Goal: Information Seeking & Learning: Learn about a topic

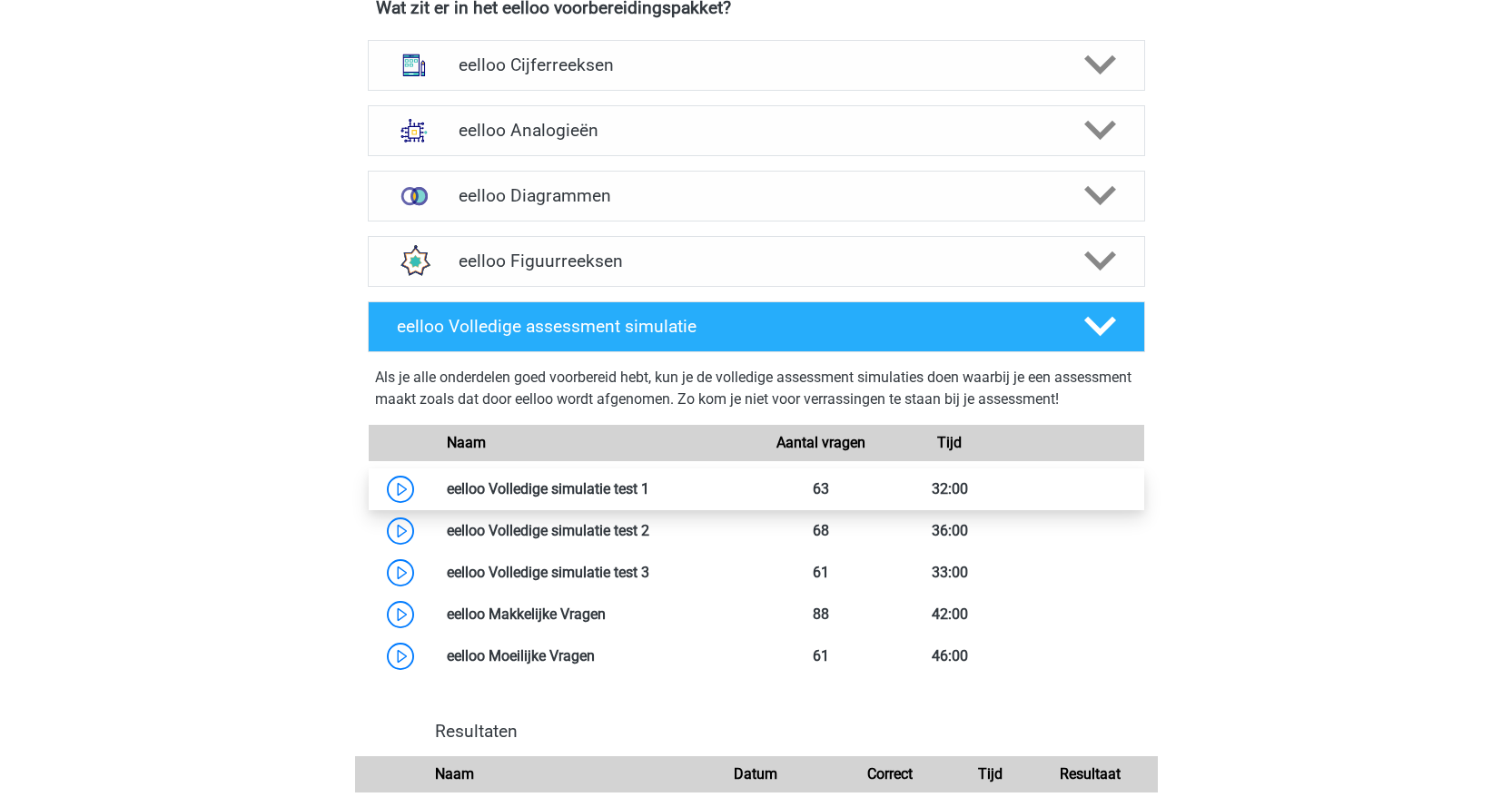
scroll to position [1271, 0]
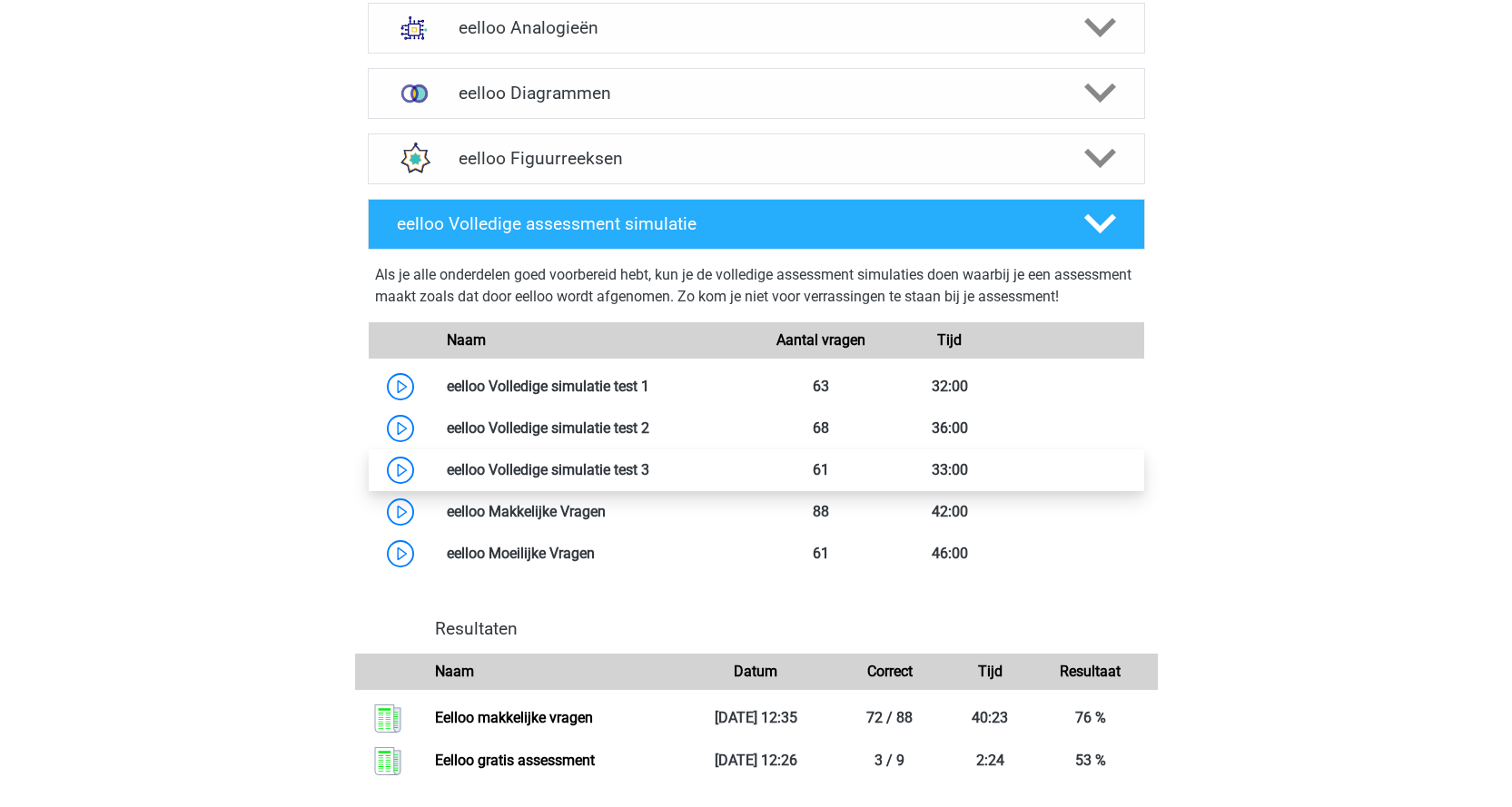
click at [650, 478] on link at bounding box center [650, 469] width 0 height 17
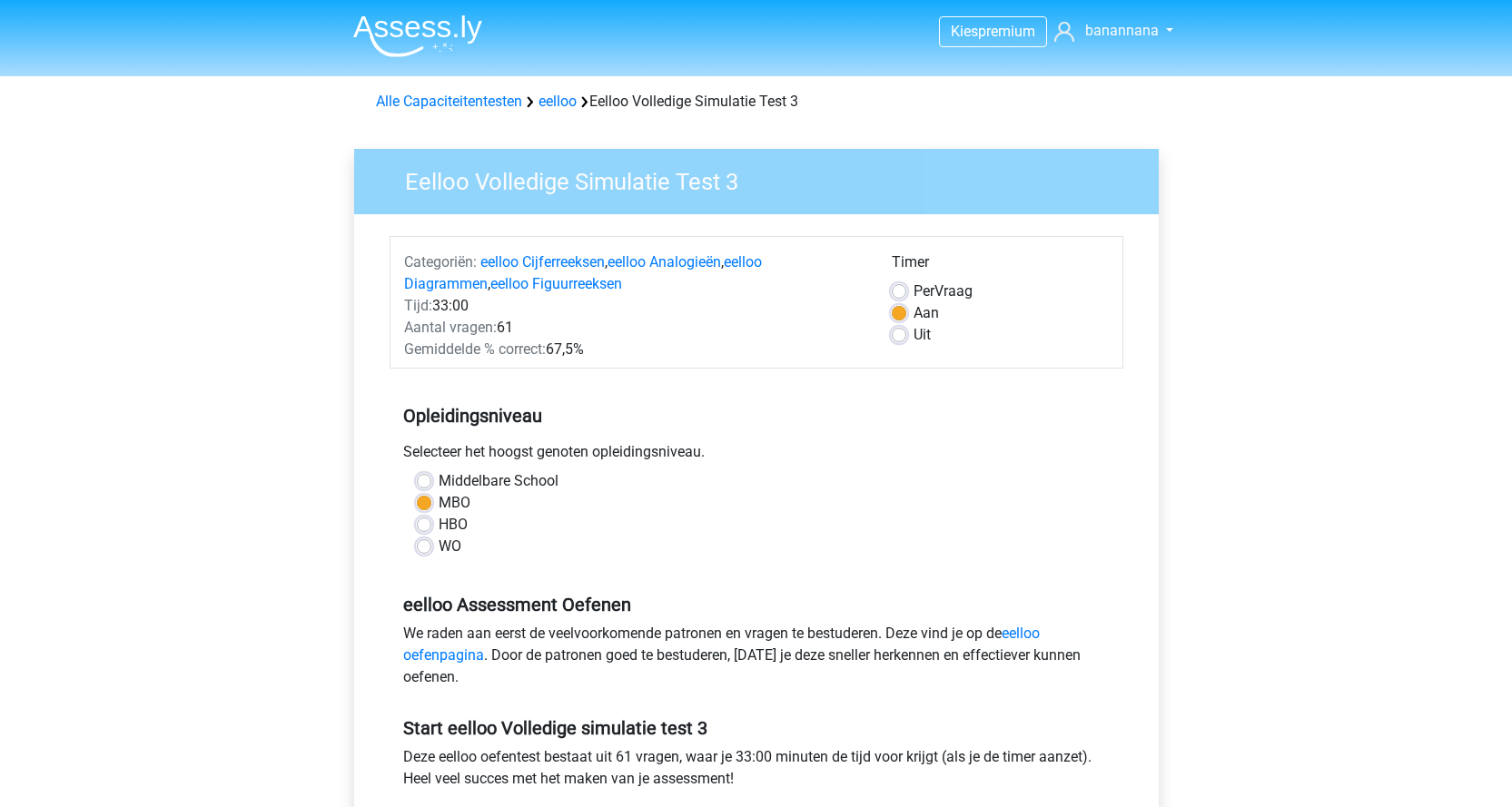
click at [914, 298] on span "Per" at bounding box center [924, 290] width 21 height 17
click at [906, 298] on input "Per Vraag" at bounding box center [899, 289] width 15 height 18
radio input "true"
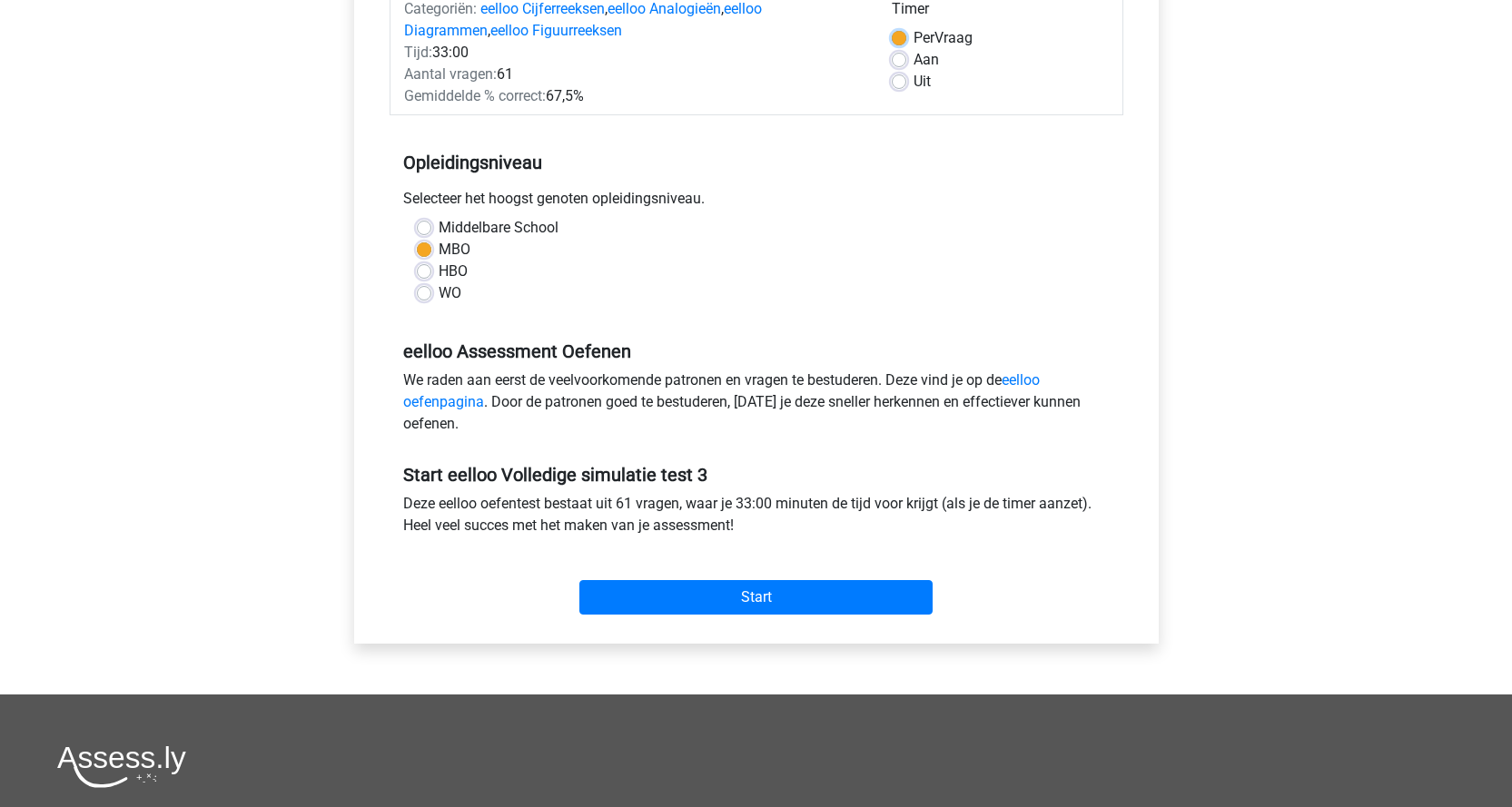
scroll to position [272, 0]
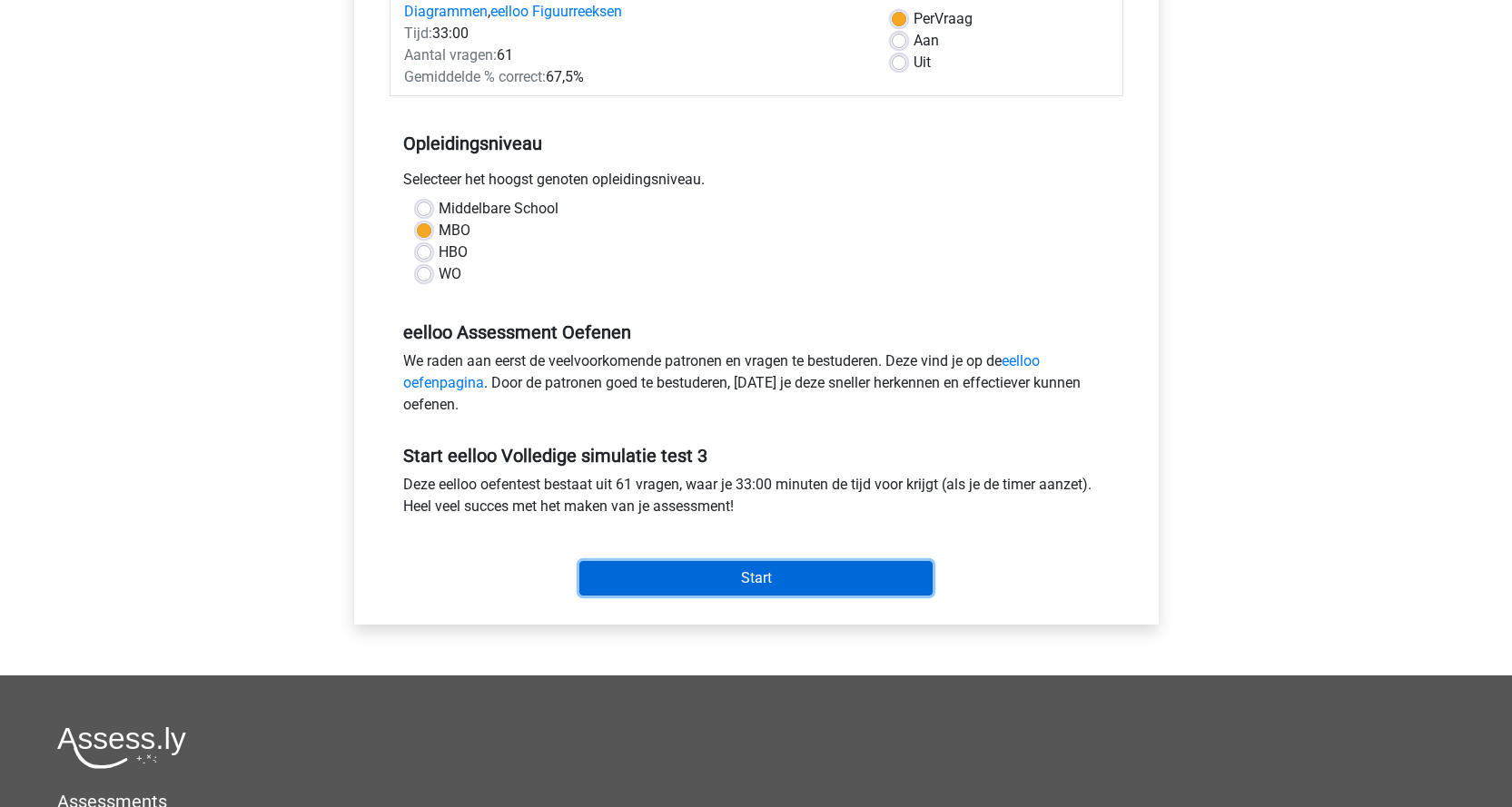
click at [625, 570] on input "Start" at bounding box center [756, 578] width 353 height 35
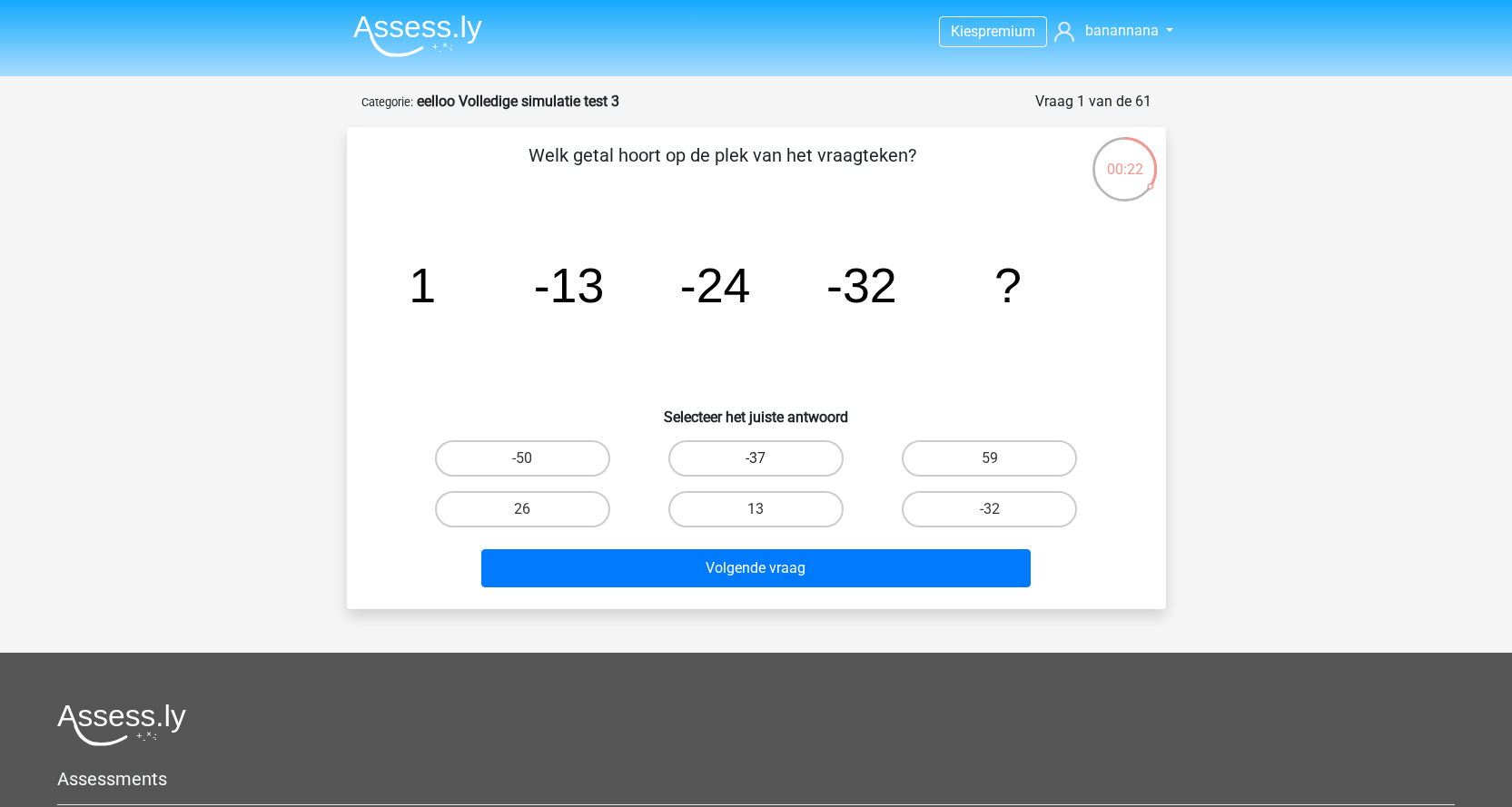
click at [750, 464] on label "-37" at bounding box center [756, 458] width 175 height 37
click at [756, 464] on input "-37" at bounding box center [761, 464] width 12 height 12
radio input "true"
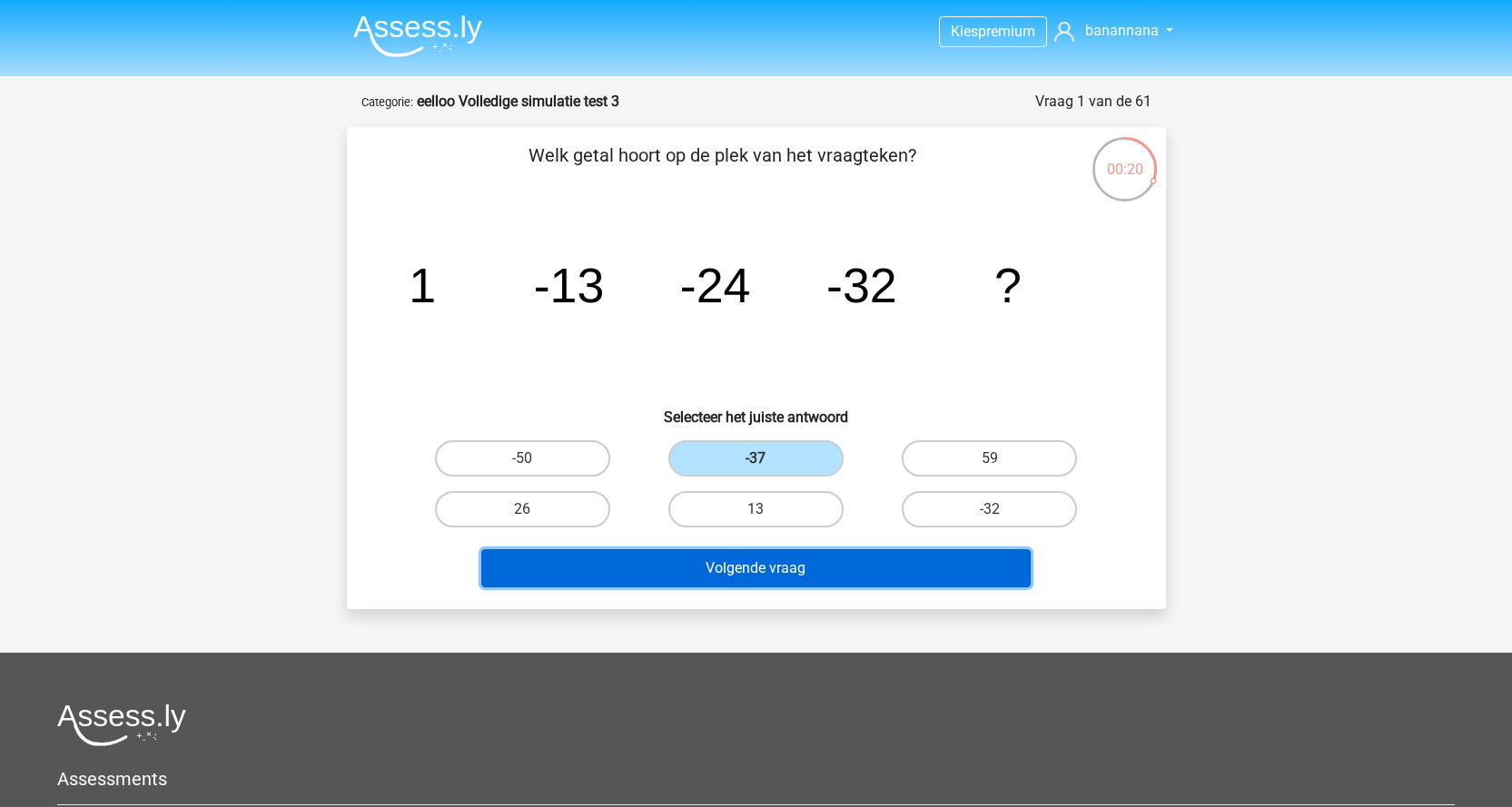
click at [786, 576] on button "Volgende vraag" at bounding box center [756, 568] width 550 height 39
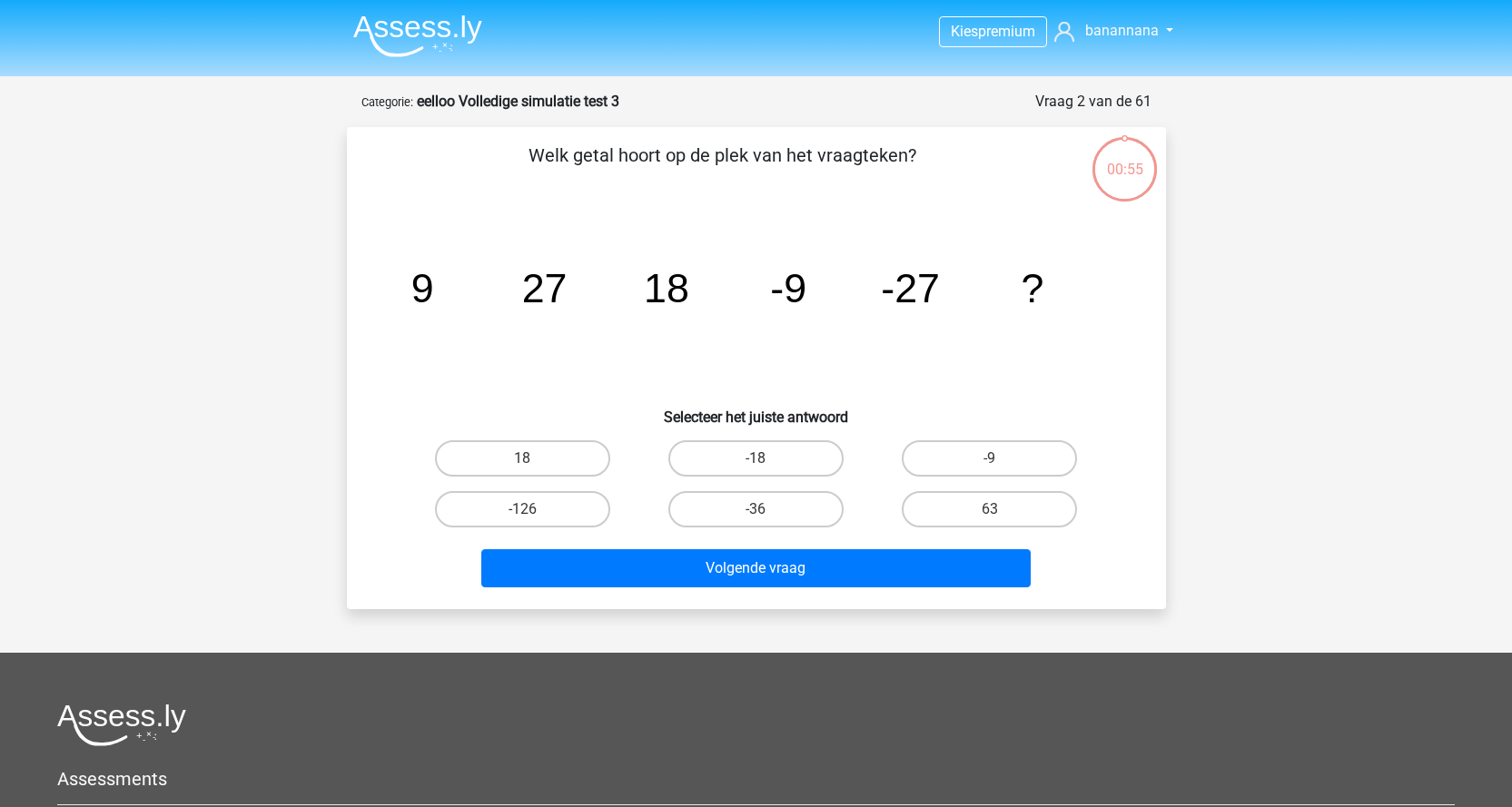
scroll to position [91, 0]
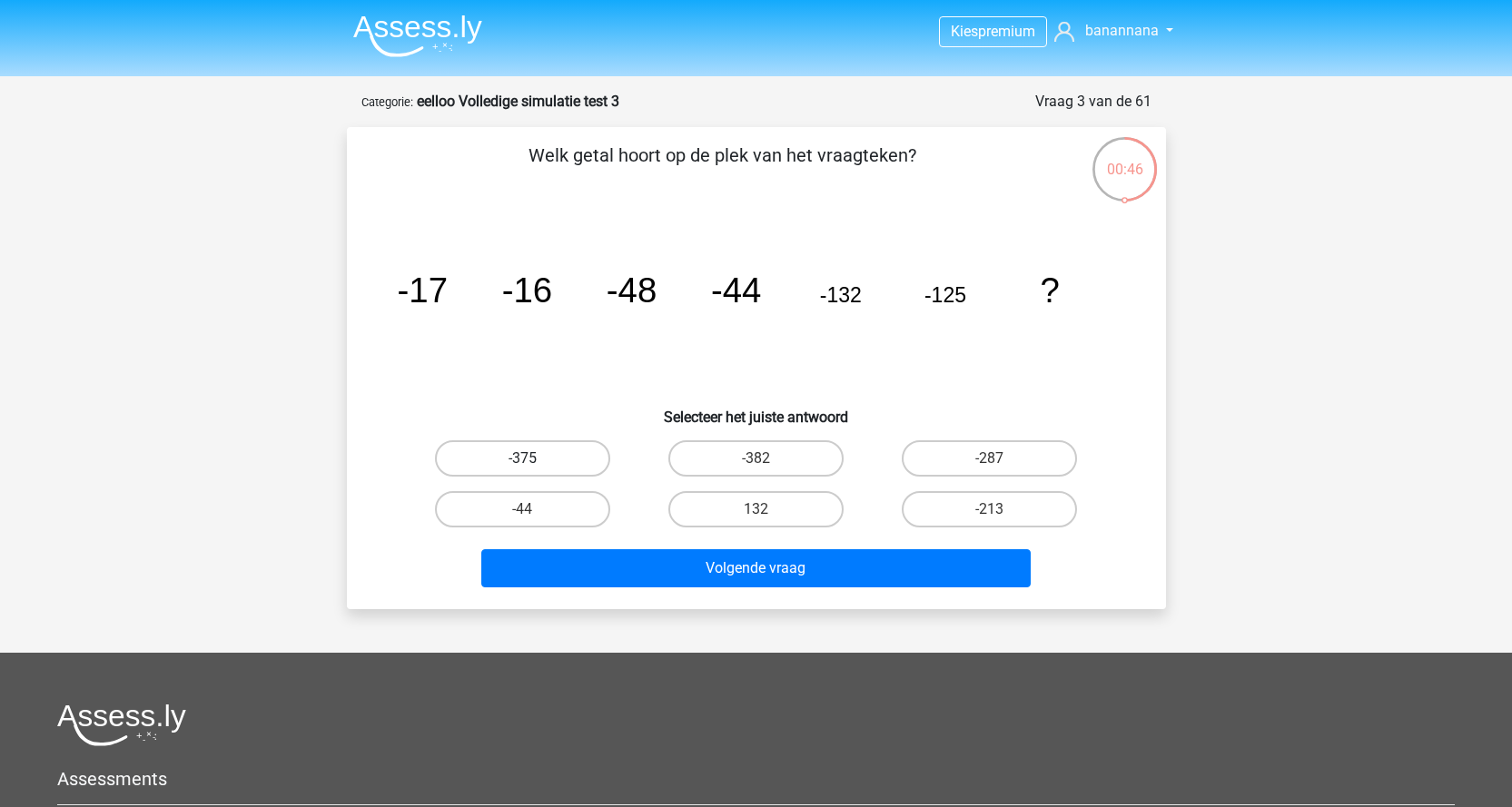
click at [554, 459] on label "-375" at bounding box center [522, 458] width 175 height 37
click at [534, 459] on input "-375" at bounding box center [528, 464] width 12 height 12
radio input "true"
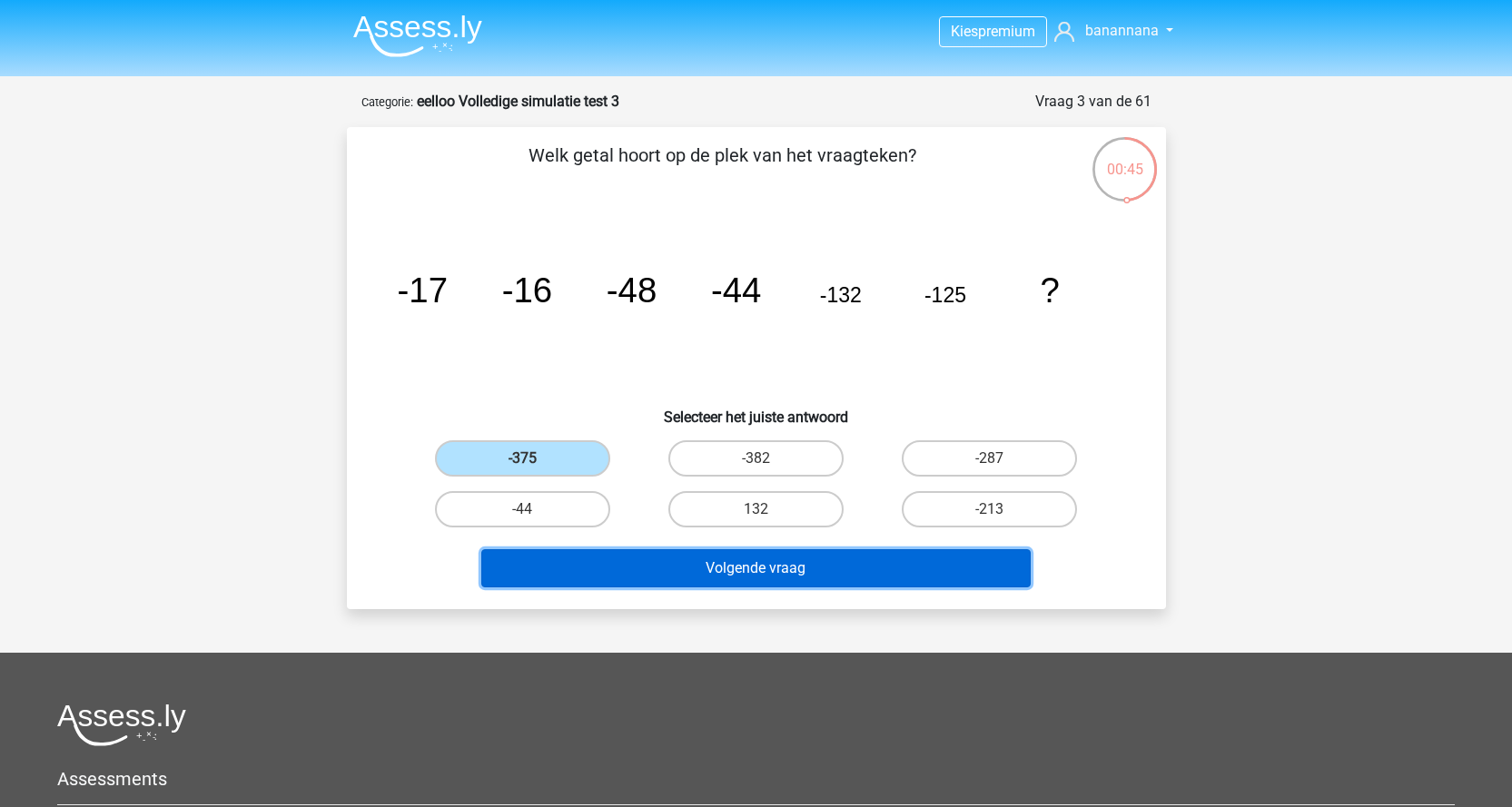
click at [692, 567] on button "Volgende vraag" at bounding box center [756, 568] width 550 height 39
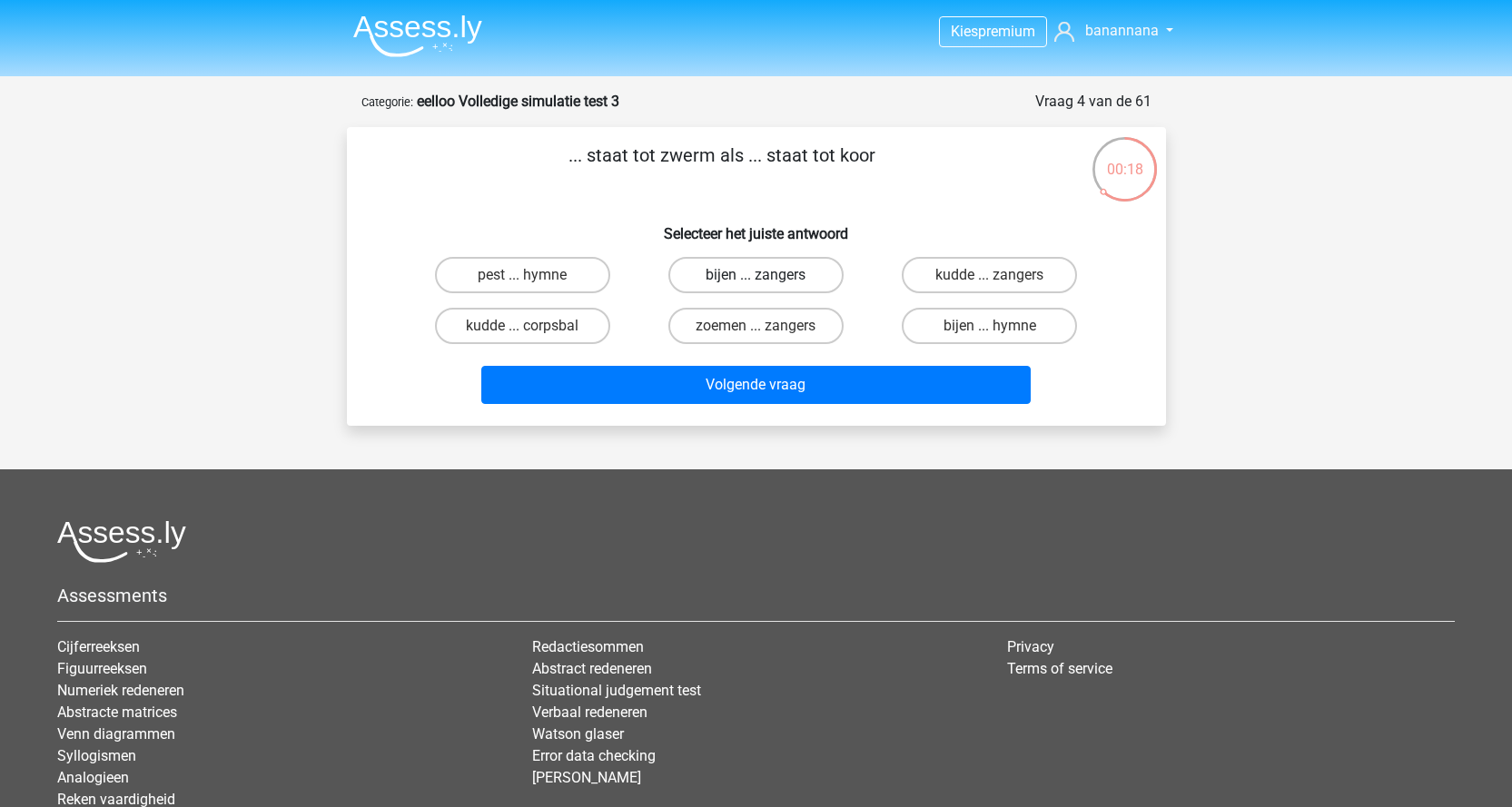
click at [777, 274] on label "bijen ... zangers" at bounding box center [756, 275] width 175 height 37
click at [767, 275] on input "bijen ... zangers" at bounding box center [761, 281] width 12 height 12
radio input "true"
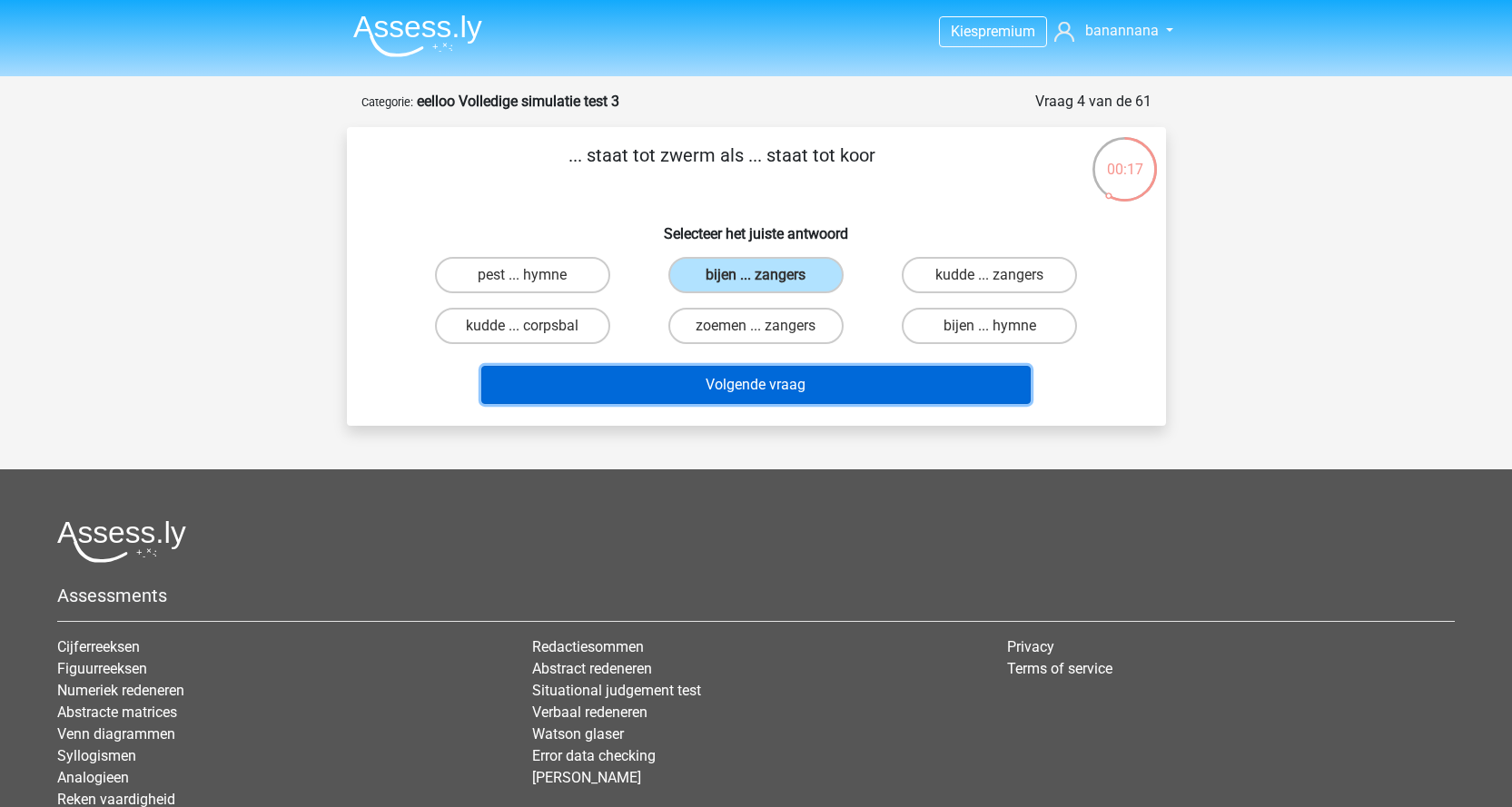
click at [775, 389] on button "Volgende vraag" at bounding box center [756, 385] width 550 height 39
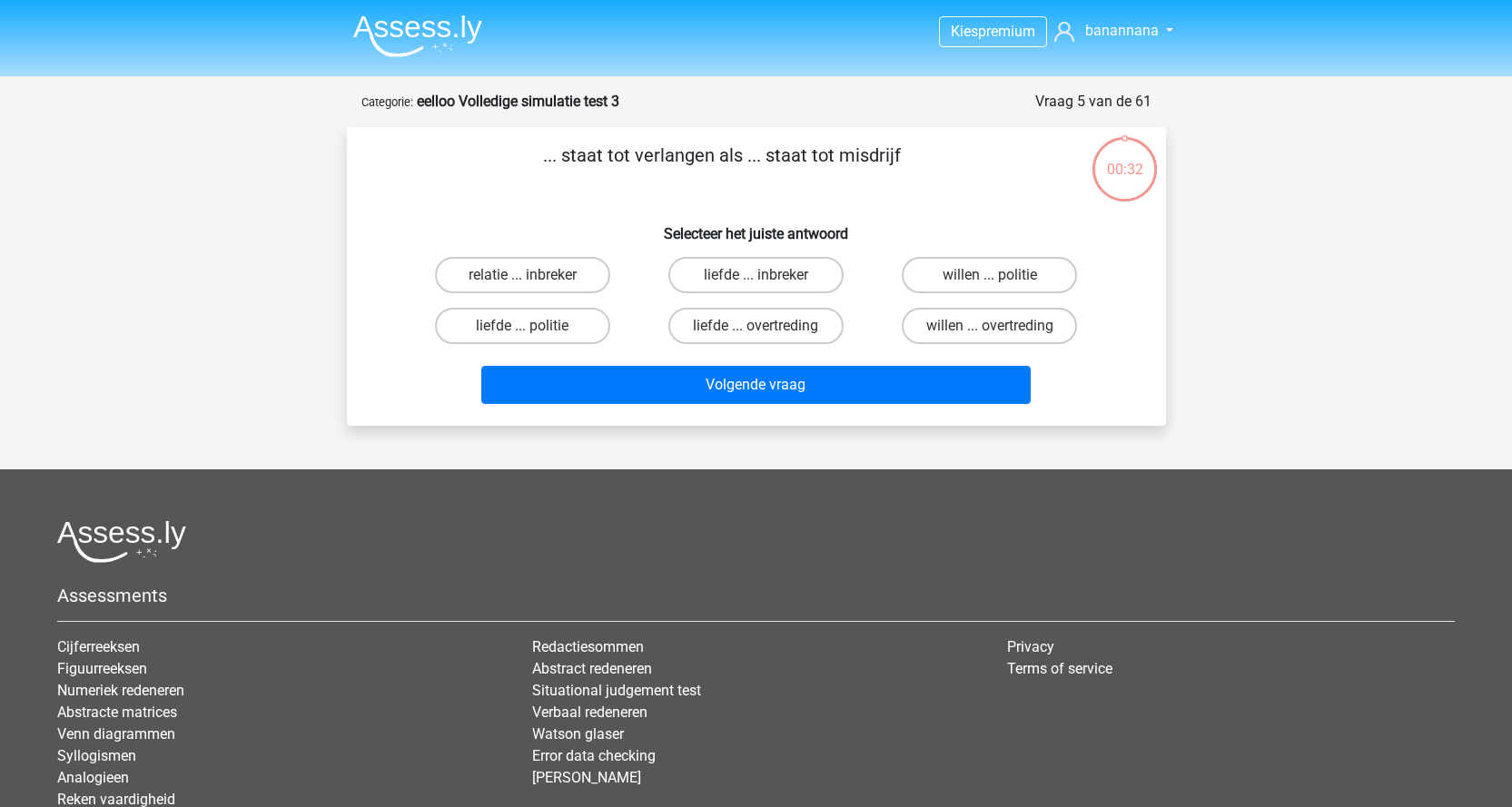
scroll to position [91, 0]
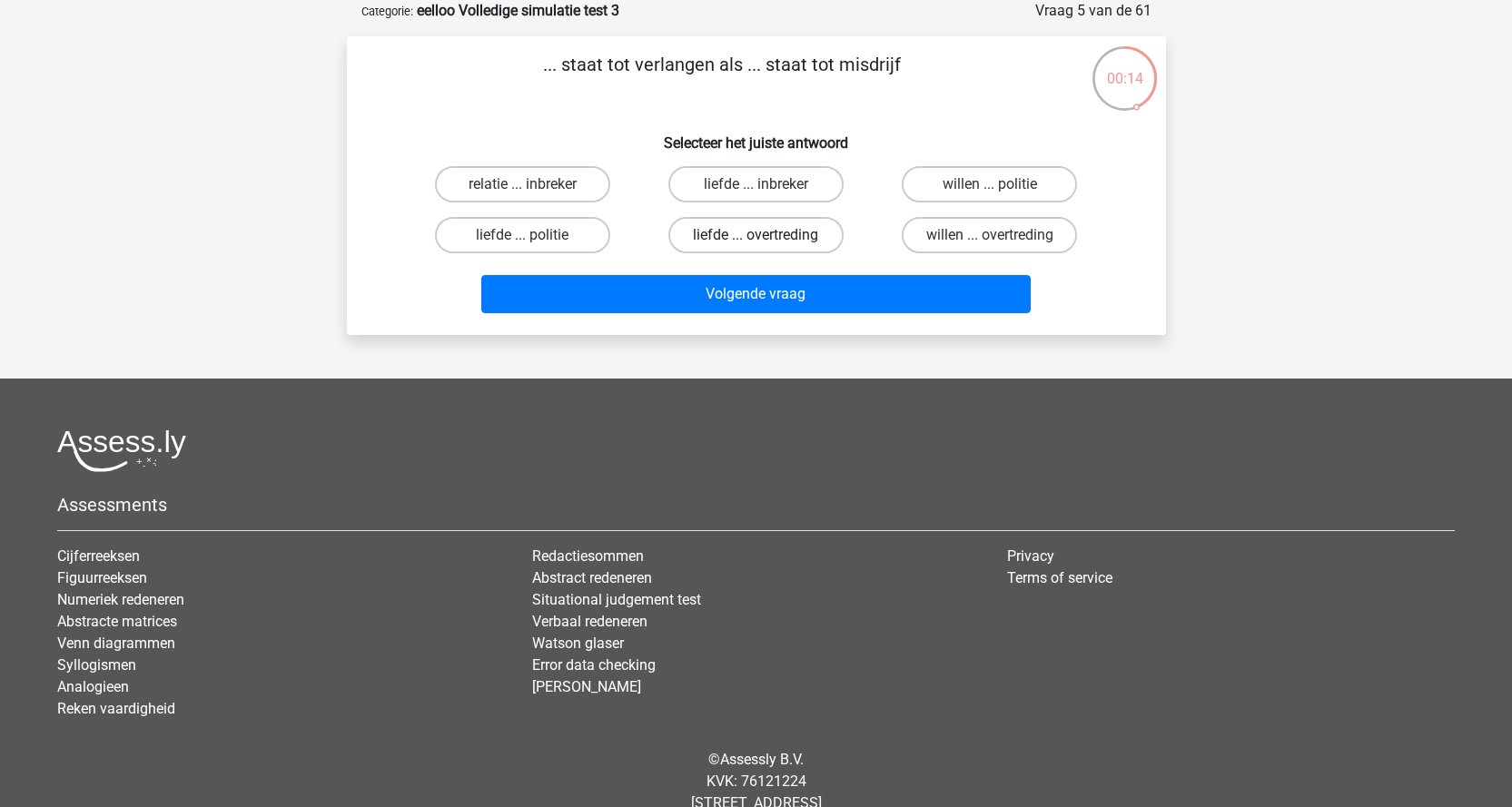
click at [769, 242] on label "liefde ... overtreding" at bounding box center [756, 235] width 175 height 37
click at [767, 242] on input "liefde ... overtreding" at bounding box center [761, 242] width 12 height 12
radio input "true"
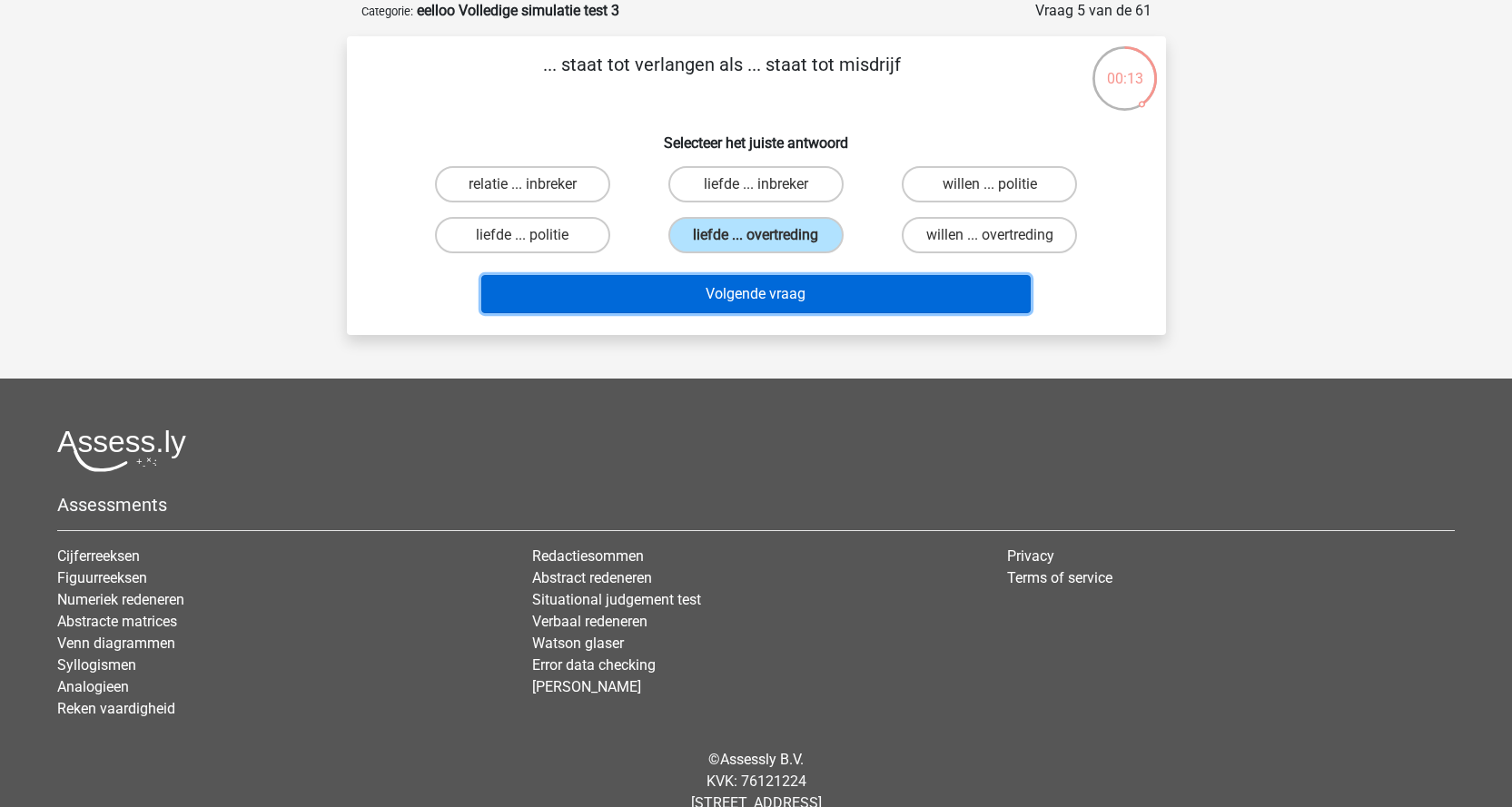
click at [773, 298] on button "Volgende vraag" at bounding box center [756, 294] width 550 height 39
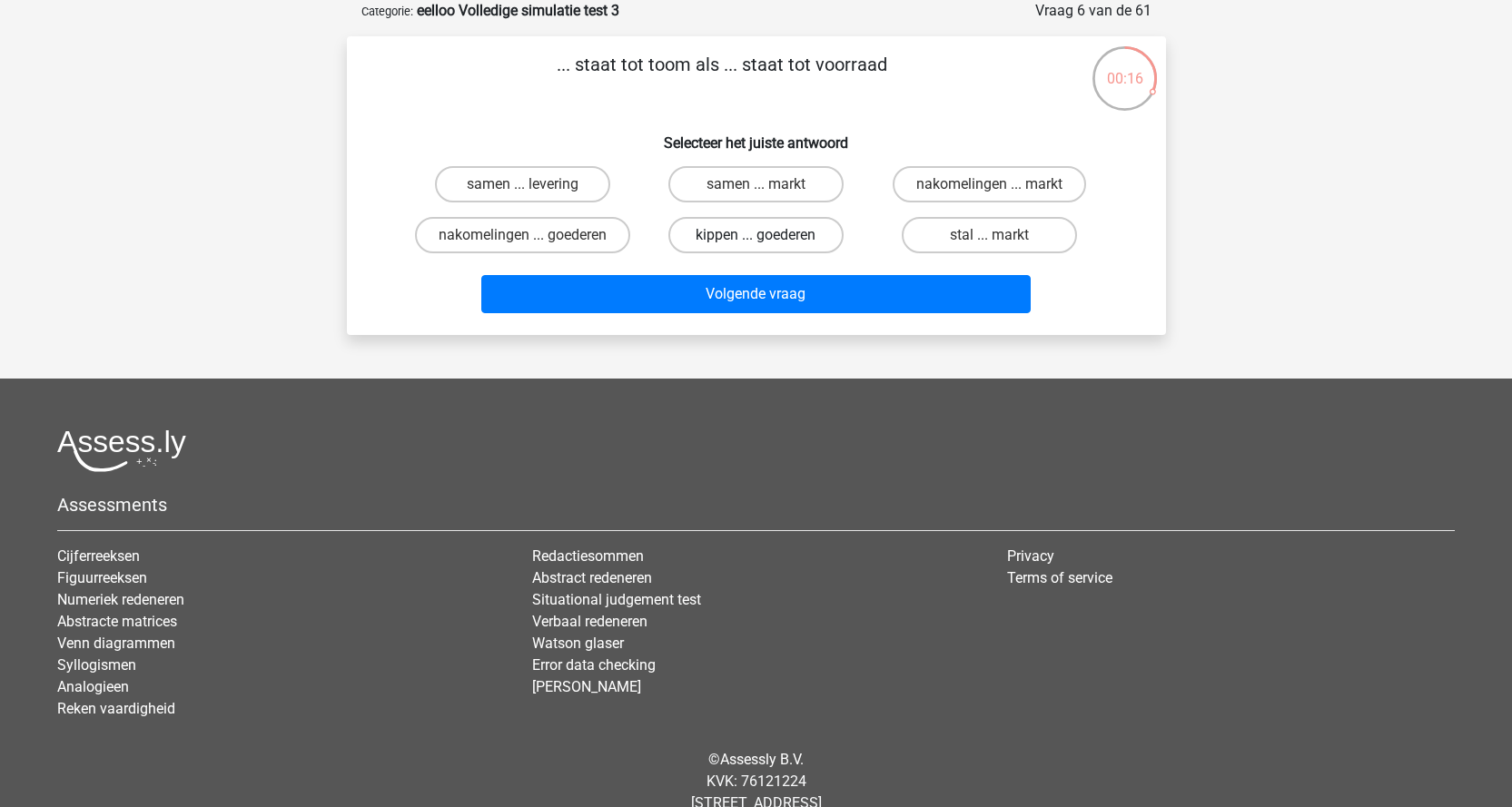
click at [733, 233] on label "kippen ... goederen" at bounding box center [756, 235] width 175 height 37
click at [756, 236] on input "kippen ... goederen" at bounding box center [761, 242] width 12 height 12
radio input "true"
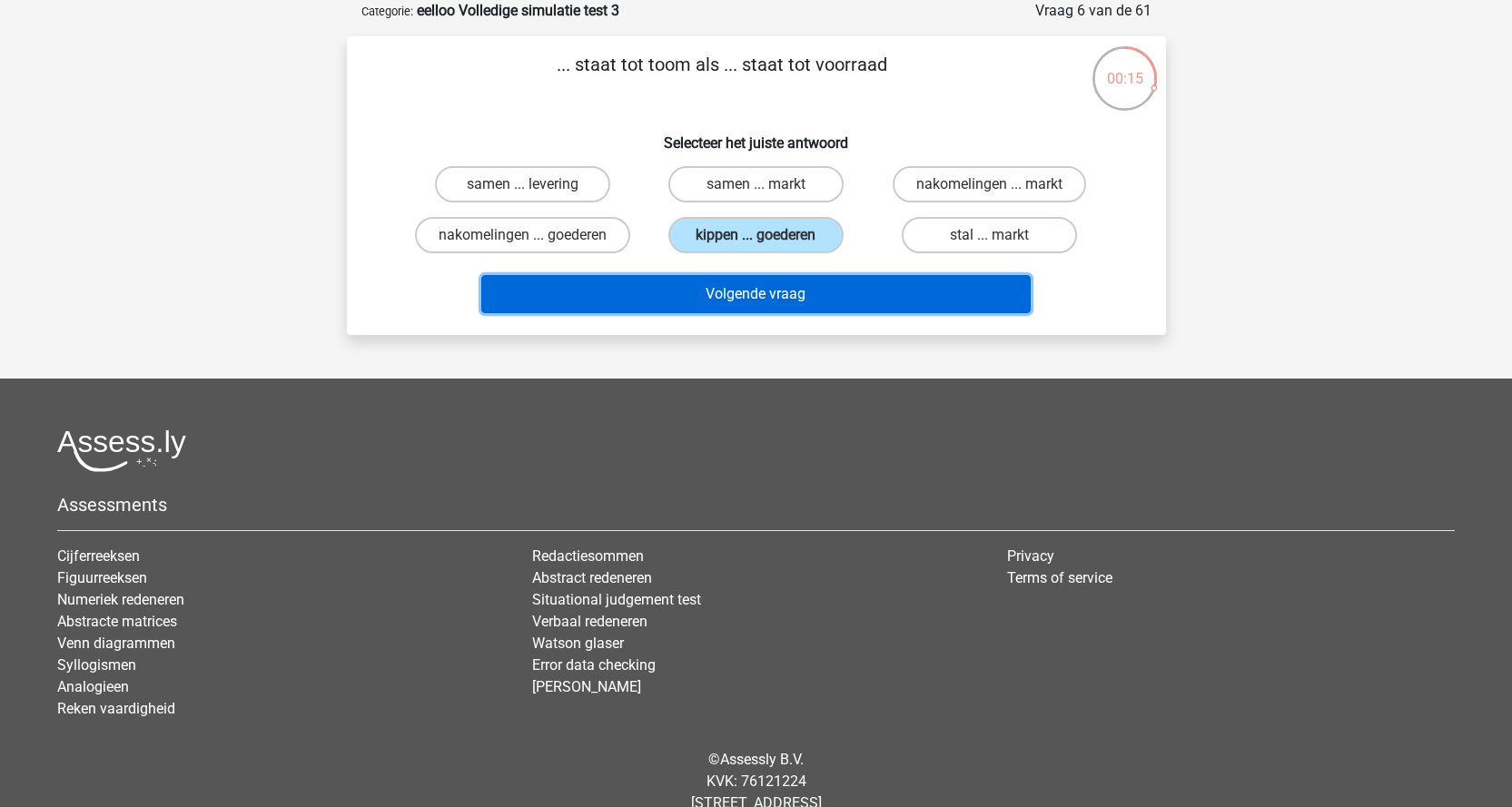
click at [741, 292] on button "Volgende vraag" at bounding box center [756, 294] width 550 height 39
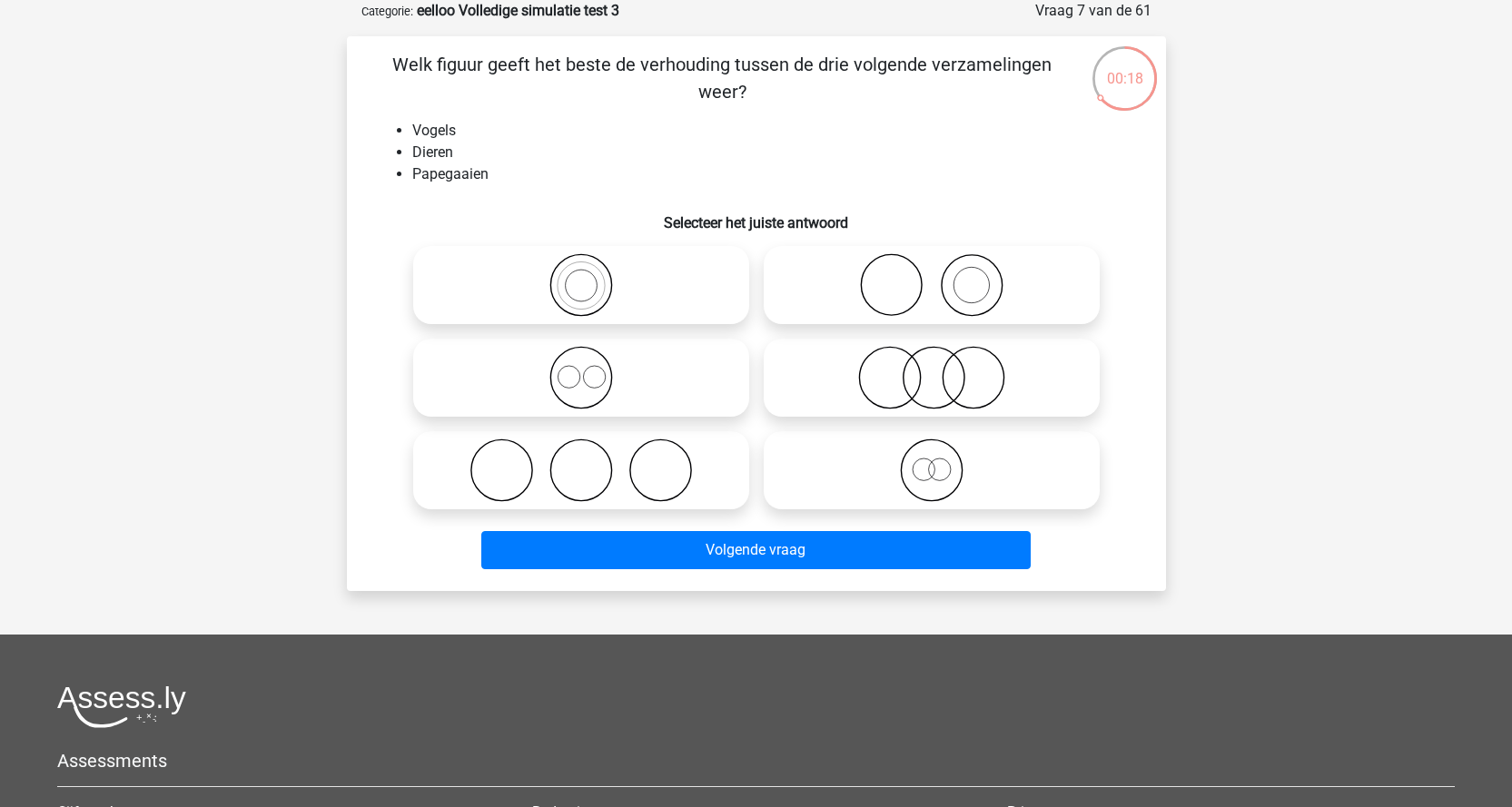
click at [592, 302] on icon at bounding box center [581, 285] width 322 height 63
click at [592, 276] on input "radio" at bounding box center [587, 270] width 12 height 12
radio input "true"
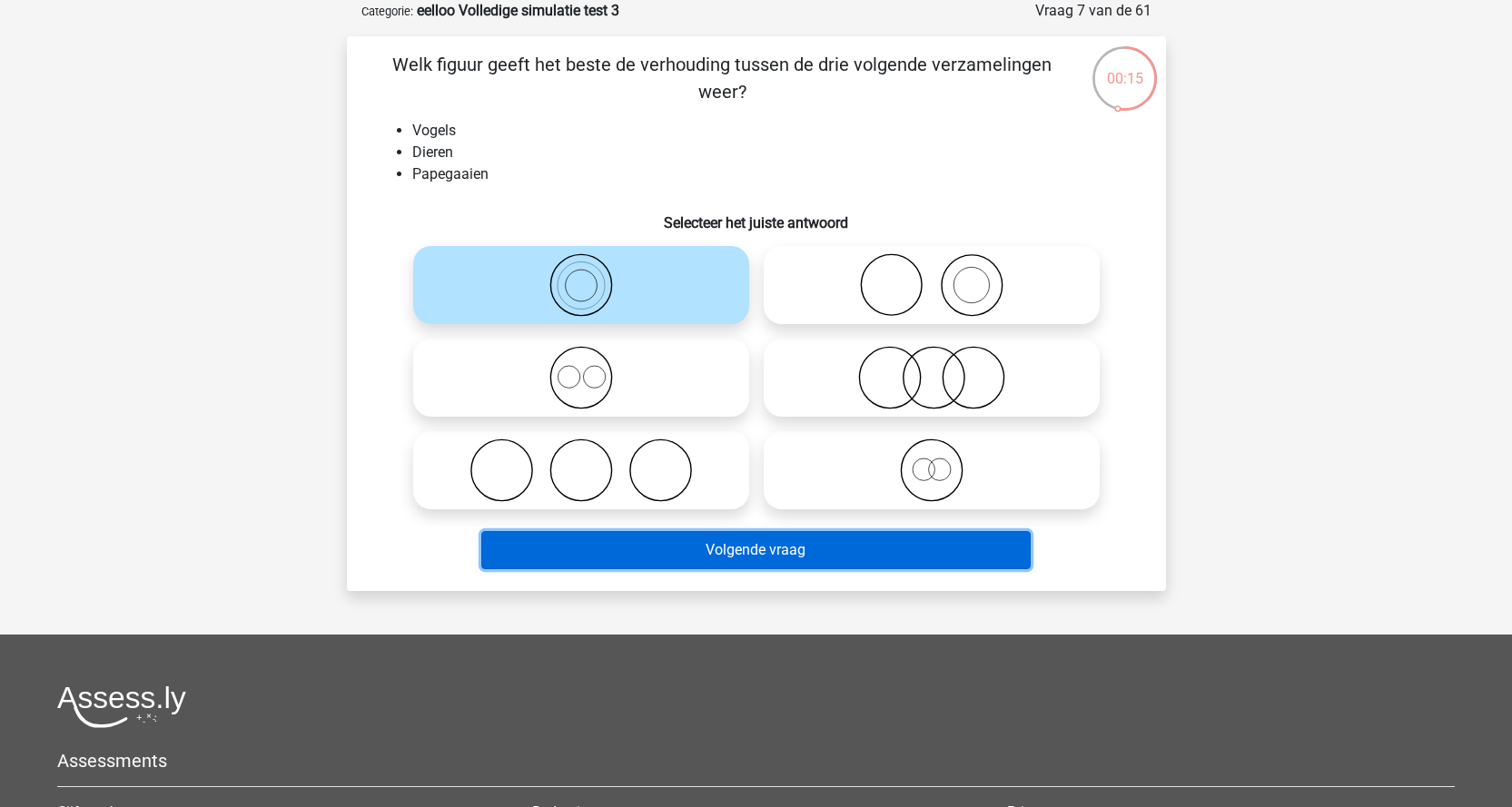
click at [750, 554] on button "Volgende vraag" at bounding box center [756, 551] width 550 height 39
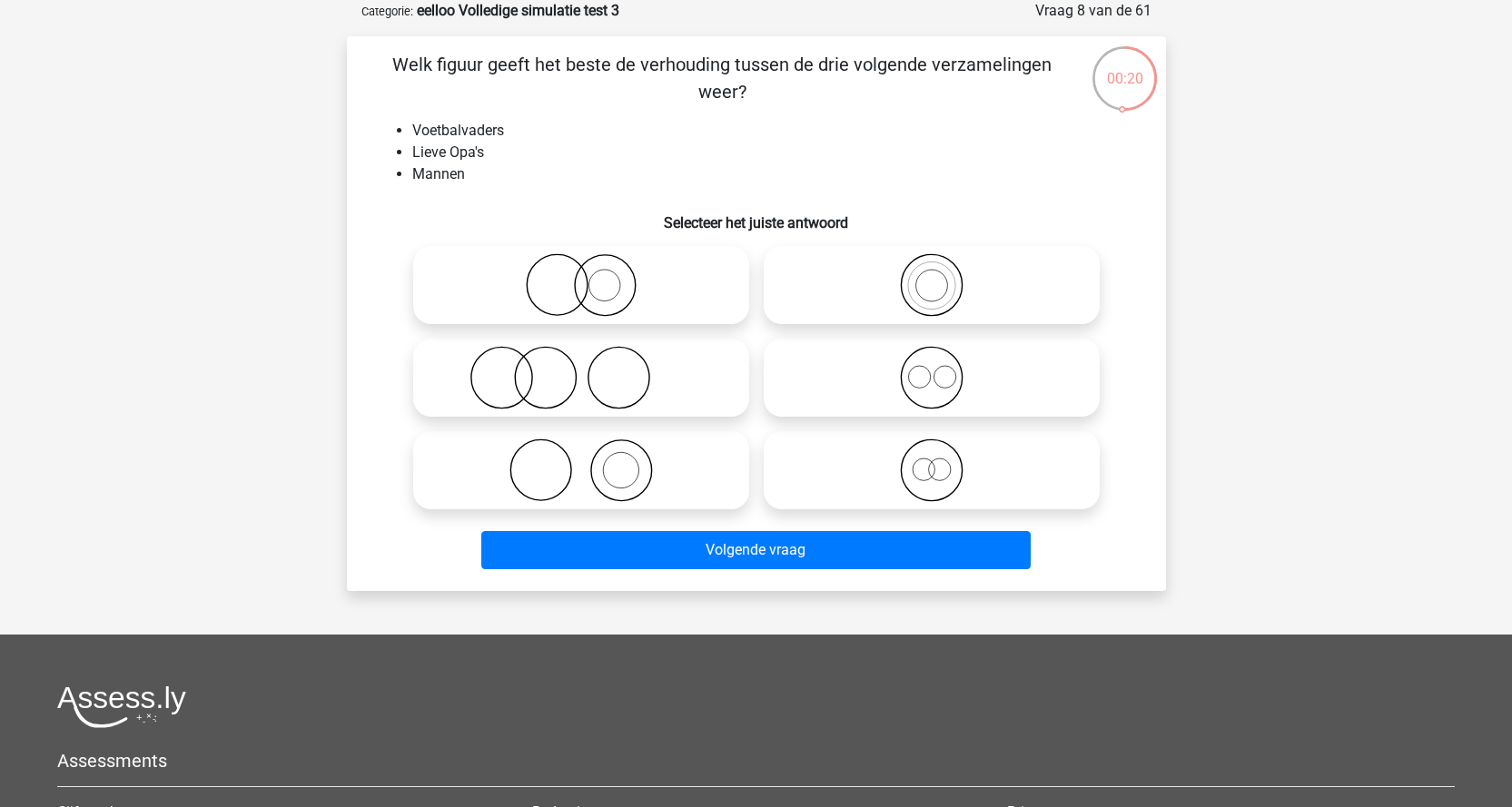
click at [927, 382] on icon at bounding box center [932, 377] width 322 height 63
click at [932, 368] on input "radio" at bounding box center [938, 362] width 12 height 12
radio input "true"
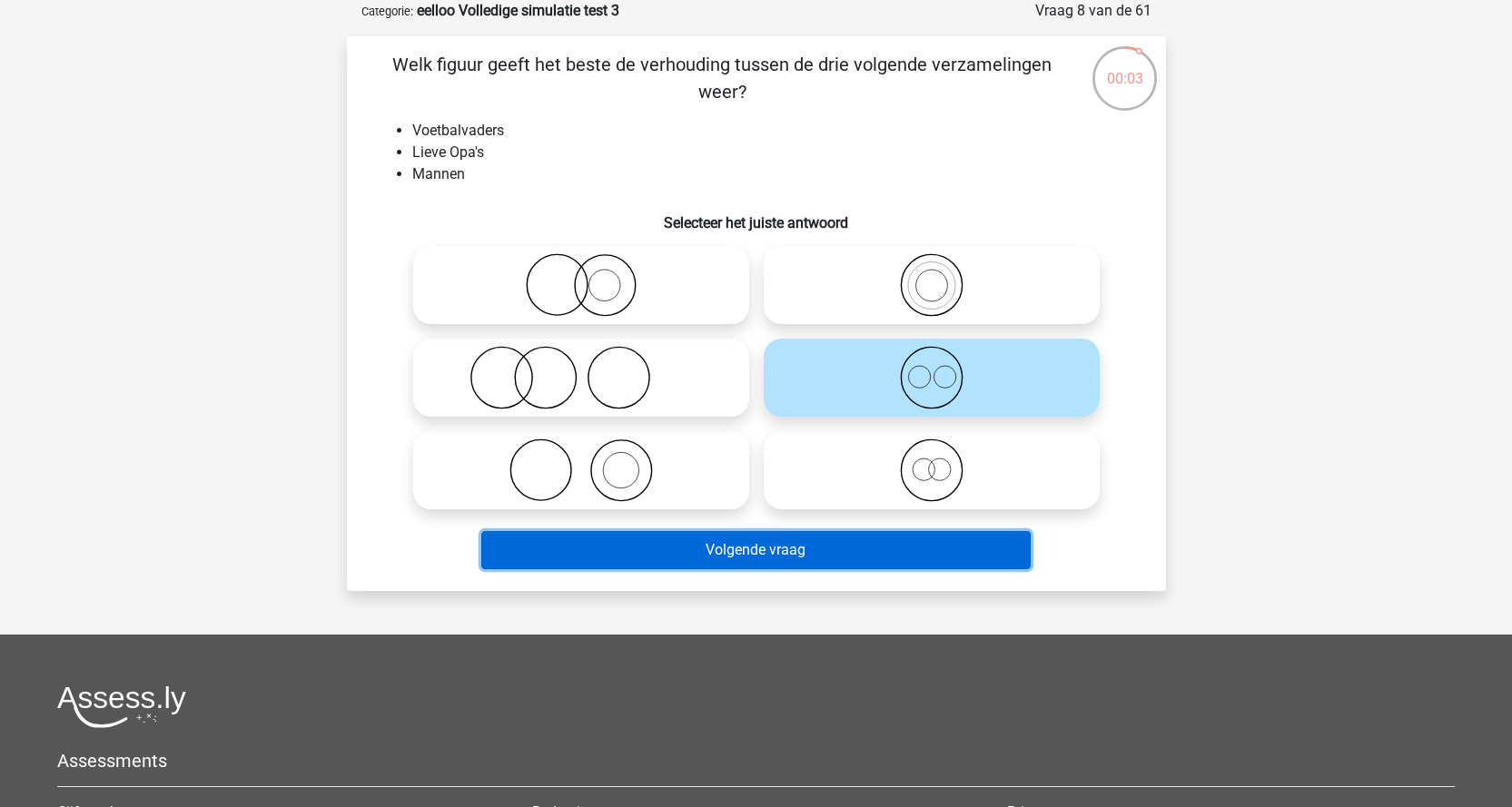
click at [778, 555] on button "Volgende vraag" at bounding box center [756, 551] width 550 height 39
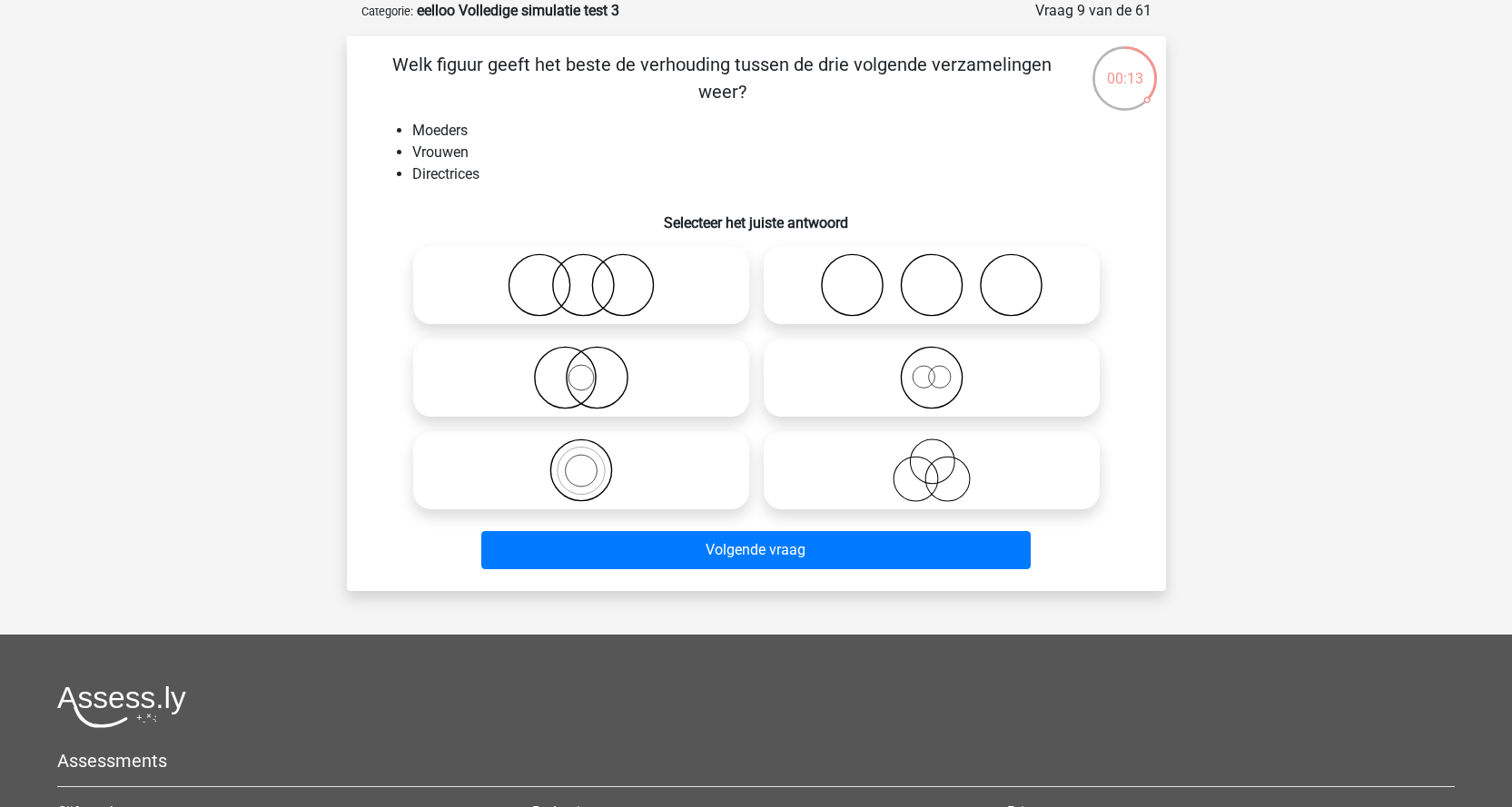
click at [925, 475] on icon at bounding box center [932, 470] width 322 height 63
click at [932, 461] on input "radio" at bounding box center [938, 455] width 12 height 12
radio input "true"
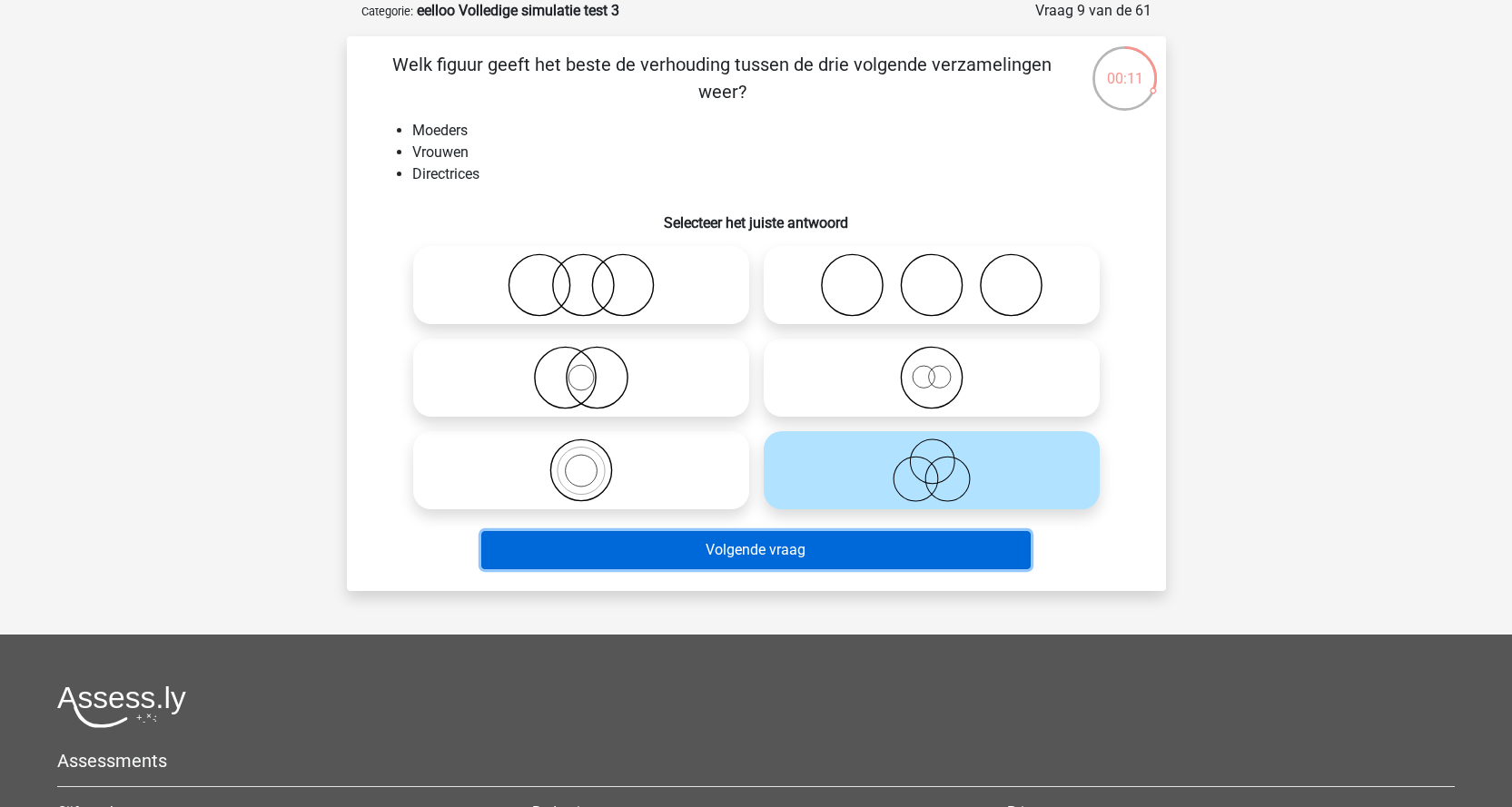
click at [893, 555] on button "Volgende vraag" at bounding box center [756, 551] width 550 height 39
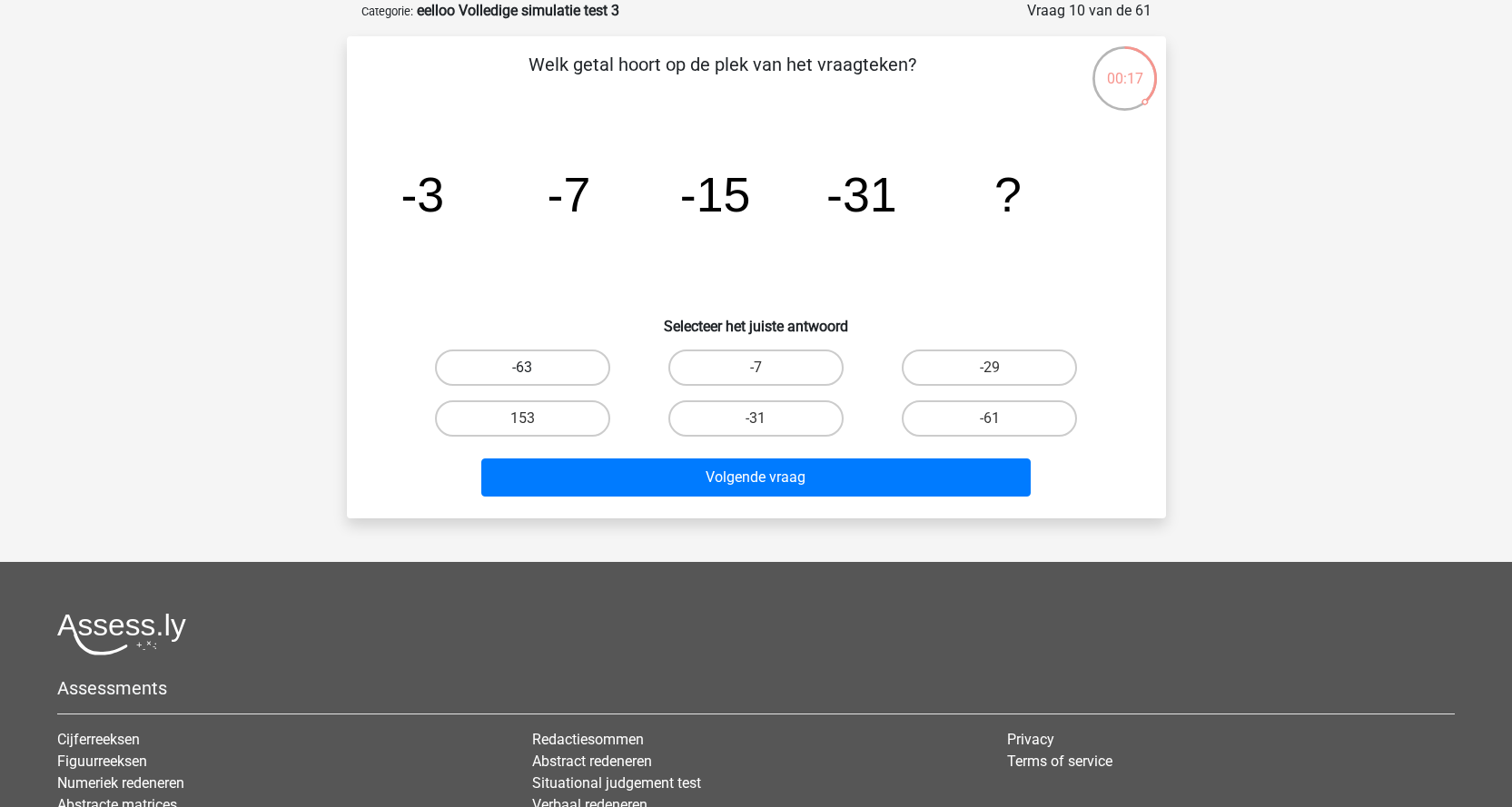
click at [504, 367] on label "-63" at bounding box center [522, 367] width 175 height 37
click at [522, 367] on input "-63" at bounding box center [528, 373] width 12 height 12
radio input "true"
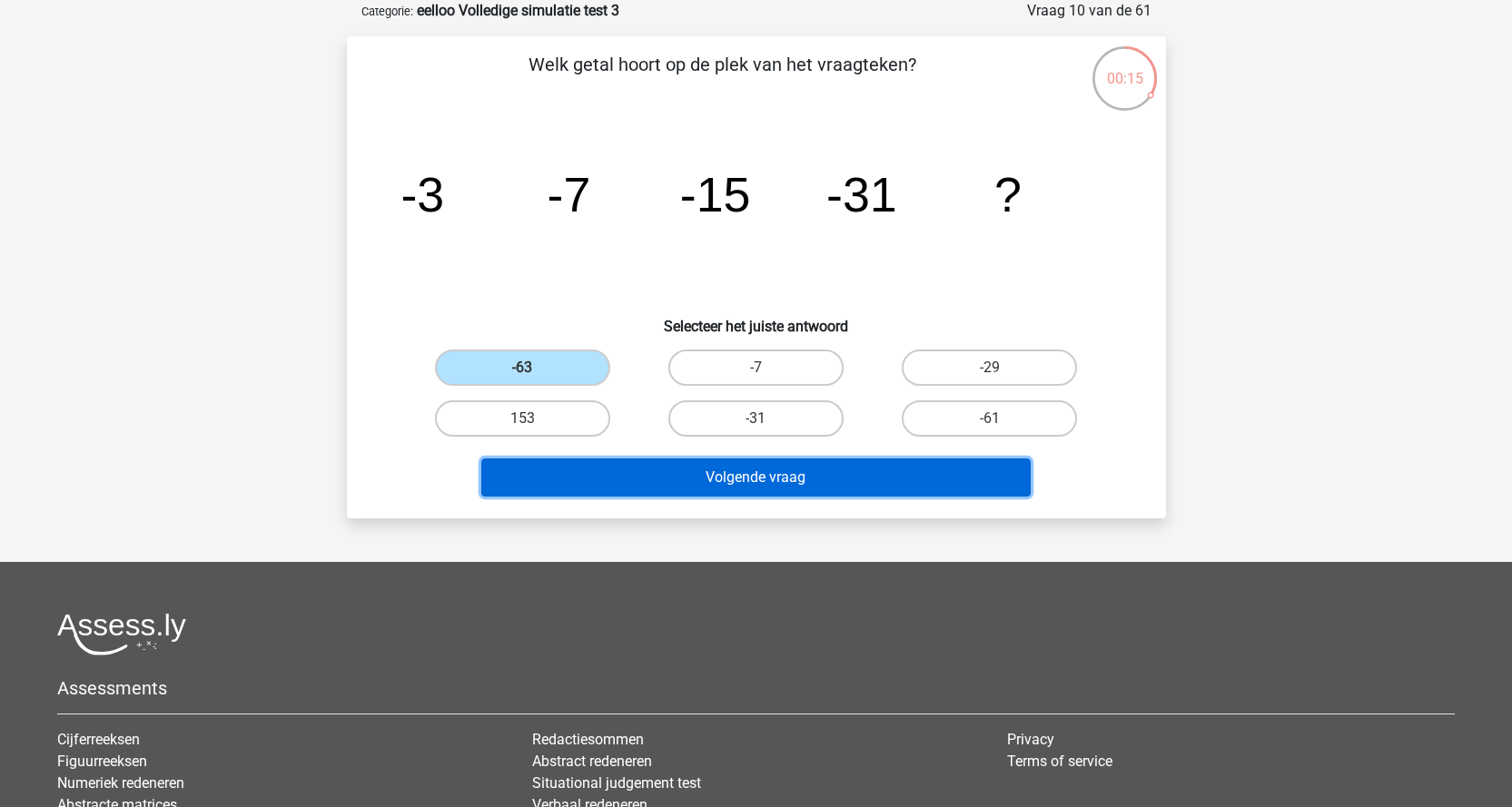
click at [607, 477] on button "Volgende vraag" at bounding box center [756, 477] width 550 height 39
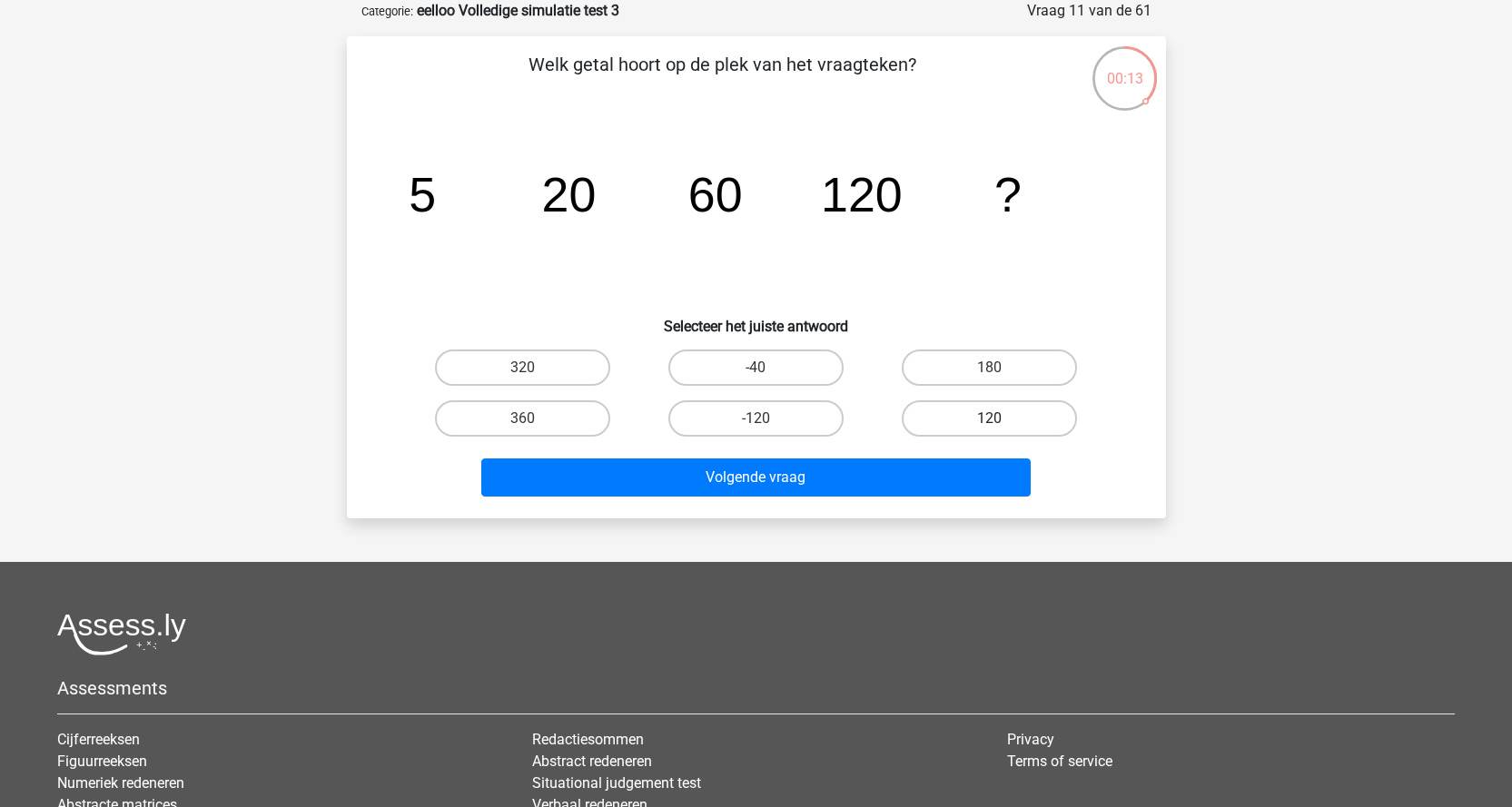
click at [1003, 422] on label "120" at bounding box center [989, 418] width 175 height 37
click at [1002, 422] on input "120" at bounding box center [996, 425] width 12 height 12
radio input "true"
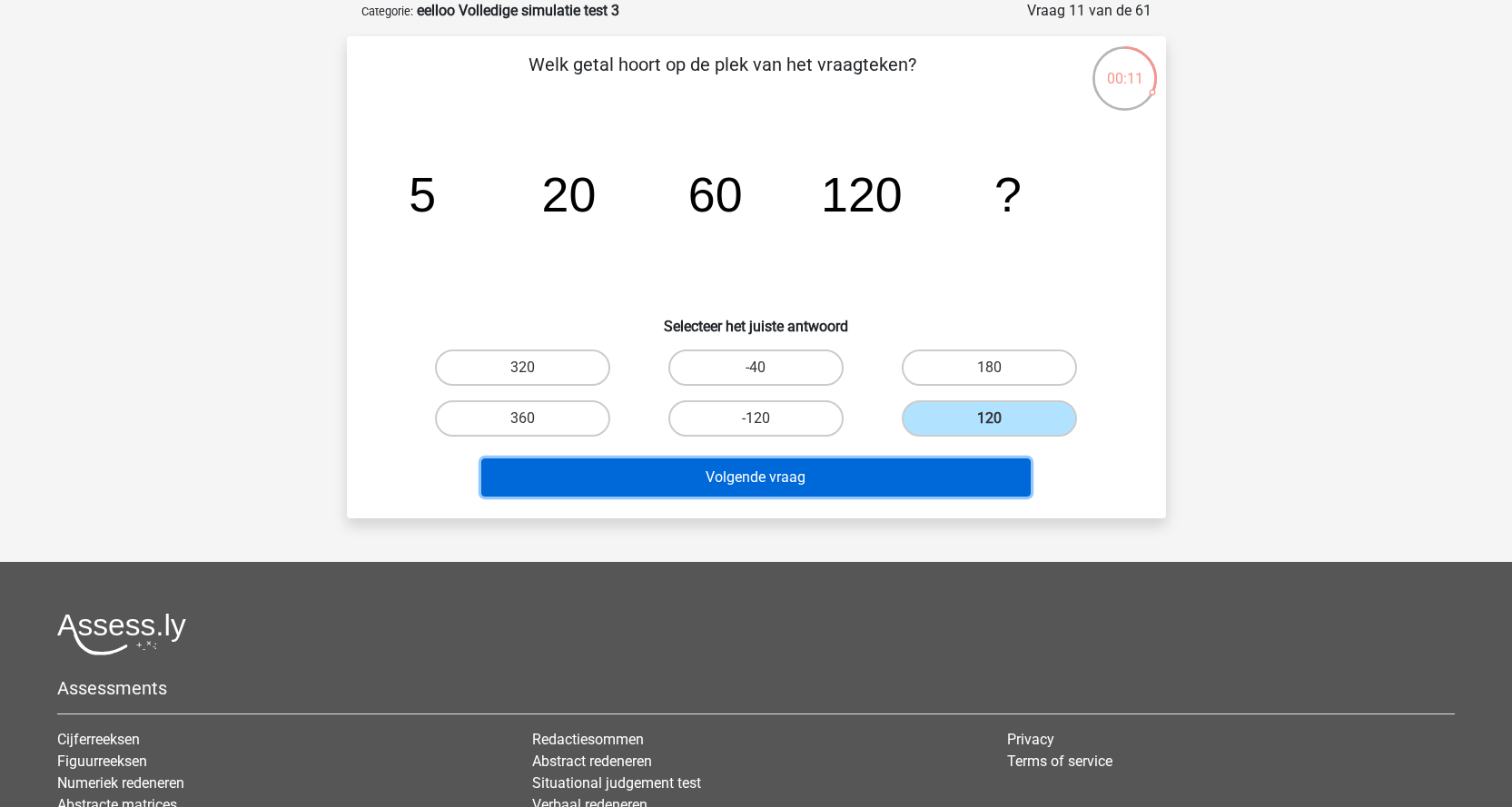
click at [857, 478] on button "Volgende vraag" at bounding box center [756, 477] width 550 height 39
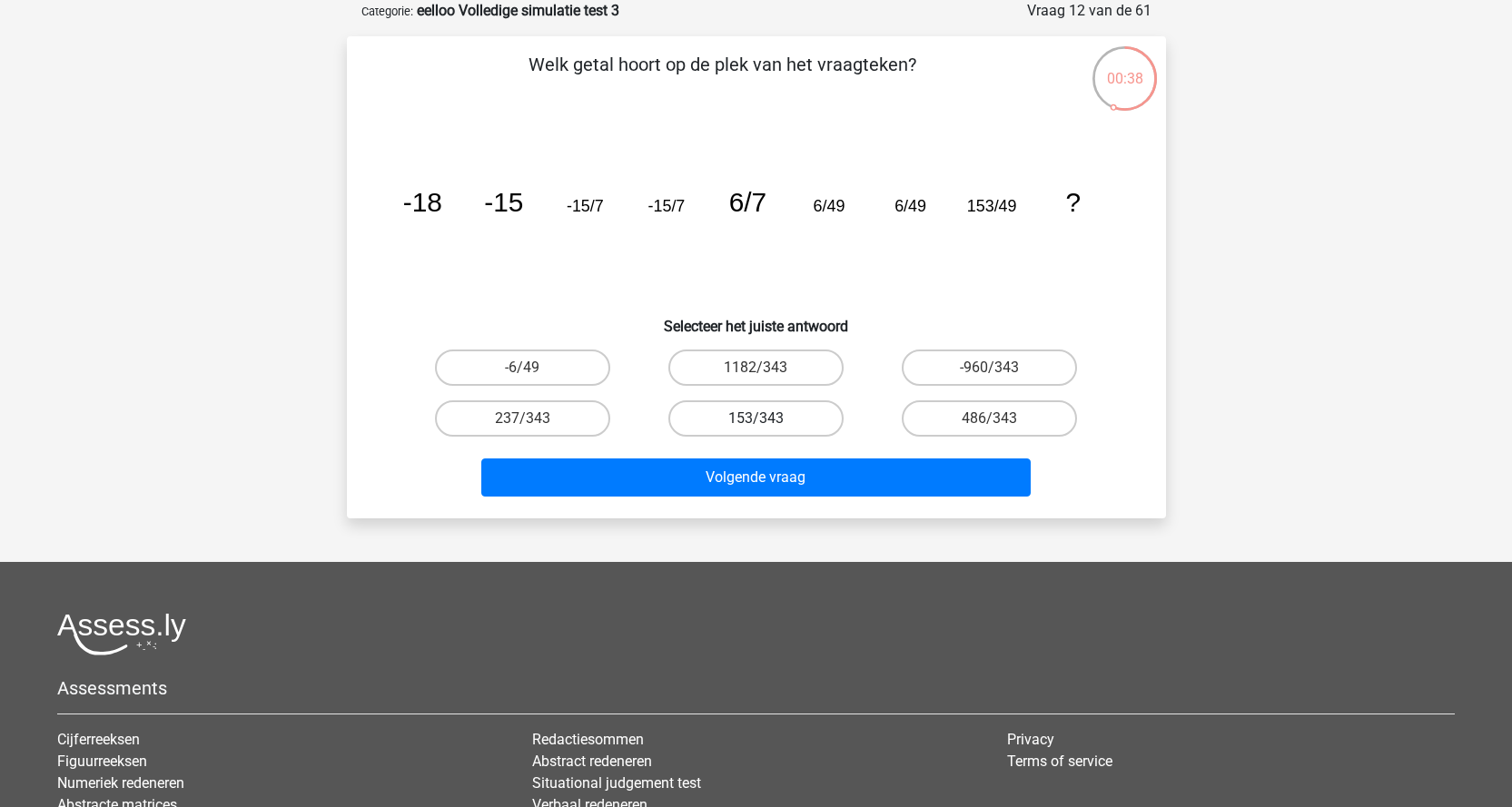
click at [763, 416] on label "153/343" at bounding box center [756, 418] width 175 height 37
click at [763, 419] on input "153/343" at bounding box center [761, 425] width 12 height 12
radio input "true"
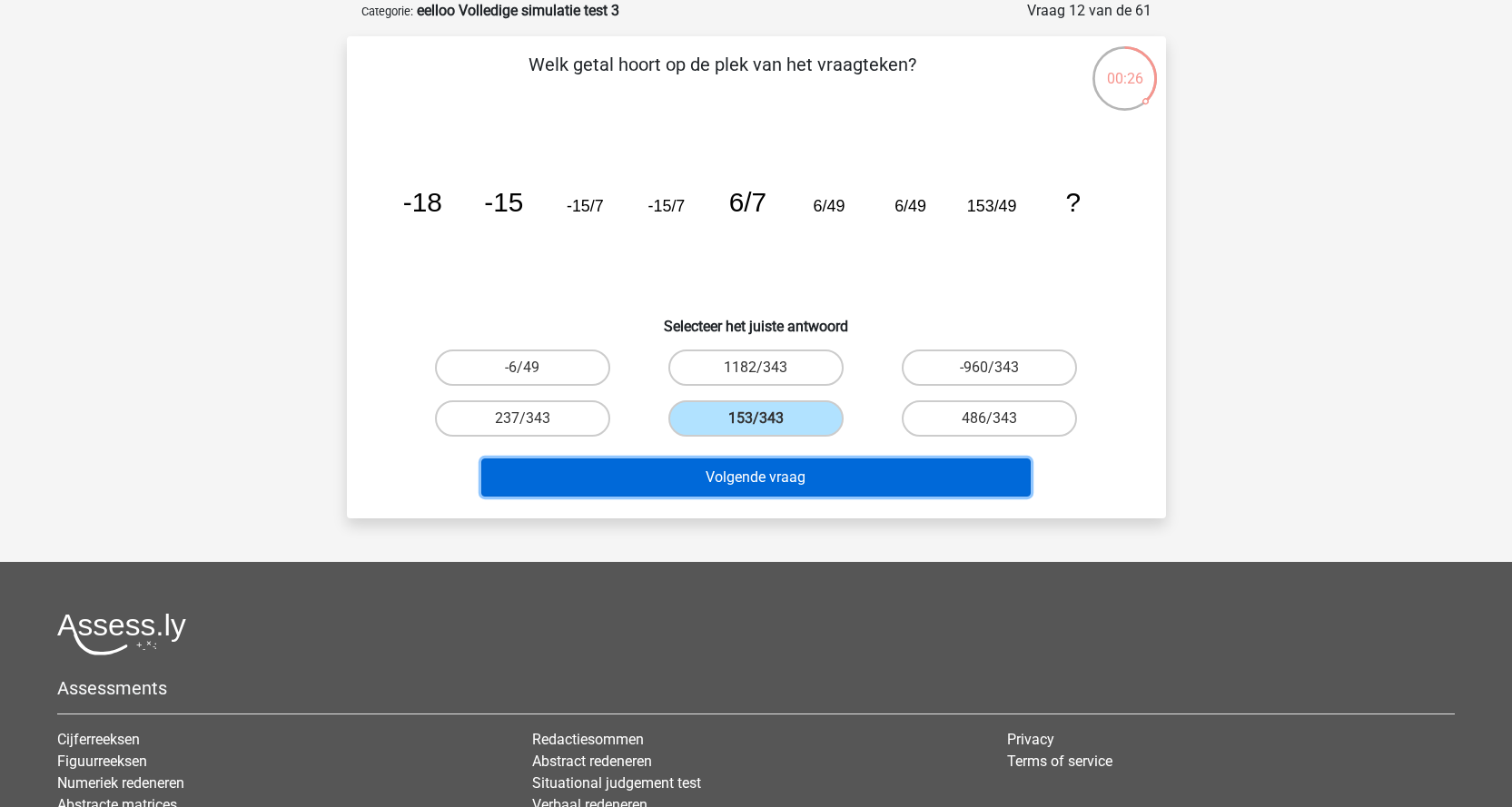
click at [673, 475] on button "Volgende vraag" at bounding box center [756, 477] width 550 height 39
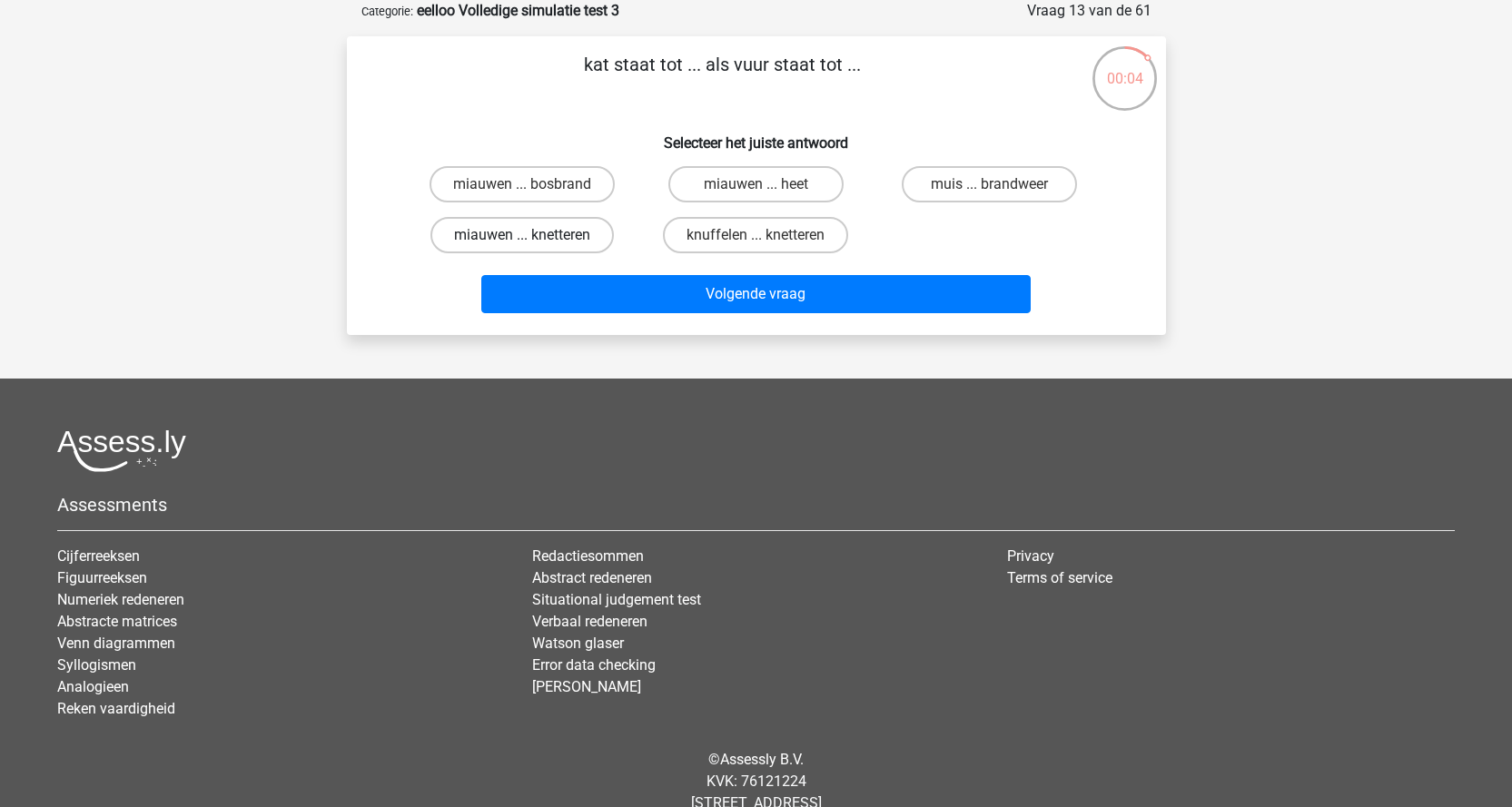
click at [561, 239] on label "miauwen ... knetteren" at bounding box center [522, 235] width 183 height 37
click at [534, 239] on input "miauwen ... knetteren" at bounding box center [528, 242] width 12 height 12
radio input "true"
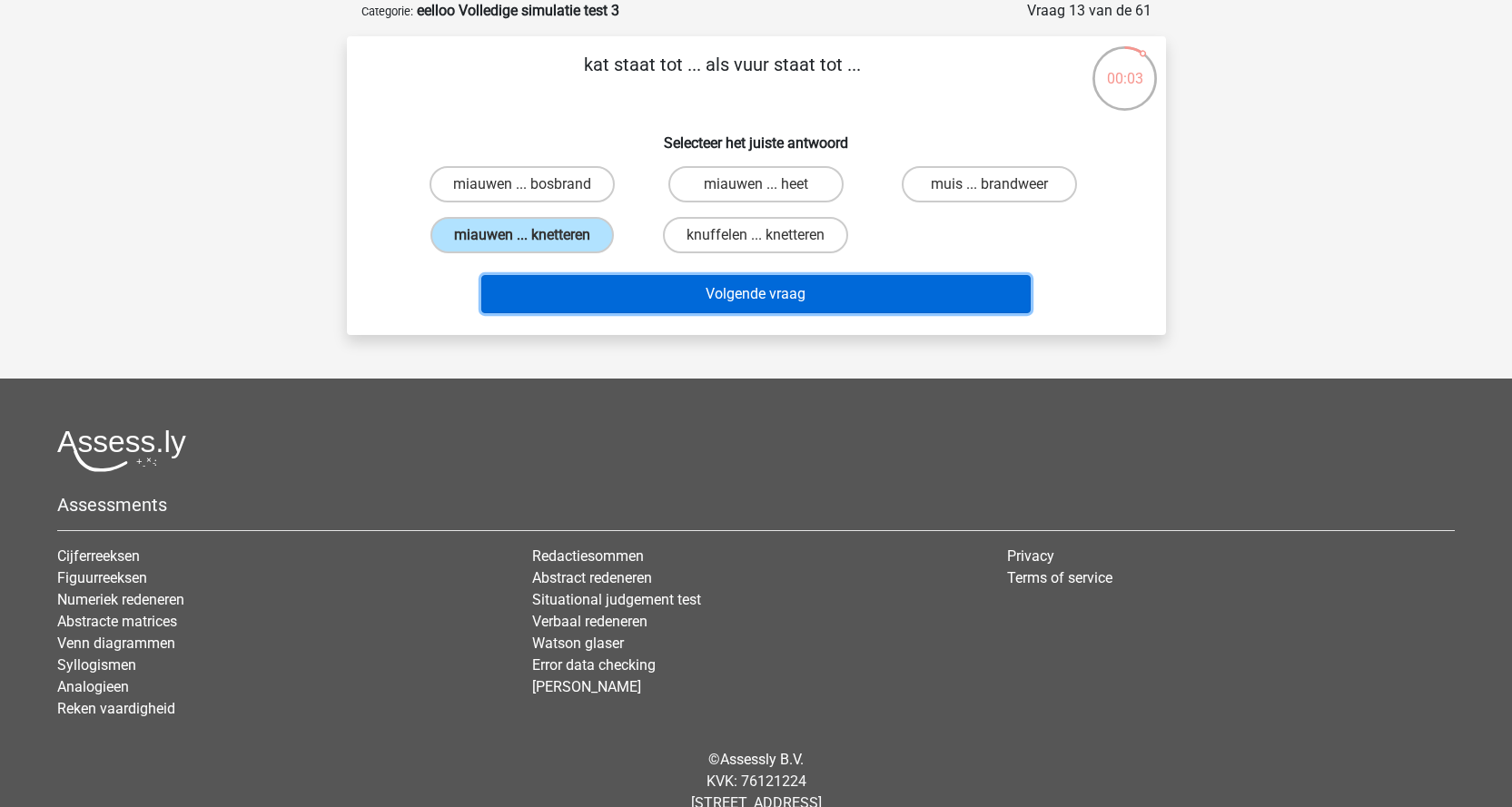
click at [645, 291] on button "Volgende vraag" at bounding box center [756, 294] width 550 height 39
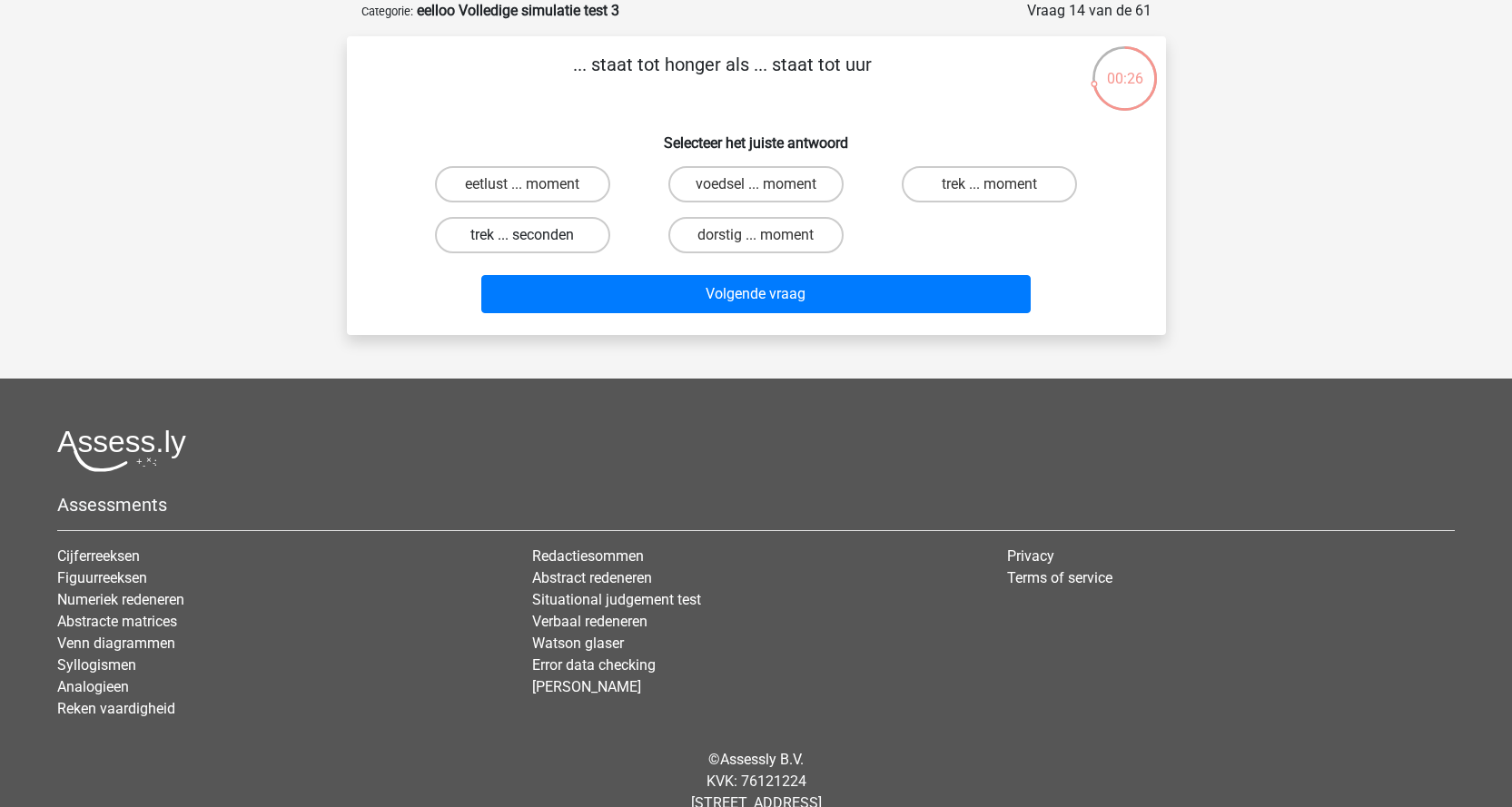
click at [571, 234] on label "trek ... seconden" at bounding box center [522, 235] width 175 height 37
click at [534, 236] on input "trek ... seconden" at bounding box center [528, 242] width 12 height 12
radio input "true"
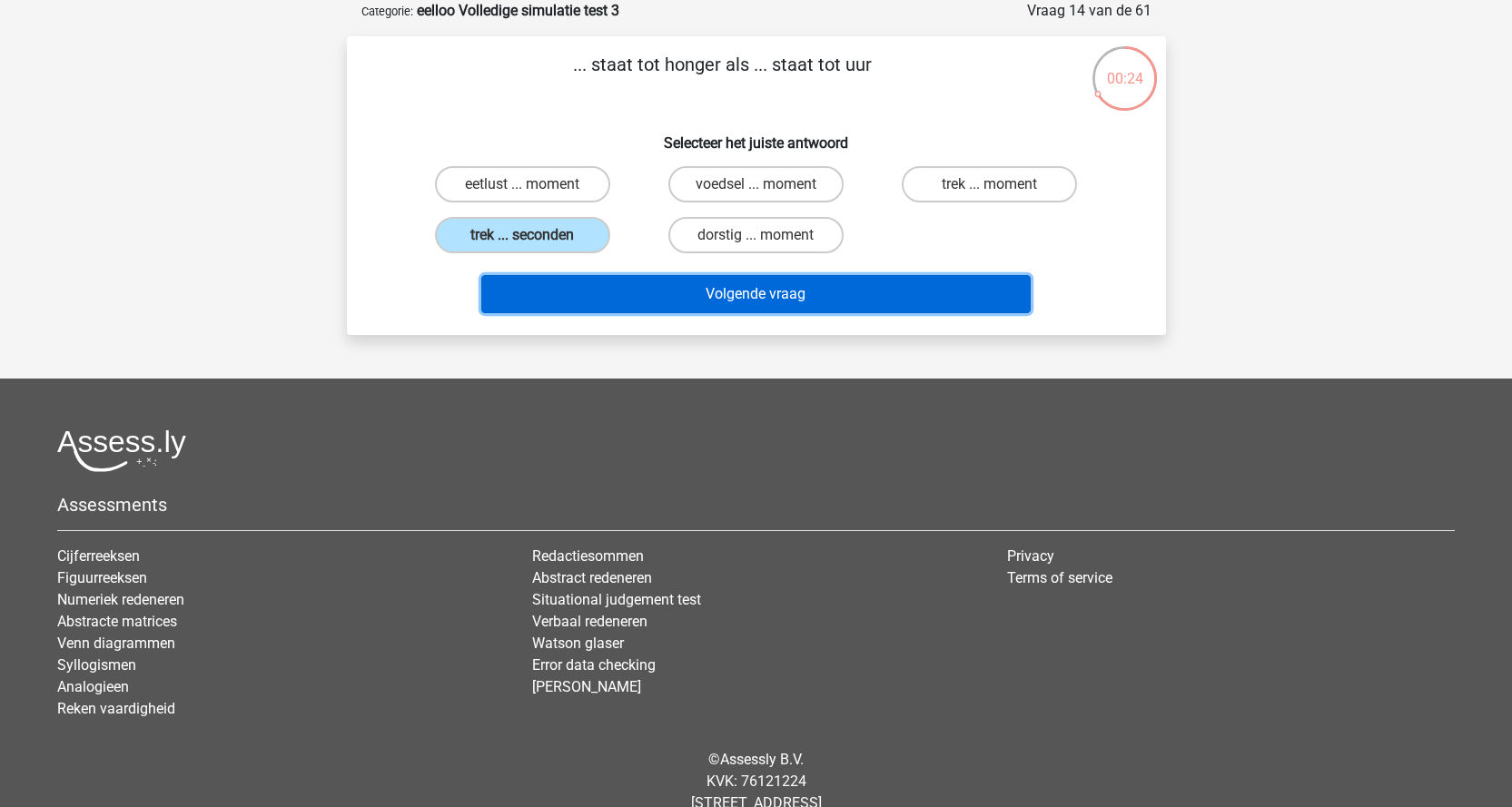
click at [684, 286] on button "Volgende vraag" at bounding box center [756, 294] width 550 height 39
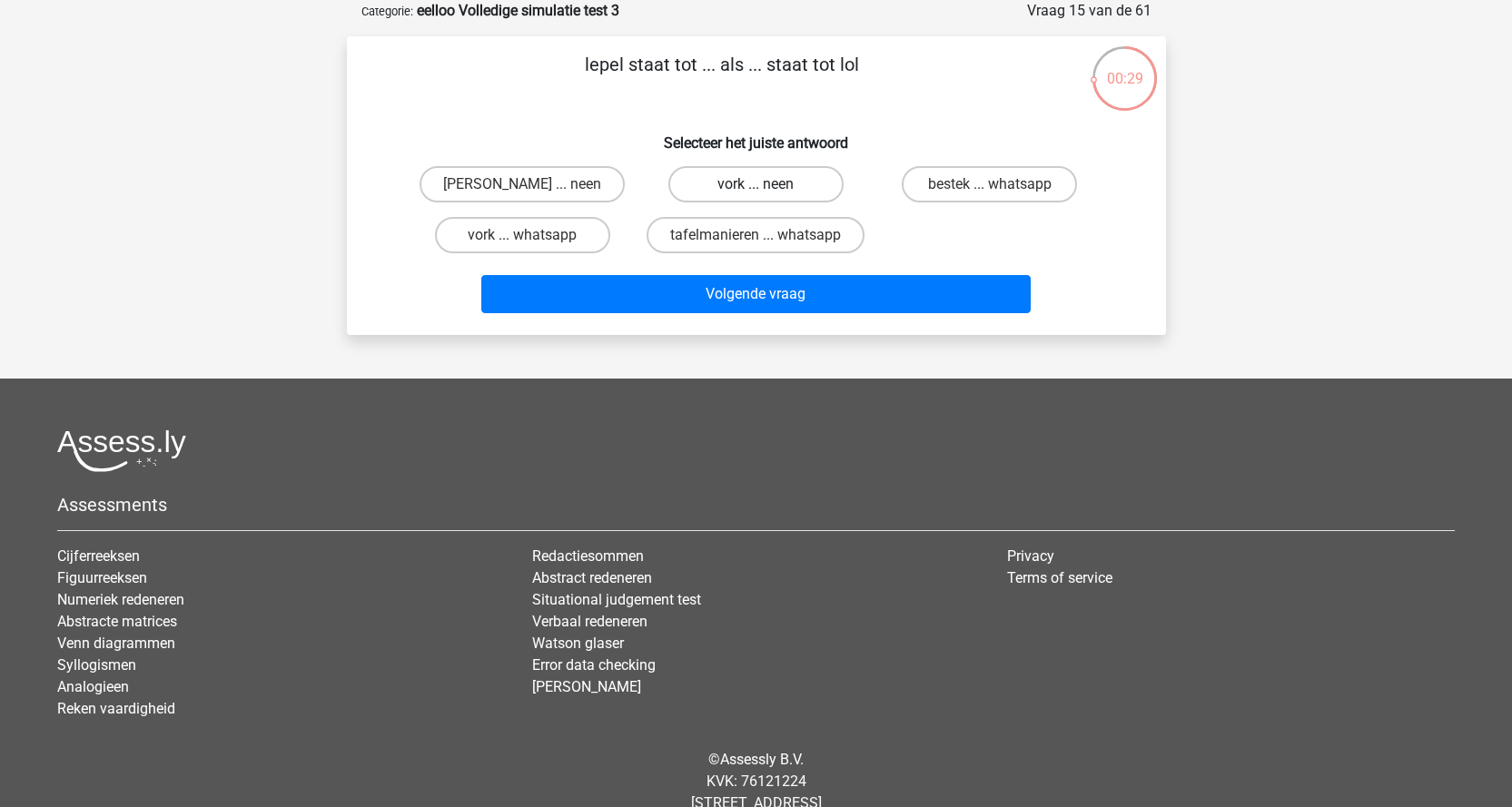
click at [746, 181] on label "vork ... neen" at bounding box center [756, 184] width 175 height 37
click at [756, 184] on input "vork ... neen" at bounding box center [761, 190] width 12 height 12
radio input "true"
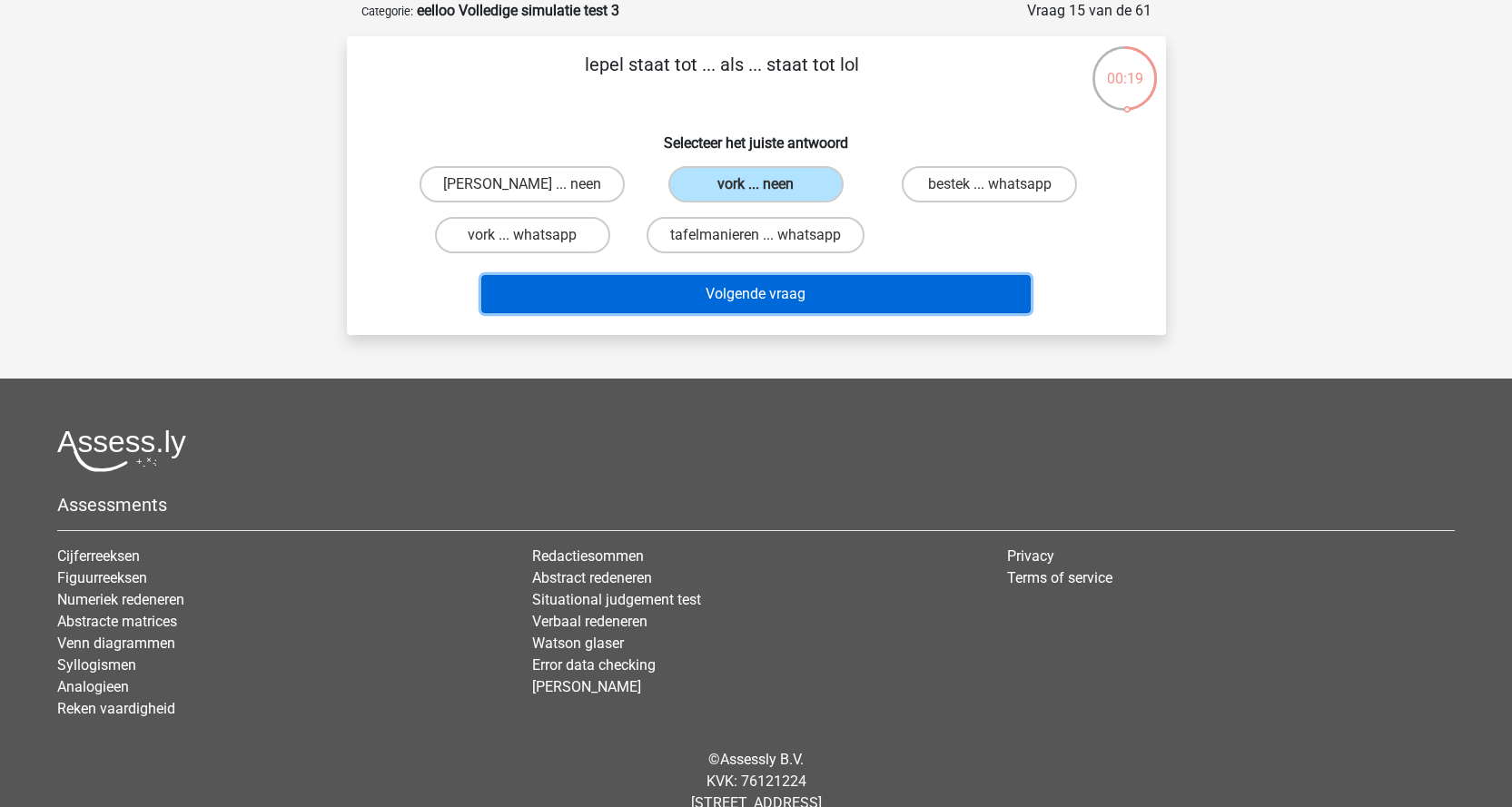
click at [815, 291] on button "Volgende vraag" at bounding box center [756, 294] width 550 height 39
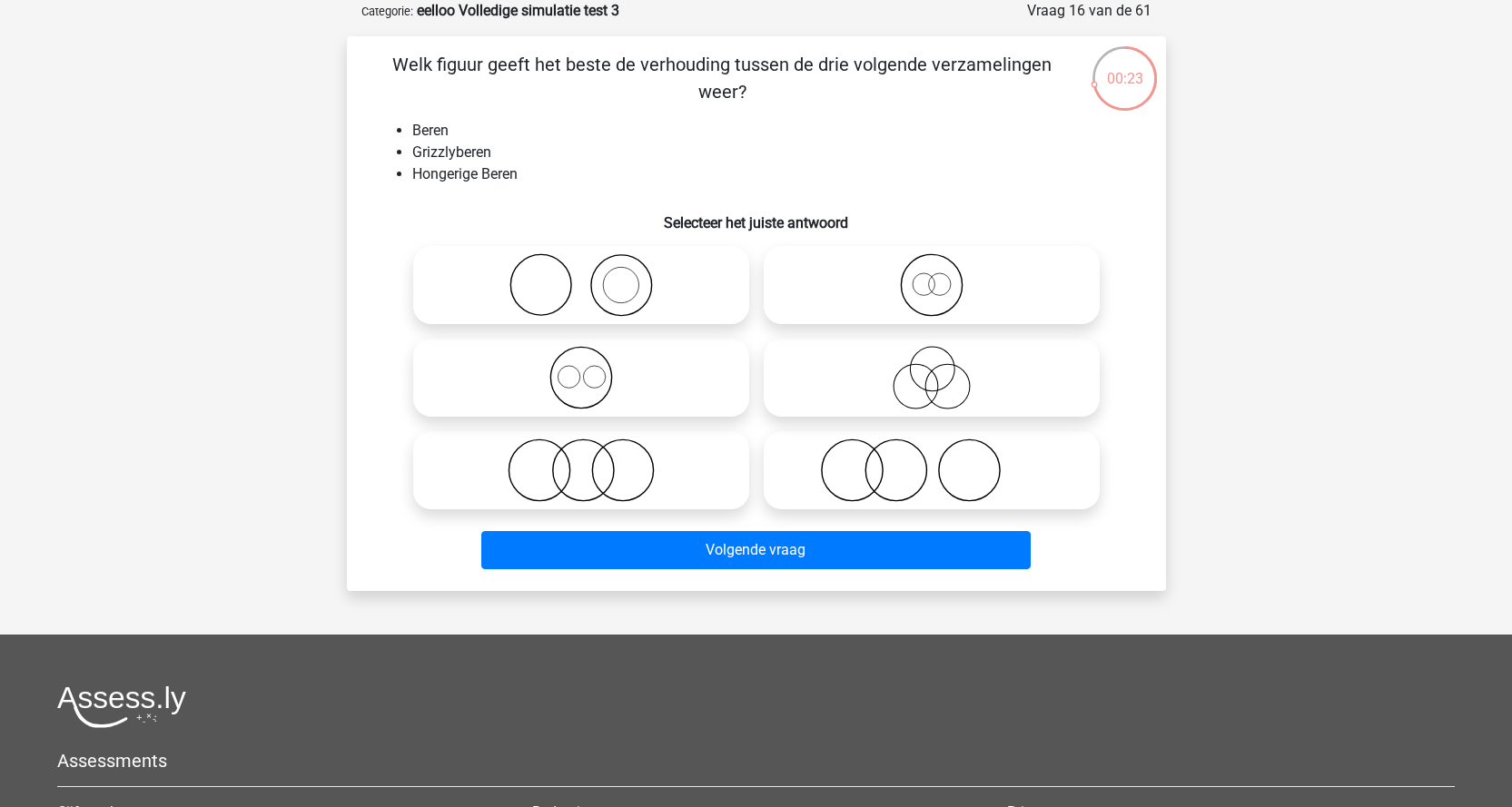
click at [918, 277] on icon at bounding box center [932, 285] width 322 height 63
click at [932, 276] on input "radio" at bounding box center [938, 270] width 12 height 12
radio input "true"
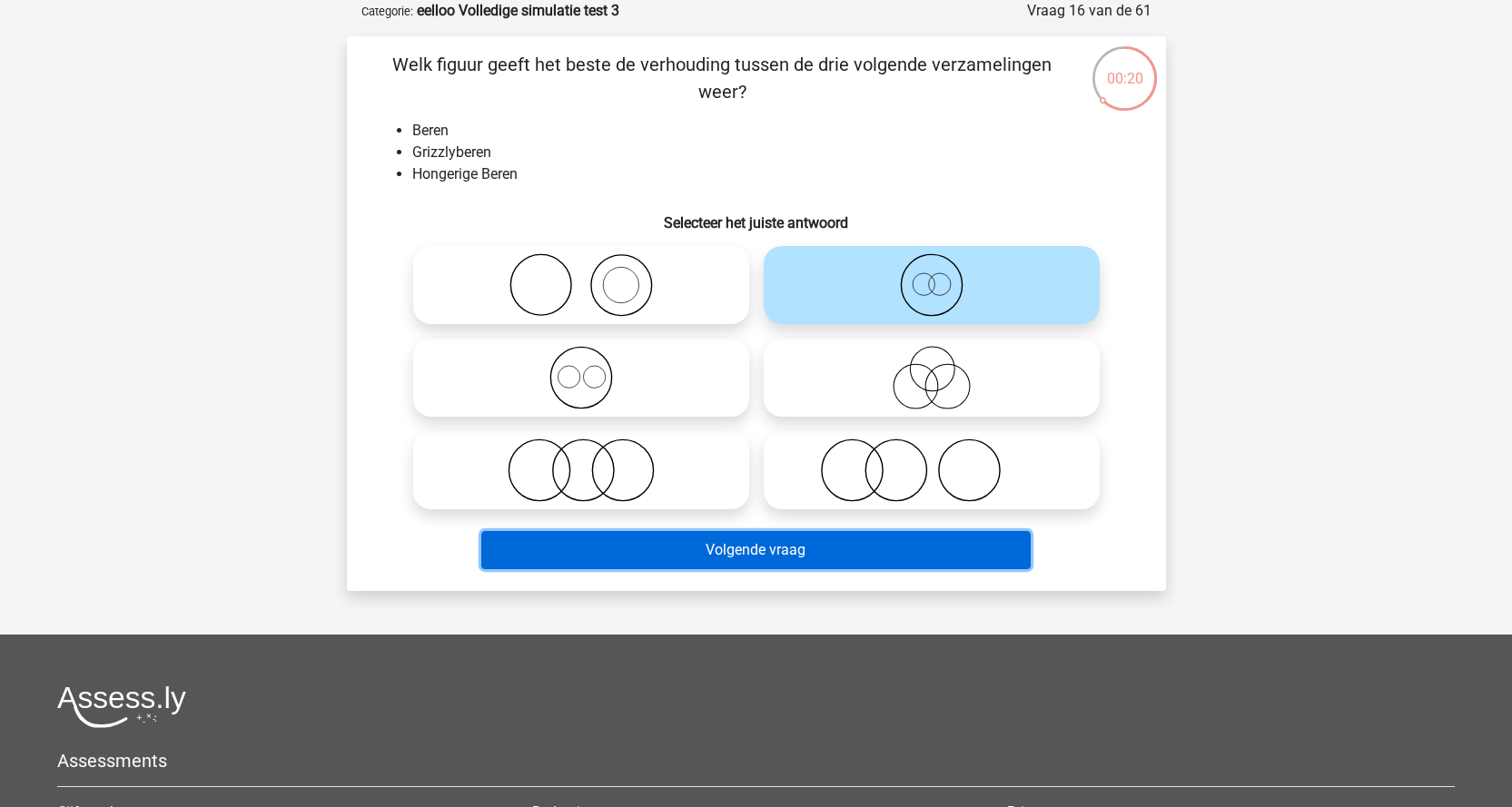
click at [717, 551] on button "Volgende vraag" at bounding box center [756, 551] width 550 height 39
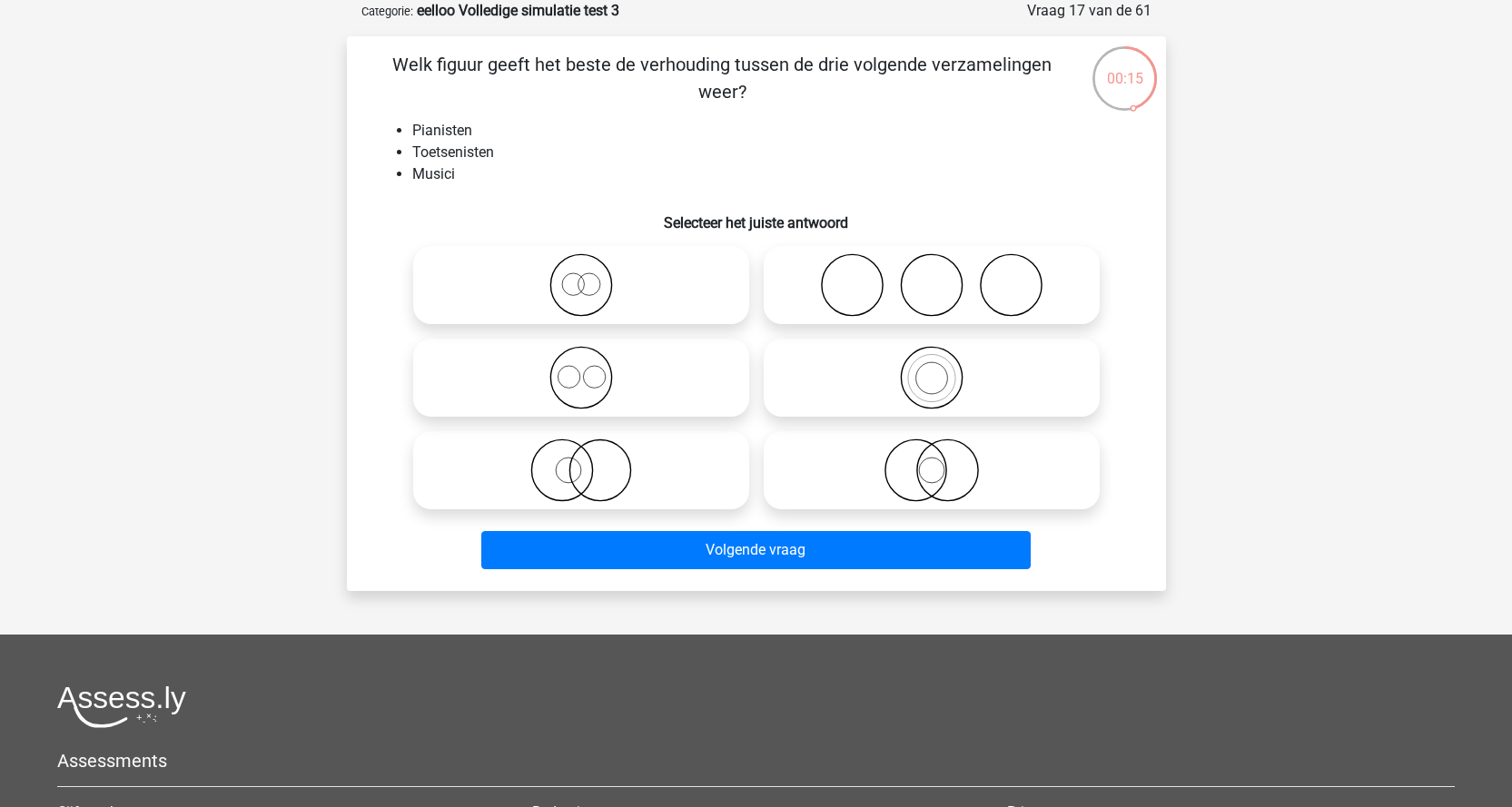
click at [600, 289] on icon at bounding box center [581, 285] width 322 height 63
click at [593, 276] on input "radio" at bounding box center [587, 270] width 12 height 12
radio input "true"
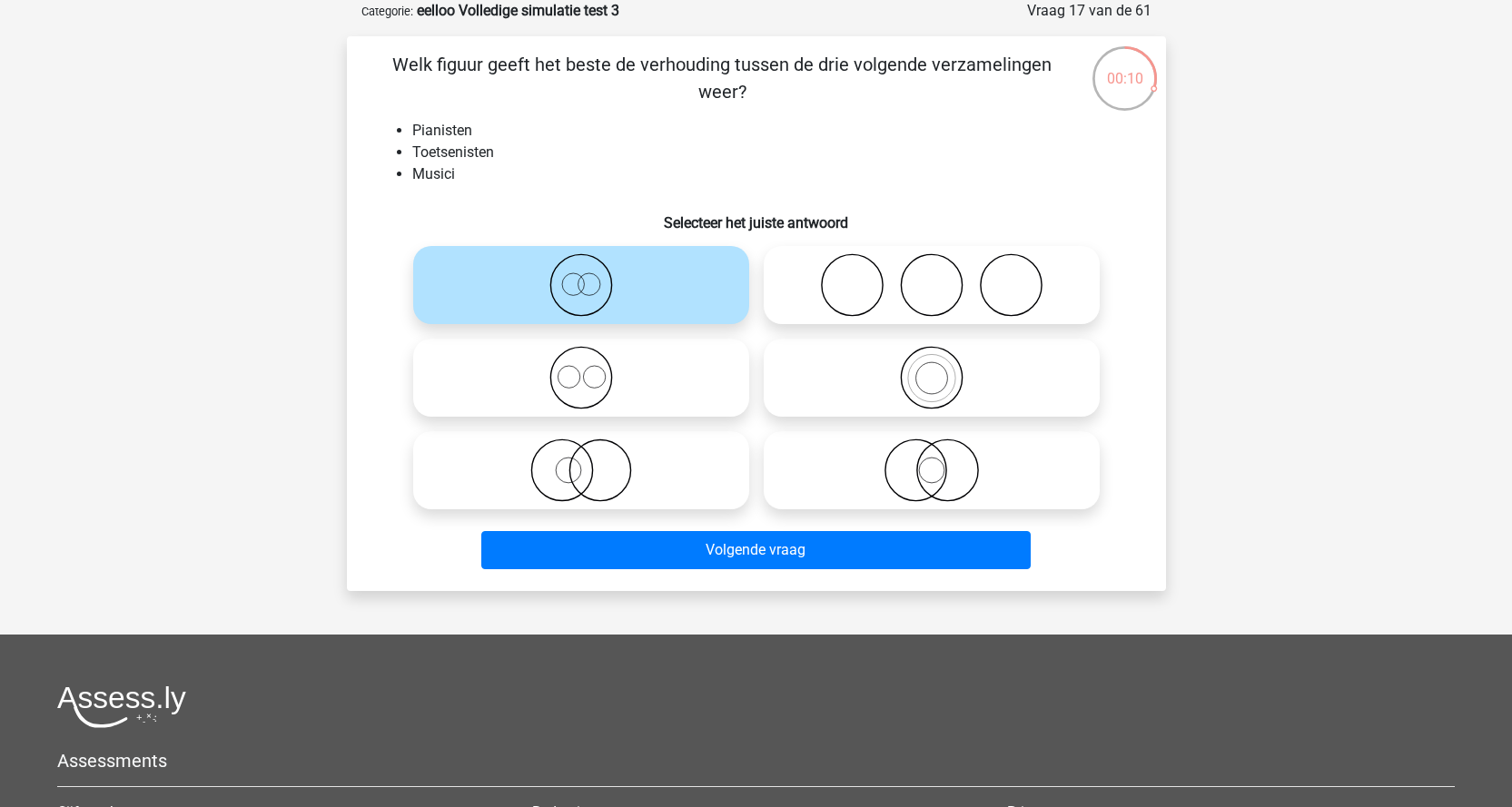
click at [918, 379] on icon at bounding box center [932, 377] width 322 height 63
click at [932, 368] on input "radio" at bounding box center [938, 362] width 12 height 12
radio input "true"
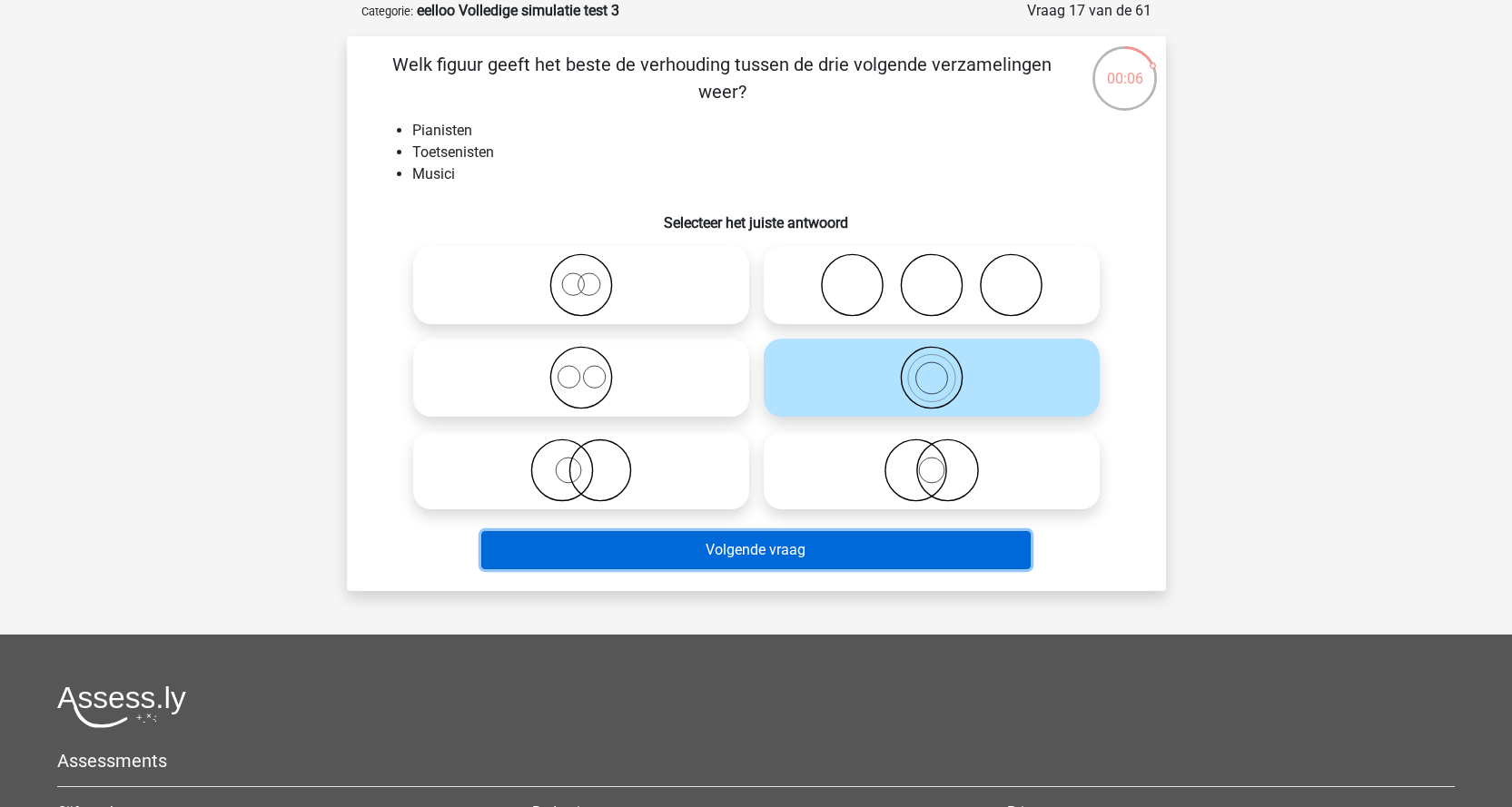
click at [717, 555] on button "Volgende vraag" at bounding box center [756, 551] width 550 height 39
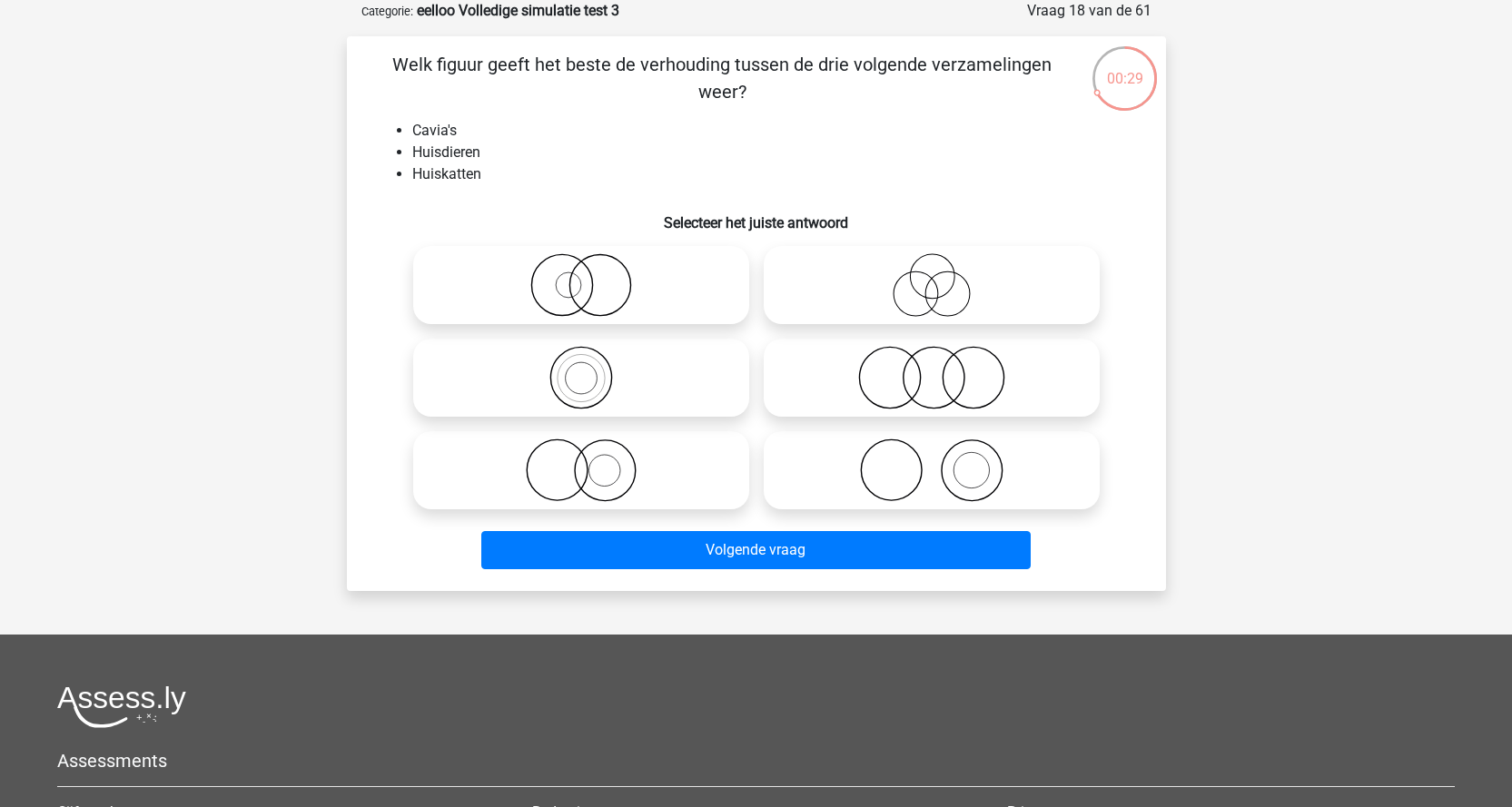
click at [942, 396] on icon at bounding box center [932, 377] width 322 height 63
click at [942, 368] on input "radio" at bounding box center [938, 362] width 12 height 12
radio input "true"
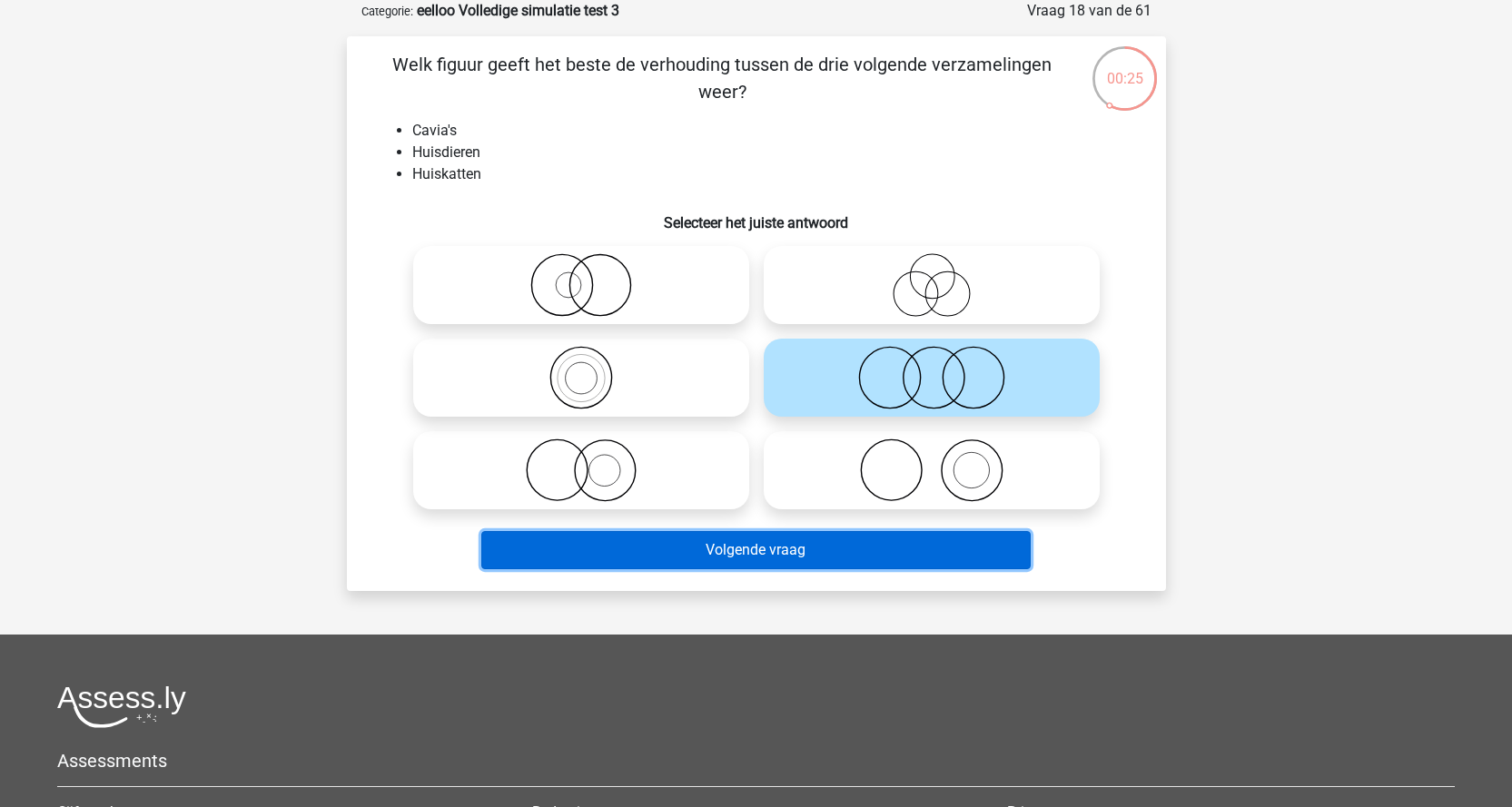
click at [710, 555] on button "Volgende vraag" at bounding box center [756, 551] width 550 height 39
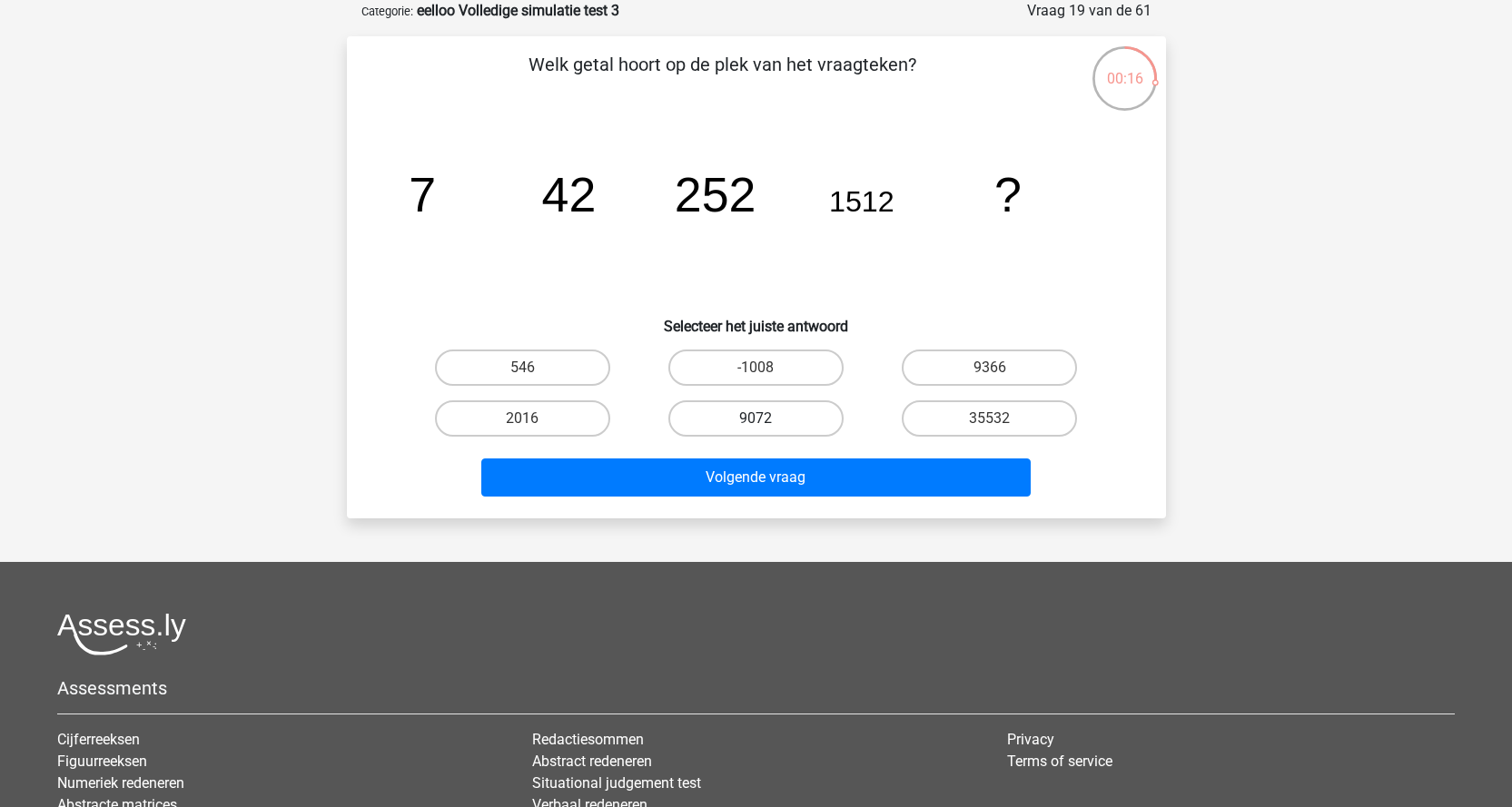
click at [784, 421] on label "9072" at bounding box center [756, 418] width 175 height 37
click at [767, 421] on input "9072" at bounding box center [761, 425] width 12 height 12
radio input "true"
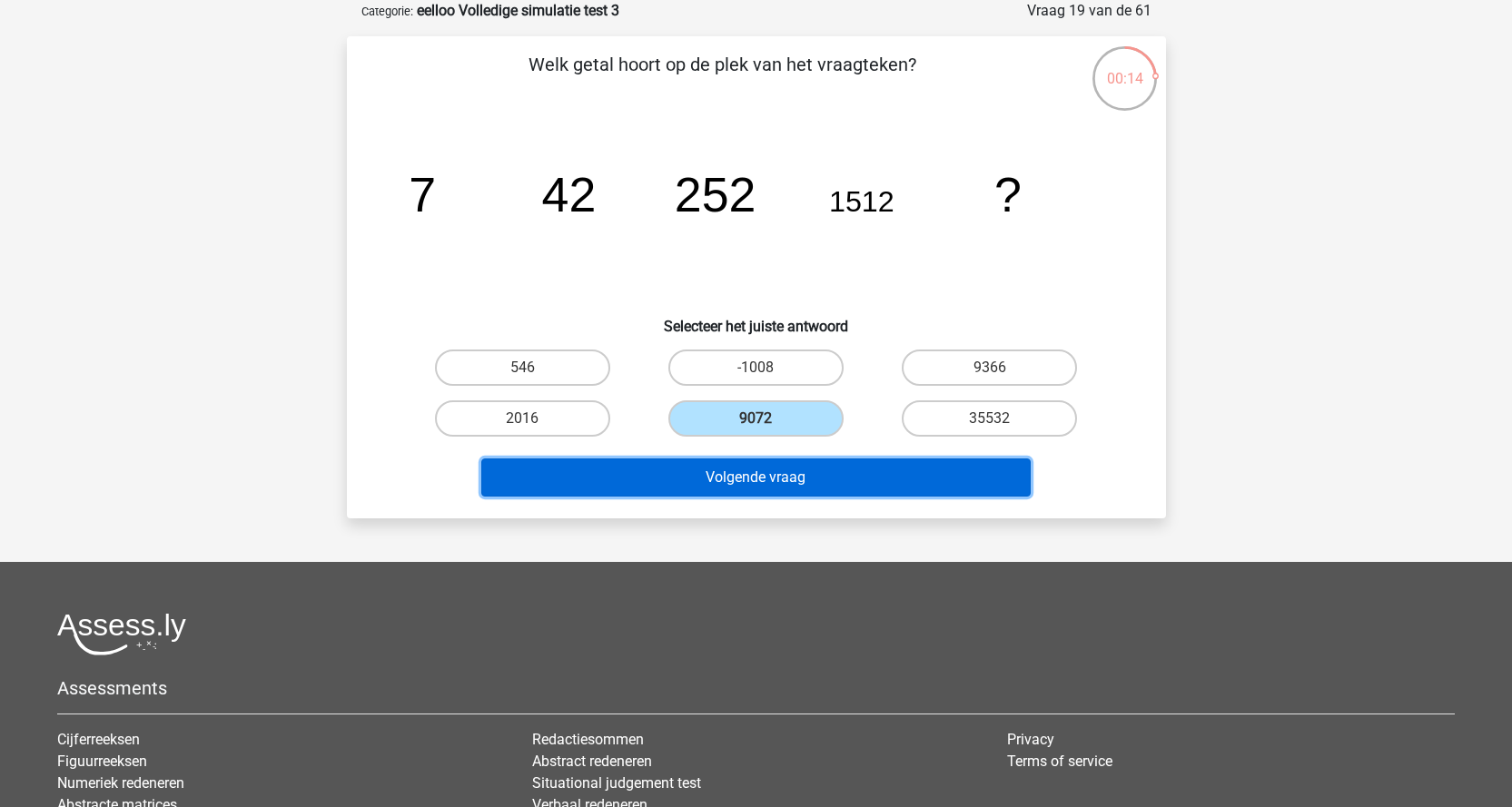
click at [790, 480] on button "Volgende vraag" at bounding box center [756, 477] width 550 height 39
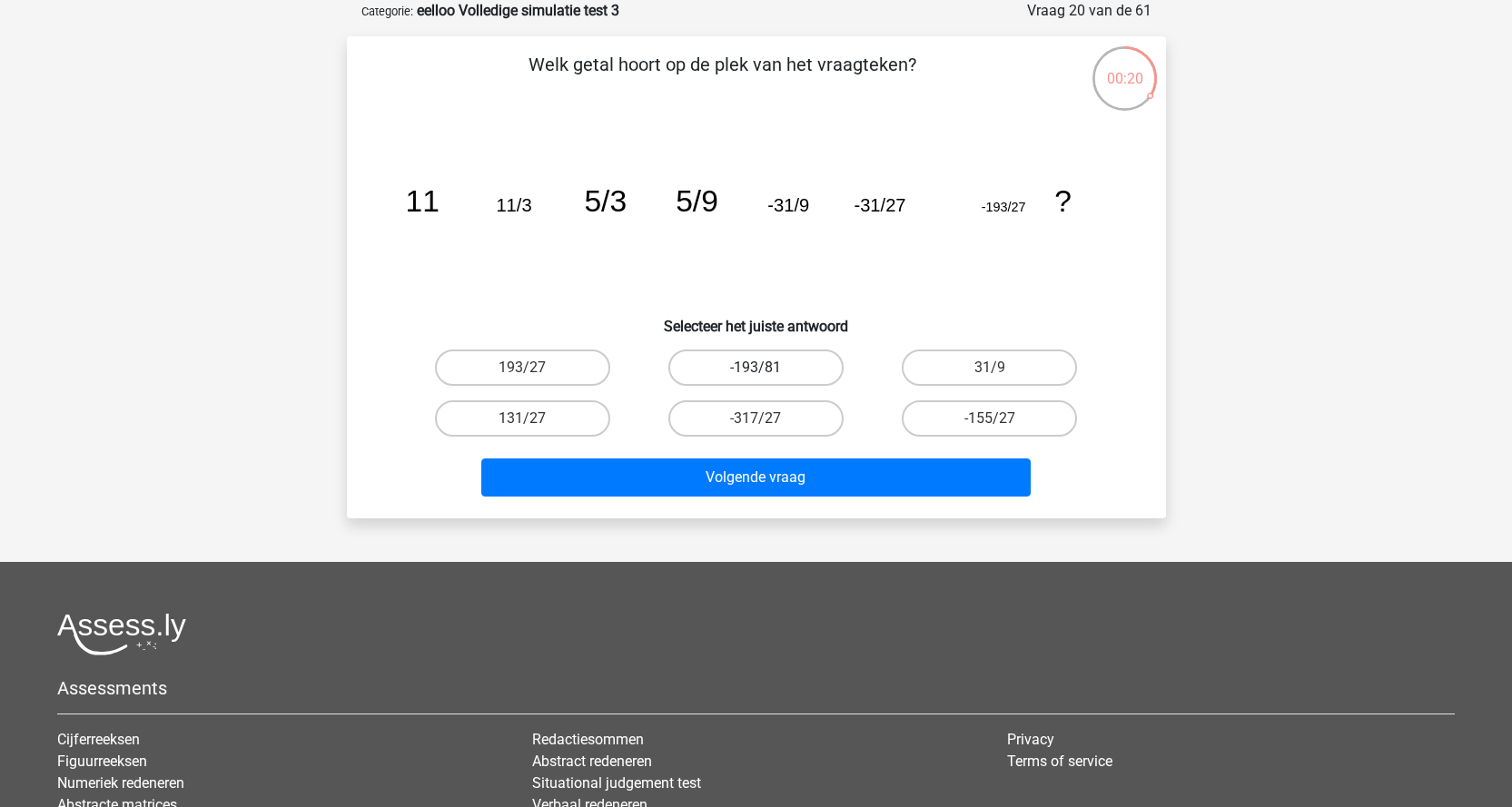
click at [711, 367] on label "-193/81" at bounding box center [756, 367] width 175 height 37
click at [756, 367] on input "-193/81" at bounding box center [761, 373] width 12 height 12
radio input "true"
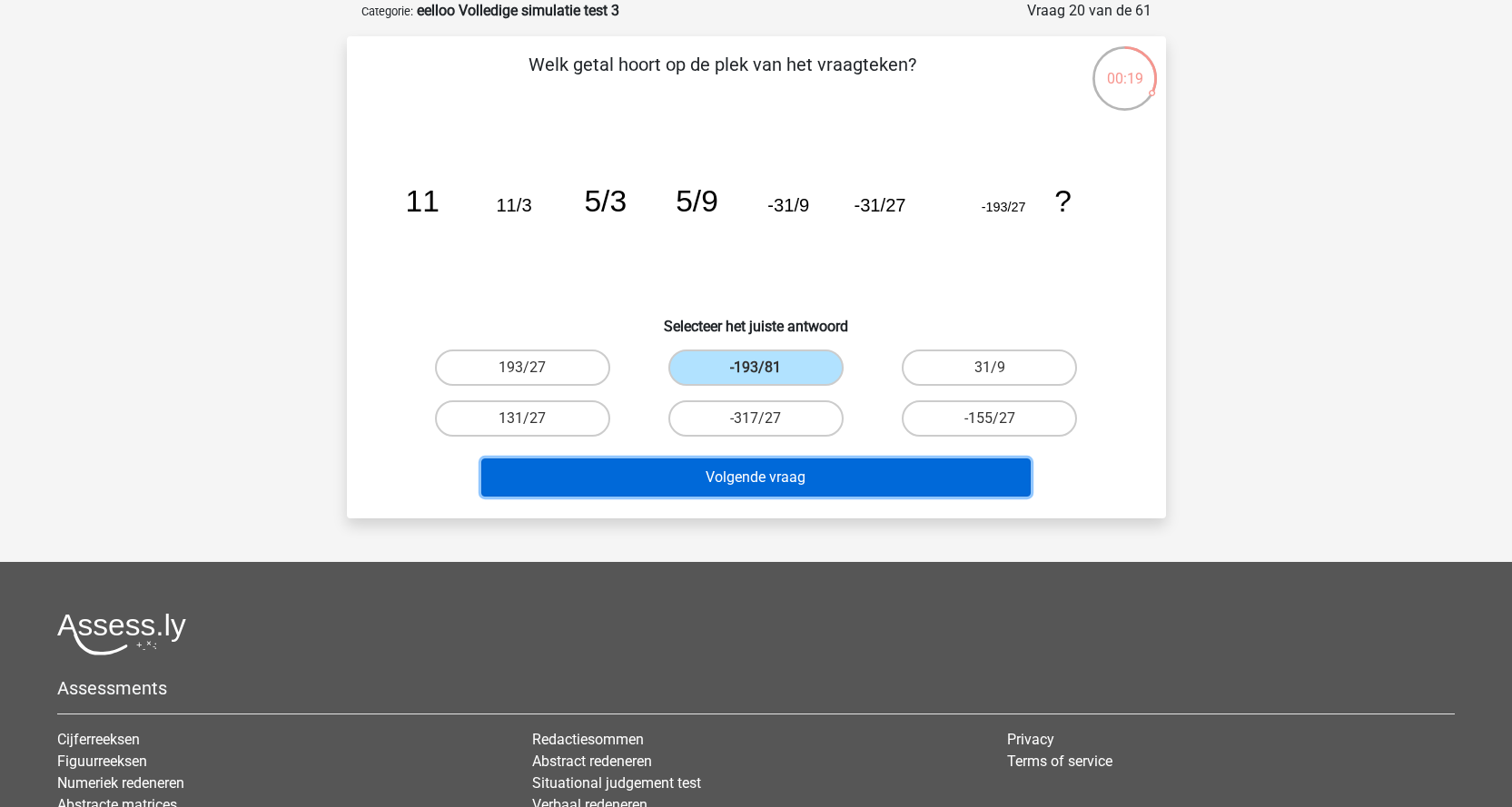
click at [717, 480] on button "Volgende vraag" at bounding box center [756, 477] width 550 height 39
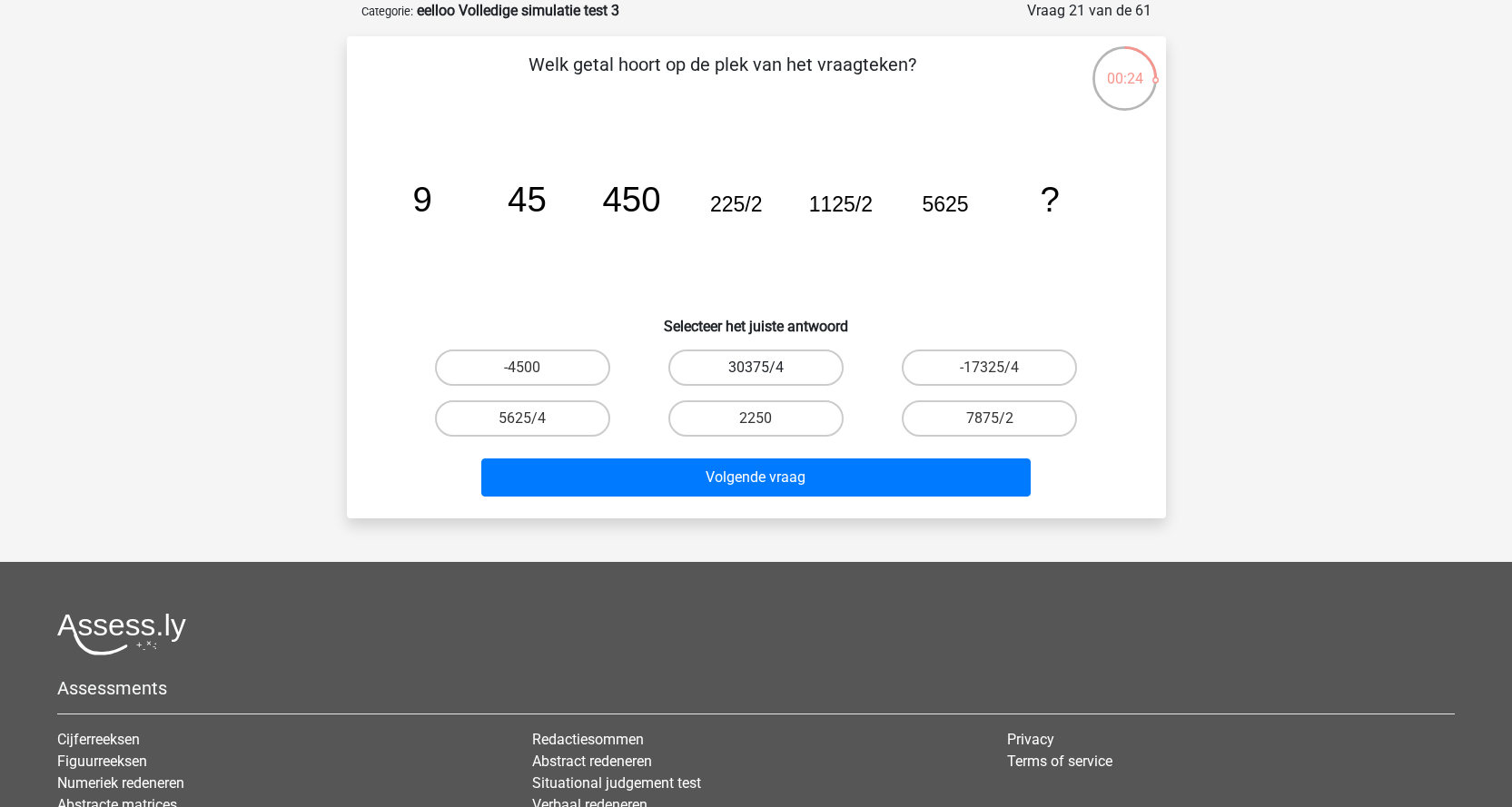
click at [816, 366] on label "30375/4" at bounding box center [756, 367] width 175 height 37
click at [767, 367] on input "30375/4" at bounding box center [761, 373] width 12 height 12
radio input "true"
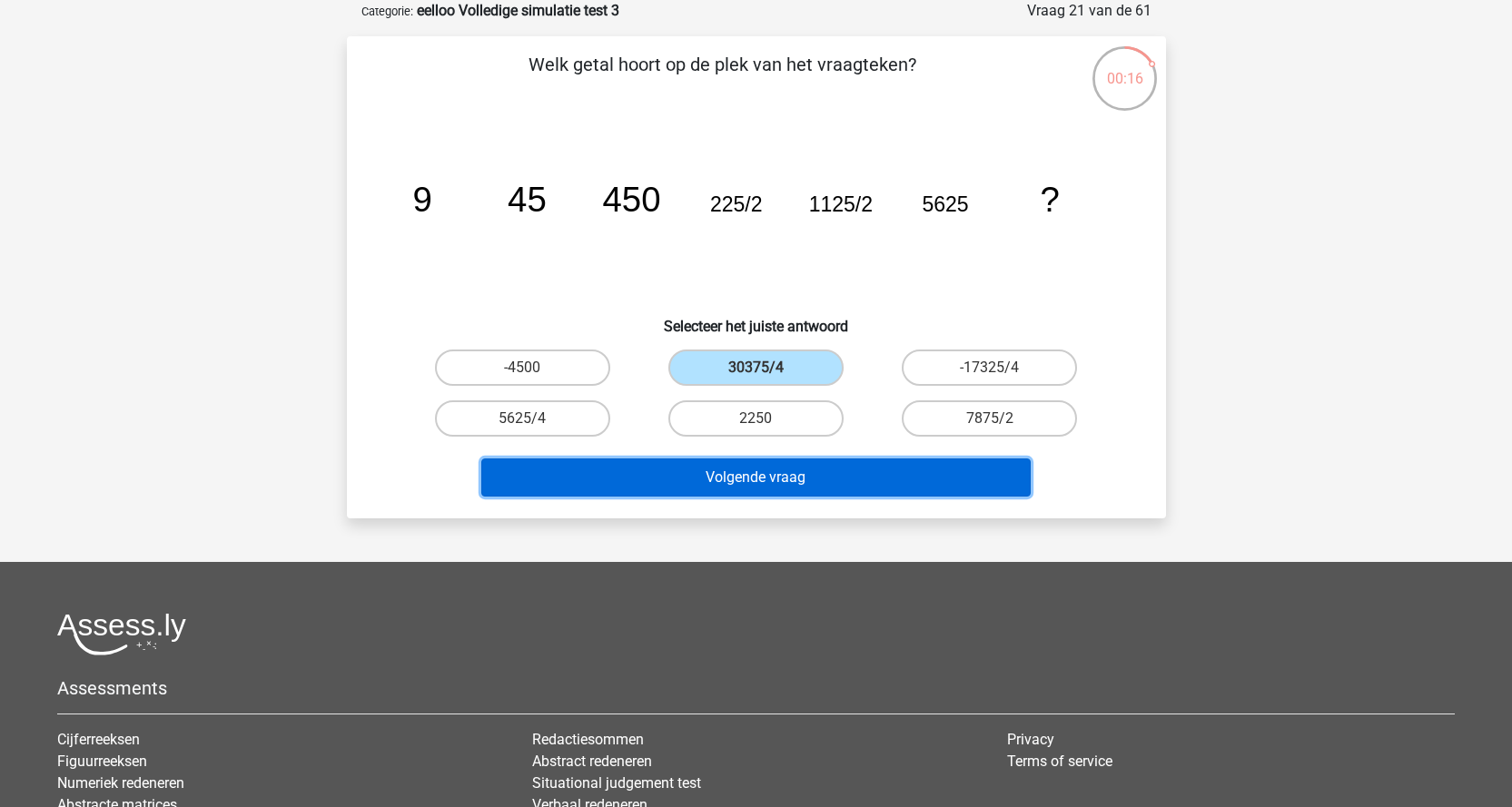
click at [765, 470] on button "Volgende vraag" at bounding box center [756, 477] width 550 height 39
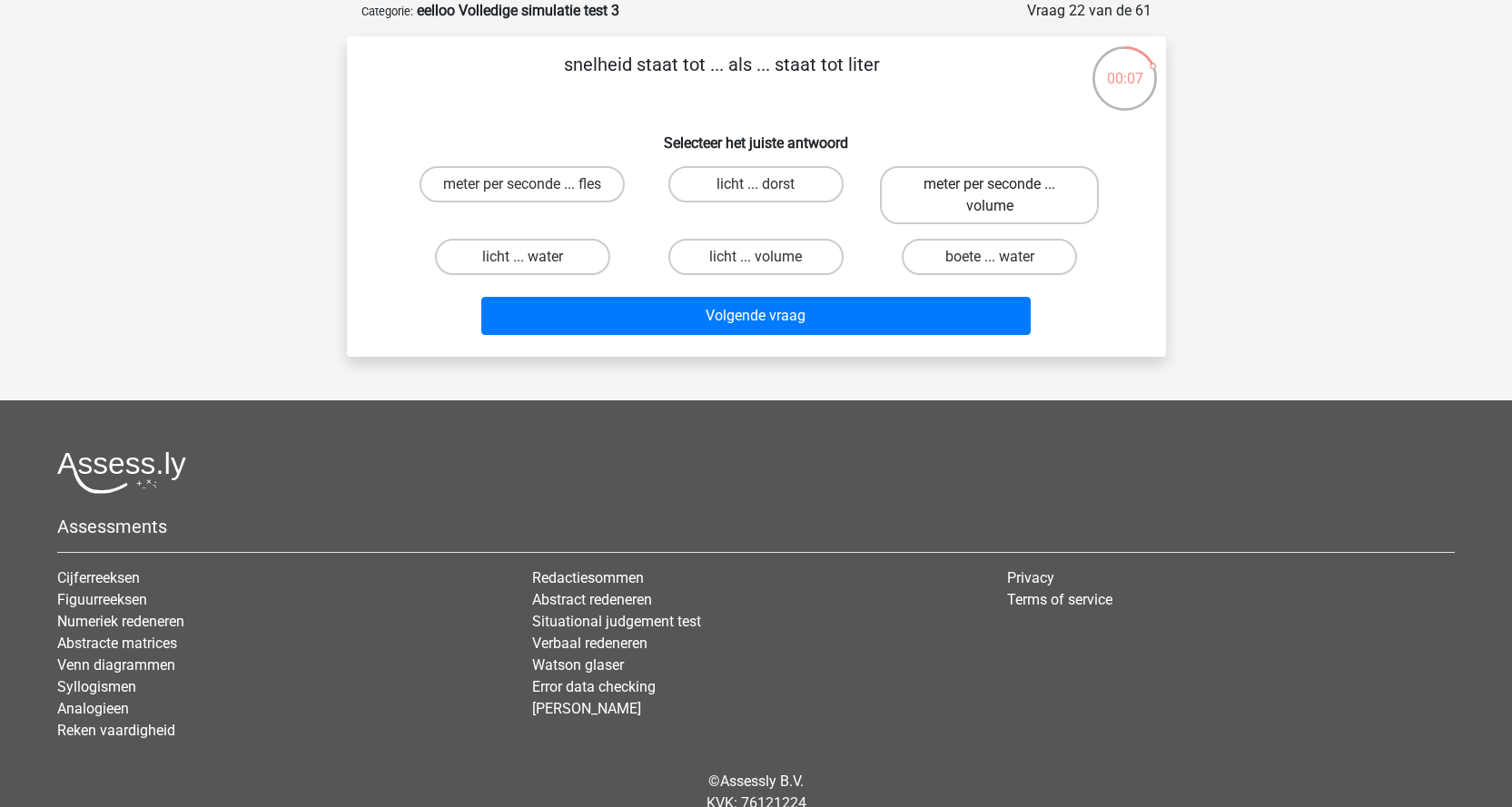
click at [998, 181] on label "meter per seconde ... volume" at bounding box center [989, 195] width 219 height 58
click at [998, 184] on input "meter per seconde ... volume" at bounding box center [996, 190] width 12 height 12
radio input "true"
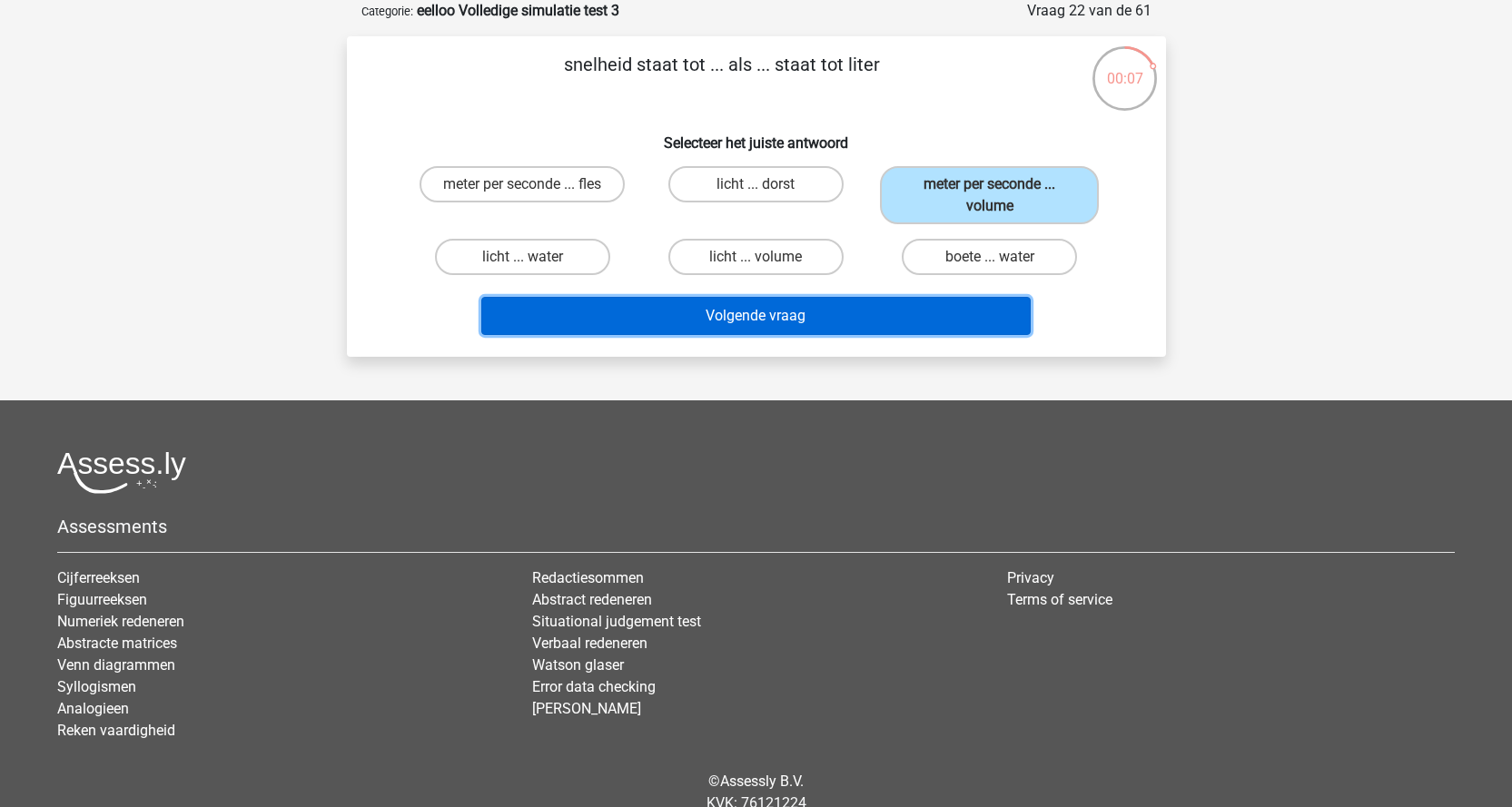
click at [898, 313] on button "Volgende vraag" at bounding box center [756, 316] width 550 height 39
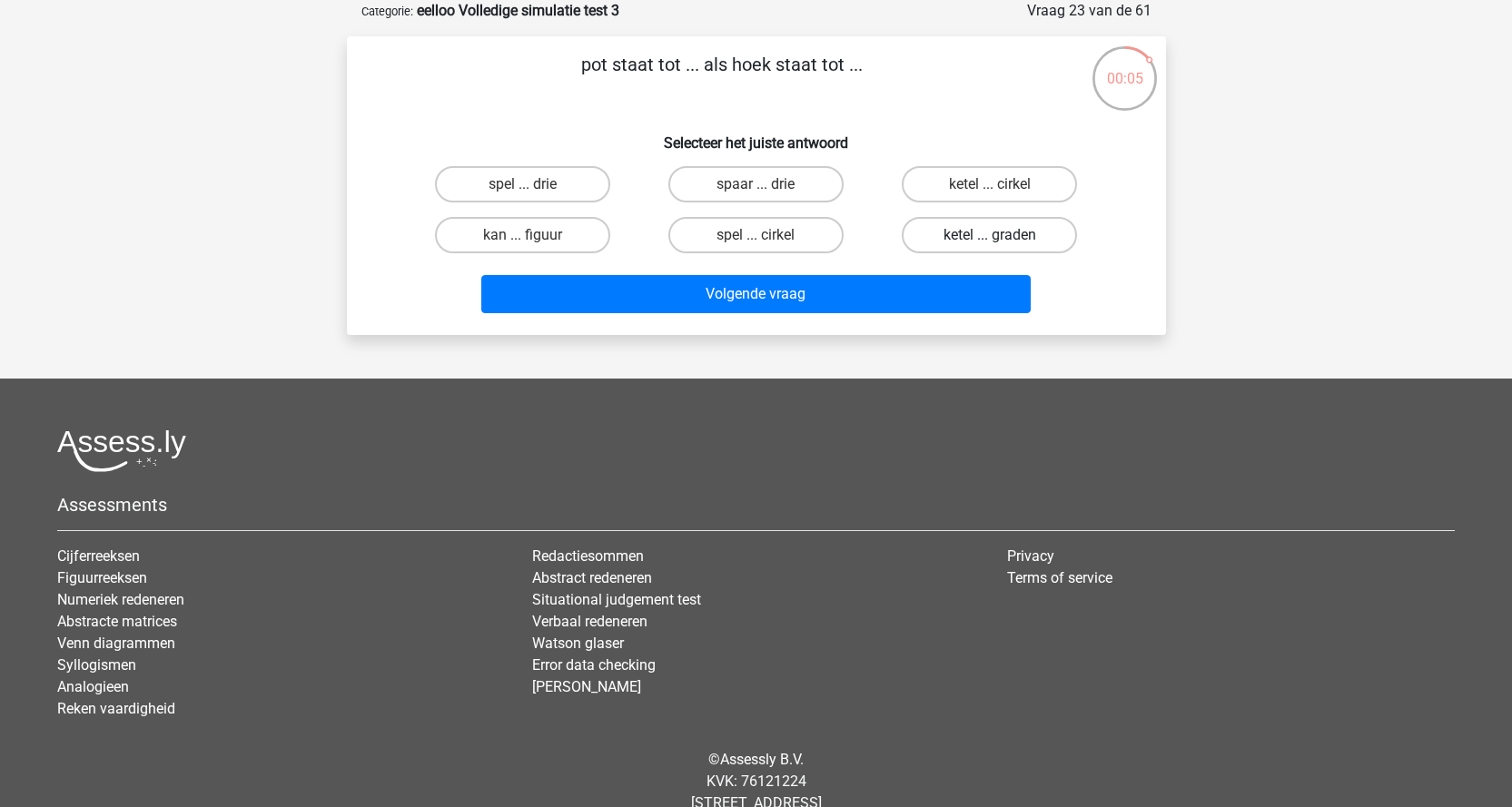
click at [950, 236] on label "ketel ... graden" at bounding box center [989, 235] width 175 height 37
click at [990, 236] on input "ketel ... graden" at bounding box center [996, 242] width 12 height 12
radio input "true"
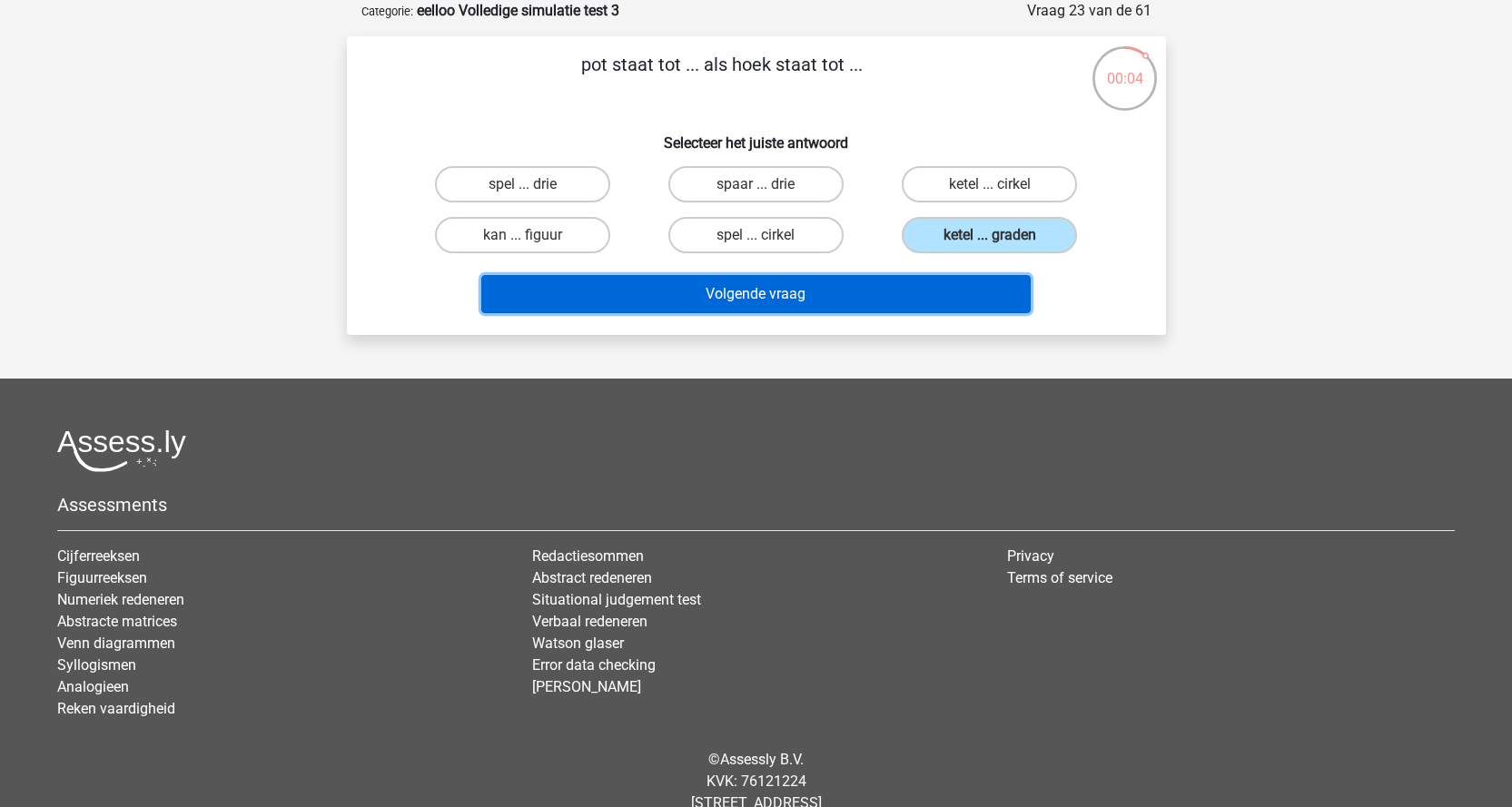
click at [812, 303] on button "Volgende vraag" at bounding box center [756, 294] width 550 height 39
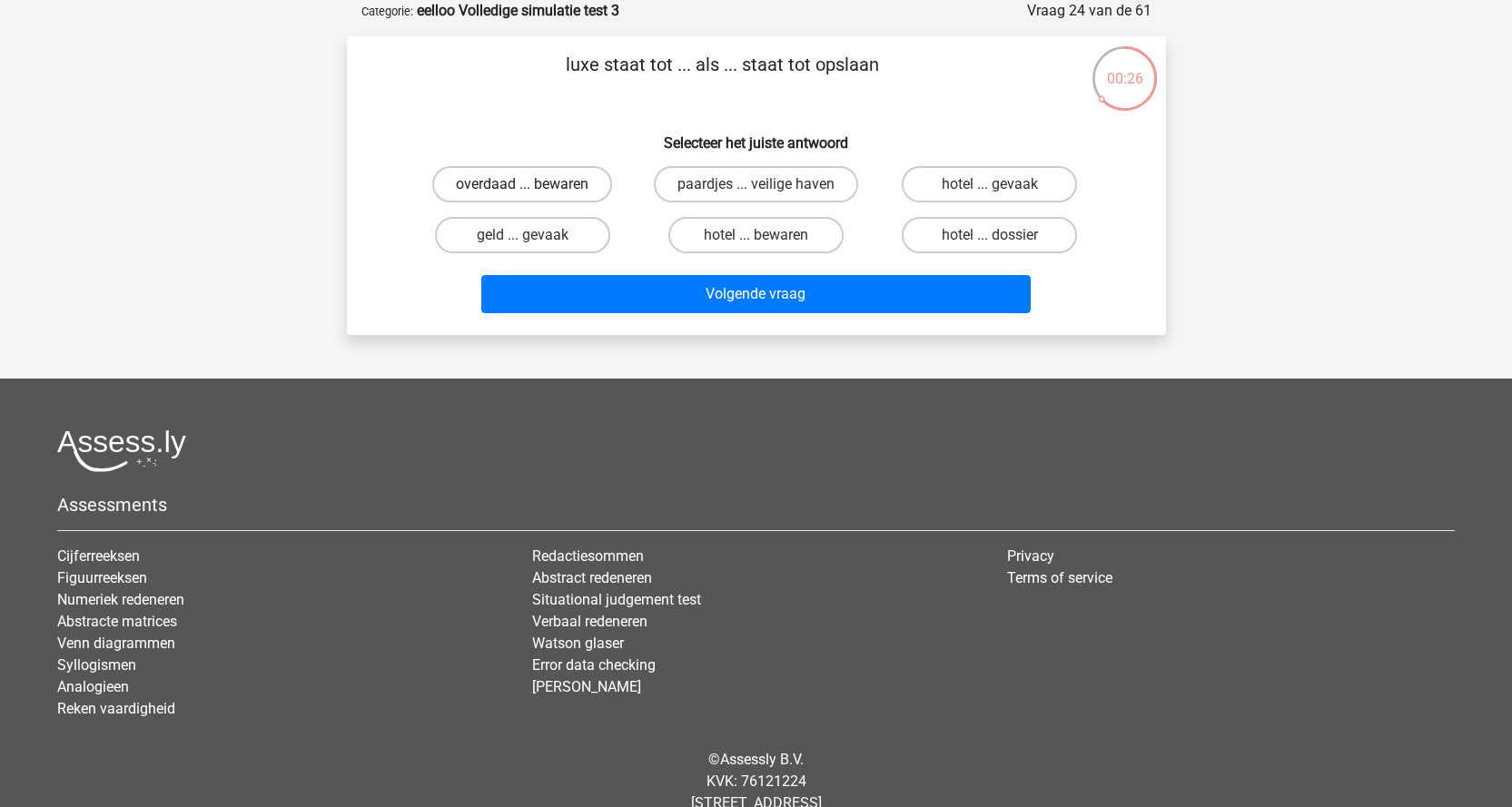
click at [563, 190] on label "overdaad ... bewaren" at bounding box center [523, 184] width 180 height 37
click at [534, 190] on input "overdaad ... bewaren" at bounding box center [528, 190] width 12 height 12
radio input "true"
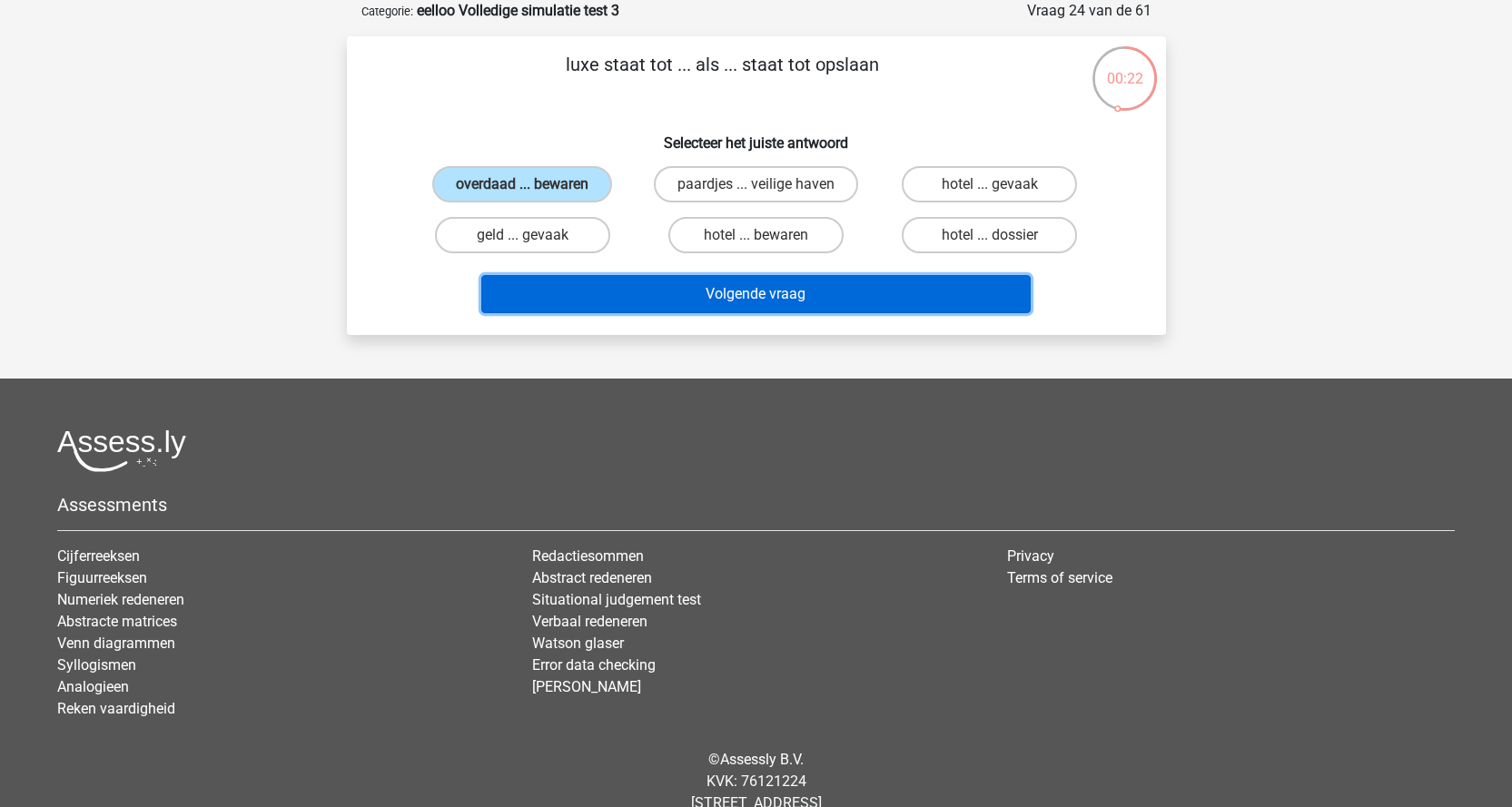
click at [669, 304] on button "Volgende vraag" at bounding box center [756, 294] width 550 height 39
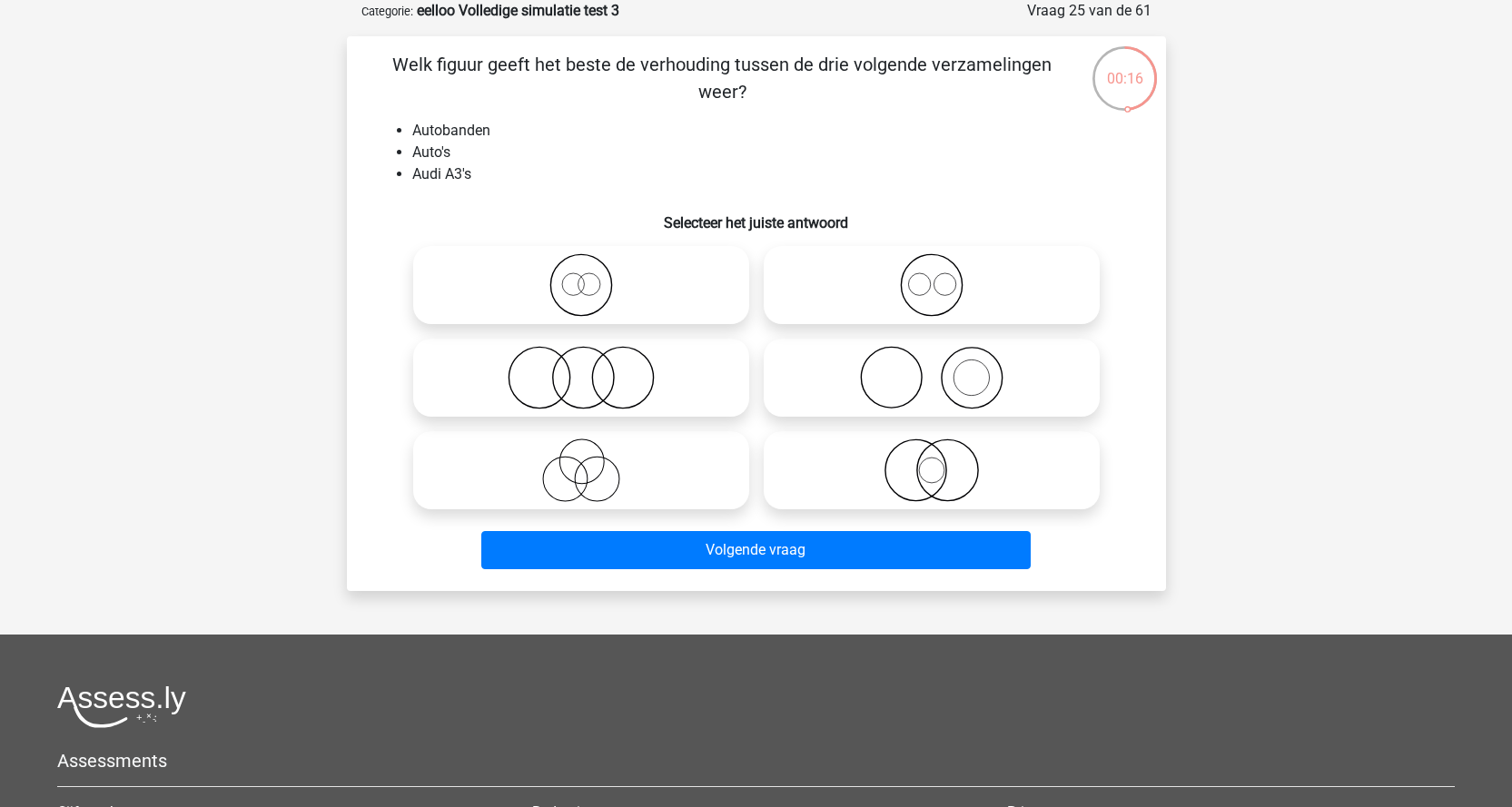
click at [934, 373] on icon at bounding box center [932, 377] width 322 height 63
click at [934, 368] on input "radio" at bounding box center [938, 362] width 12 height 12
radio input "true"
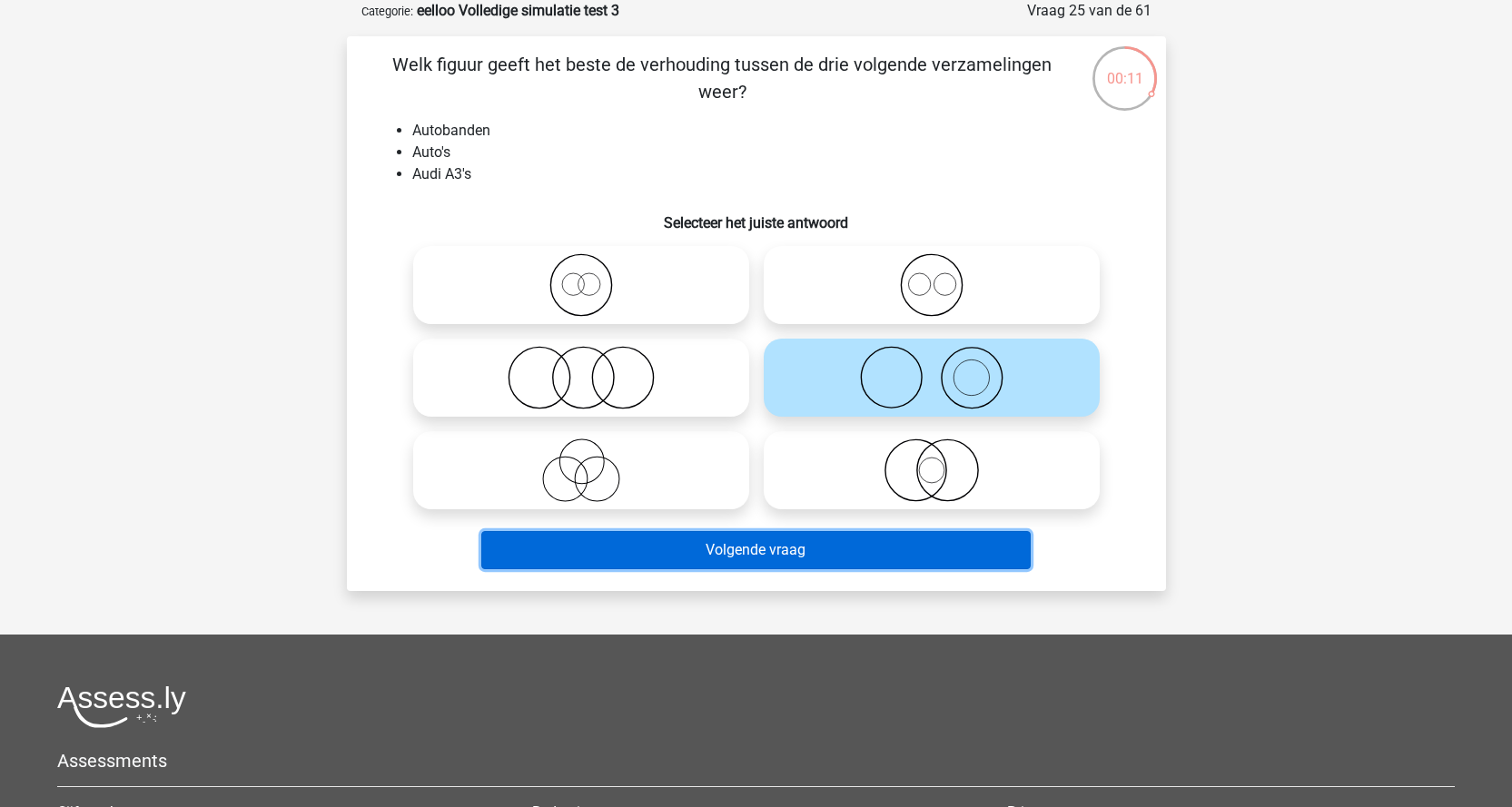
click at [708, 549] on button "Volgende vraag" at bounding box center [756, 551] width 550 height 39
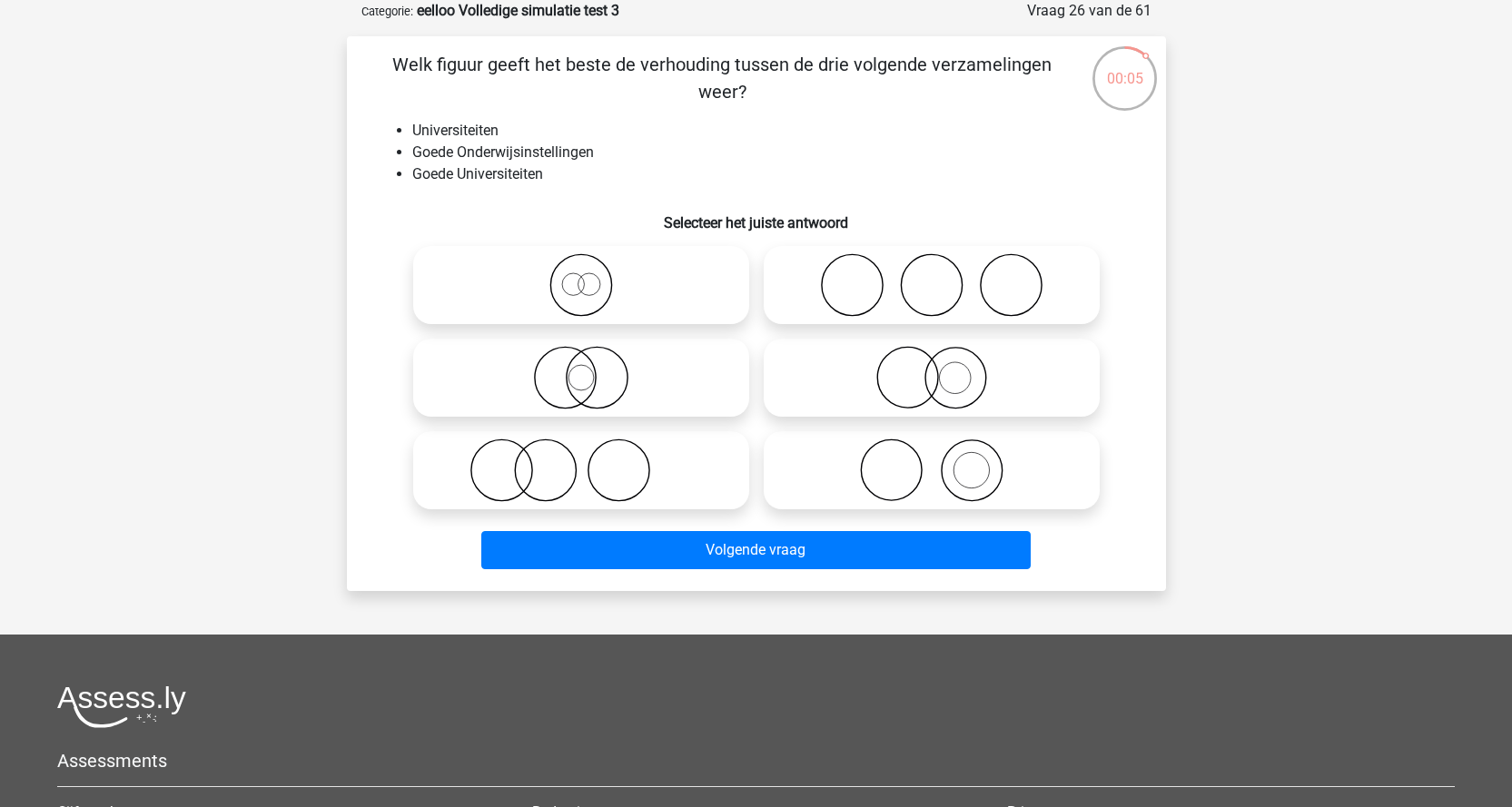
click at [617, 365] on icon at bounding box center [581, 377] width 322 height 63
click at [593, 365] on input "radio" at bounding box center [587, 362] width 12 height 12
radio input "true"
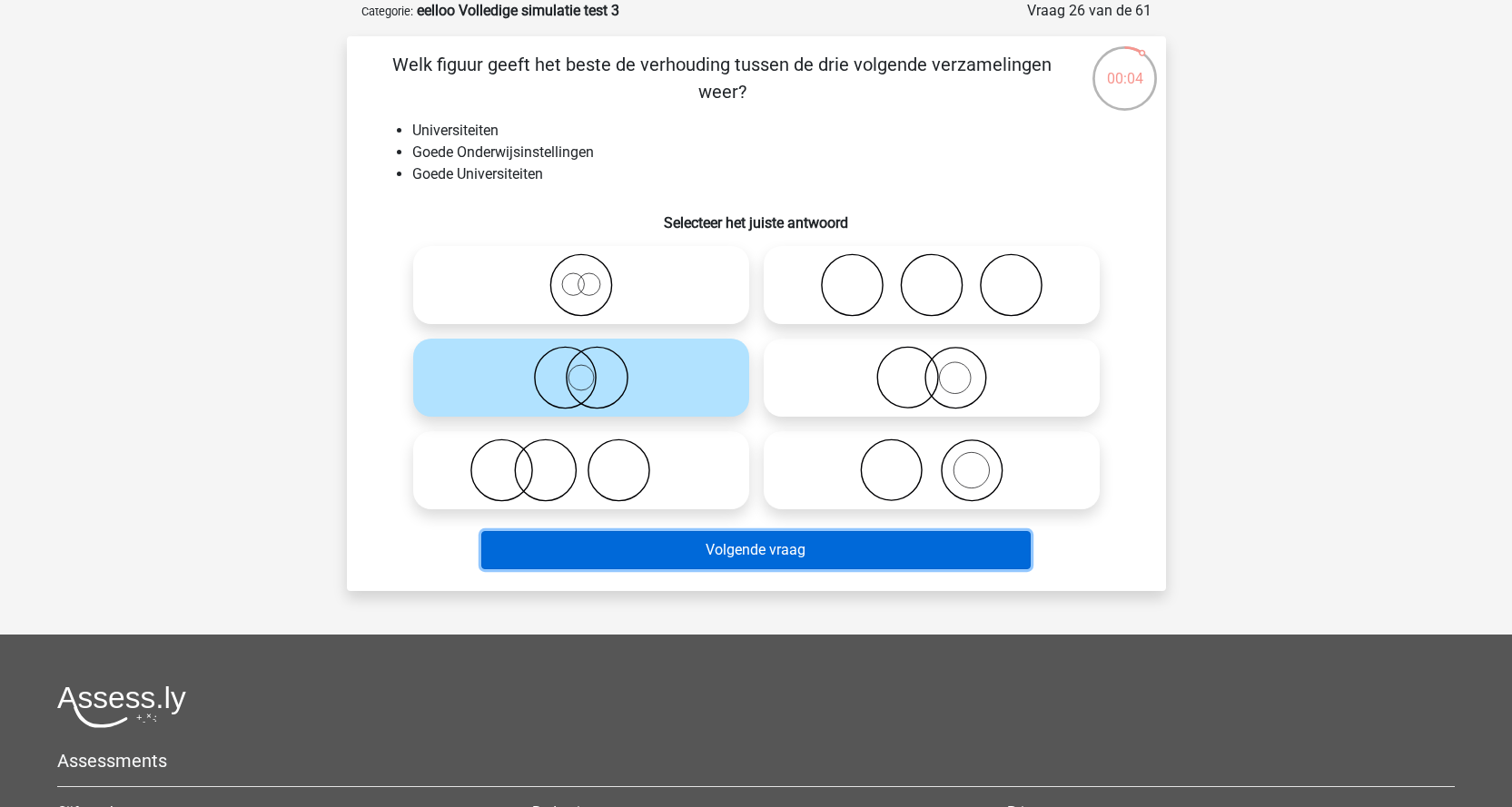
click at [814, 552] on button "Volgende vraag" at bounding box center [756, 551] width 550 height 39
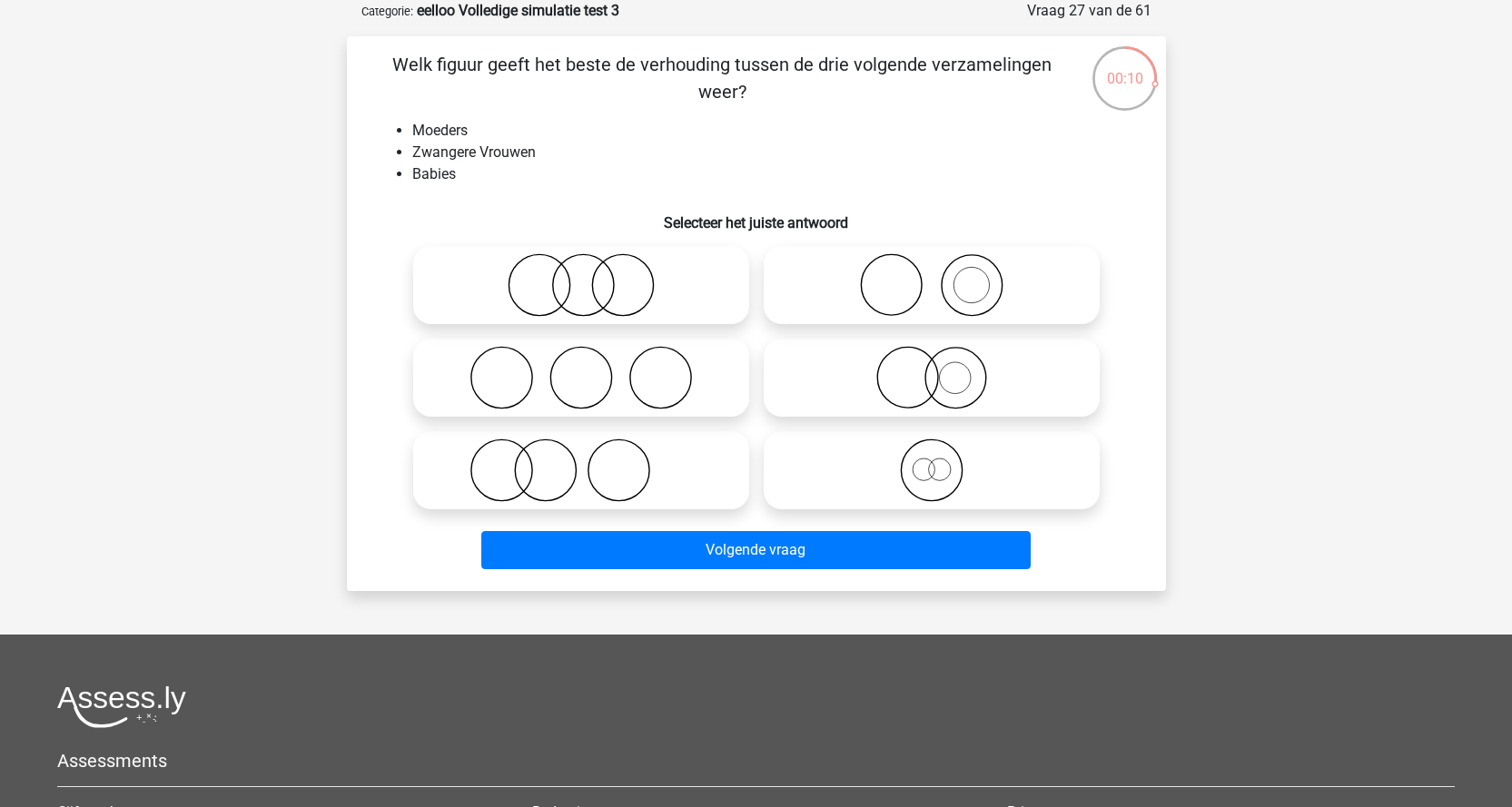
click at [916, 286] on icon at bounding box center [932, 285] width 322 height 63
click at [932, 276] on input "radio" at bounding box center [938, 270] width 12 height 12
radio input "true"
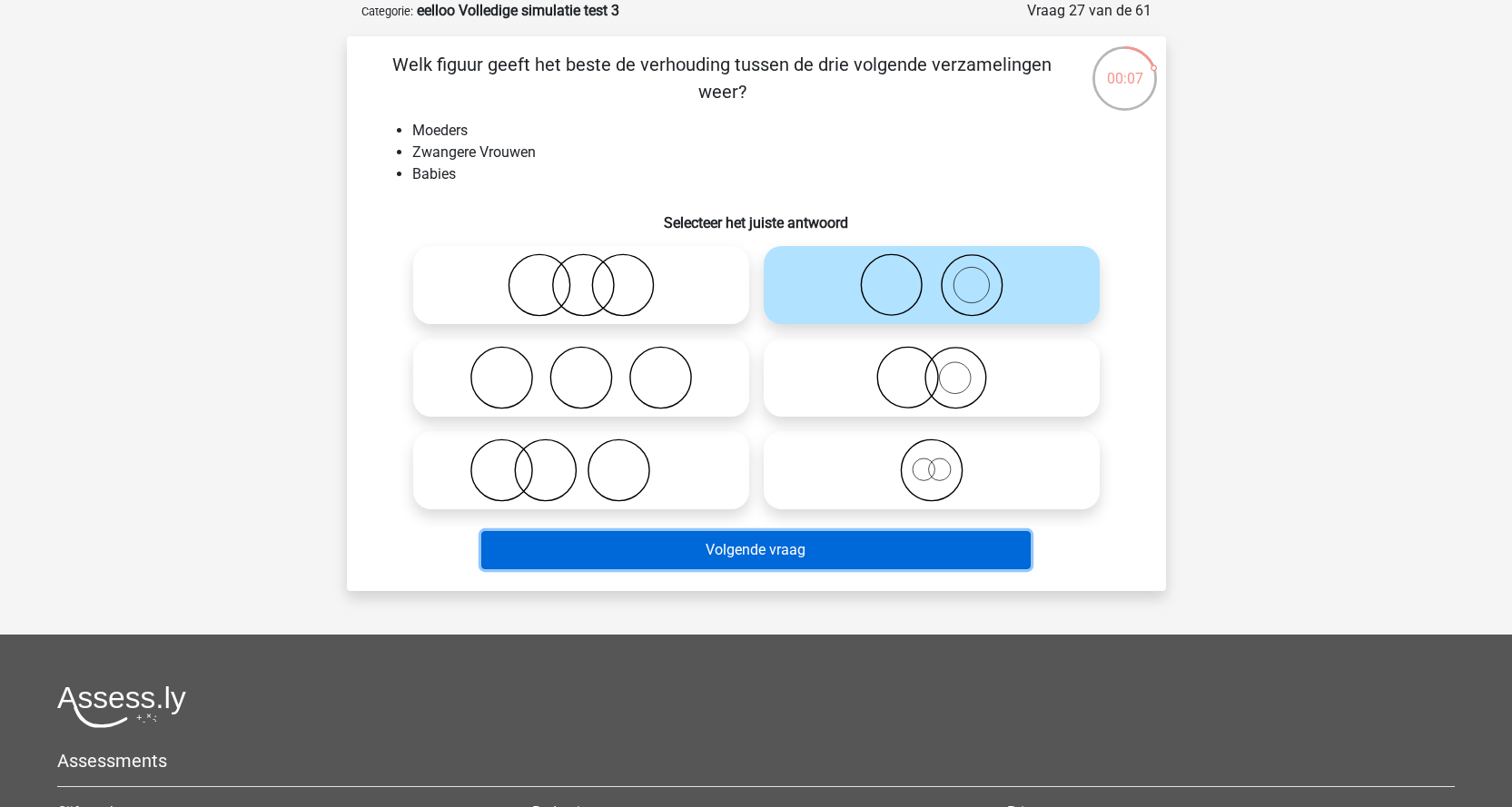
click at [659, 550] on button "Volgende vraag" at bounding box center [756, 551] width 550 height 39
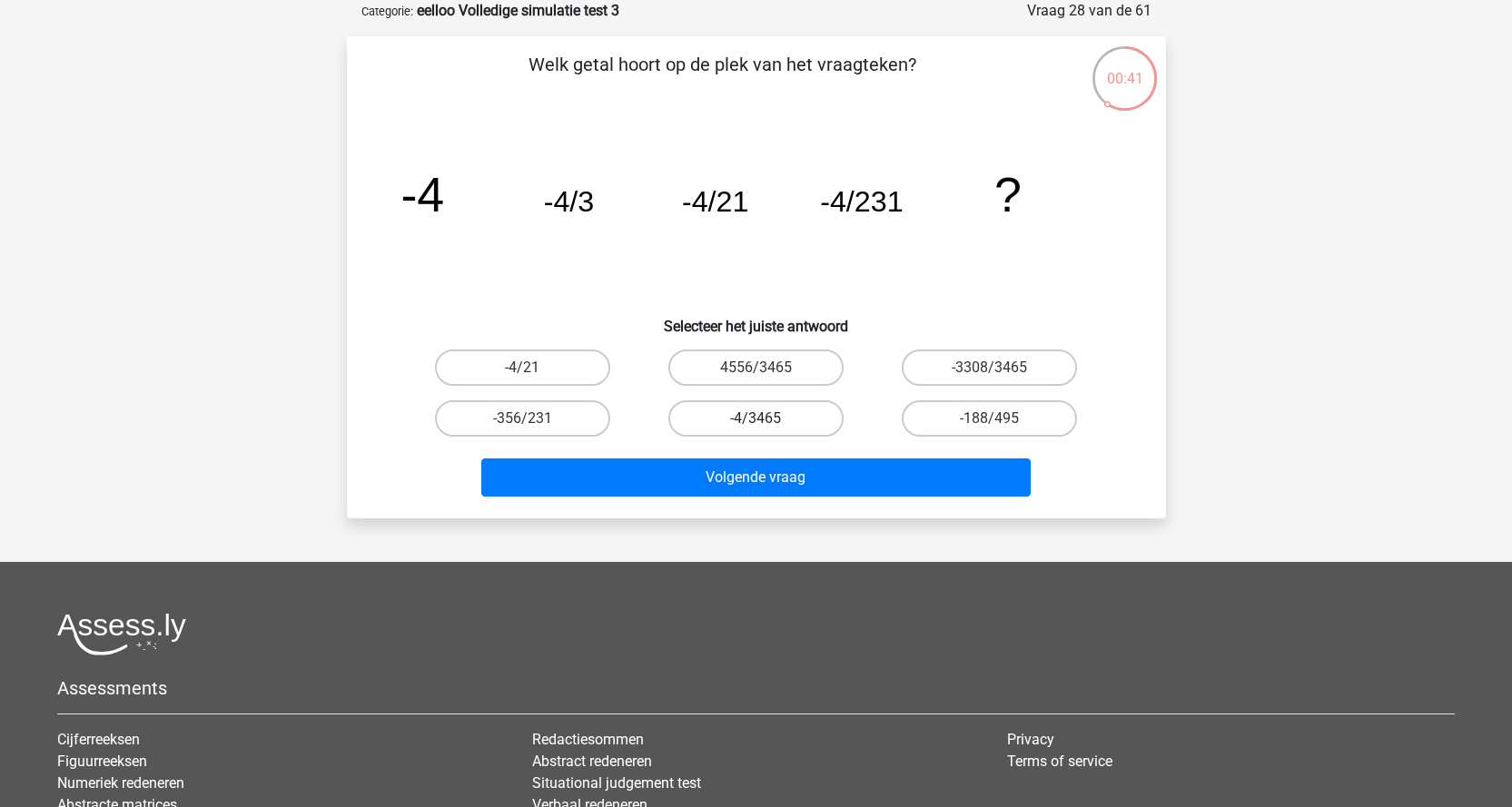
click at [764, 431] on label "-4/3465" at bounding box center [756, 418] width 175 height 37
click at [764, 431] on input "-4/3465" at bounding box center [761, 425] width 12 height 12
radio input "true"
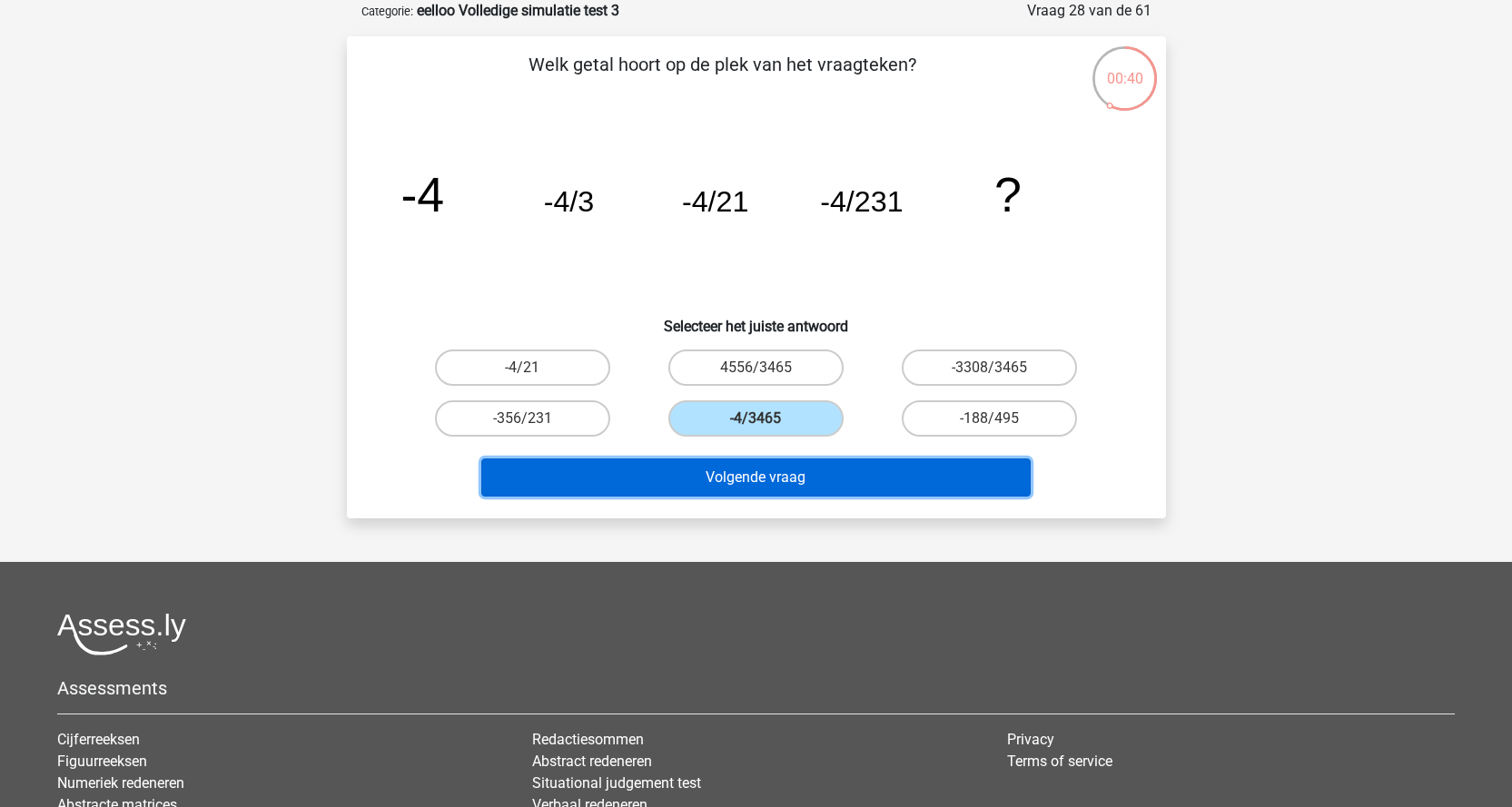
click at [715, 477] on button "Volgende vraag" at bounding box center [756, 477] width 550 height 39
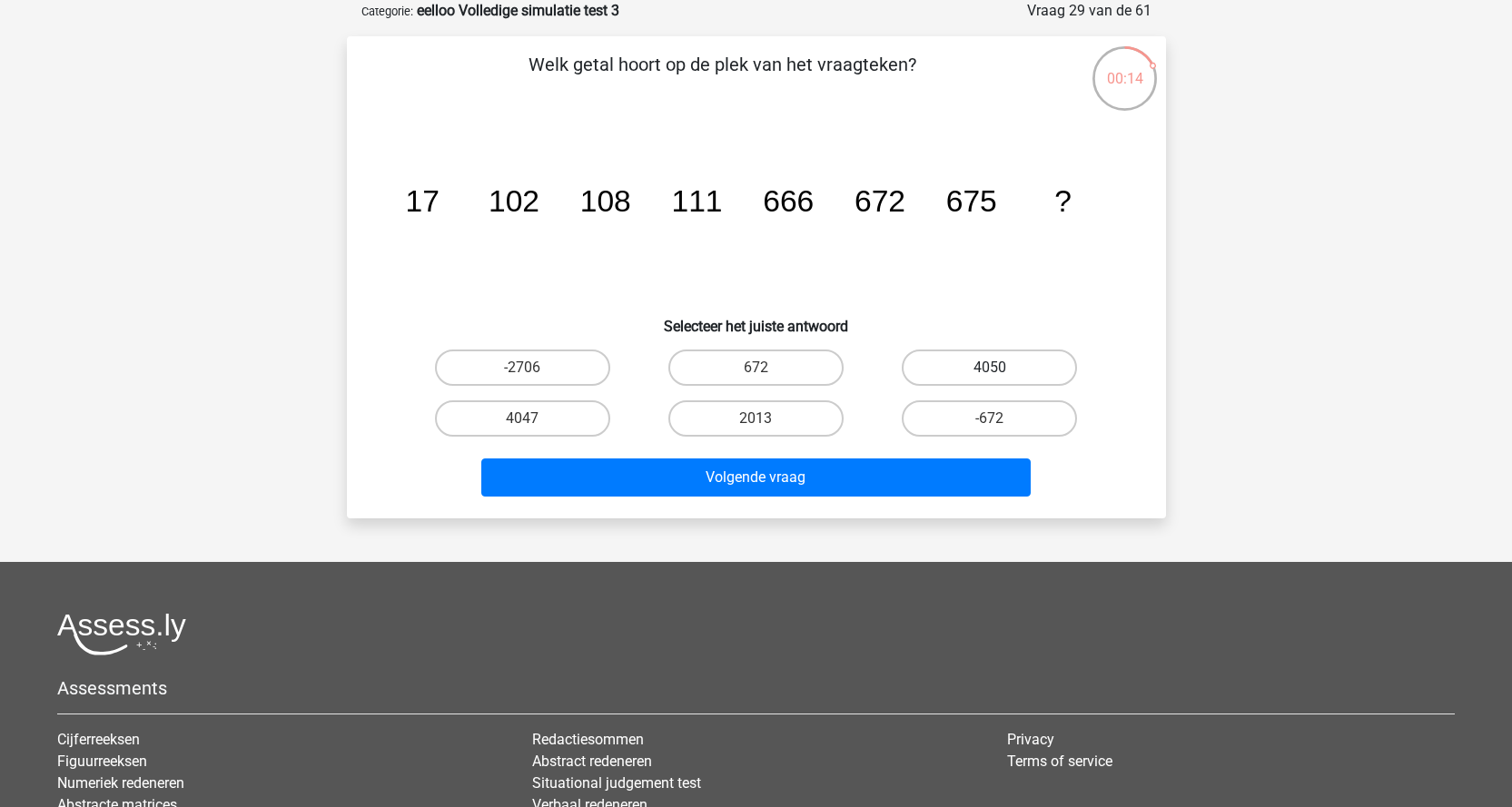
click at [971, 374] on label "4050" at bounding box center [989, 367] width 175 height 37
click at [990, 374] on input "4050" at bounding box center [996, 373] width 12 height 12
radio input "true"
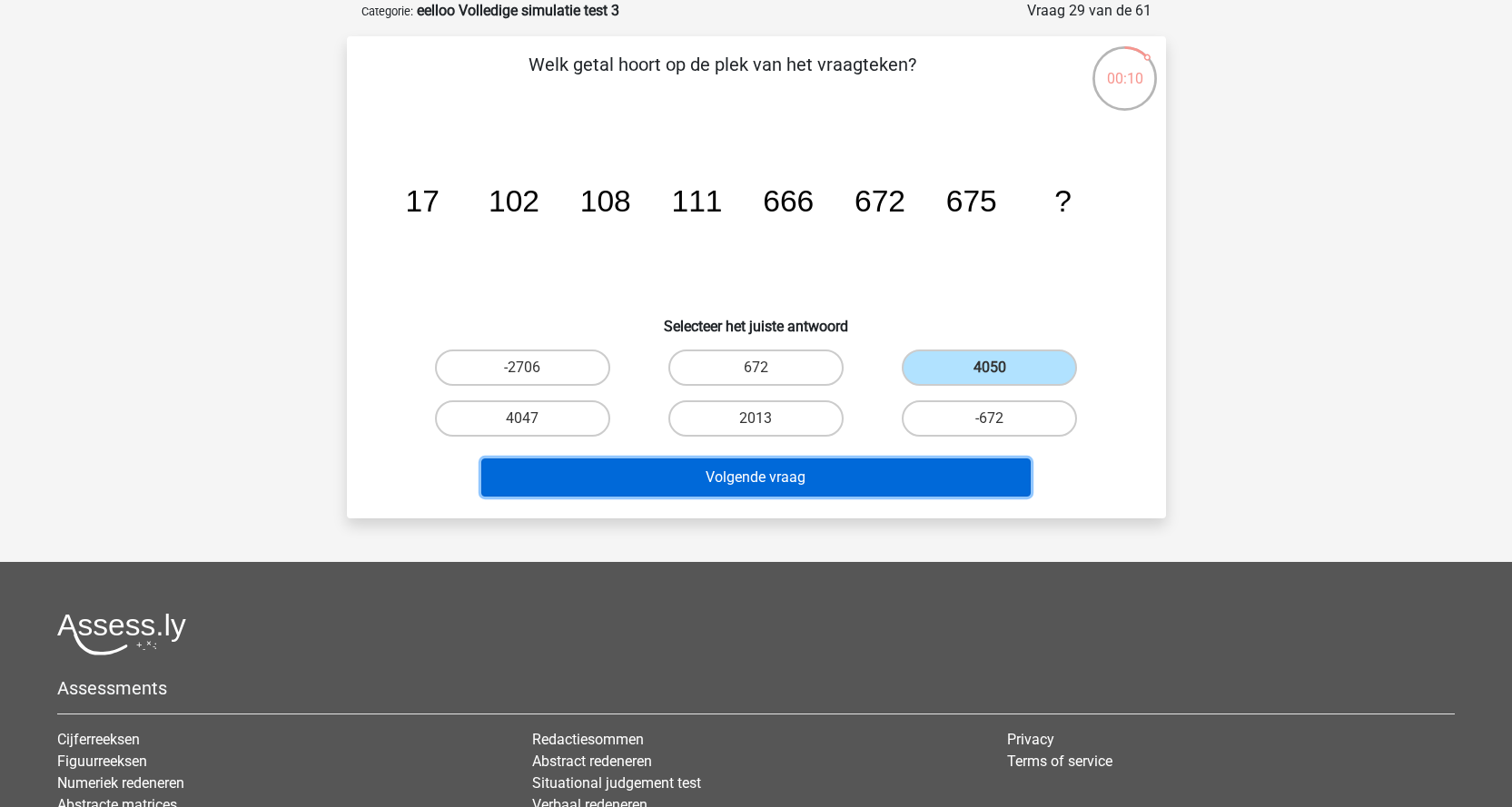
click at [788, 479] on button "Volgende vraag" at bounding box center [756, 477] width 550 height 39
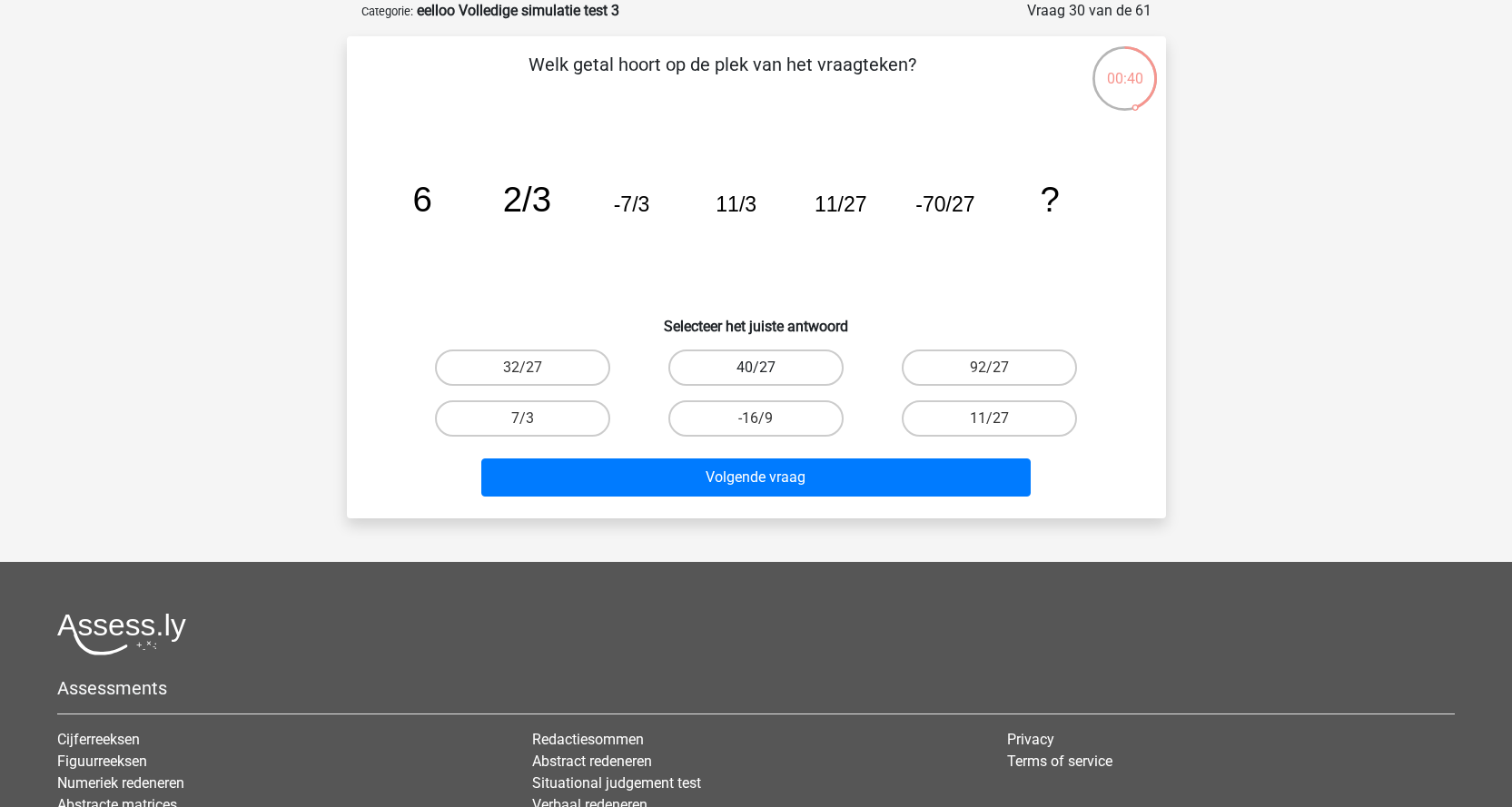
click at [732, 375] on label "40/27" at bounding box center [756, 367] width 175 height 37
click at [756, 375] on input "40/27" at bounding box center [761, 373] width 12 height 12
radio input "true"
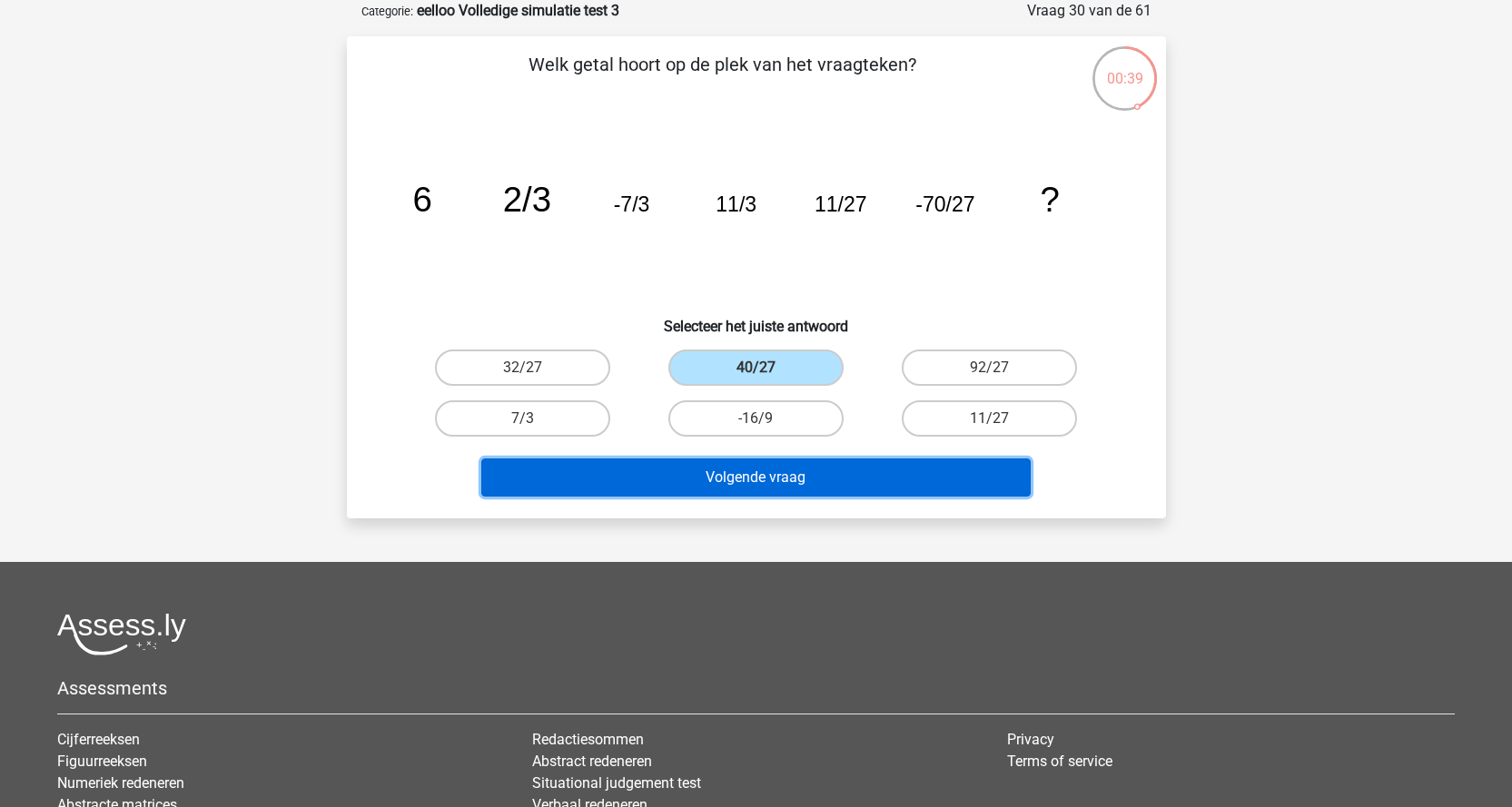
click at [736, 486] on button "Volgende vraag" at bounding box center [756, 477] width 550 height 39
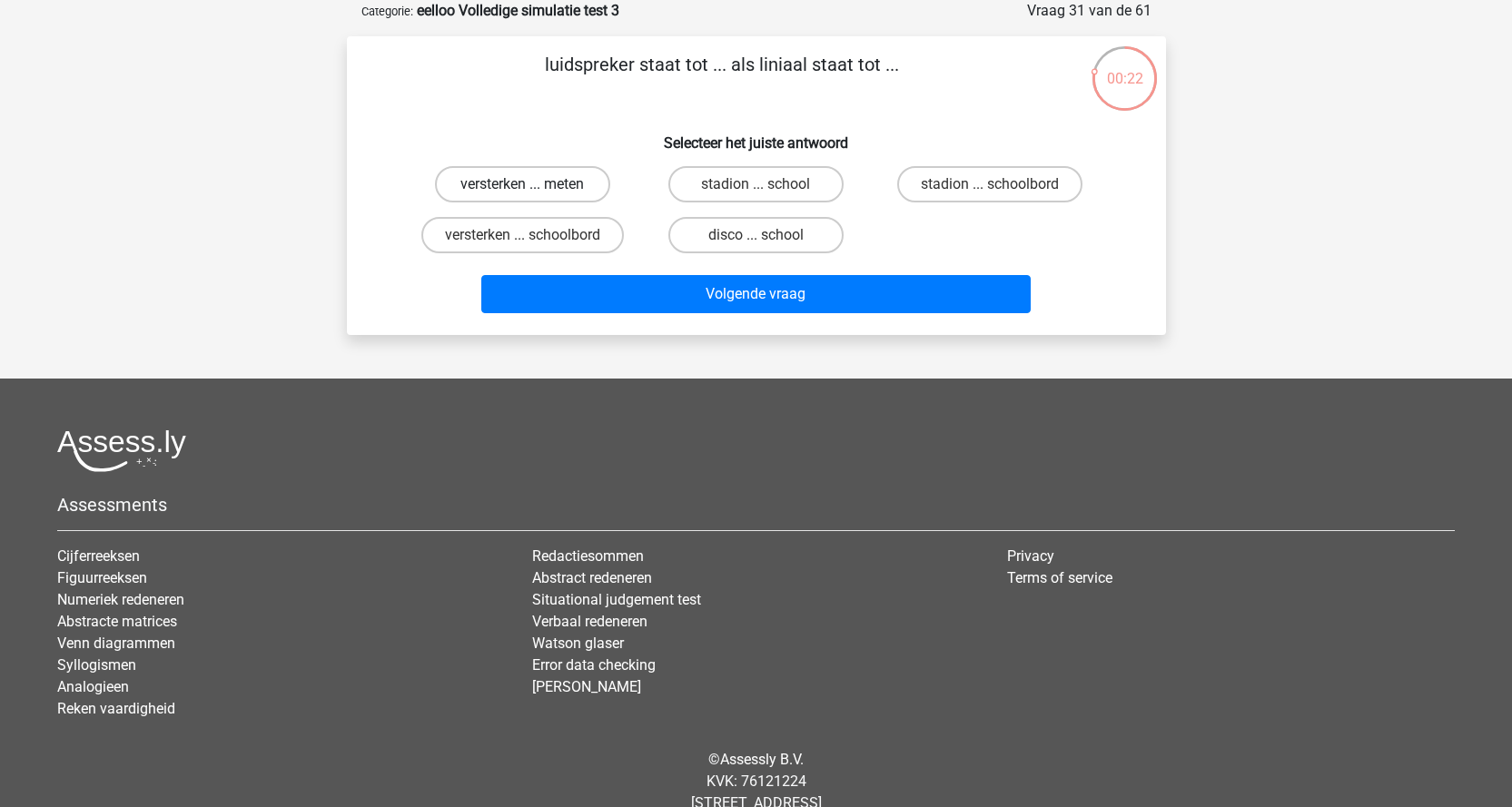
click at [591, 188] on label "versterken ... meten" at bounding box center [522, 184] width 175 height 37
click at [534, 188] on input "versterken ... meten" at bounding box center [528, 190] width 12 height 12
radio input "true"
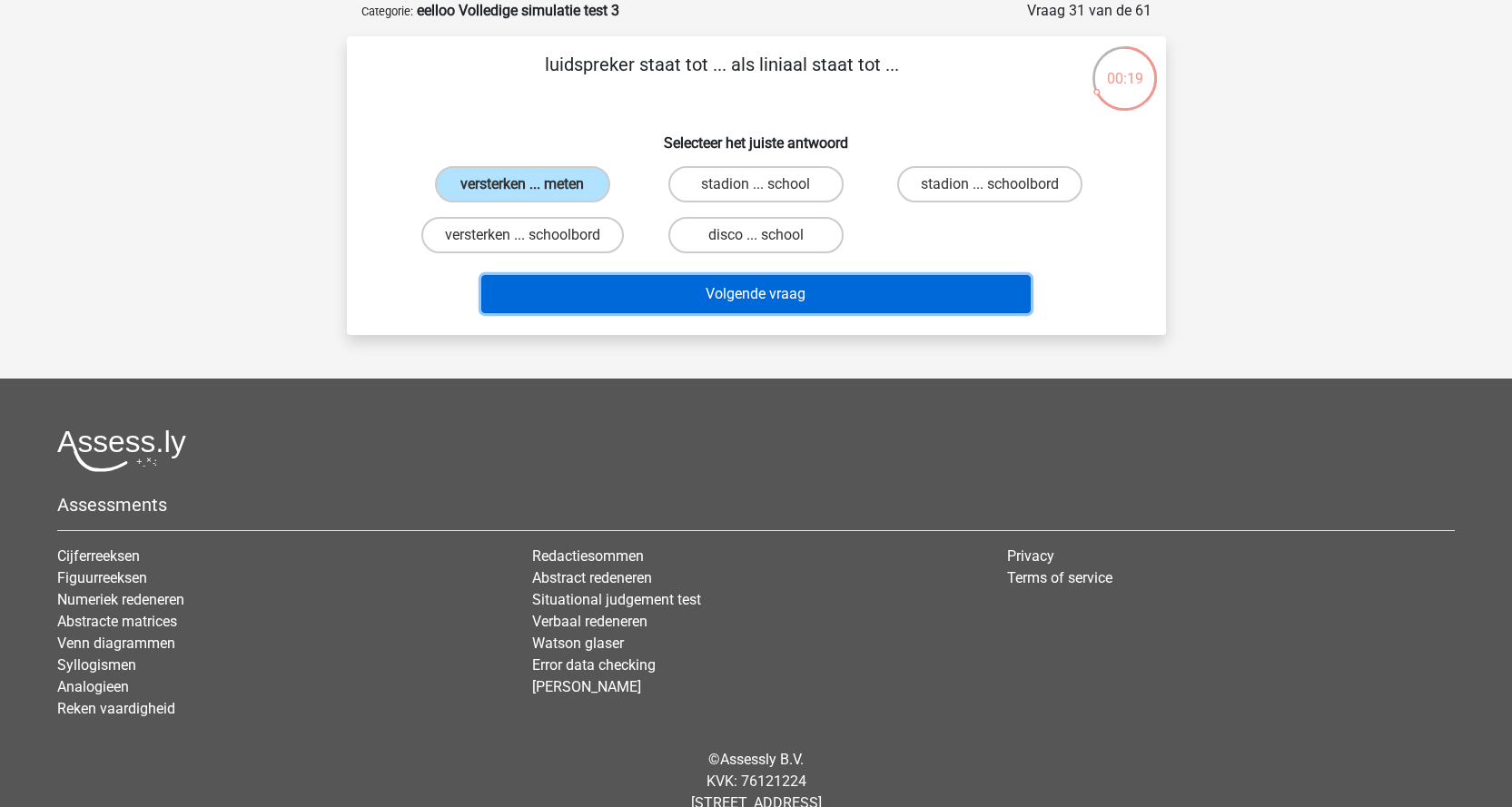
click at [787, 299] on button "Volgende vraag" at bounding box center [756, 294] width 550 height 39
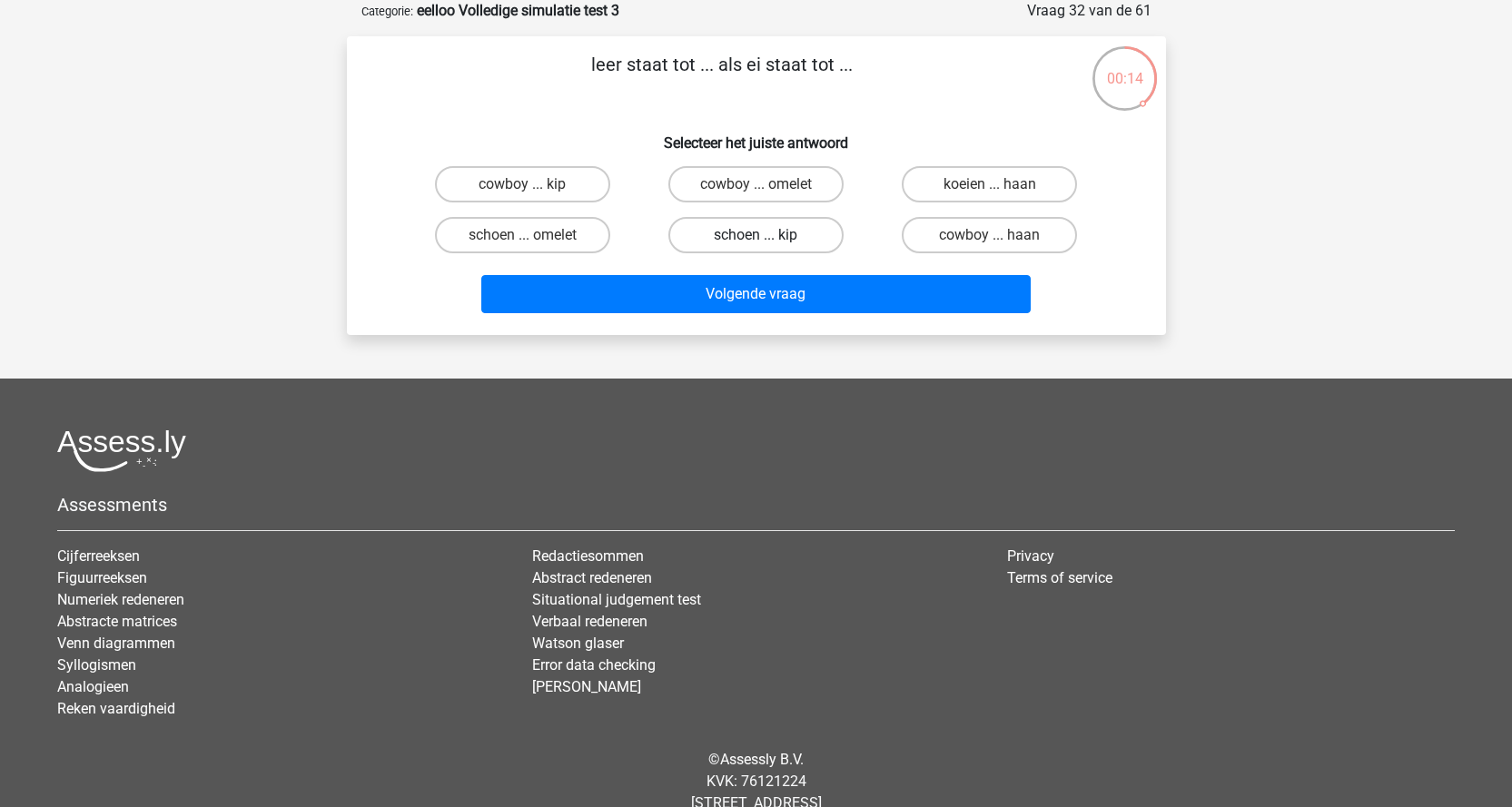
click at [750, 247] on label "schoen ... kip" at bounding box center [756, 235] width 175 height 37
click at [756, 247] on input "schoen ... kip" at bounding box center [761, 242] width 12 height 12
radio input "true"
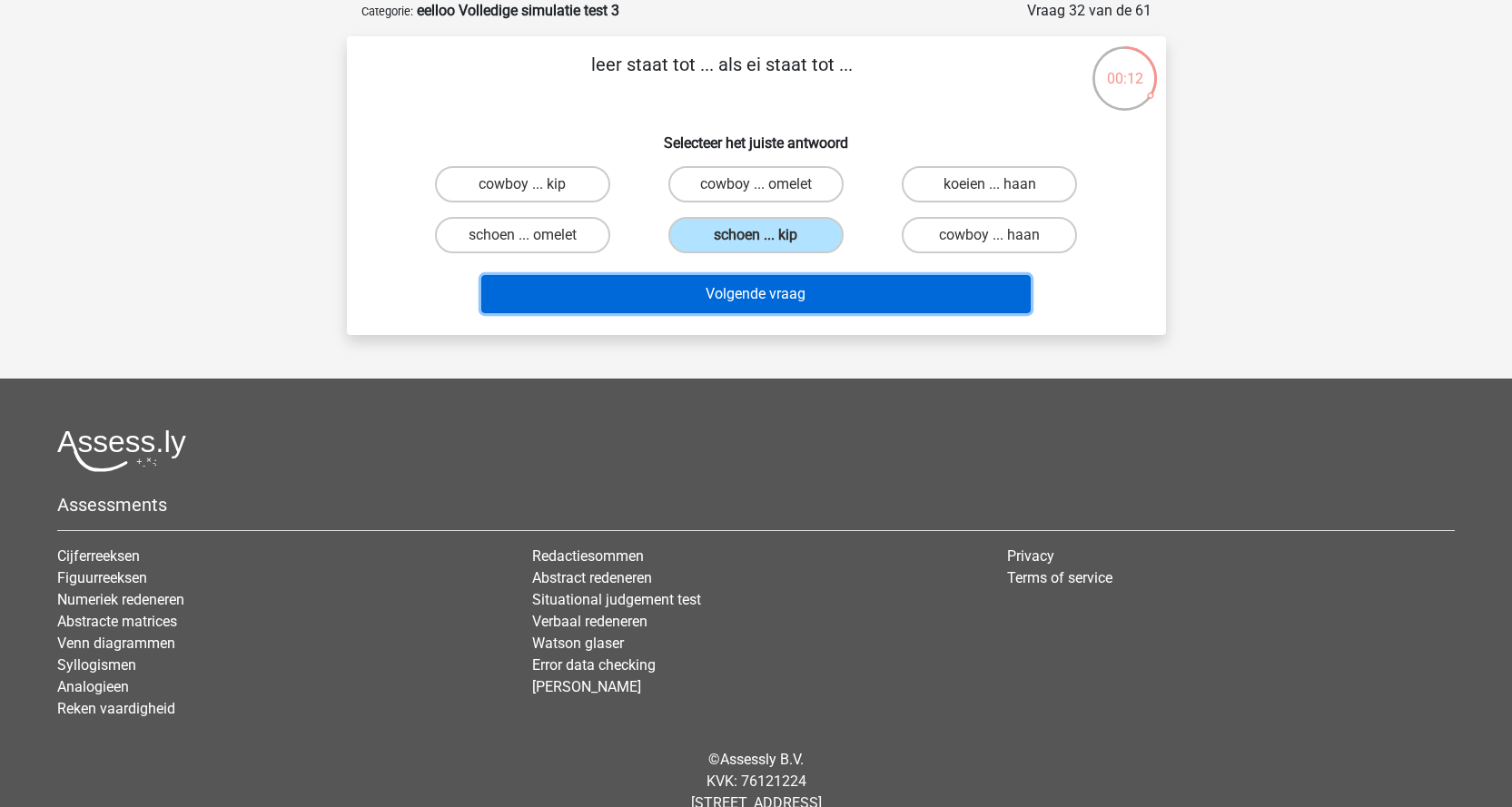
click at [724, 293] on button "Volgende vraag" at bounding box center [756, 294] width 550 height 39
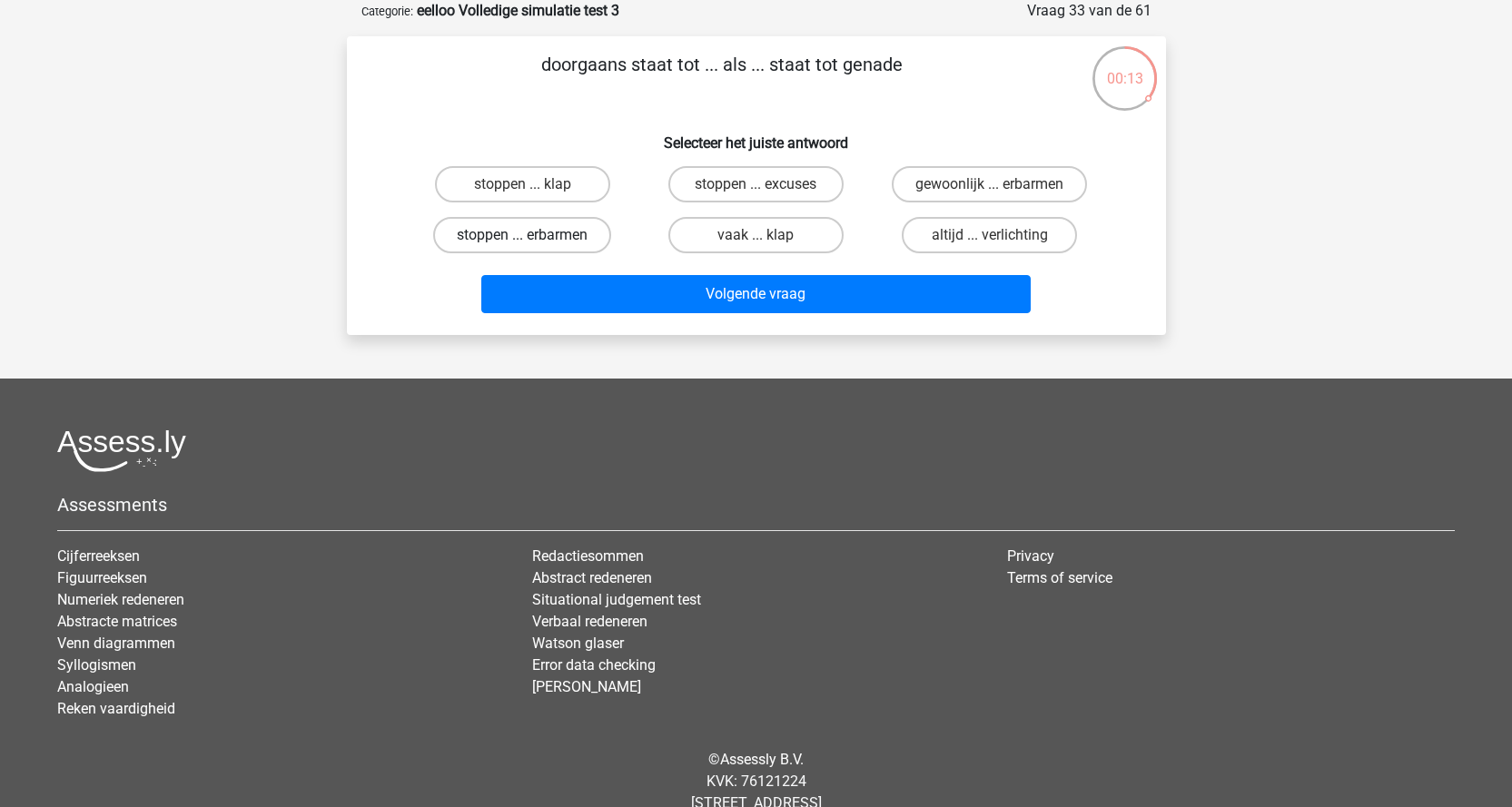
click at [543, 236] on label "stoppen ... erbarmen" at bounding box center [523, 235] width 178 height 37
click at [534, 236] on input "stoppen ... erbarmen" at bounding box center [528, 242] width 12 height 12
radio input "true"
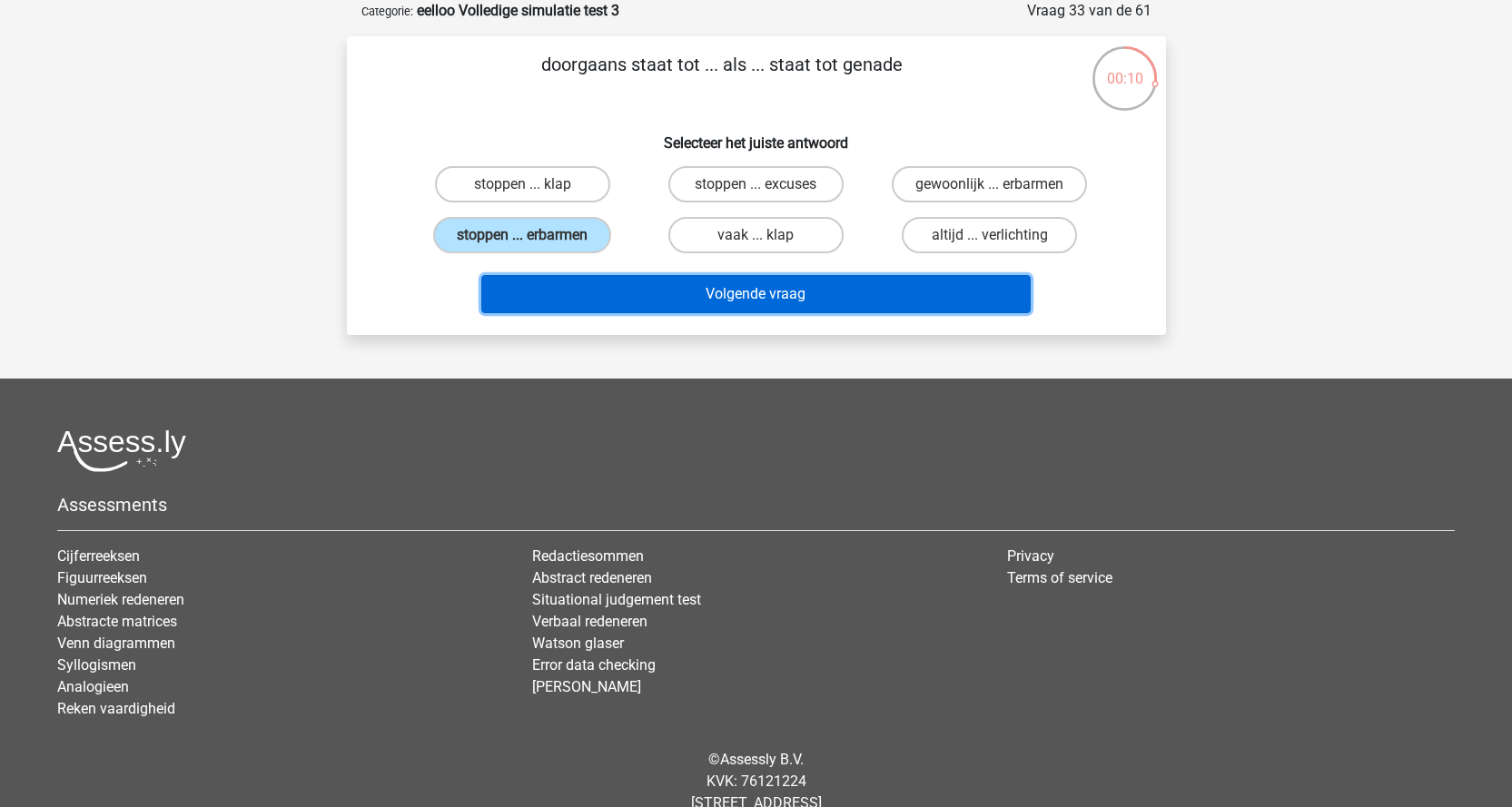
click at [674, 291] on button "Volgende vraag" at bounding box center [756, 294] width 550 height 39
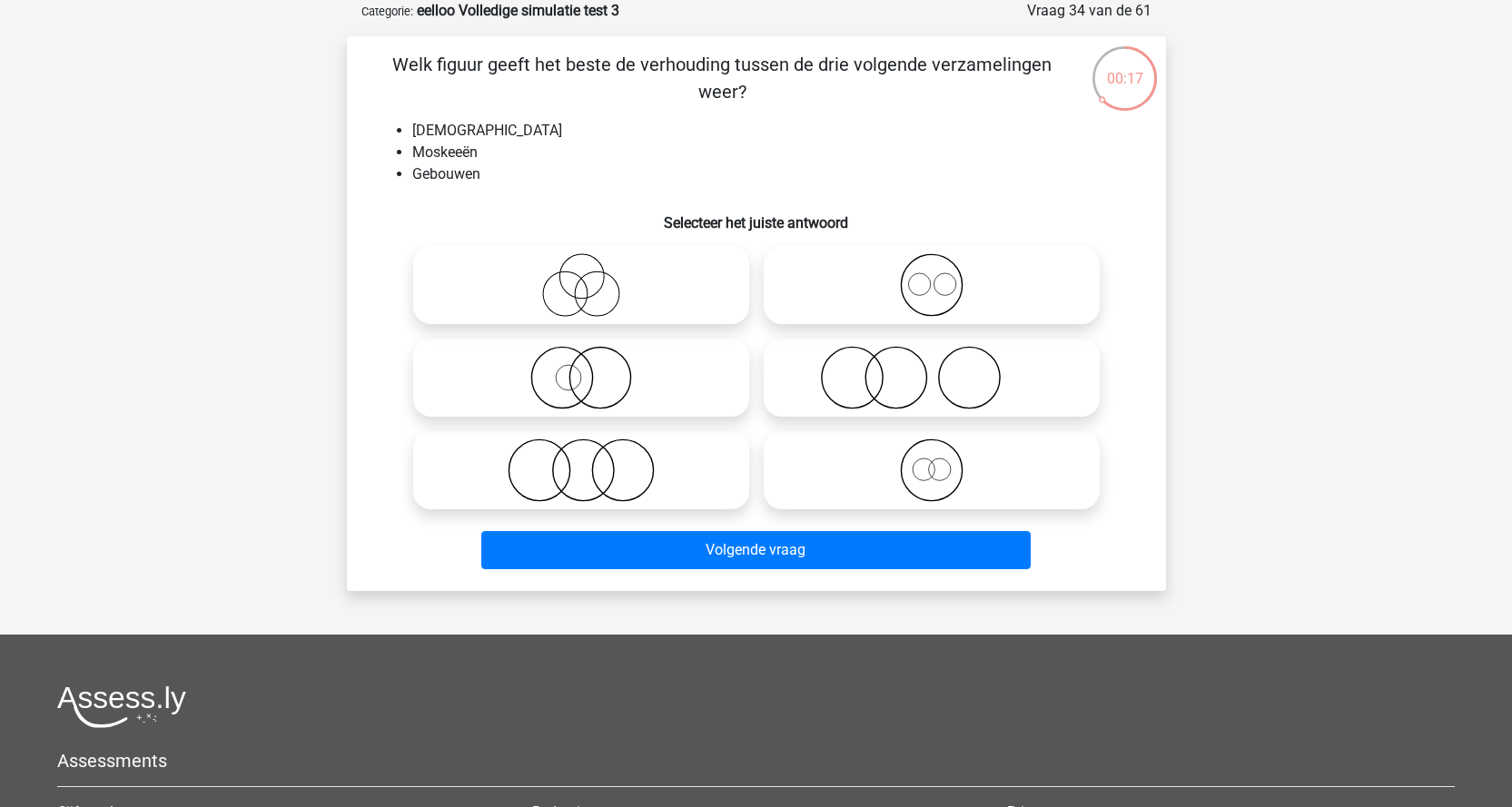
click at [646, 472] on icon at bounding box center [581, 470] width 322 height 63
click at [593, 461] on input "radio" at bounding box center [587, 455] width 12 height 12
radio input "true"
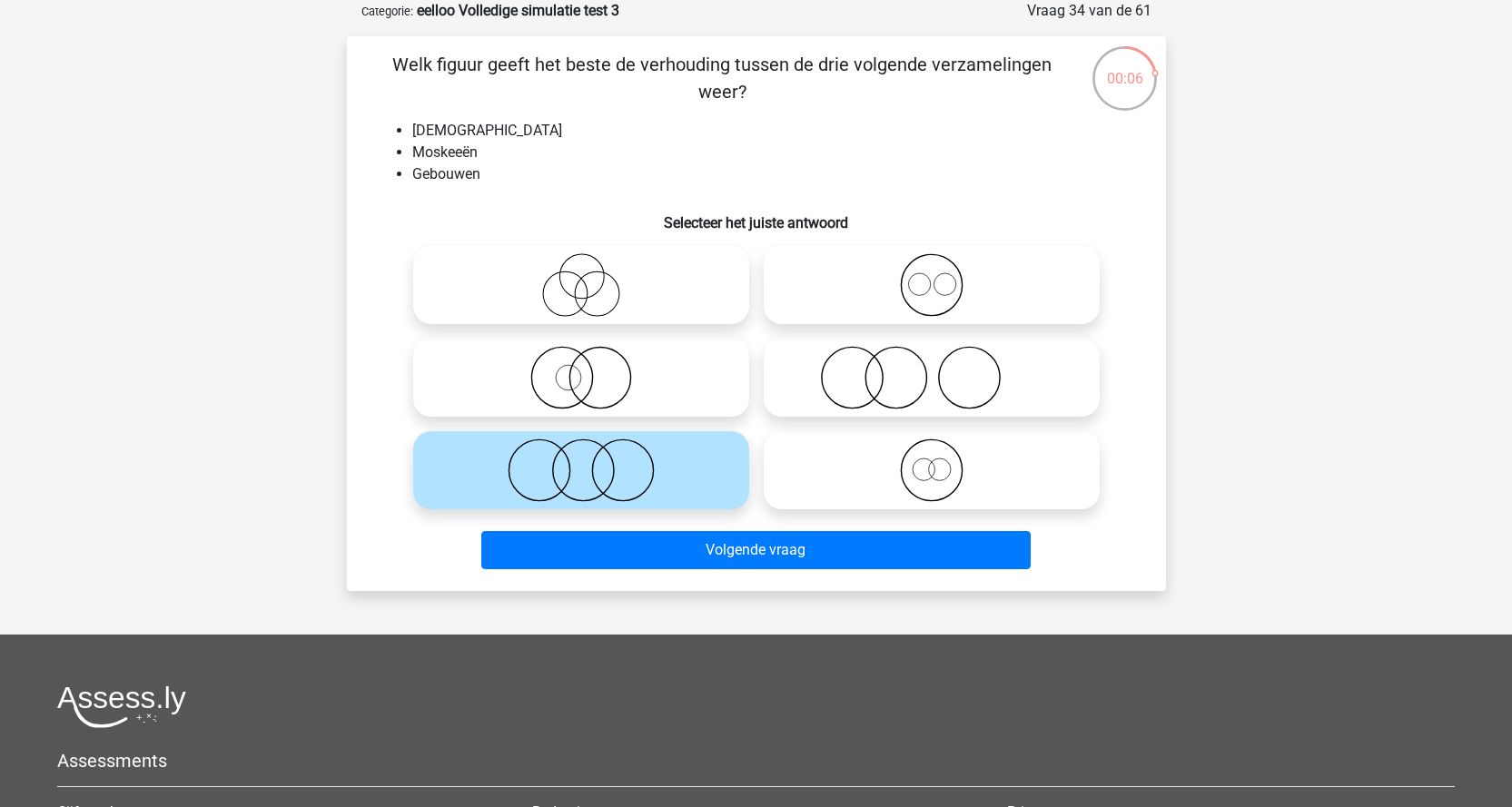
click at [913, 269] on icon at bounding box center [932, 285] width 322 height 63
click at [932, 269] on input "radio" at bounding box center [938, 270] width 12 height 12
radio input "true"
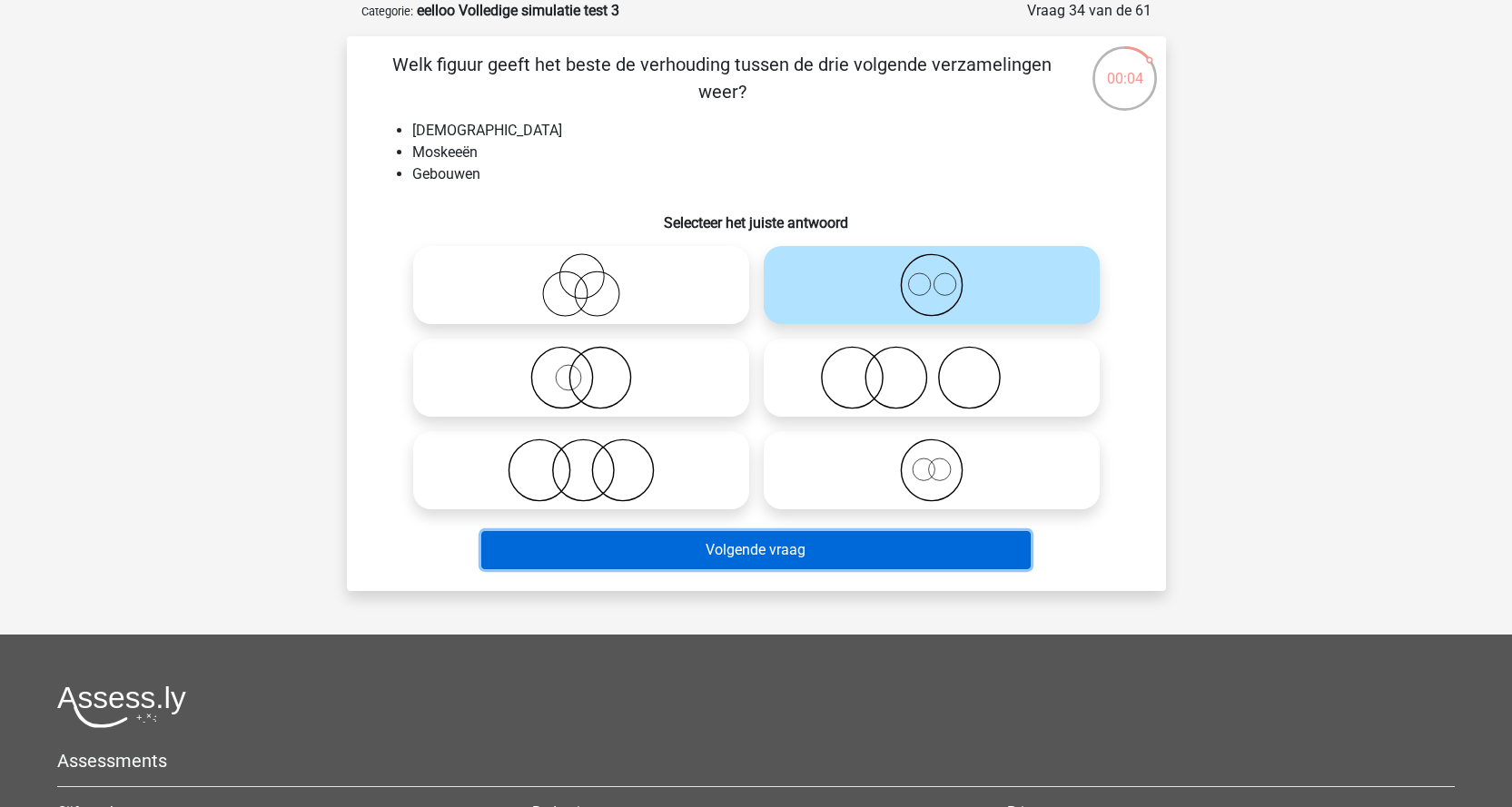
click at [802, 558] on button "Volgende vraag" at bounding box center [756, 551] width 550 height 39
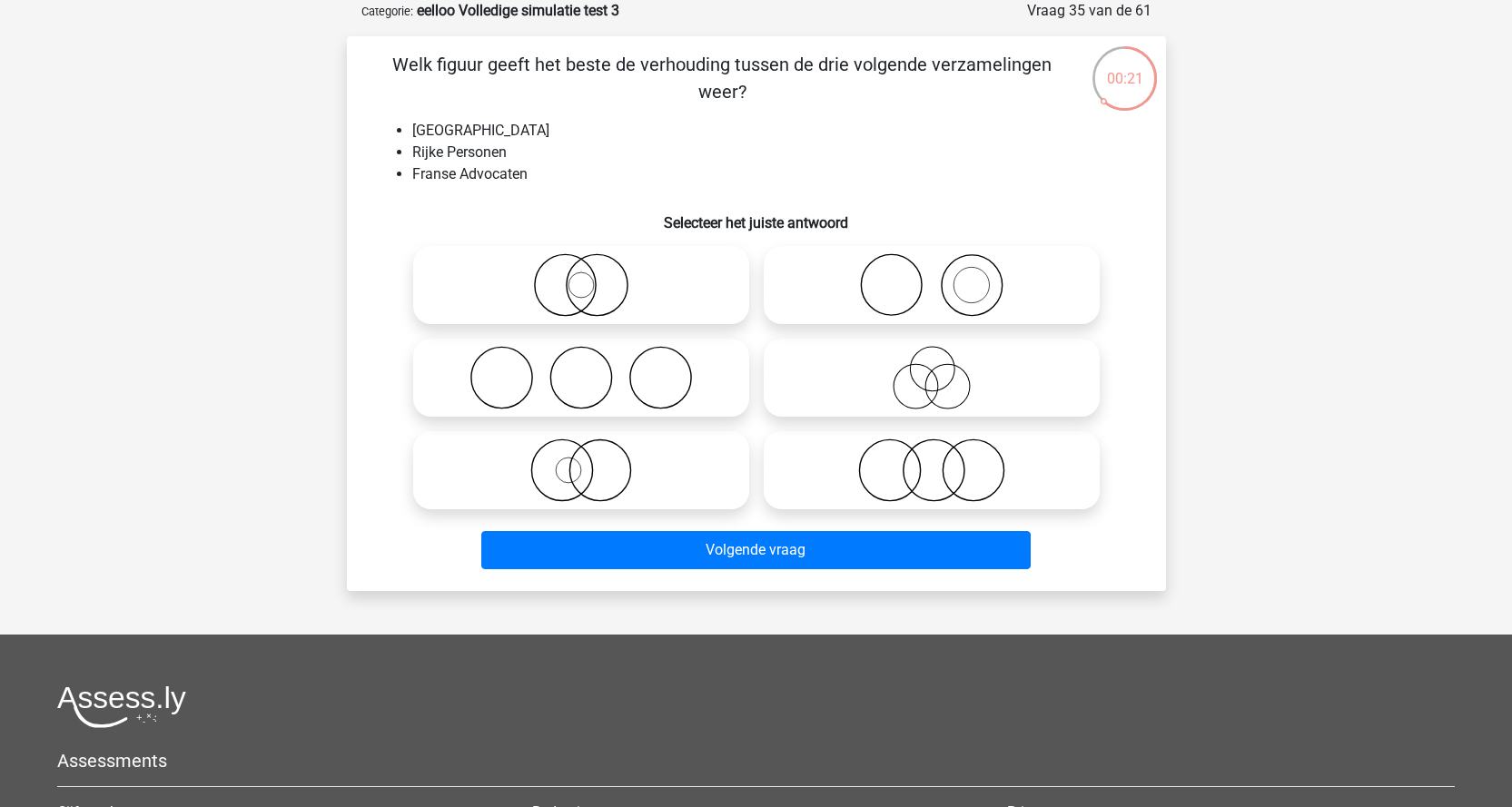
click at [976, 470] on icon at bounding box center [932, 470] width 322 height 63
click at [944, 461] on input "radio" at bounding box center [938, 455] width 12 height 12
radio input "true"
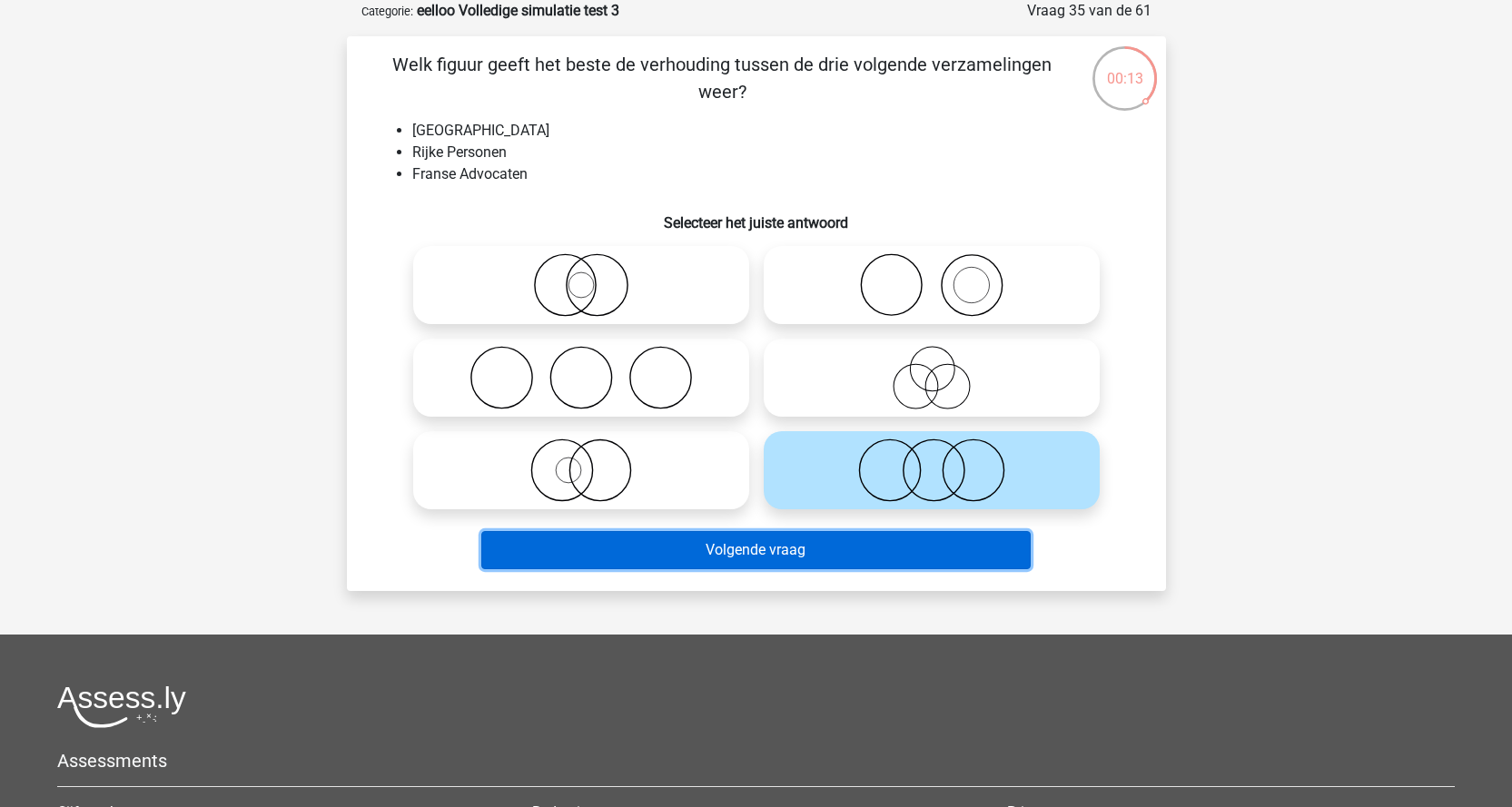
click at [661, 549] on button "Volgende vraag" at bounding box center [756, 551] width 550 height 39
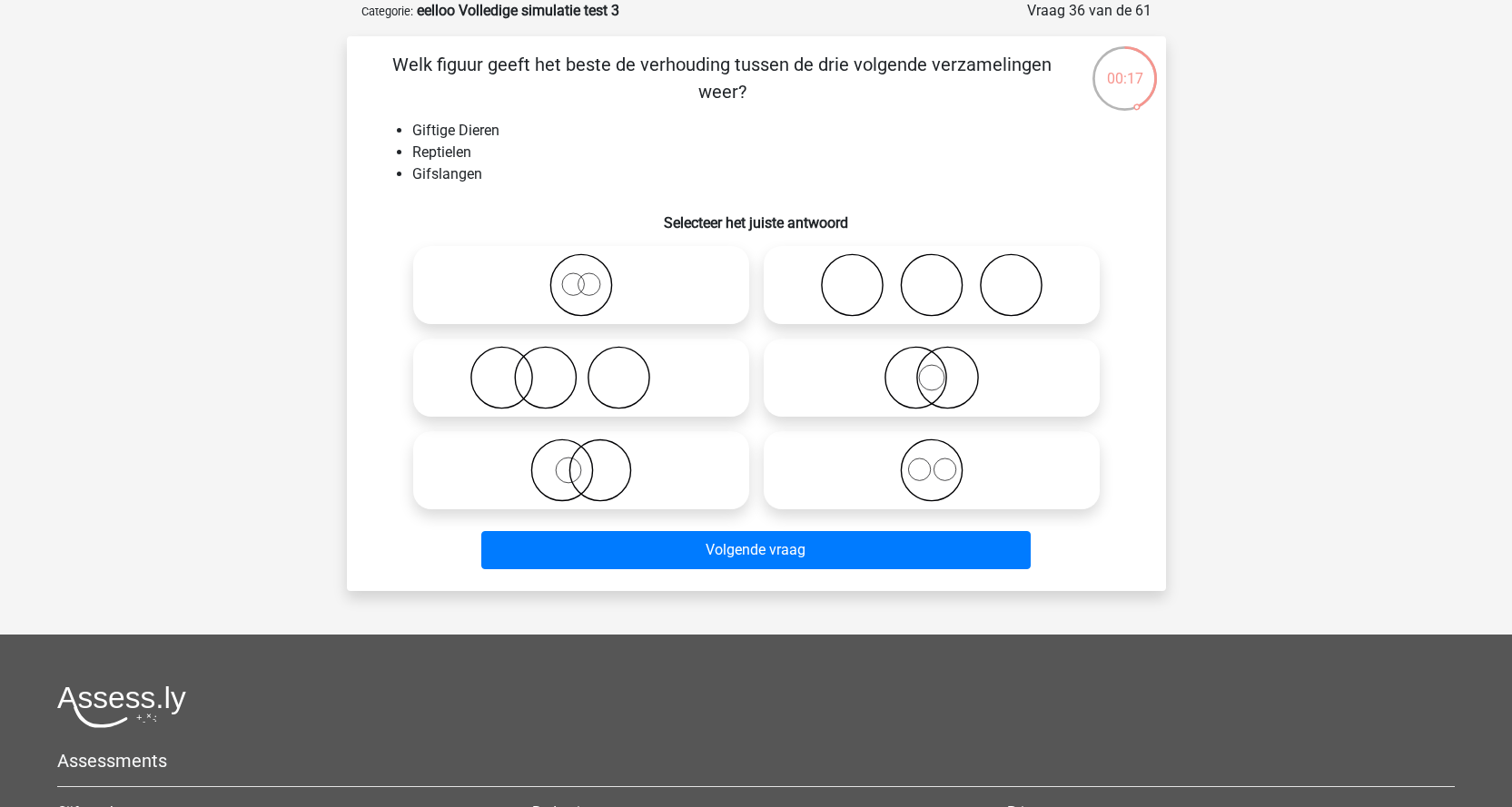
click at [935, 378] on icon at bounding box center [932, 377] width 322 height 63
click at [935, 368] on input "radio" at bounding box center [938, 362] width 12 height 12
radio input "true"
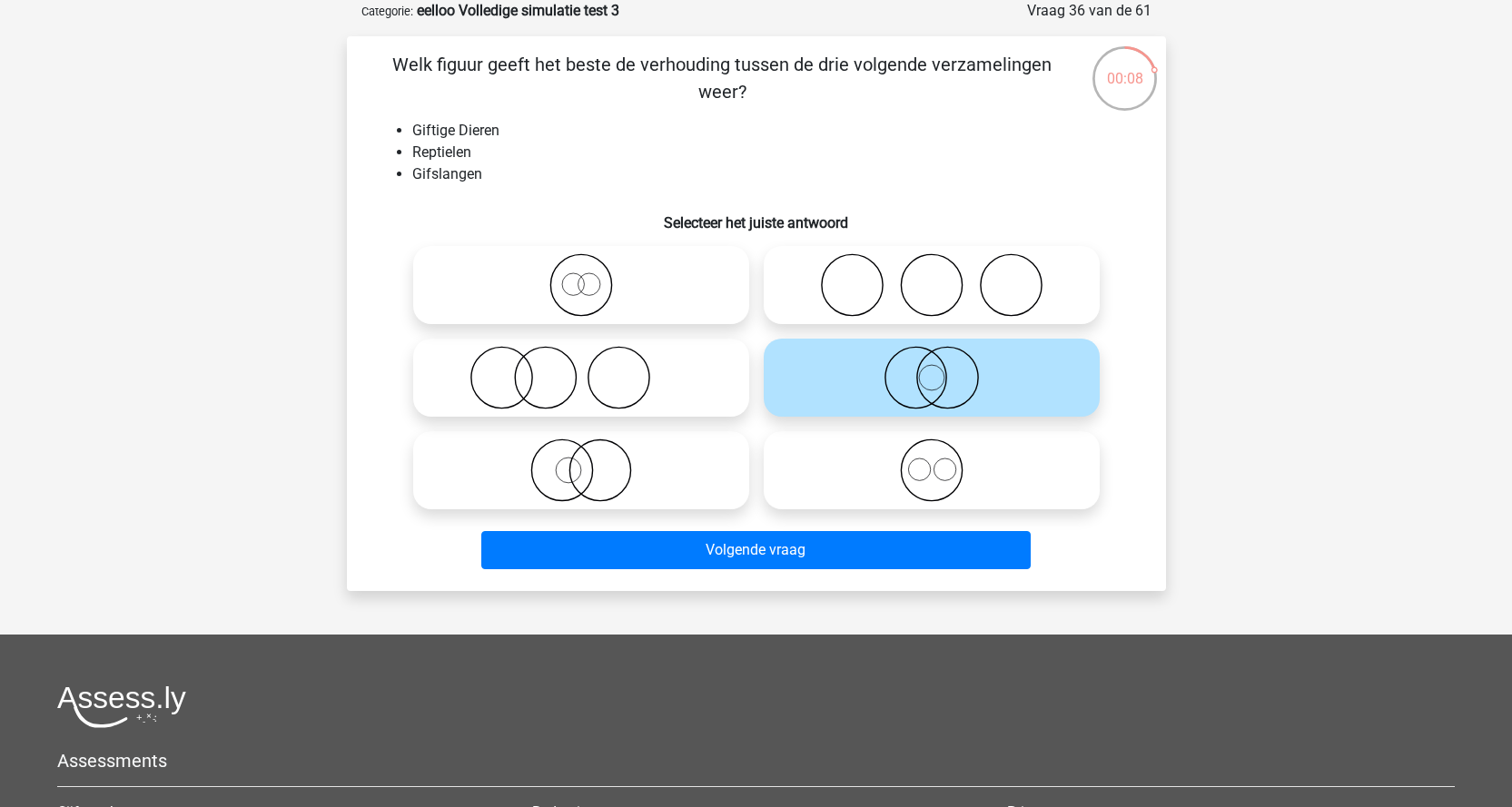
click at [598, 302] on icon at bounding box center [581, 285] width 322 height 63
click at [593, 276] on input "radio" at bounding box center [587, 270] width 12 height 12
radio input "true"
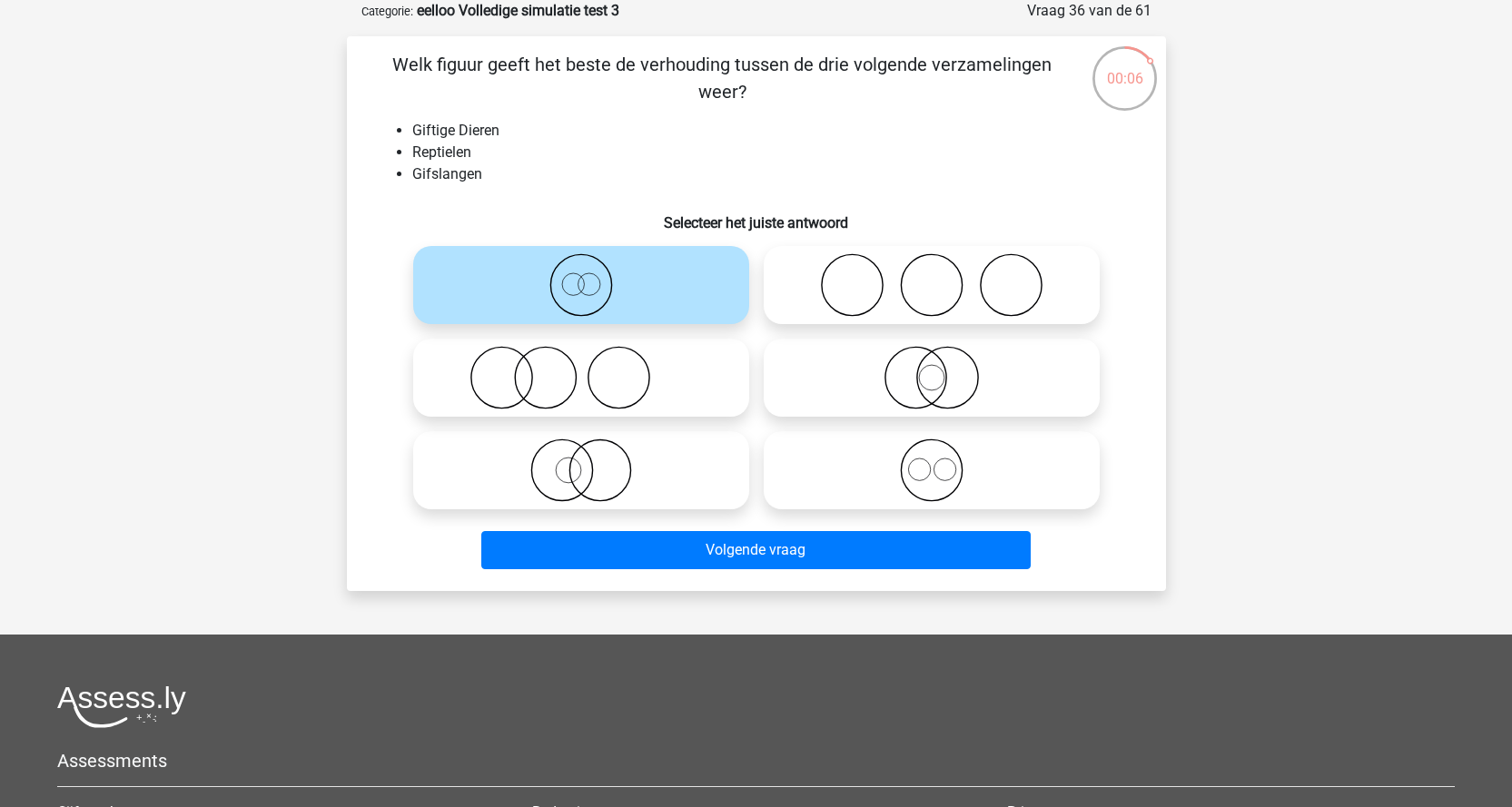
click at [926, 378] on icon at bounding box center [932, 377] width 322 height 63
click at [932, 368] on input "radio" at bounding box center [938, 362] width 12 height 12
radio input "true"
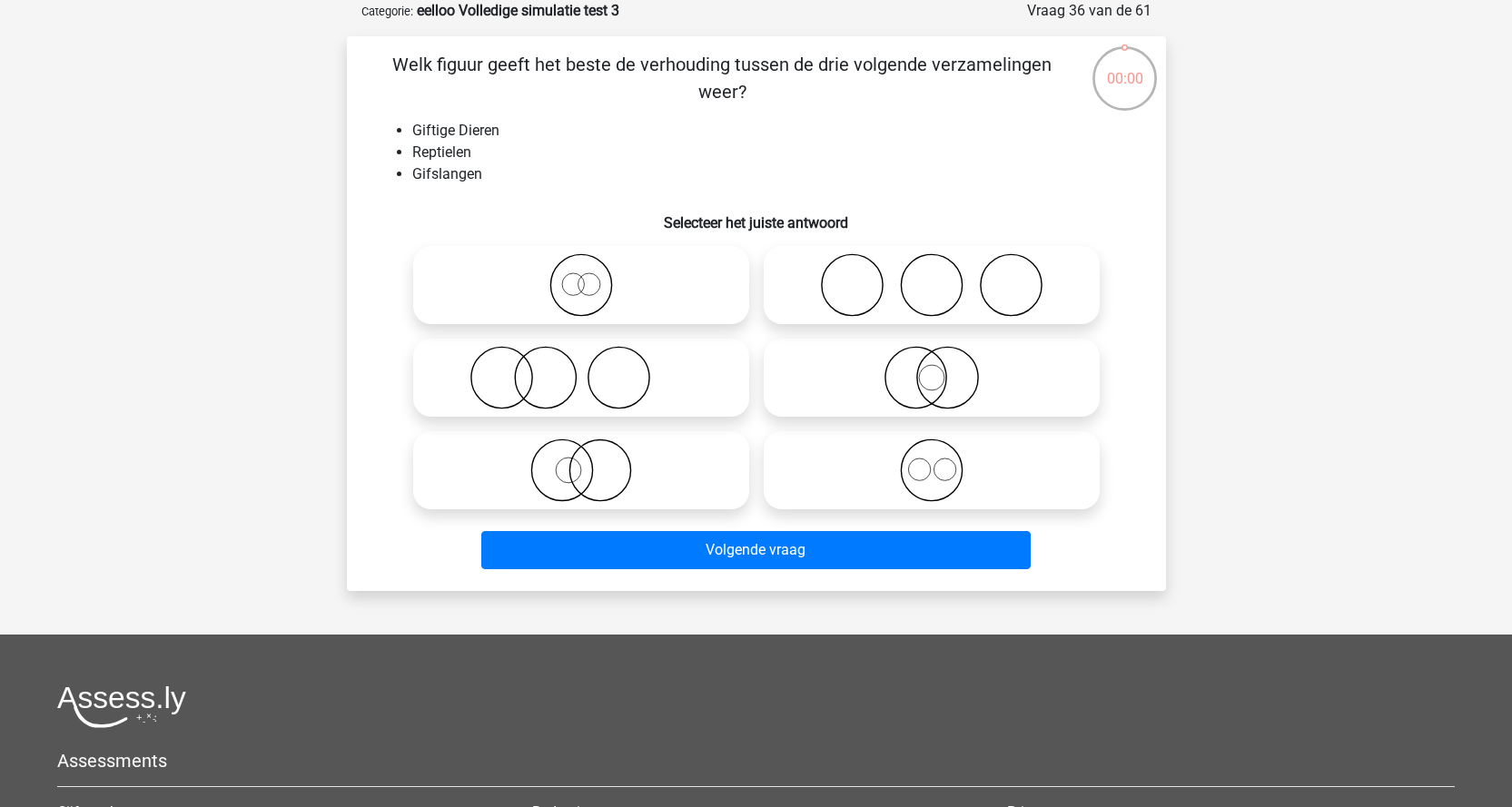
scroll to position [91, 0]
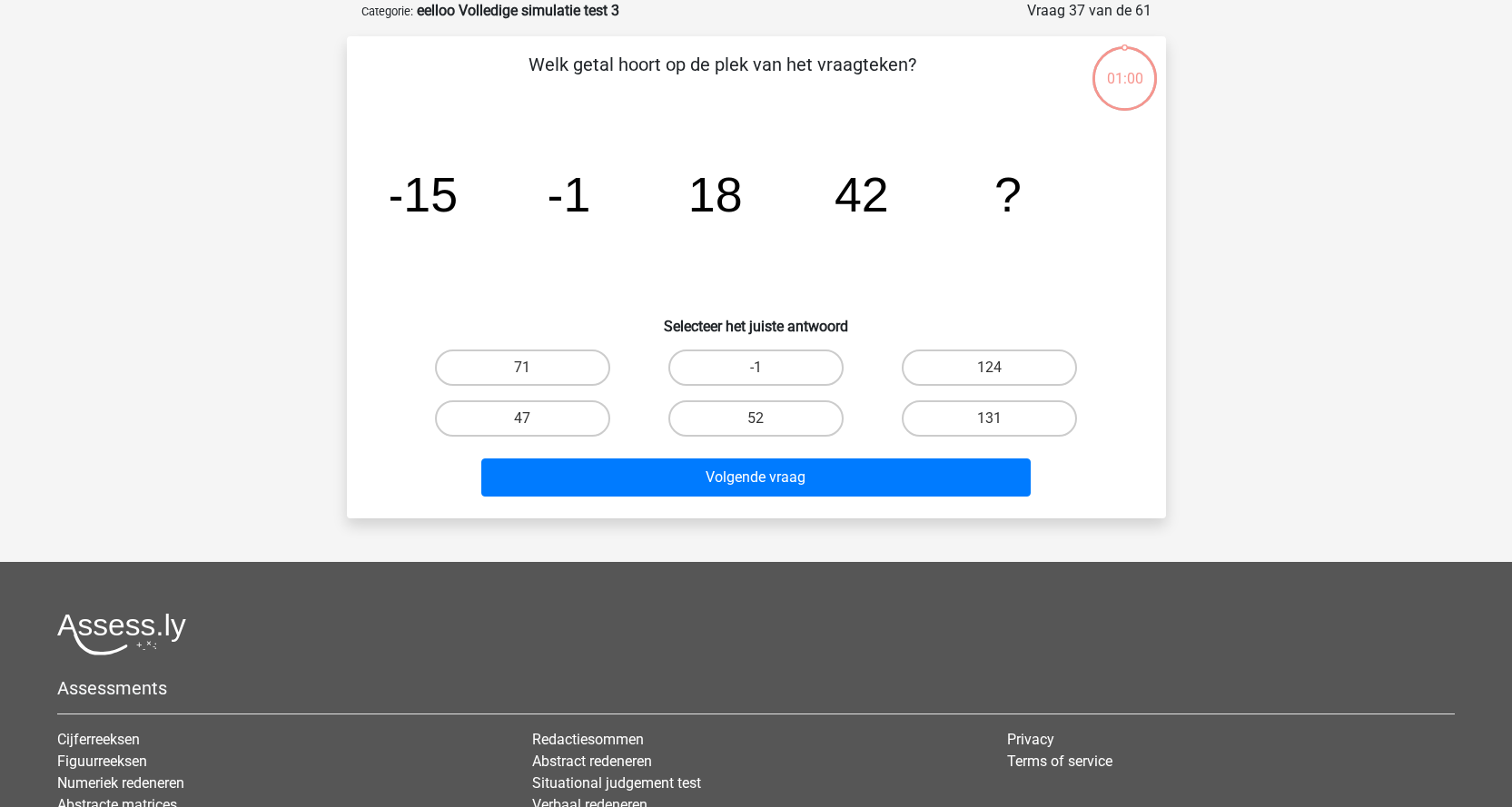
scroll to position [91, 0]
click at [520, 361] on label "71" at bounding box center [522, 367] width 175 height 37
click at [522, 367] on input "71" at bounding box center [528, 373] width 12 height 12
radio input "true"
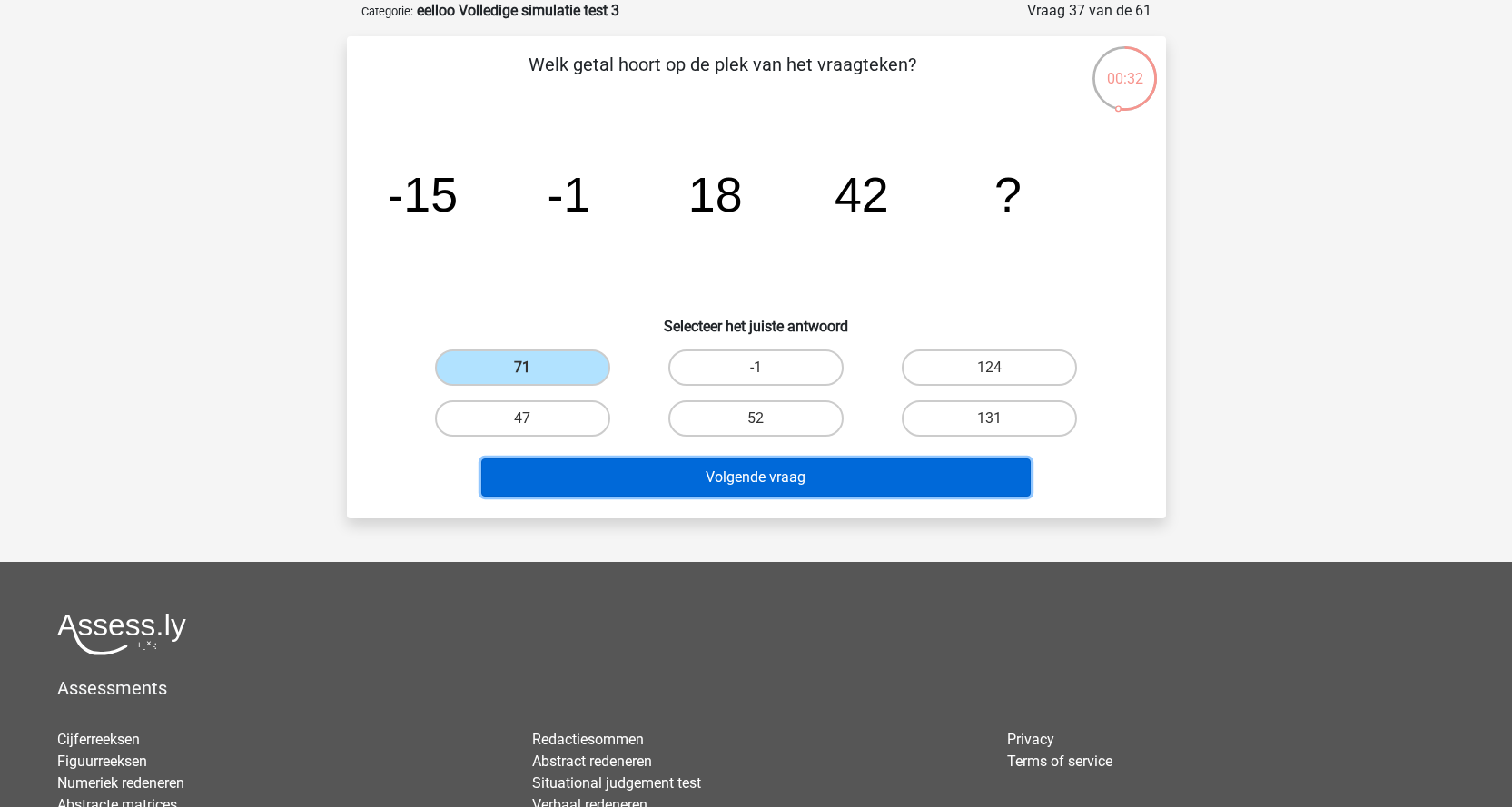
click at [607, 458] on button "Volgende vraag" at bounding box center [756, 477] width 550 height 39
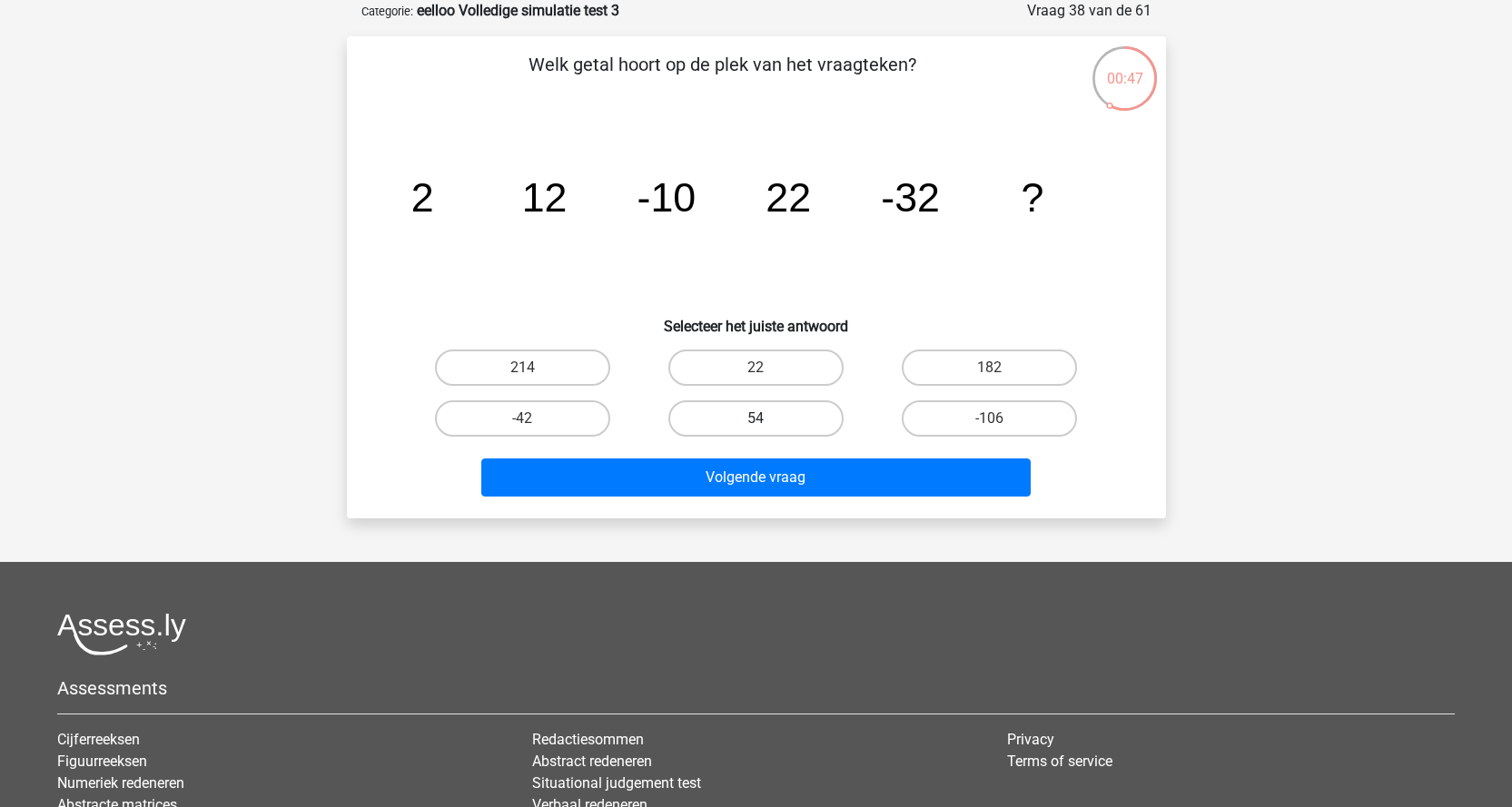
click at [726, 421] on label "54" at bounding box center [756, 418] width 175 height 37
click at [756, 421] on input "54" at bounding box center [761, 425] width 12 height 12
radio input "true"
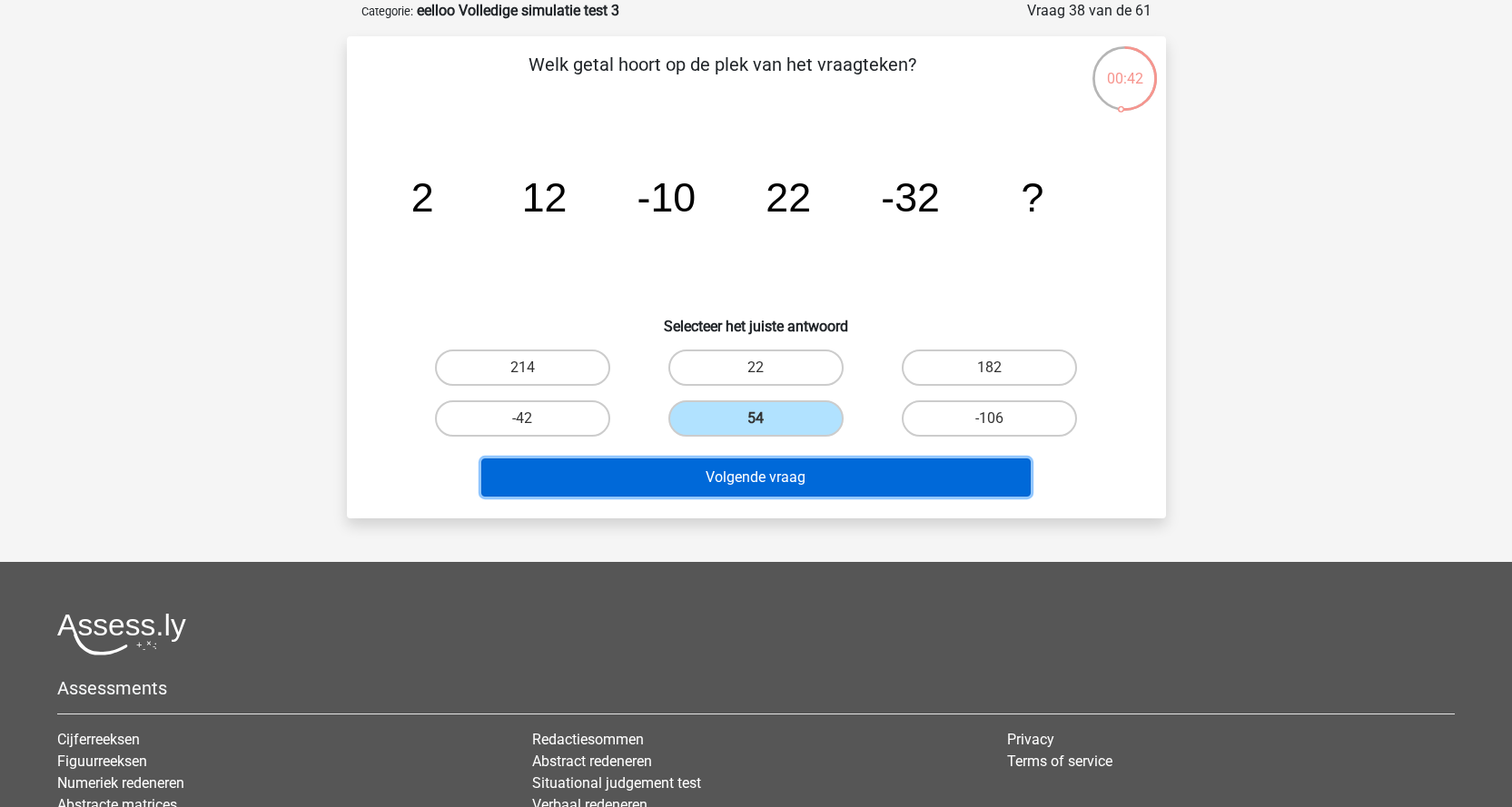
click at [746, 485] on button "Volgende vraag" at bounding box center [756, 477] width 550 height 39
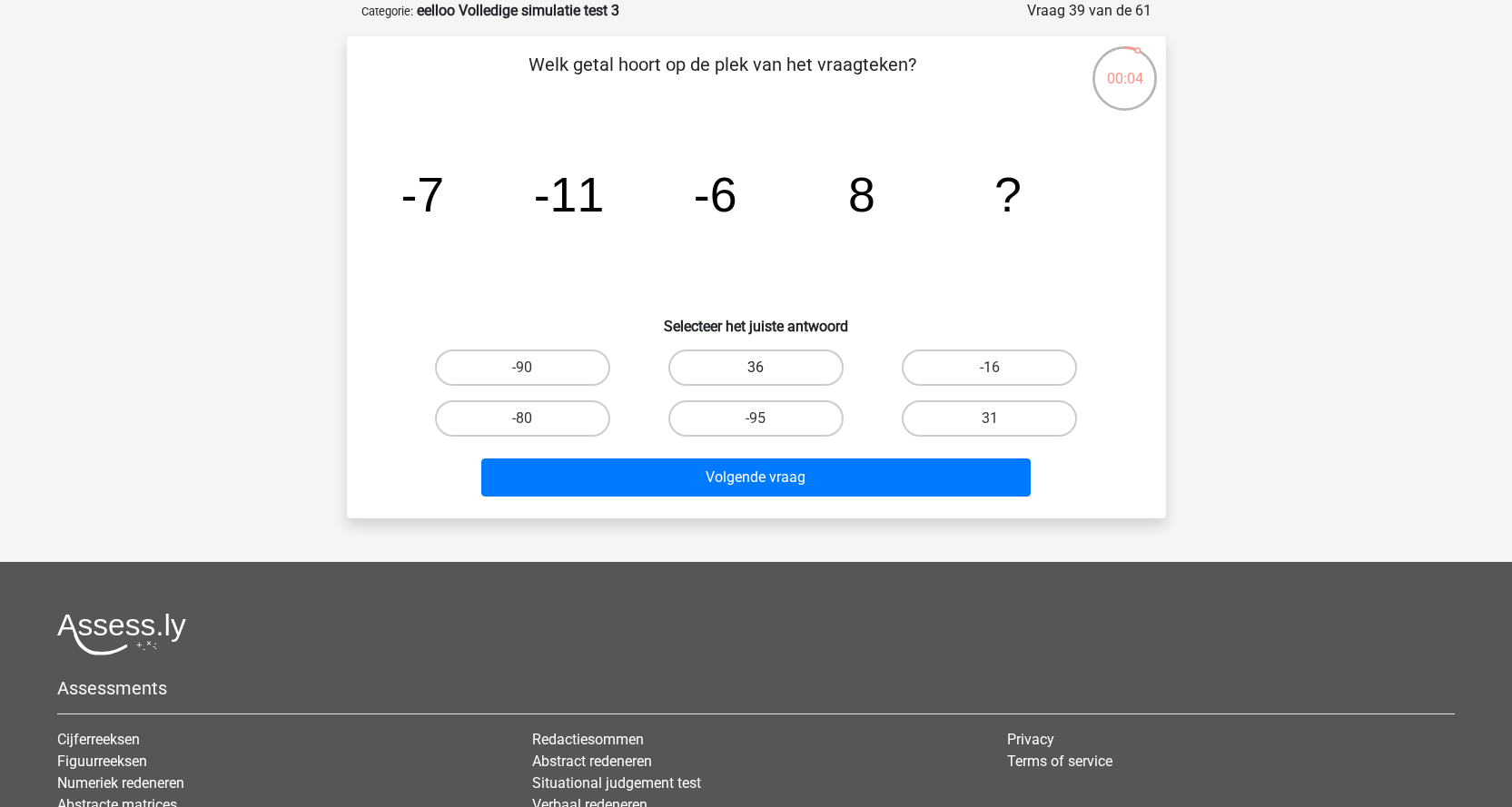
click at [792, 363] on label "36" at bounding box center [756, 367] width 175 height 37
click at [767, 367] on input "36" at bounding box center [761, 373] width 12 height 12
radio input "true"
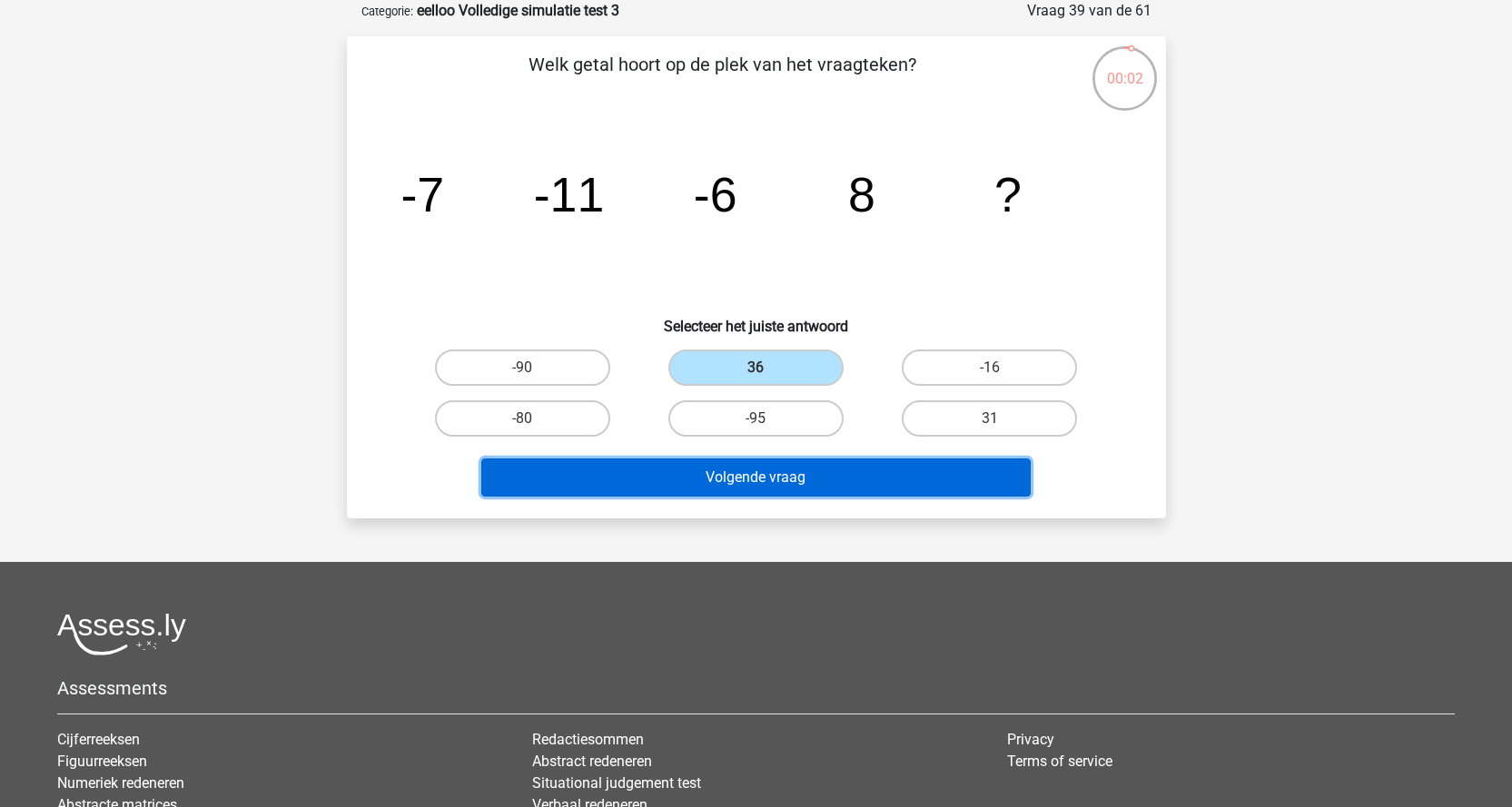
click at [785, 482] on button "Volgende vraag" at bounding box center [756, 477] width 550 height 39
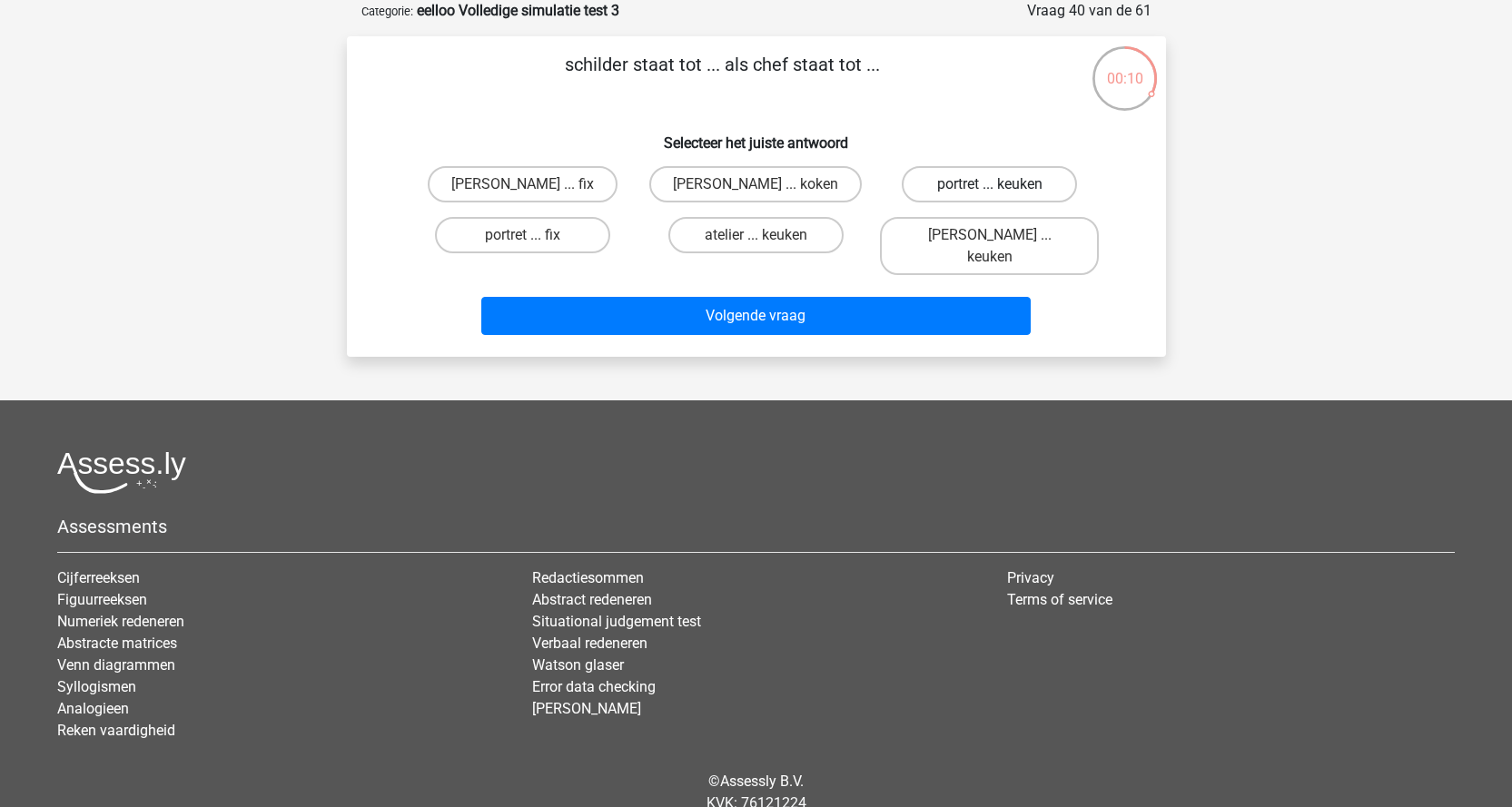
click at [1040, 176] on label "portret ... keuken" at bounding box center [989, 184] width 175 height 37
click at [1002, 184] on input "portret ... keuken" at bounding box center [996, 190] width 12 height 12
radio input "true"
click at [742, 236] on label "atelier ... keuken" at bounding box center [756, 235] width 175 height 37
click at [756, 236] on input "atelier ... keuken" at bounding box center [761, 242] width 12 height 12
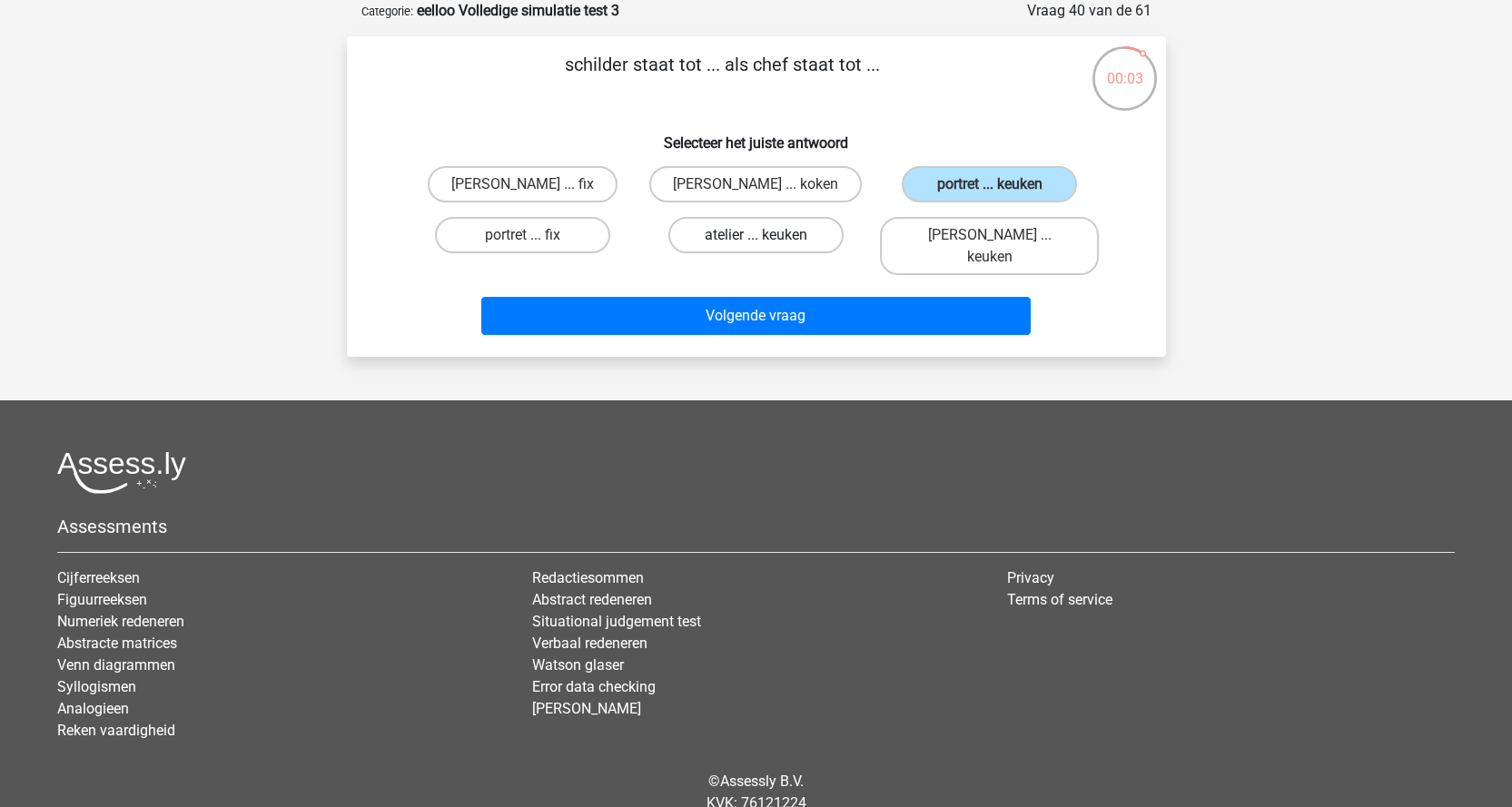
radio input "true"
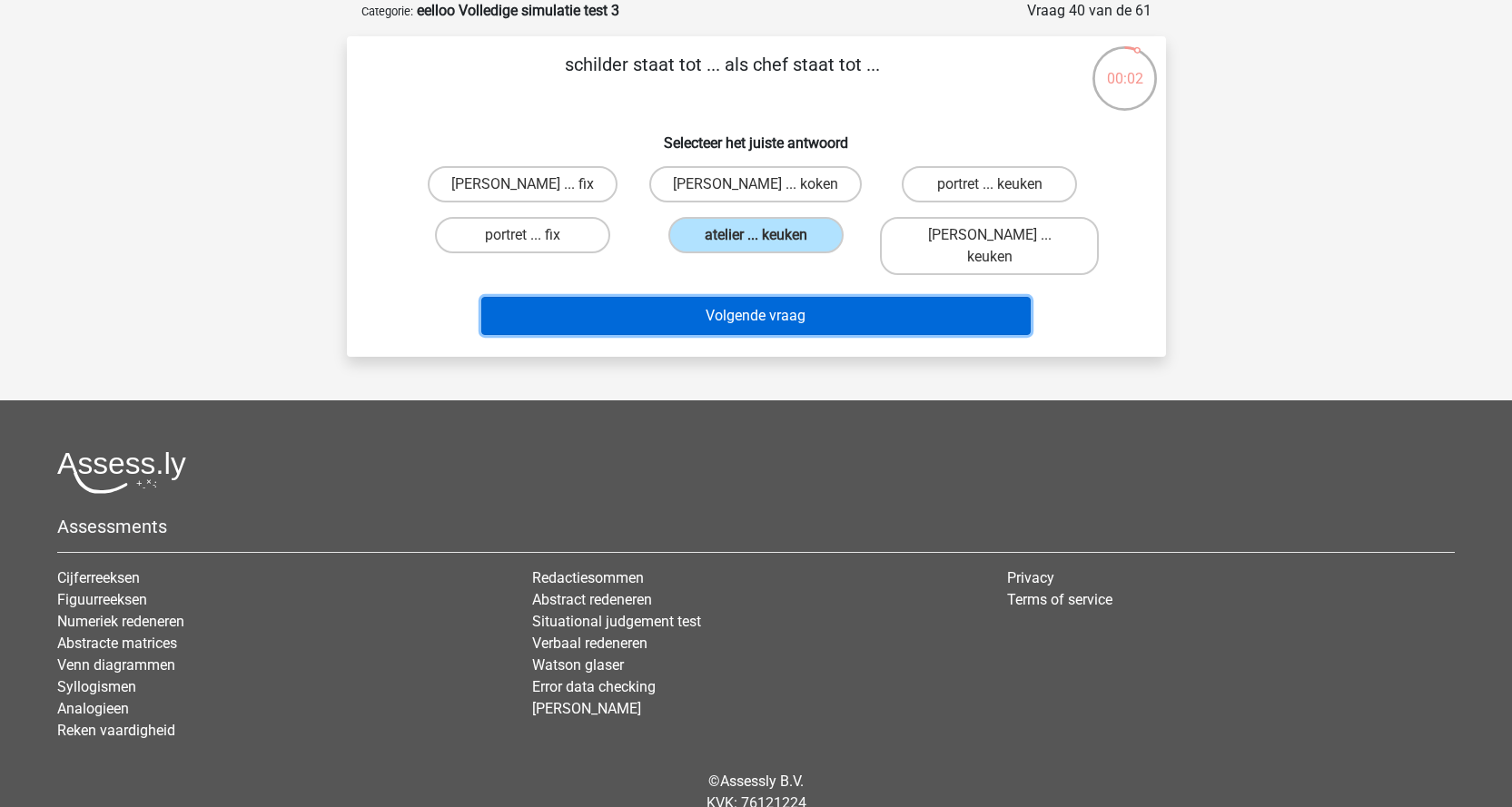
click at [758, 300] on button "Volgende vraag" at bounding box center [756, 316] width 550 height 39
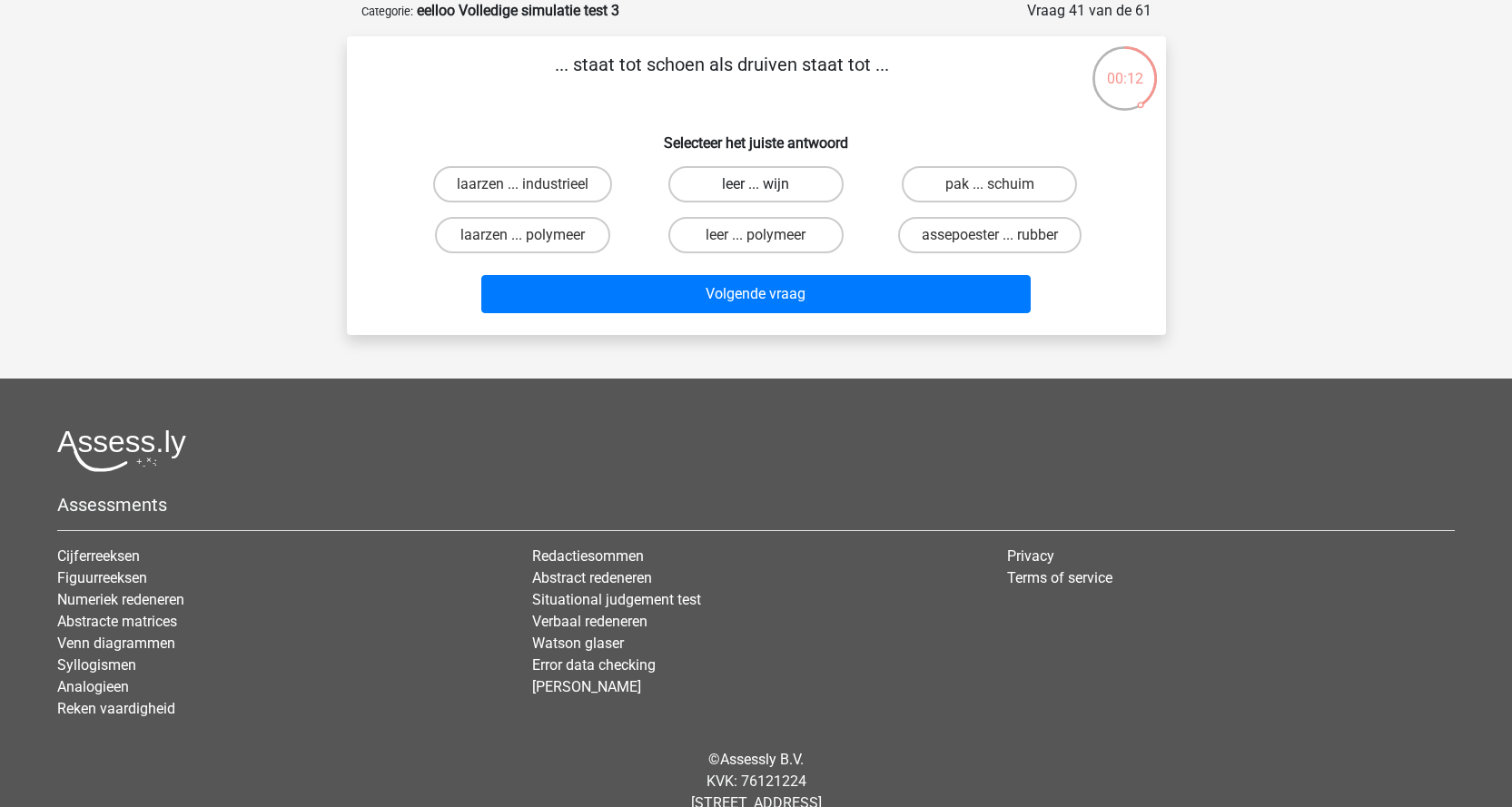
click at [807, 186] on label "leer ... wijn" at bounding box center [756, 184] width 175 height 37
click at [767, 186] on input "leer ... wijn" at bounding box center [761, 190] width 12 height 12
radio input "true"
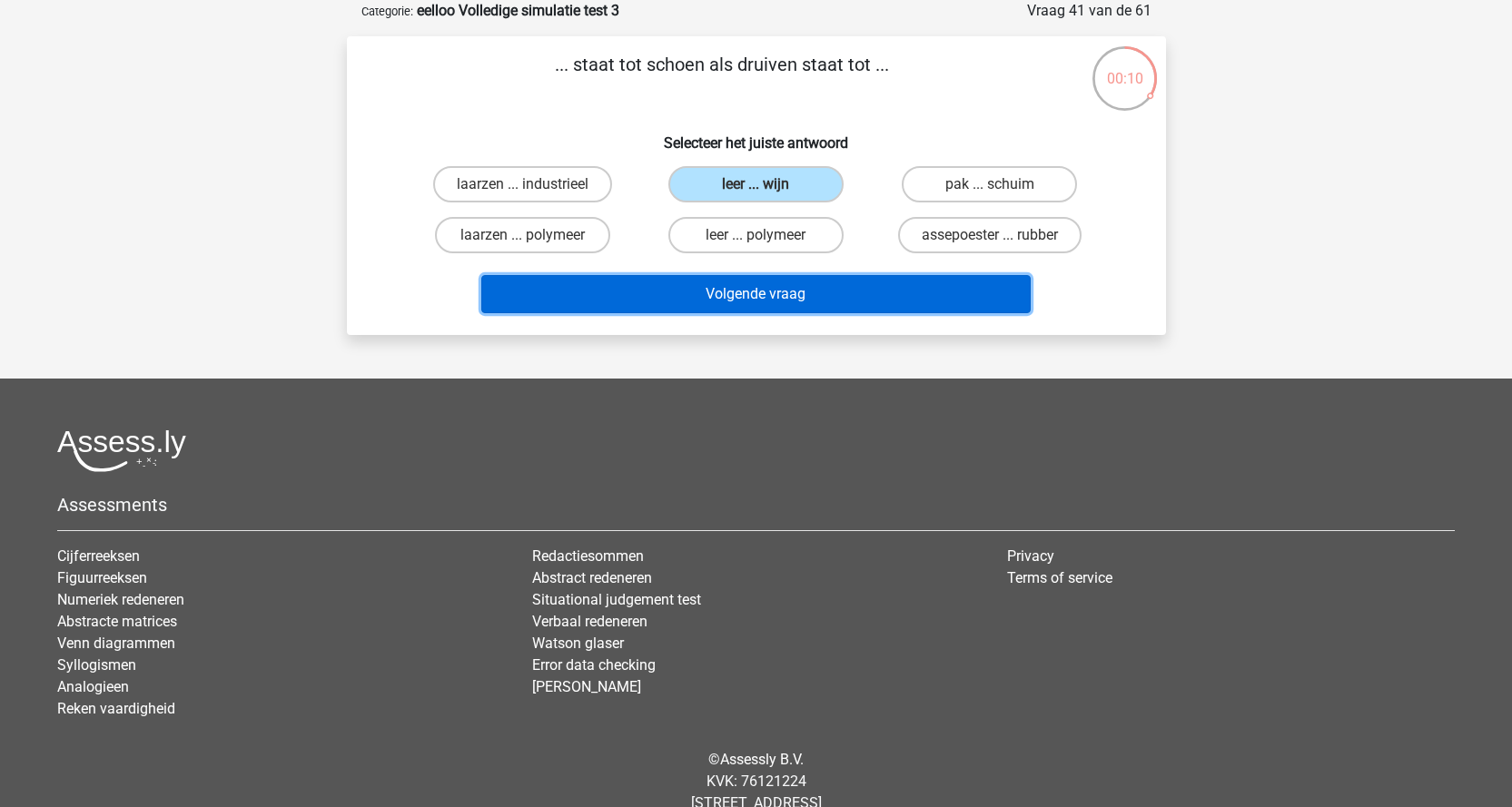
click at [773, 298] on button "Volgende vraag" at bounding box center [756, 294] width 550 height 39
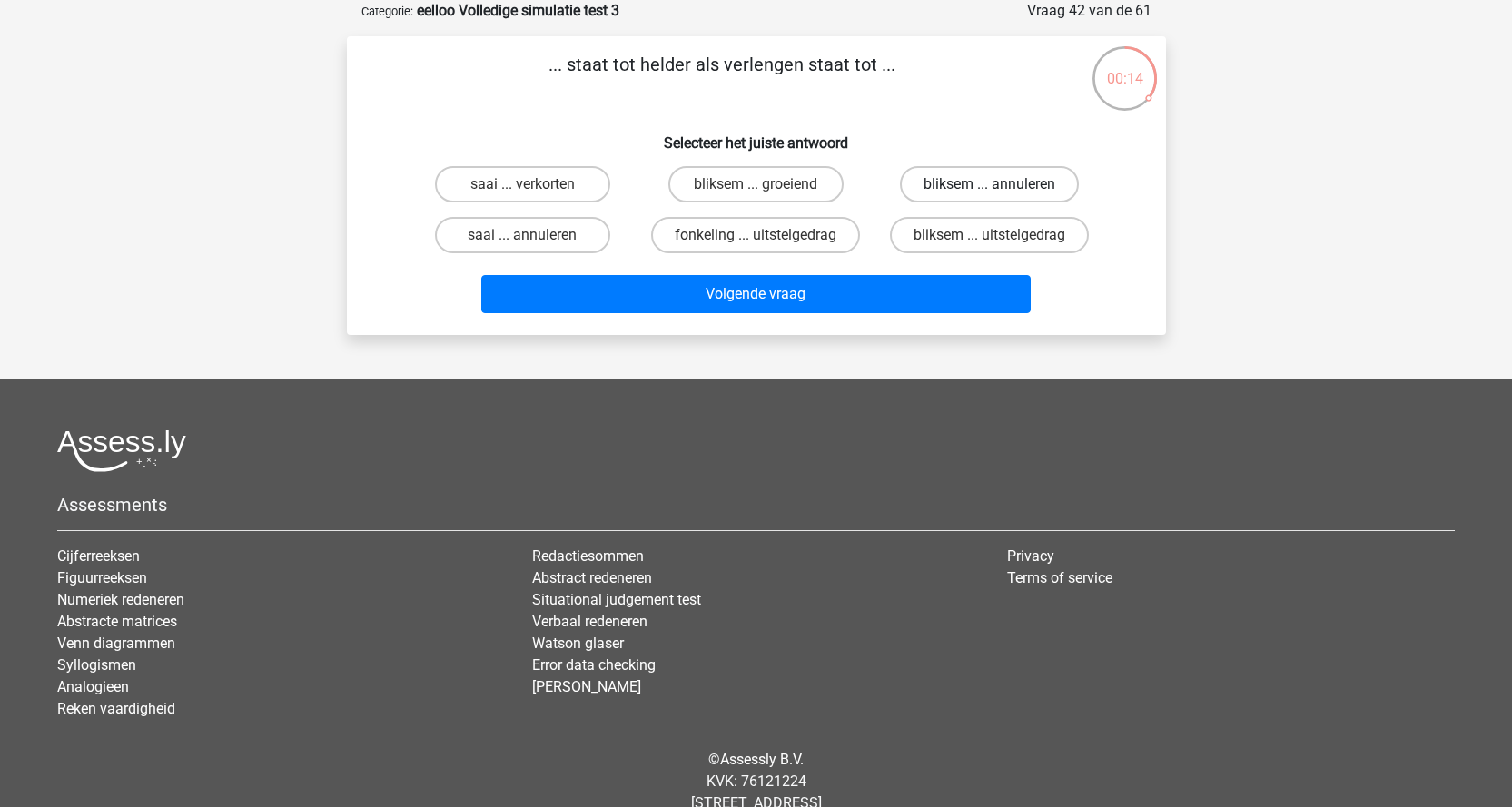
click at [1041, 185] on label "bliksem ... annuleren" at bounding box center [989, 184] width 179 height 37
click at [1002, 185] on input "bliksem ... annuleren" at bounding box center [996, 190] width 12 height 12
radio input "true"
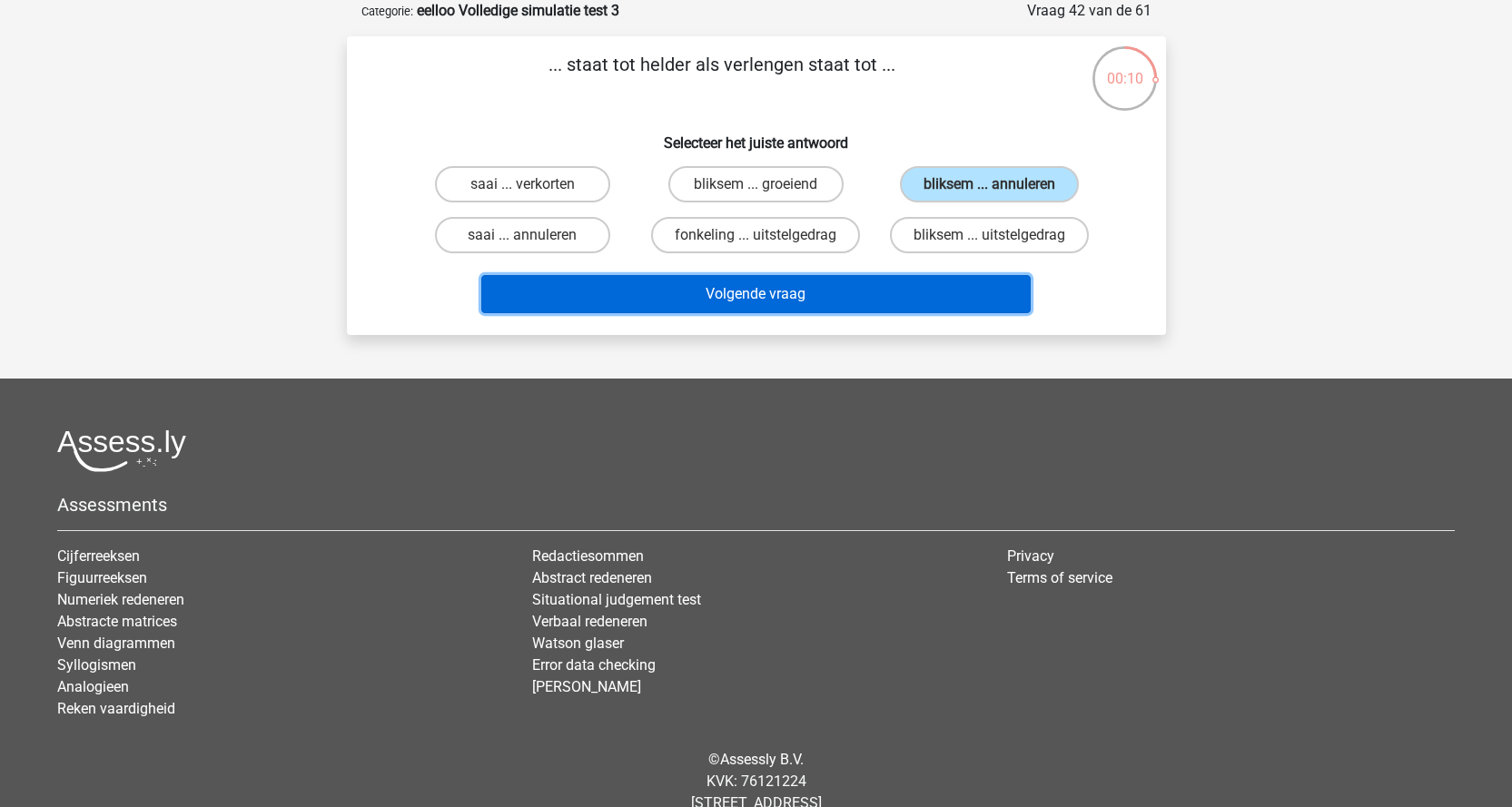
click at [756, 298] on button "Volgende vraag" at bounding box center [756, 294] width 550 height 39
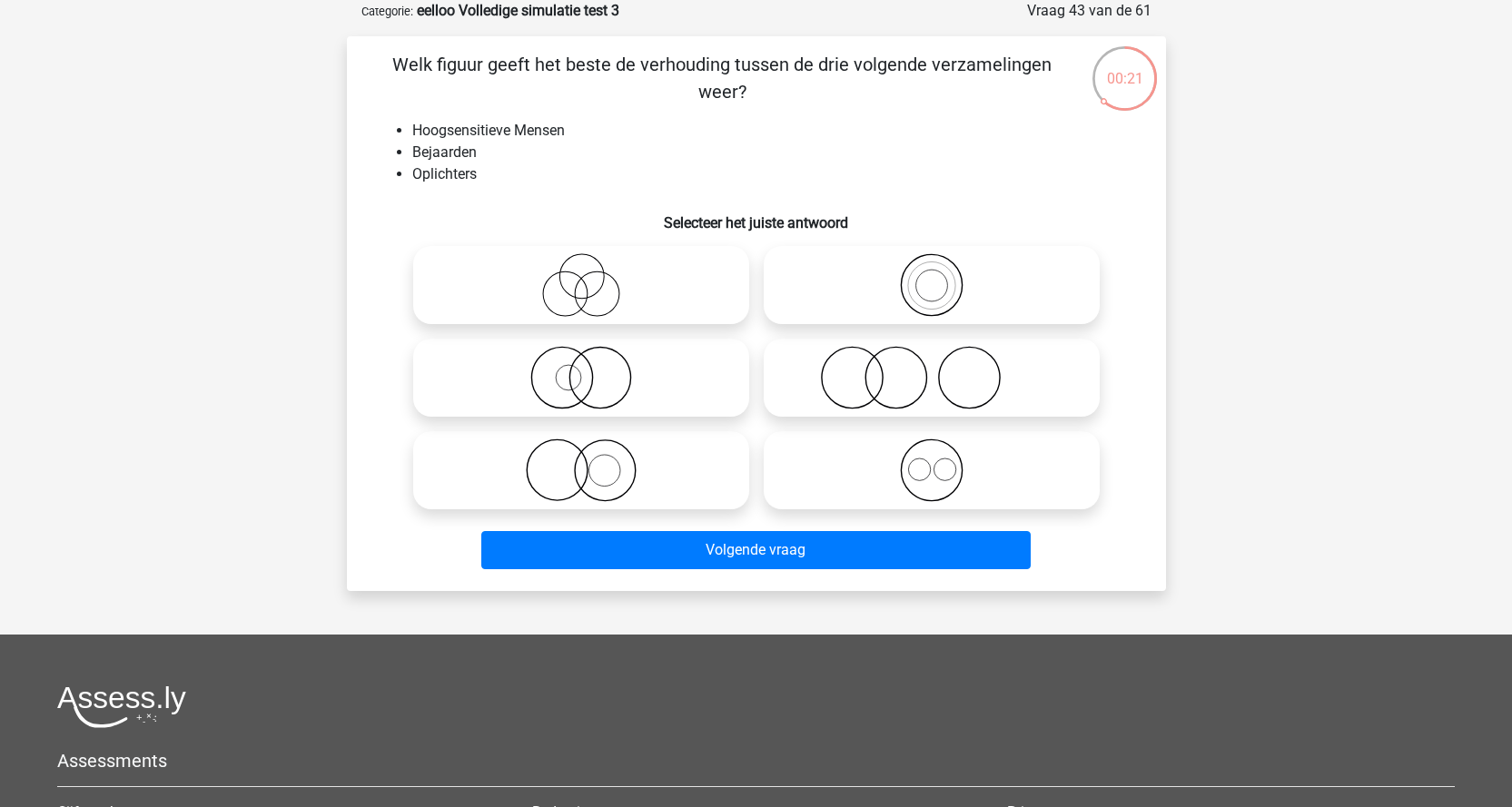
click at [575, 287] on icon at bounding box center [581, 285] width 322 height 63
click at [581, 276] on input "radio" at bounding box center [587, 270] width 12 height 12
radio input "true"
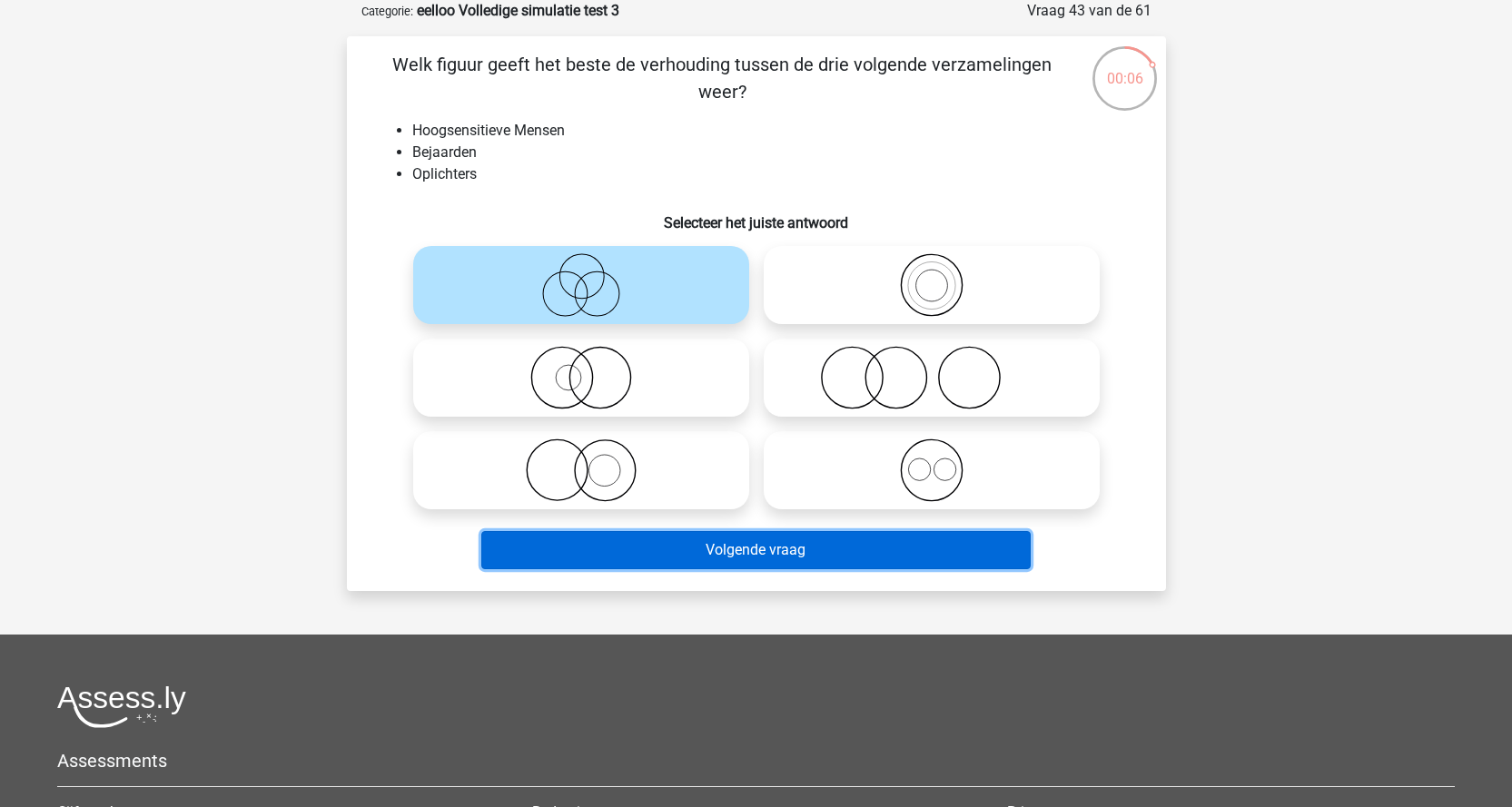
click at [774, 555] on button "Volgende vraag" at bounding box center [756, 551] width 550 height 39
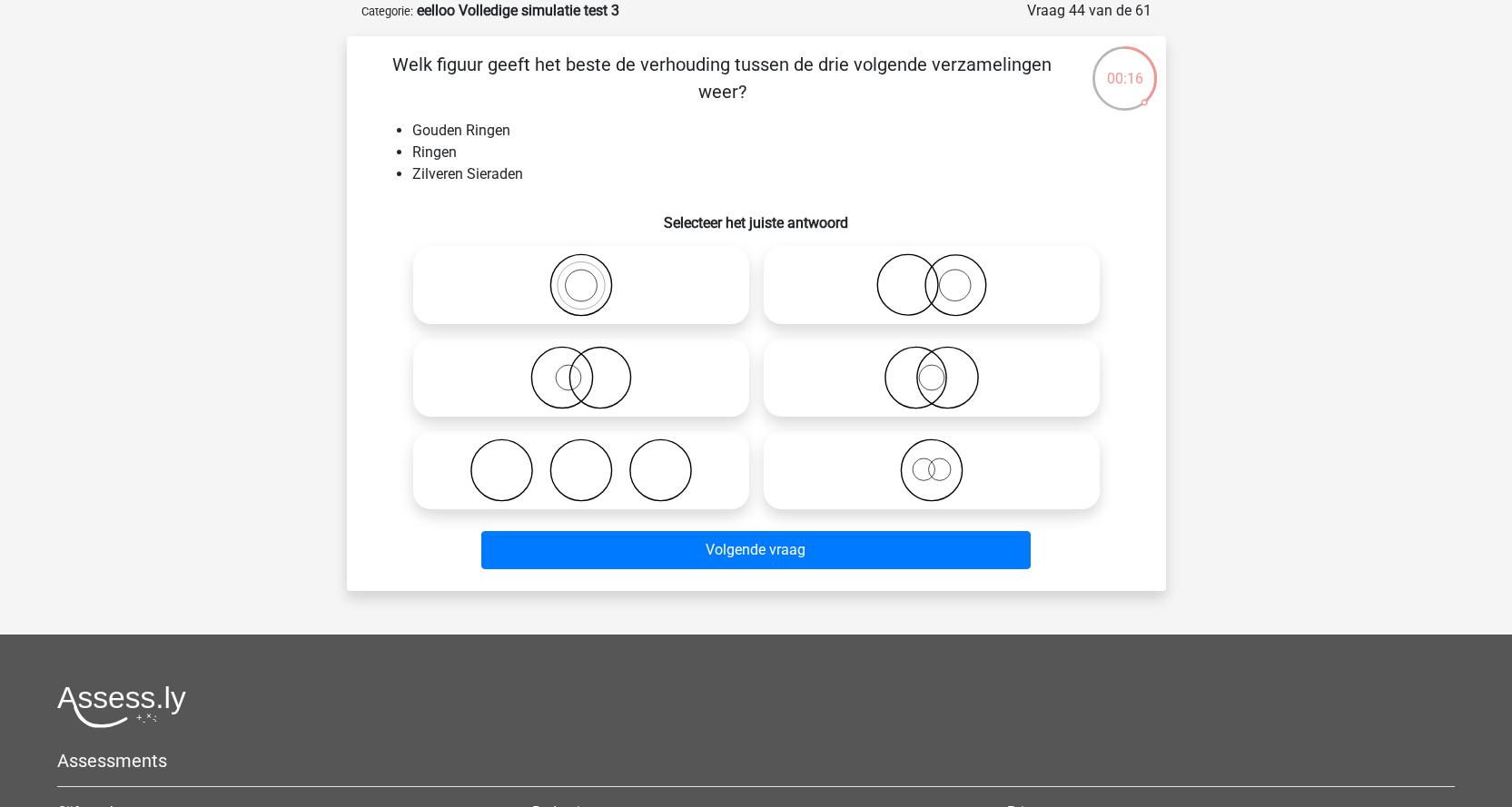
click at [958, 298] on icon at bounding box center [932, 285] width 322 height 63
click at [944, 276] on input "radio" at bounding box center [938, 270] width 12 height 12
radio input "true"
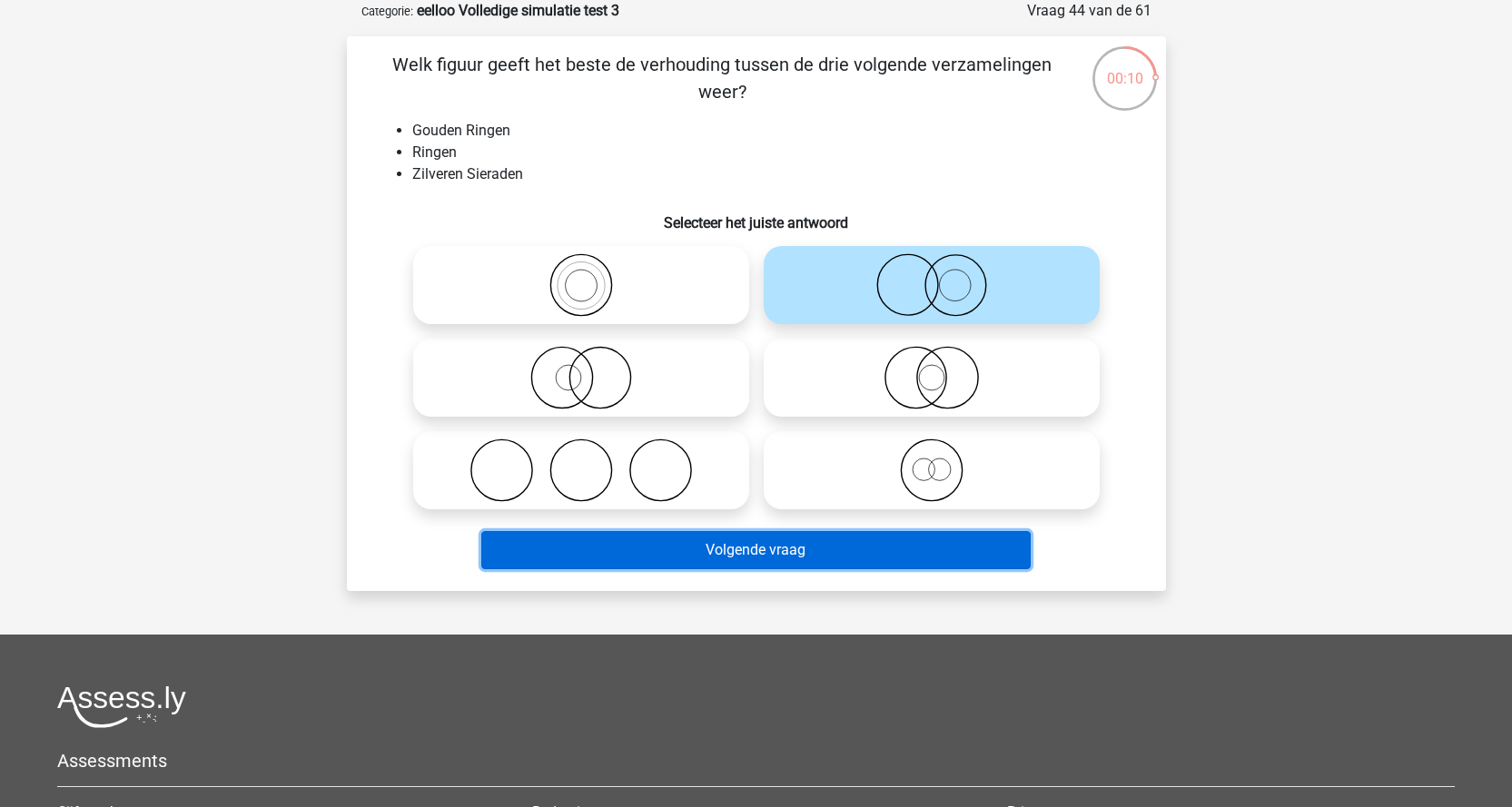
click at [676, 549] on button "Volgende vraag" at bounding box center [756, 551] width 550 height 39
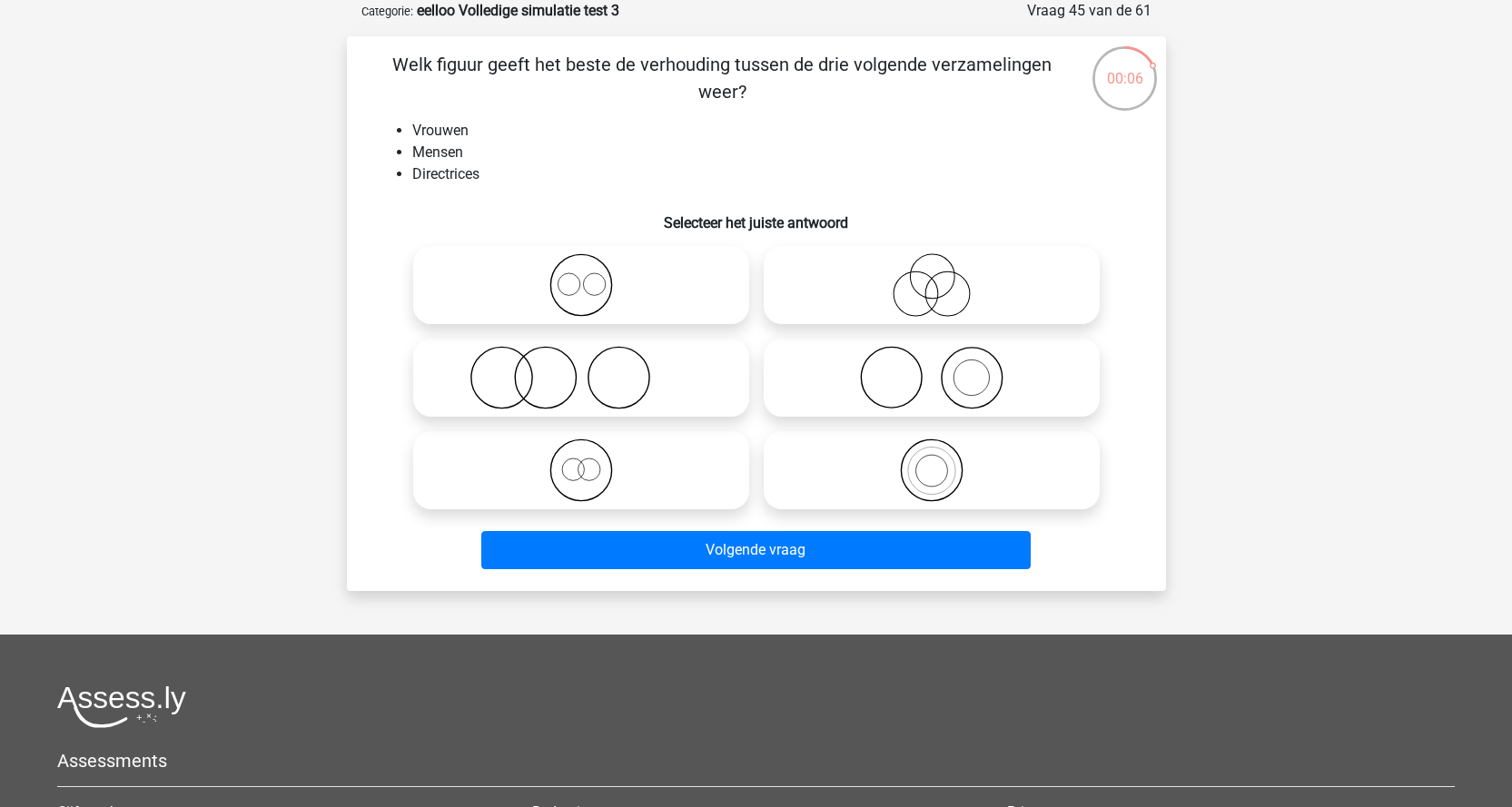
click at [597, 446] on icon at bounding box center [581, 470] width 322 height 63
click at [593, 450] on input "radio" at bounding box center [587, 455] width 12 height 12
radio input "true"
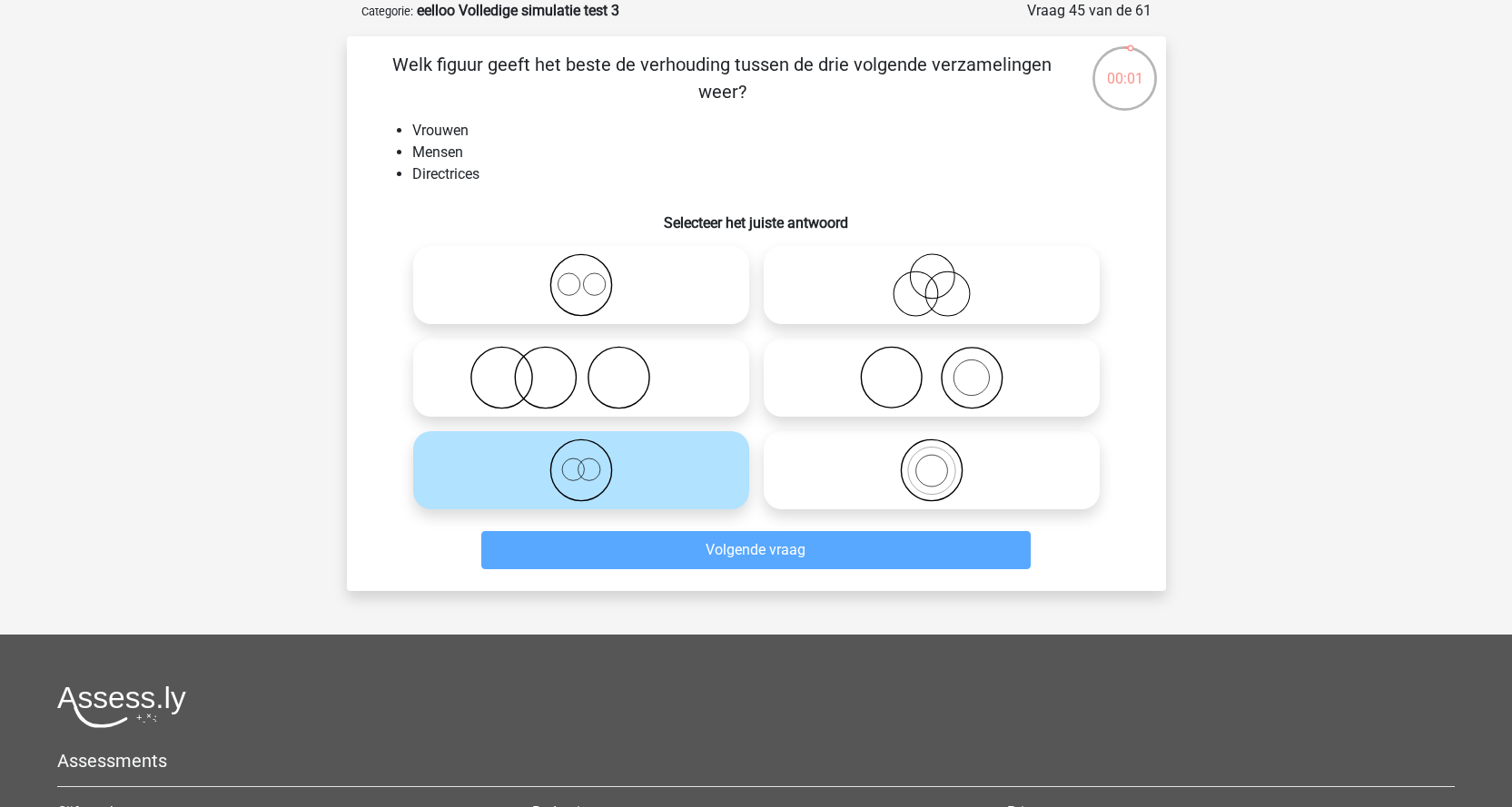
click at [751, 528] on div "Volgende vraag" at bounding box center [756, 547] width 761 height 60
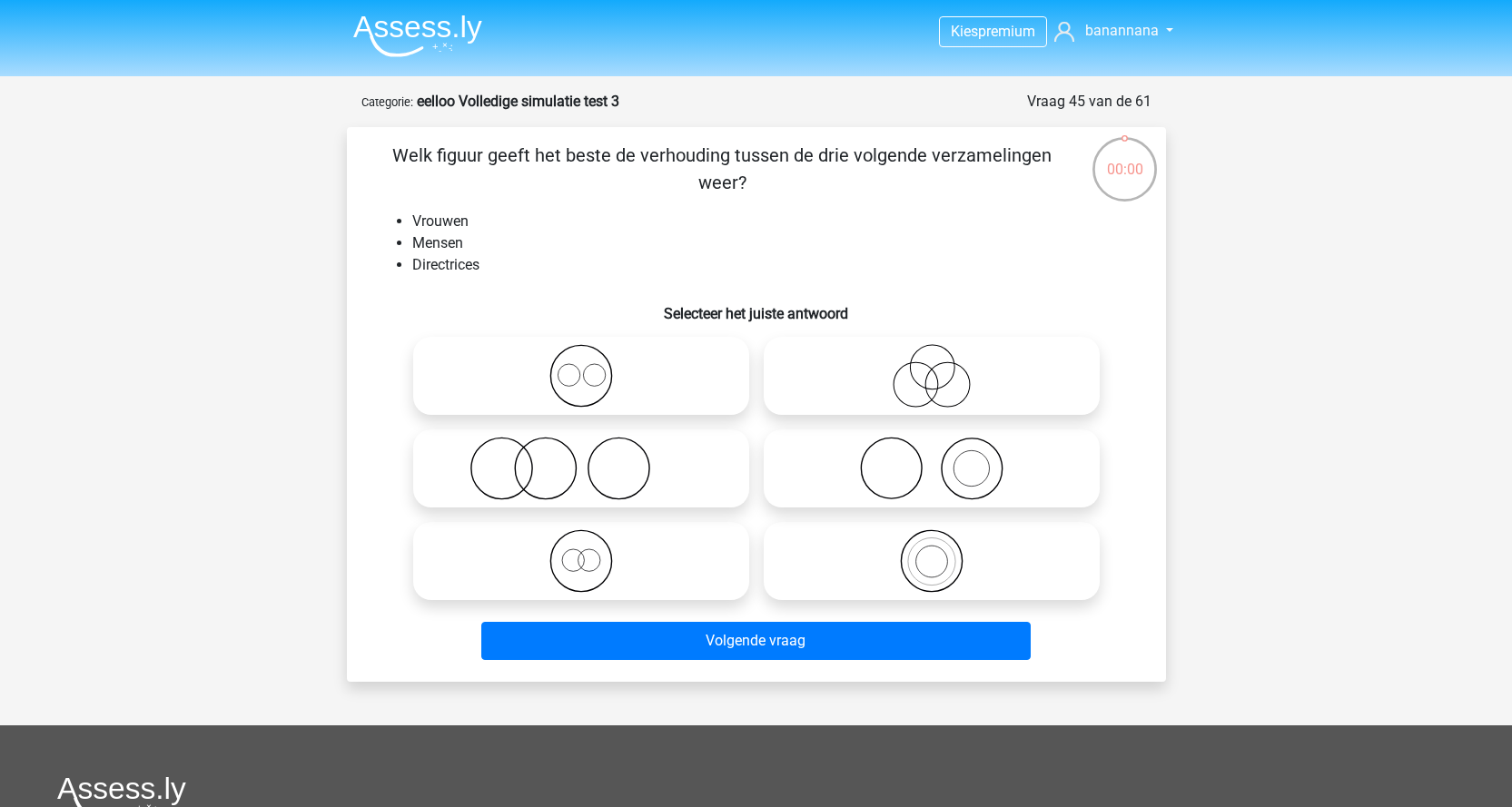
scroll to position [91, 0]
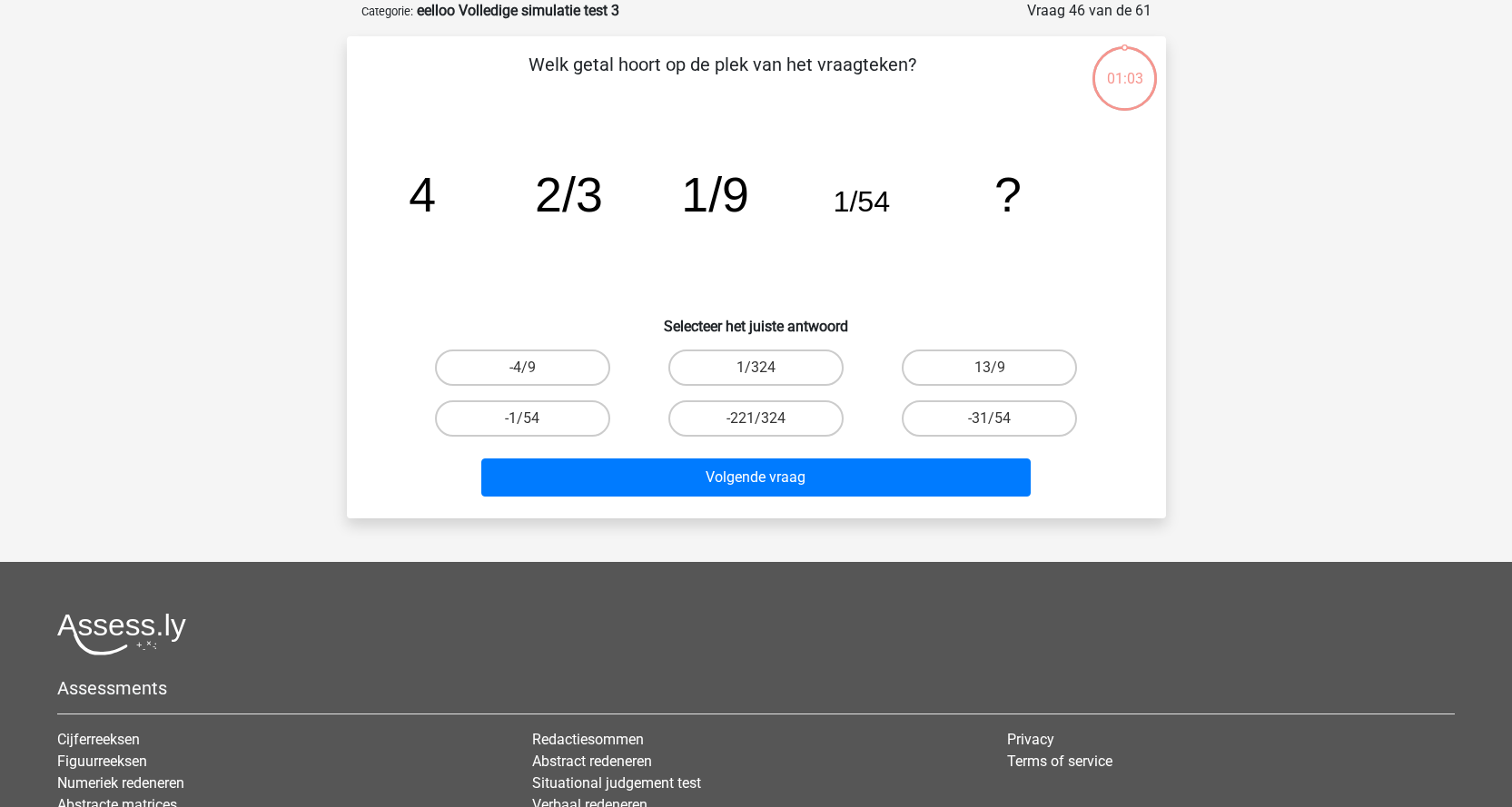
scroll to position [91, 0]
click at [726, 424] on label "-221/324" at bounding box center [756, 418] width 175 height 37
click at [756, 424] on input "-221/324" at bounding box center [761, 425] width 12 height 12
radio input "true"
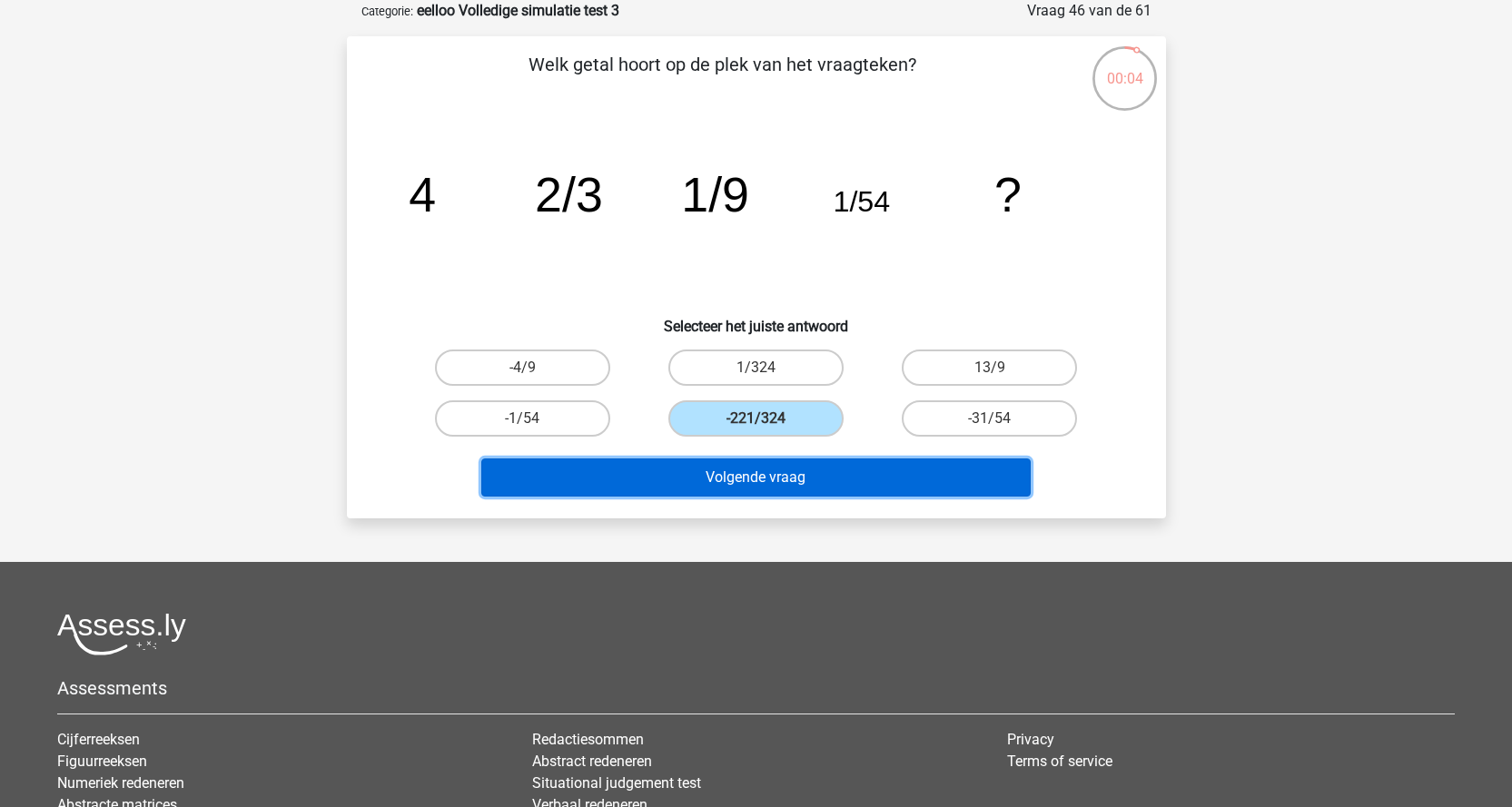
click at [746, 474] on button "Volgende vraag" at bounding box center [756, 477] width 550 height 39
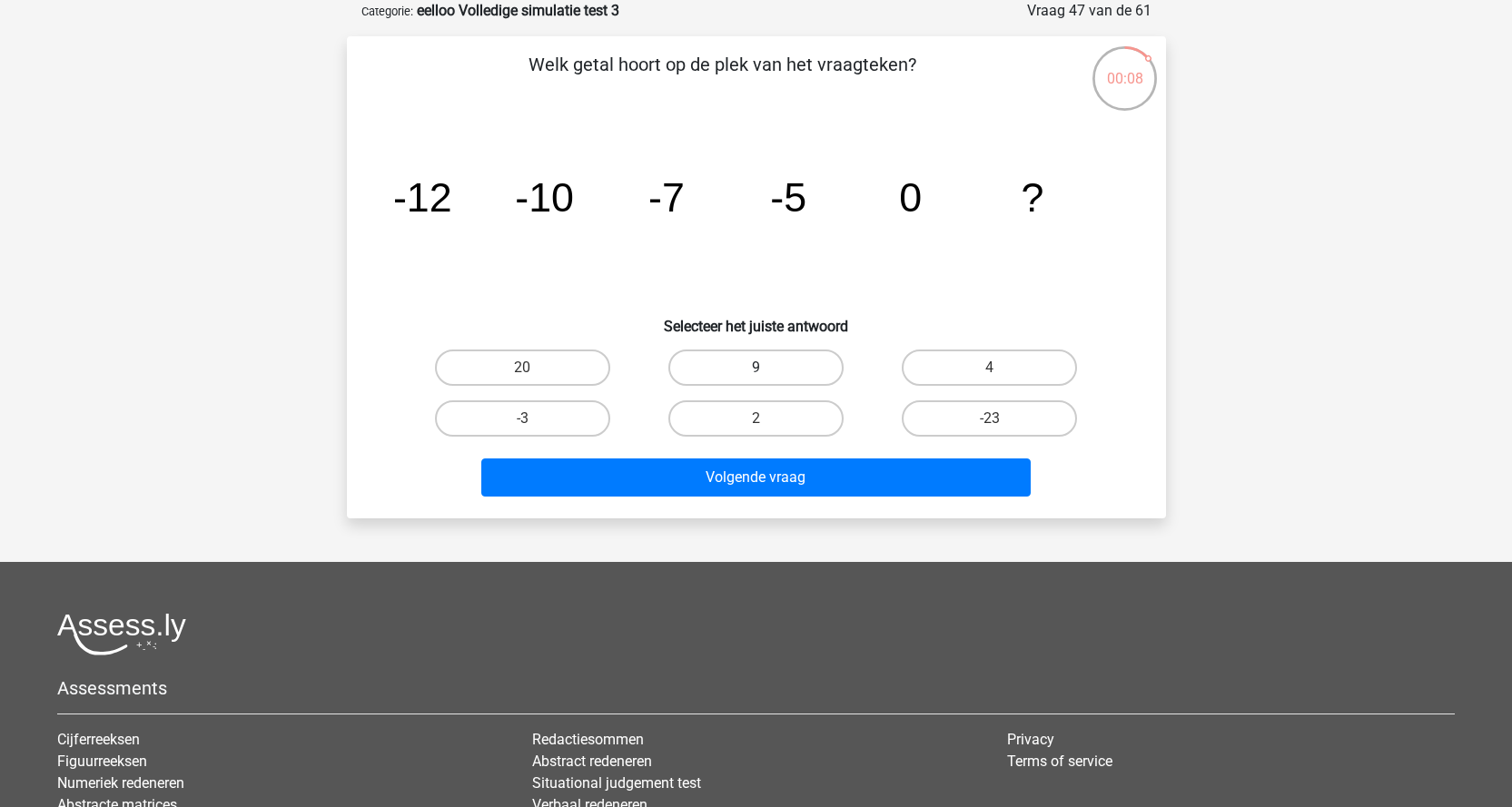
click at [826, 371] on label "9" at bounding box center [756, 367] width 175 height 37
click at [767, 371] on input "9" at bounding box center [761, 373] width 12 height 12
radio input "true"
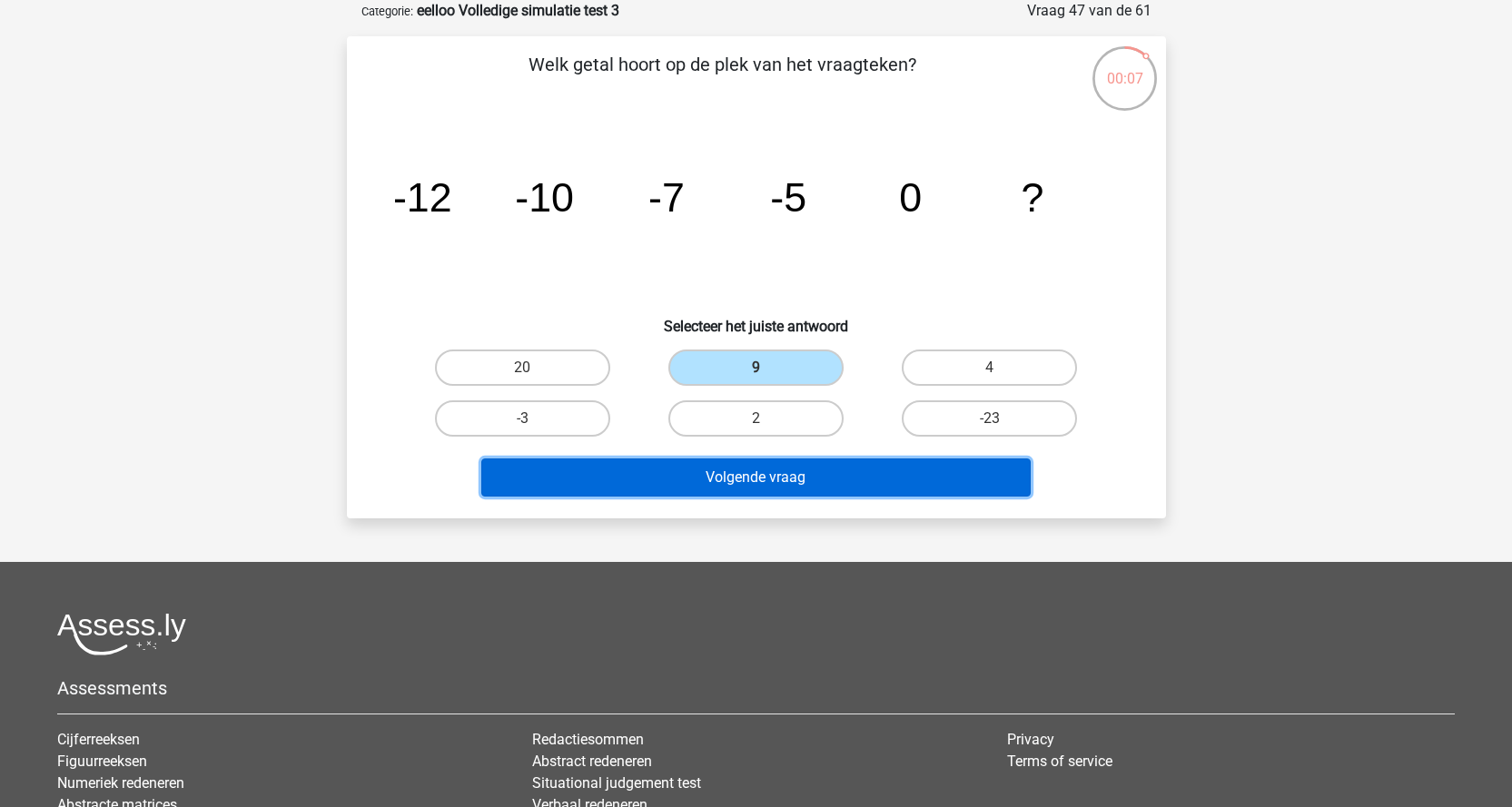
click at [794, 486] on button "Volgende vraag" at bounding box center [756, 477] width 550 height 39
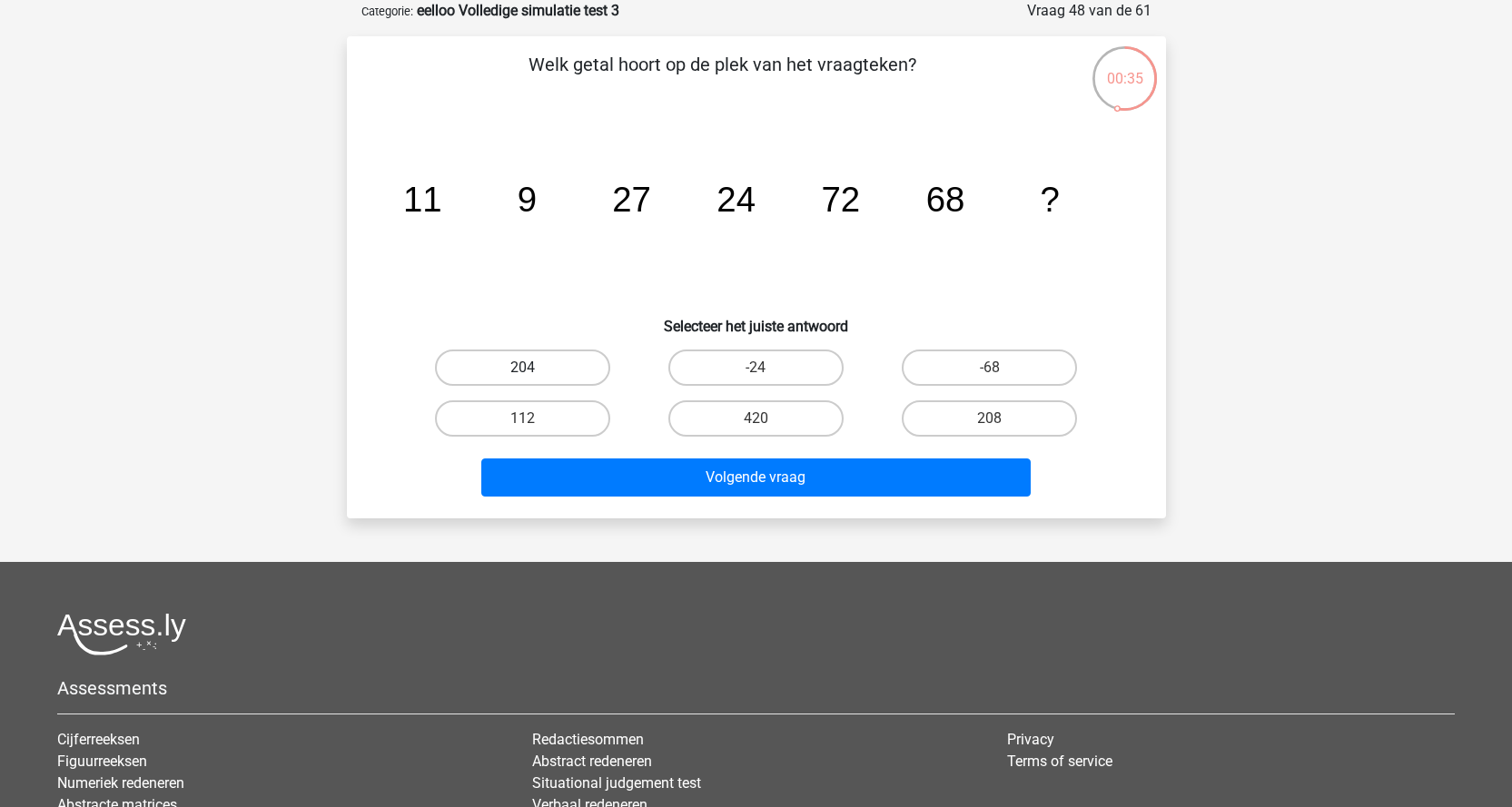
click at [558, 368] on label "204" at bounding box center [522, 367] width 175 height 37
click at [534, 368] on input "204" at bounding box center [528, 373] width 12 height 12
radio input "true"
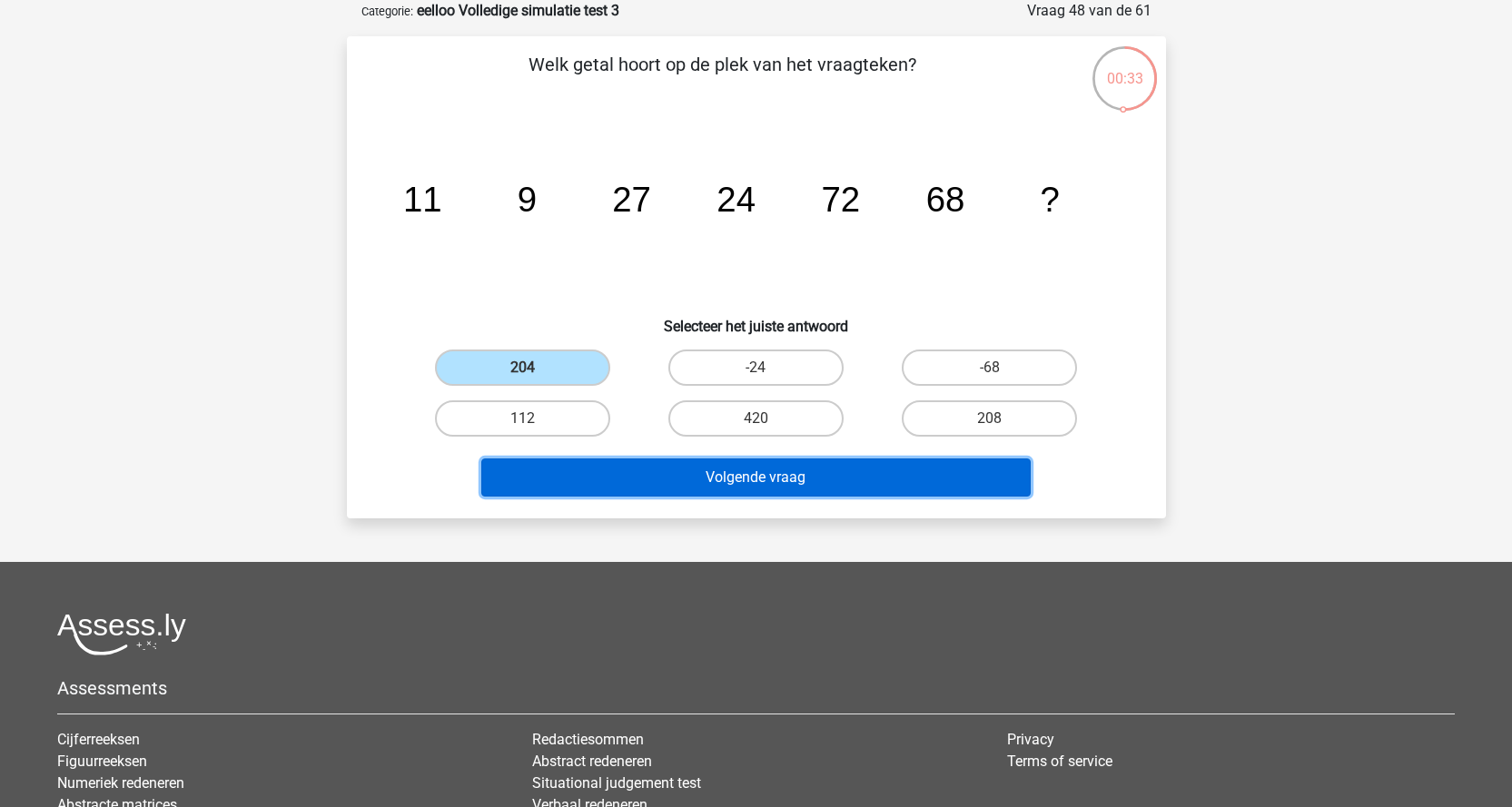
click at [687, 484] on button "Volgende vraag" at bounding box center [756, 477] width 550 height 39
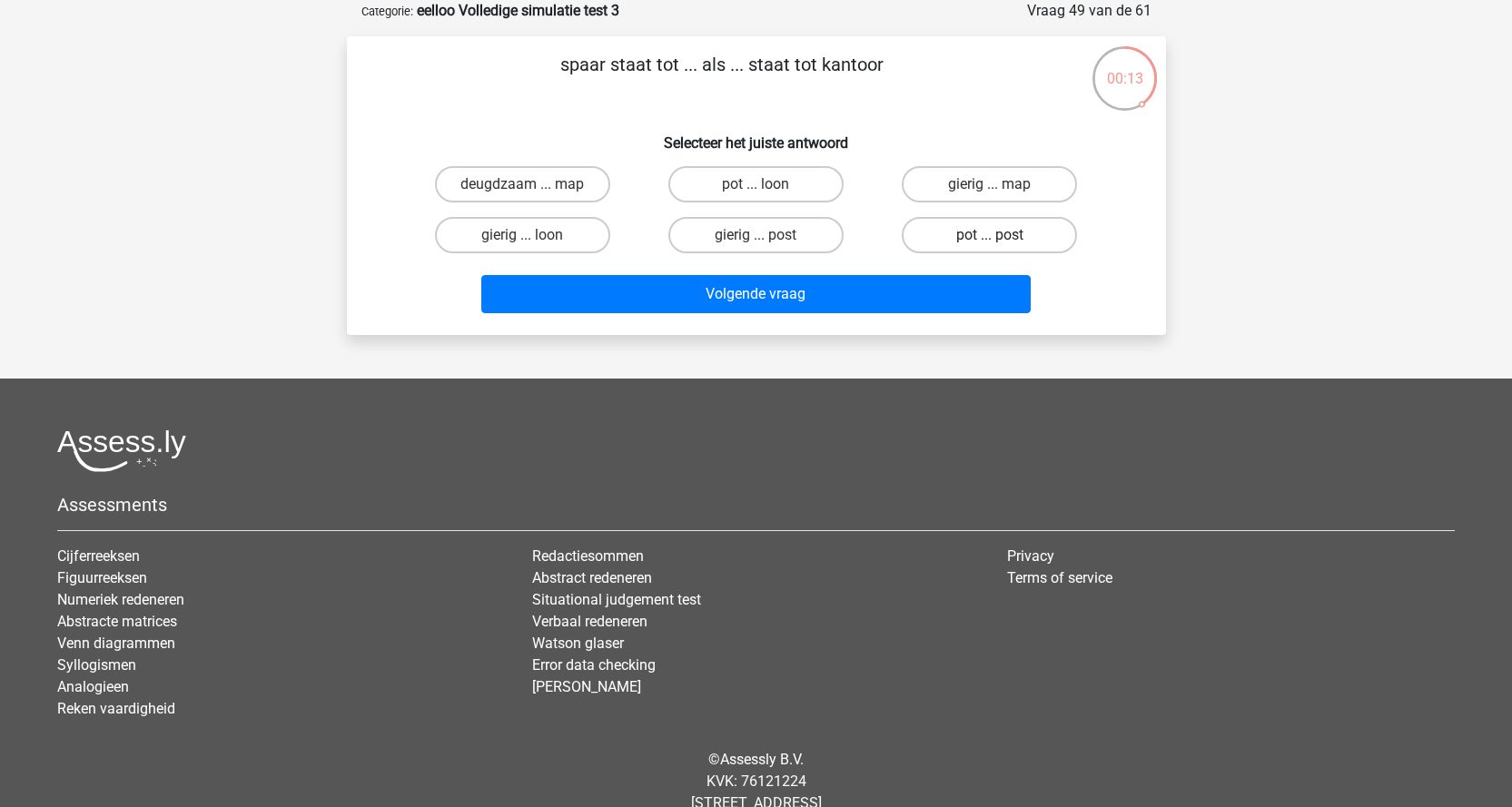
click at [1003, 239] on label "pot ... post" at bounding box center [989, 235] width 175 height 37
click at [1002, 239] on input "pot ... post" at bounding box center [996, 242] width 12 height 12
radio input "true"
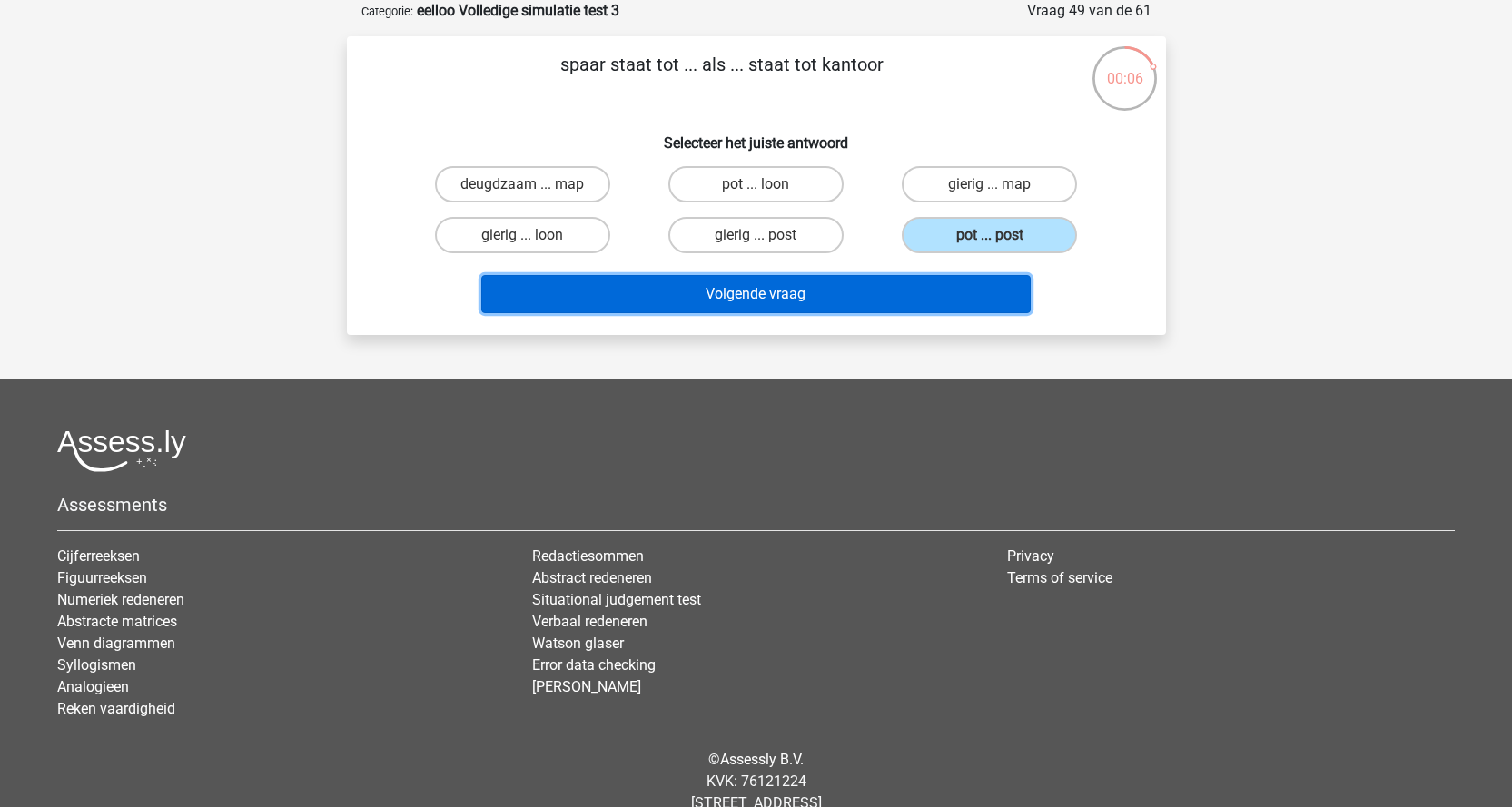
click at [779, 300] on button "Volgende vraag" at bounding box center [756, 294] width 550 height 39
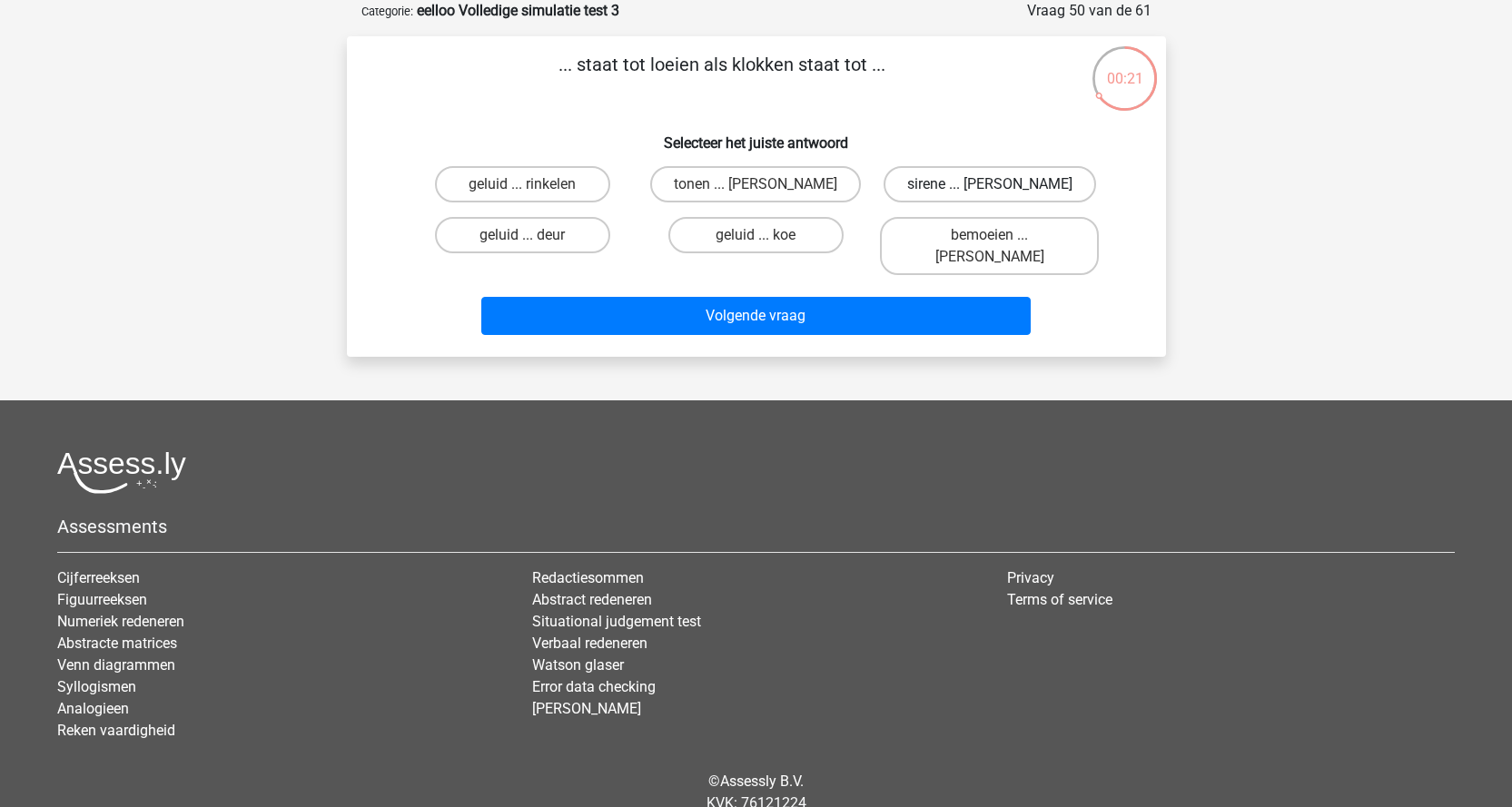
click at [954, 179] on label "sirene ... luiden" at bounding box center [989, 184] width 213 height 37
click at [990, 184] on input "sirene ... luiden" at bounding box center [996, 190] width 12 height 12
radio input "true"
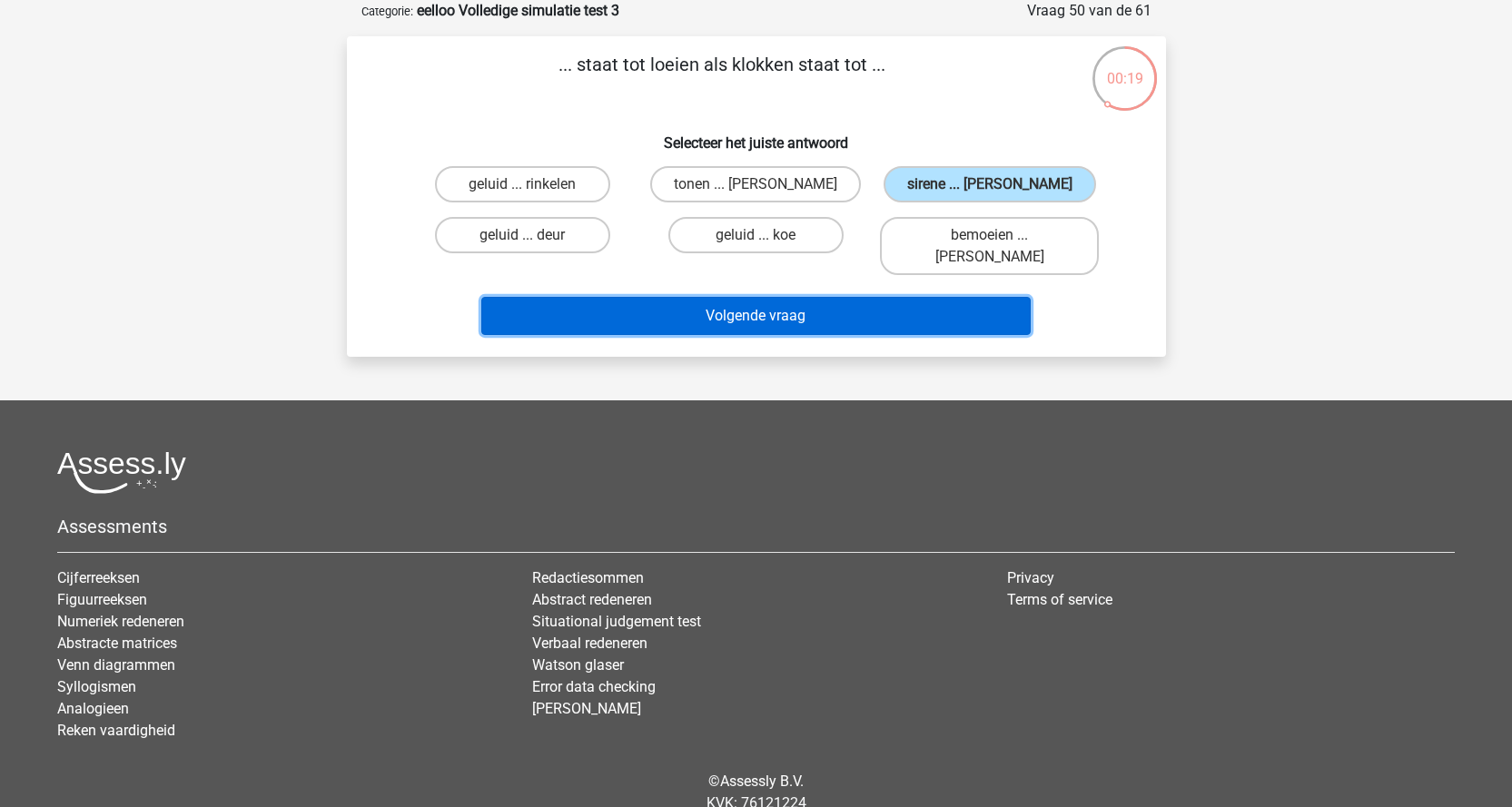
click at [741, 297] on button "Volgende vraag" at bounding box center [756, 316] width 550 height 39
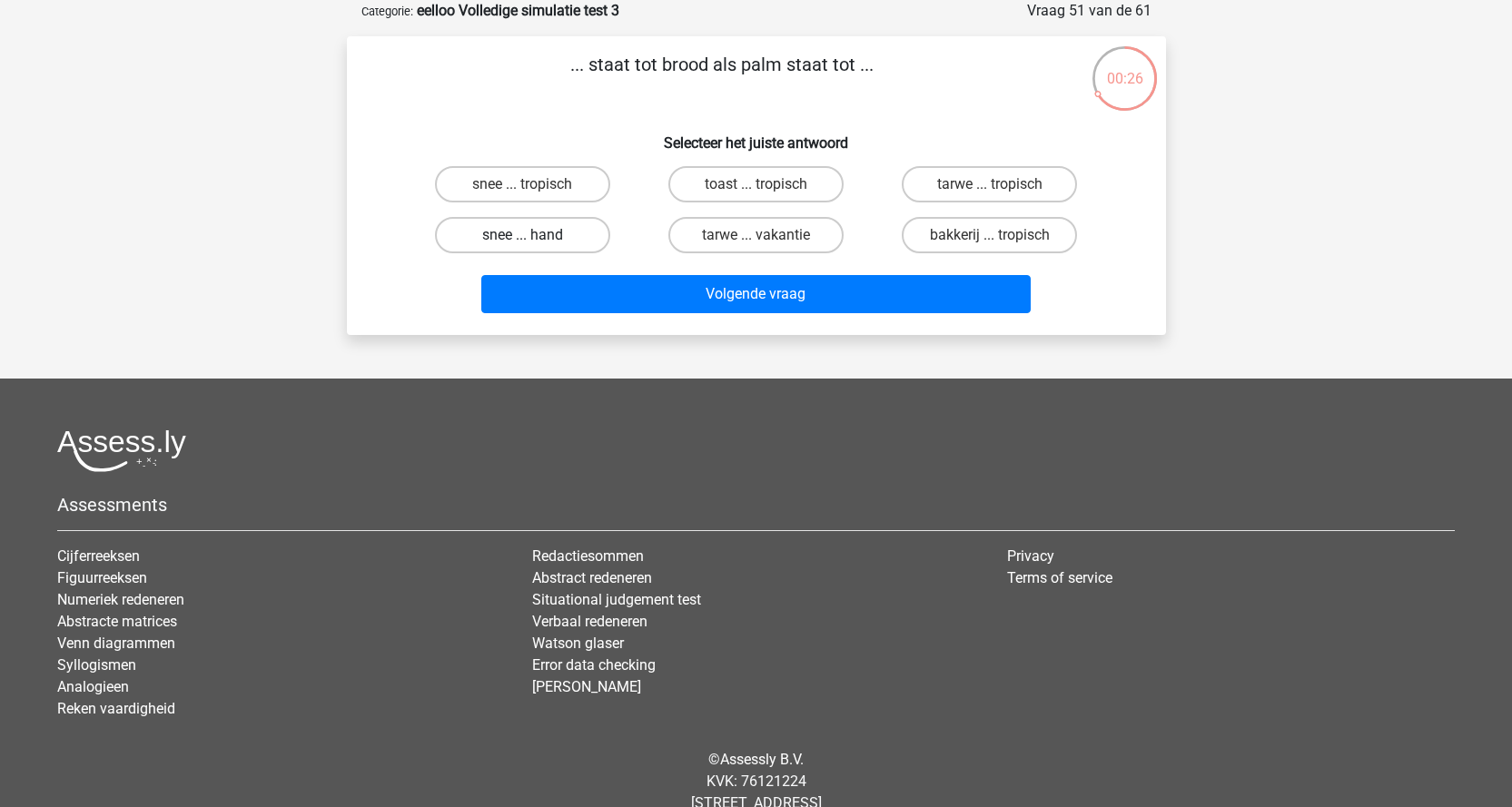
click at [554, 243] on label "snee ... hand" at bounding box center [522, 235] width 175 height 37
click at [534, 243] on input "snee ... hand" at bounding box center [528, 242] width 12 height 12
radio input "true"
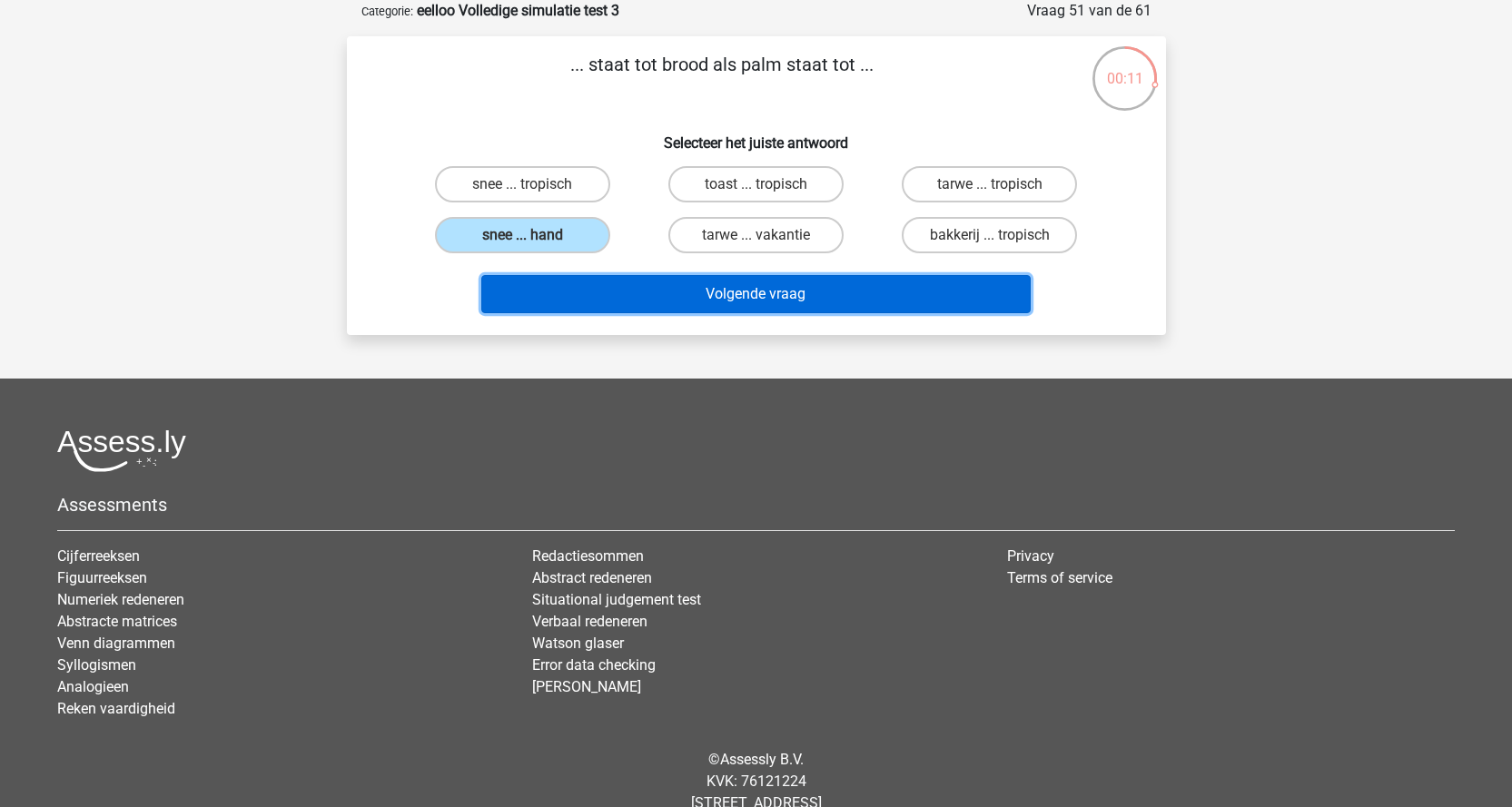
click at [760, 290] on button "Volgende vraag" at bounding box center [756, 294] width 550 height 39
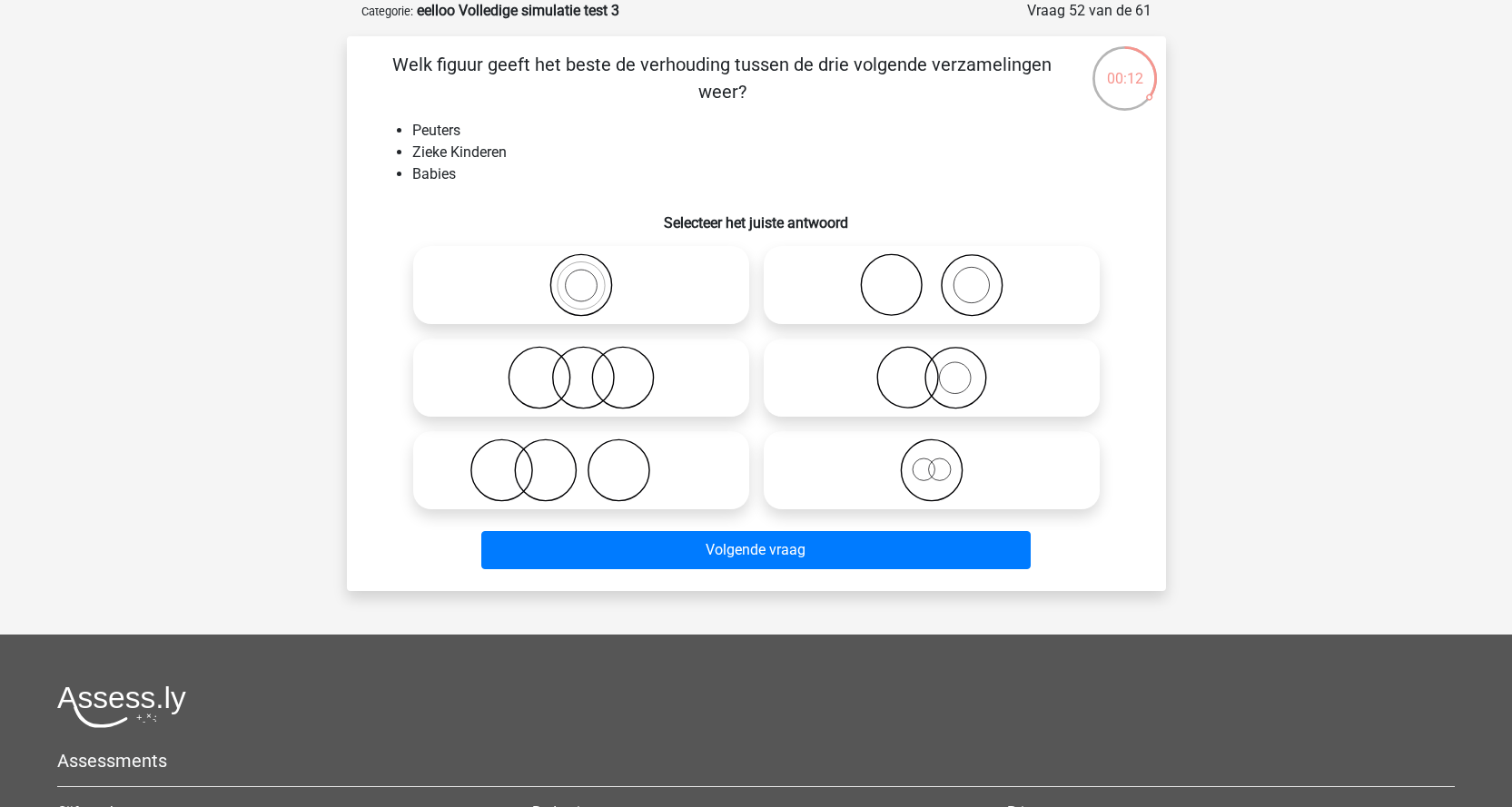
click at [929, 377] on icon at bounding box center [932, 377] width 322 height 63
click at [932, 368] on input "radio" at bounding box center [938, 362] width 12 height 12
radio input "true"
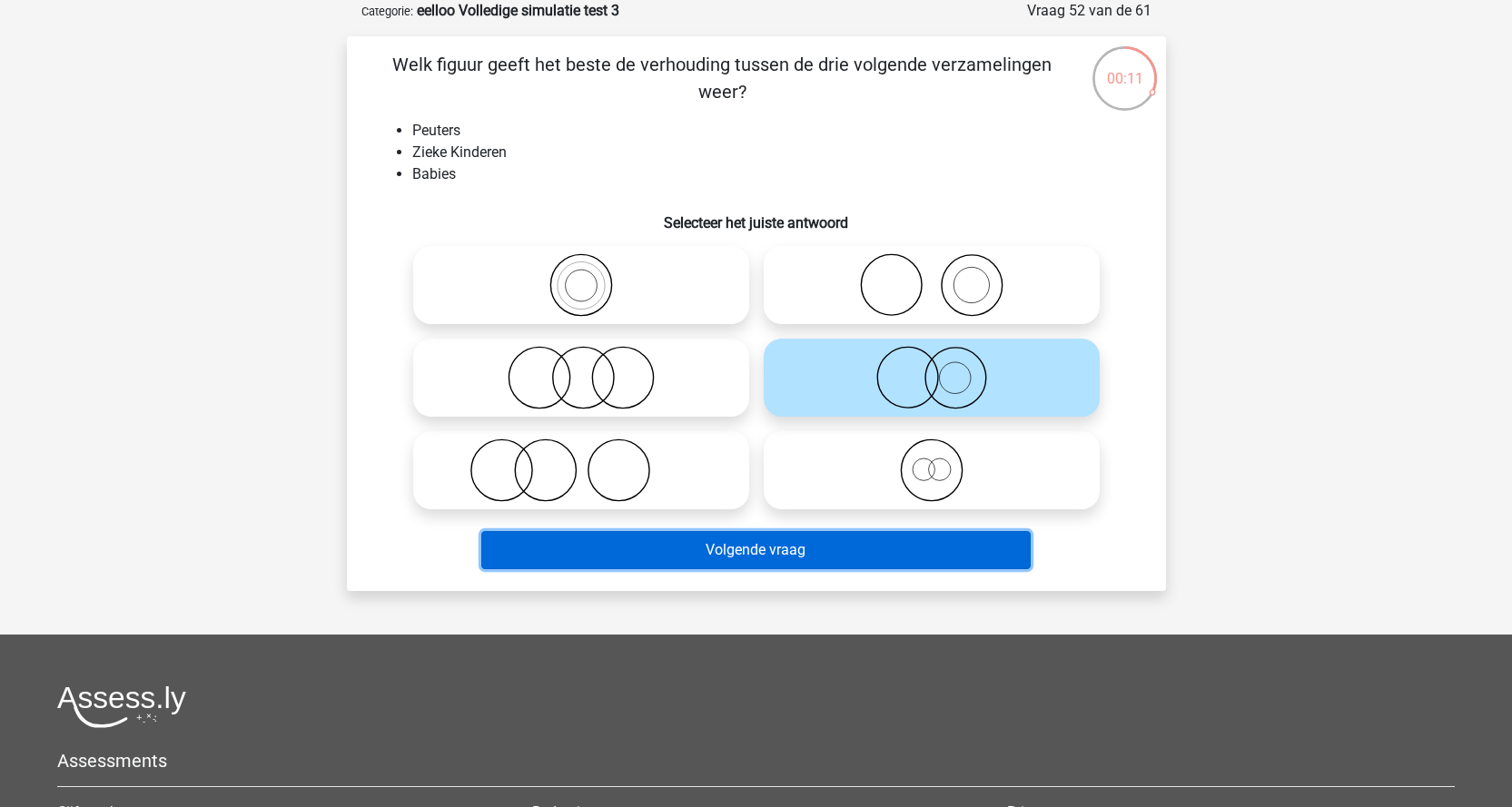
click at [797, 550] on button "Volgende vraag" at bounding box center [756, 551] width 550 height 39
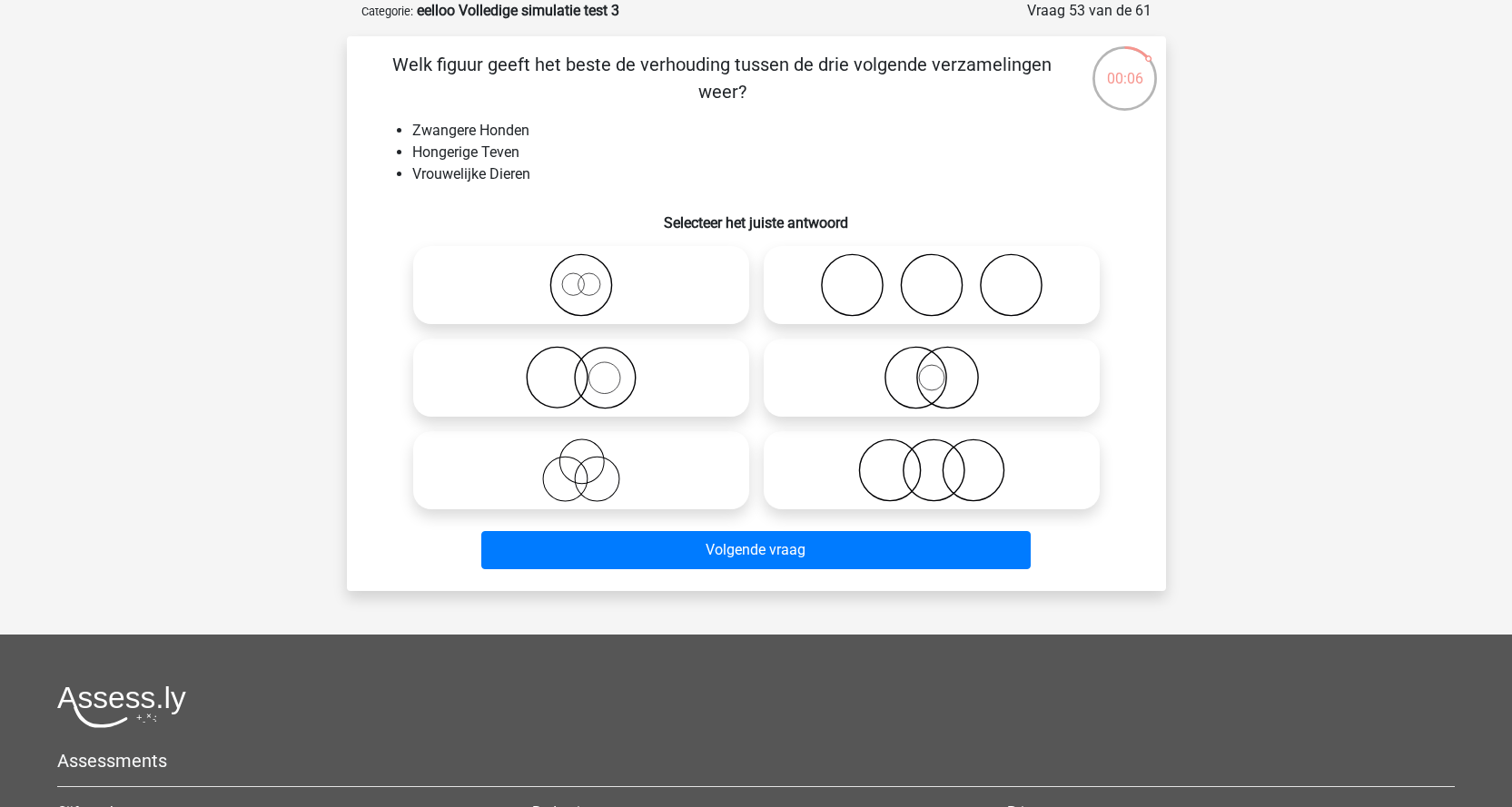
click at [569, 461] on icon at bounding box center [581, 470] width 322 height 63
click at [581, 461] on input "radio" at bounding box center [587, 455] width 12 height 12
radio input "true"
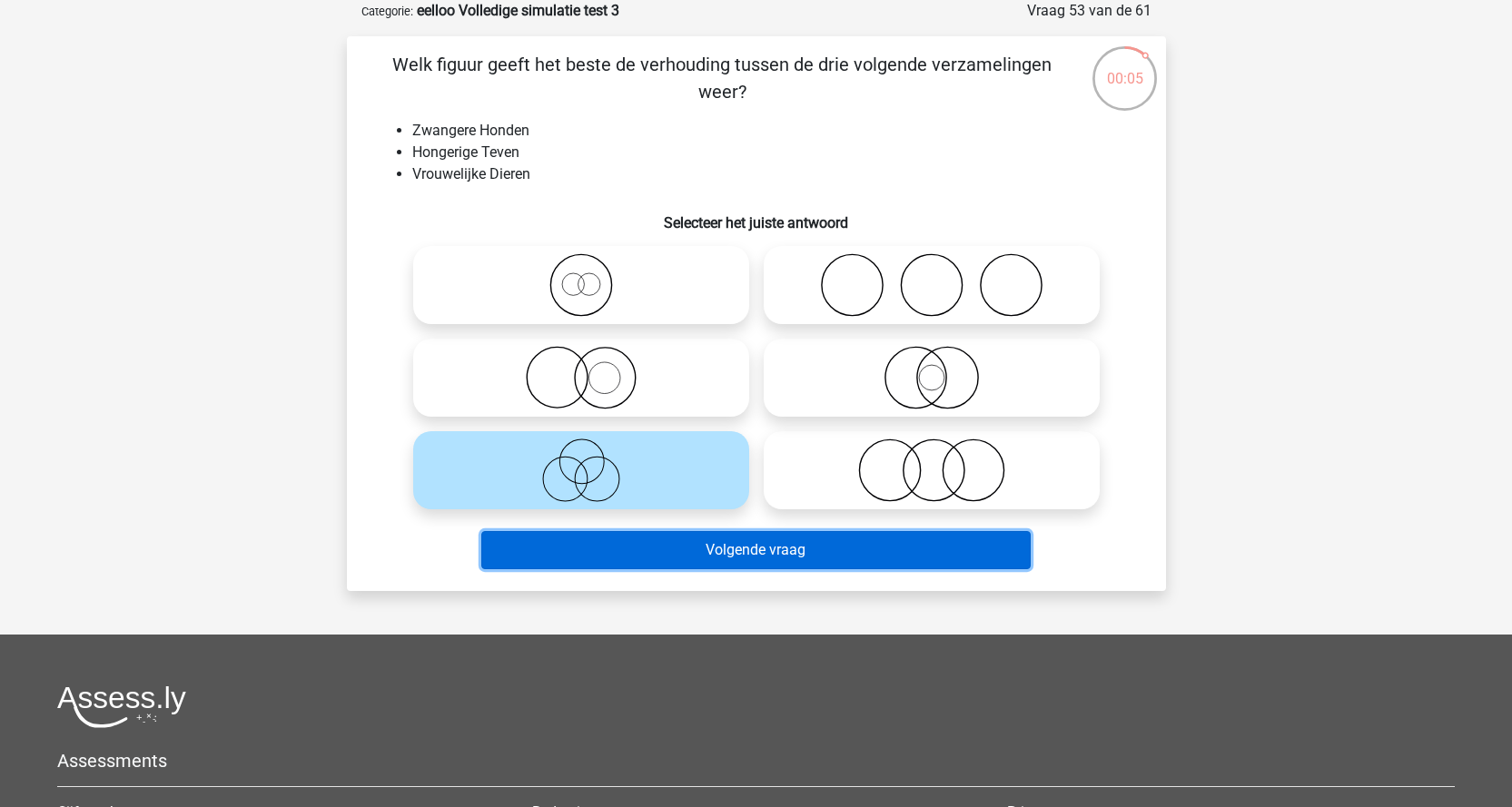
click at [702, 549] on button "Volgende vraag" at bounding box center [756, 551] width 550 height 39
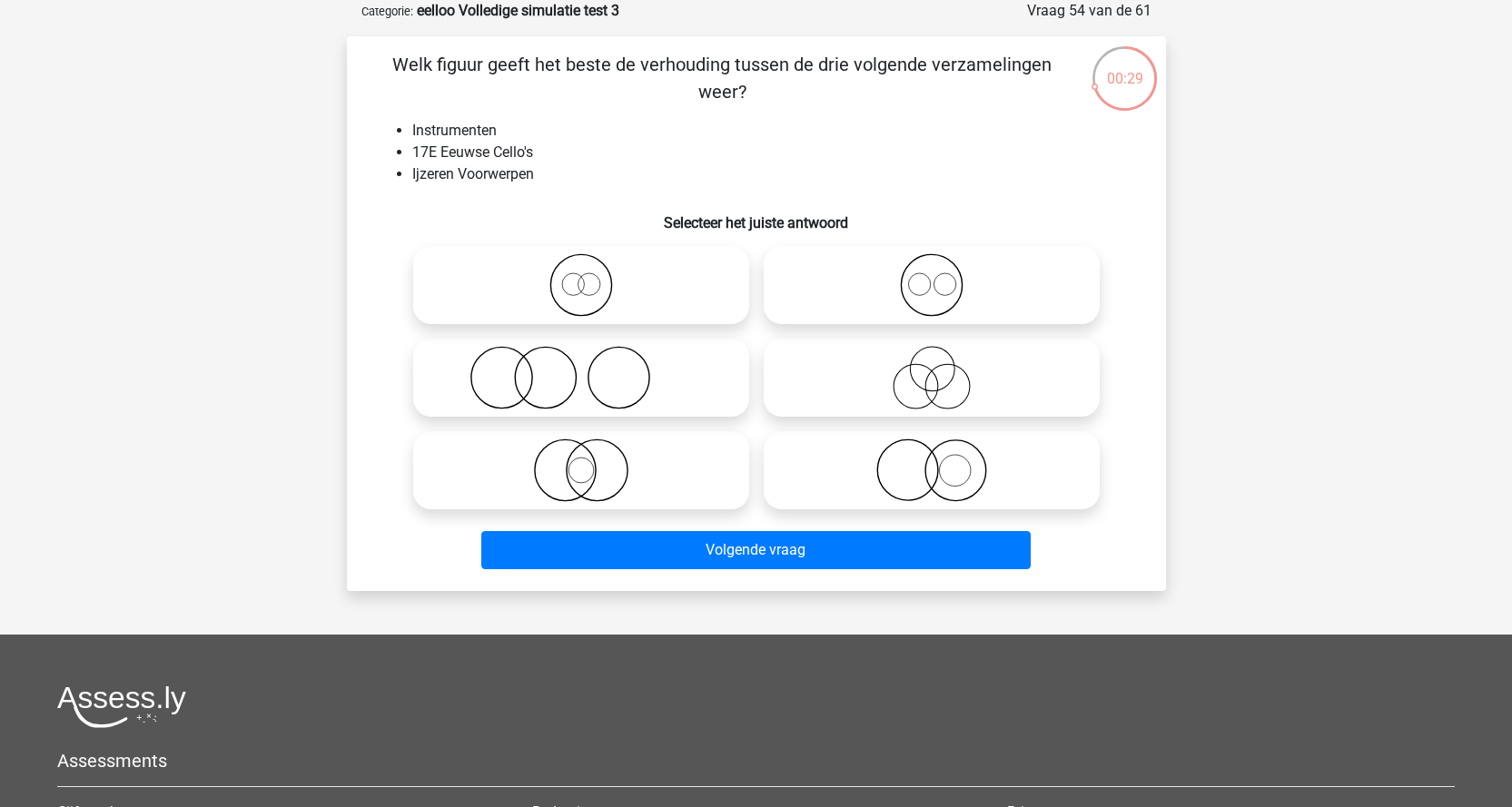
click at [556, 463] on icon at bounding box center [581, 470] width 322 height 63
click at [581, 461] on input "radio" at bounding box center [587, 455] width 12 height 12
radio input "true"
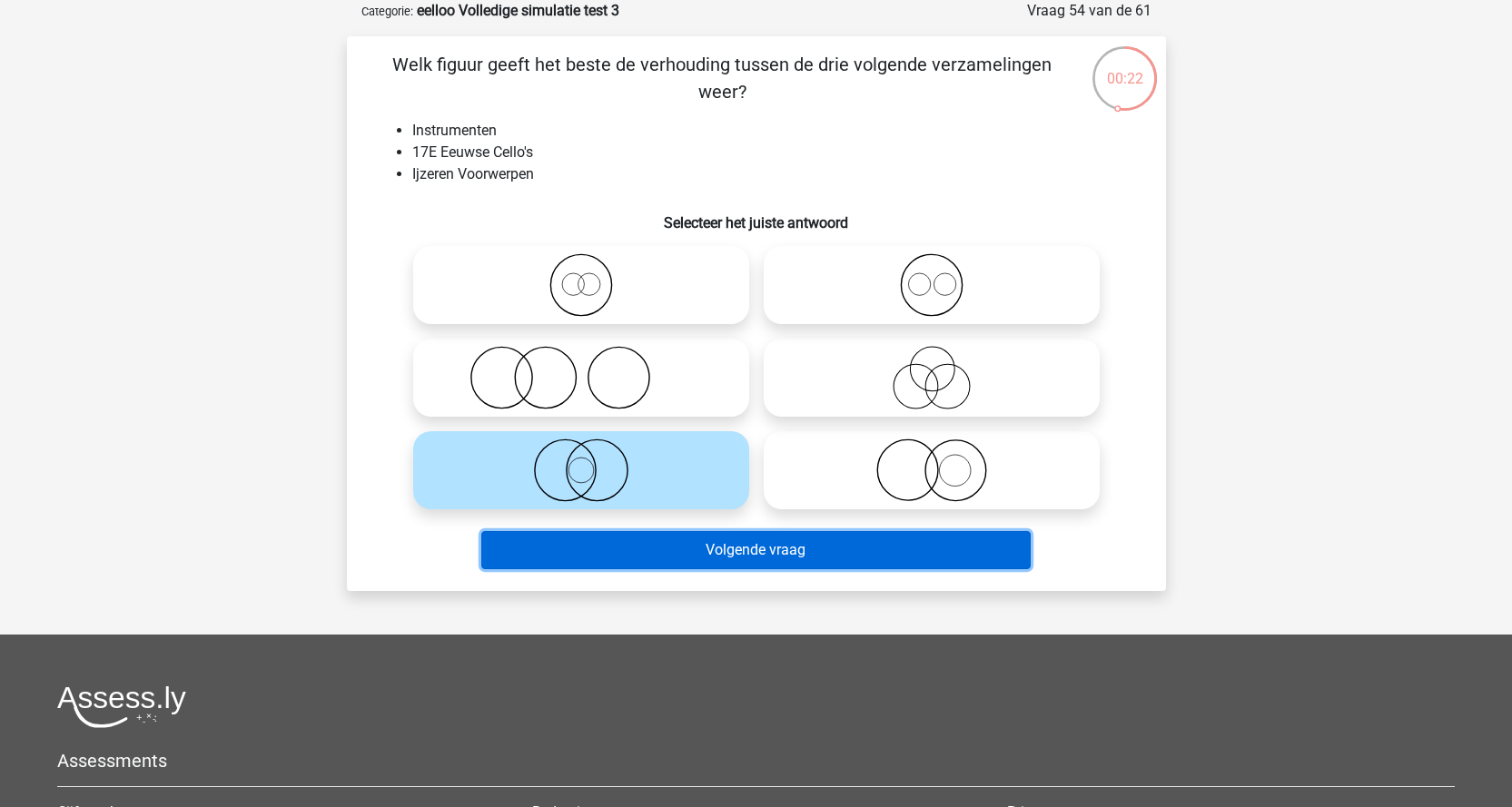
click at [678, 547] on button "Volgende vraag" at bounding box center [756, 551] width 550 height 39
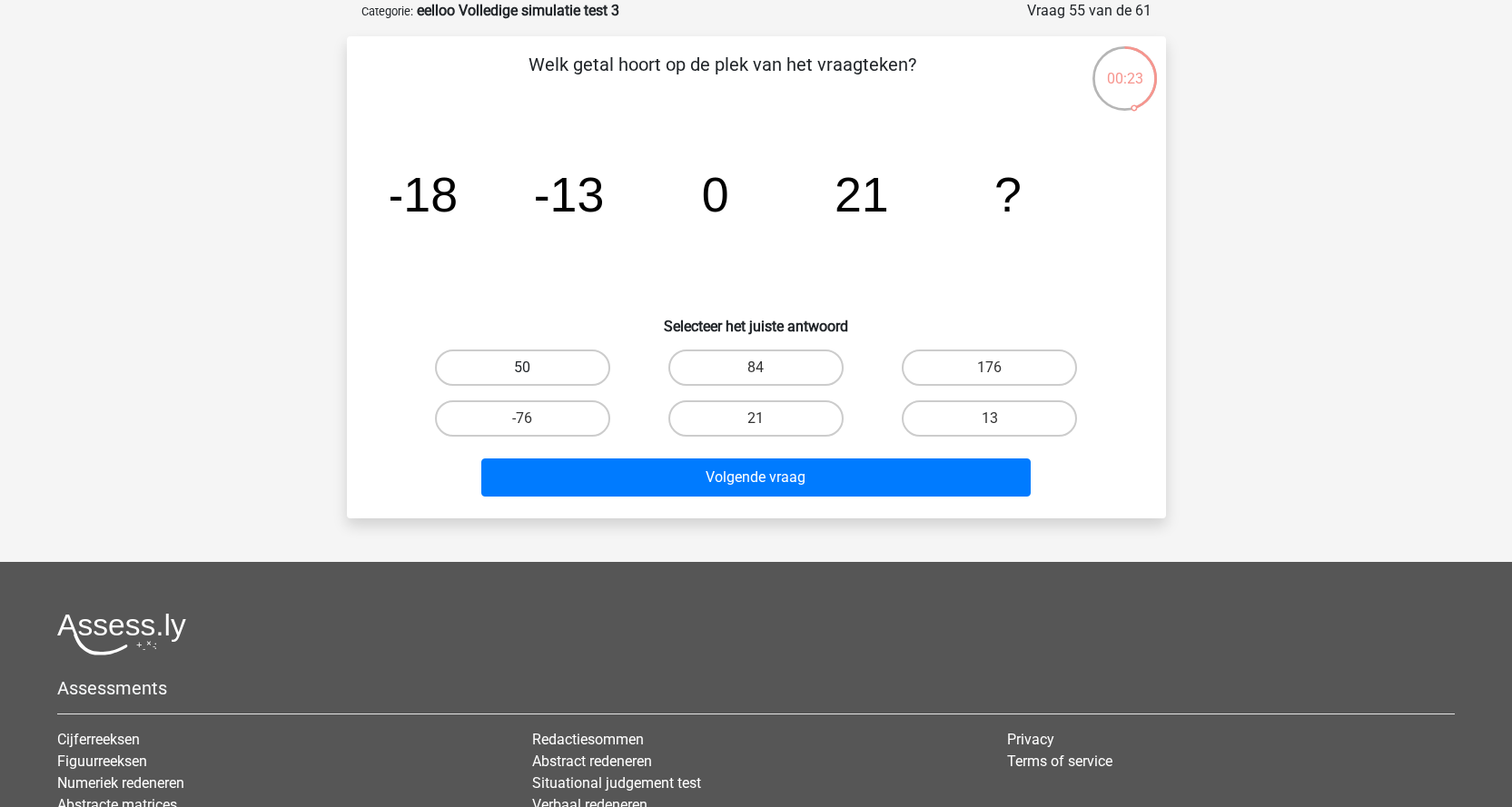
click at [559, 374] on label "50" at bounding box center [522, 367] width 175 height 37
click at [534, 374] on input "50" at bounding box center [528, 373] width 12 height 12
radio input "true"
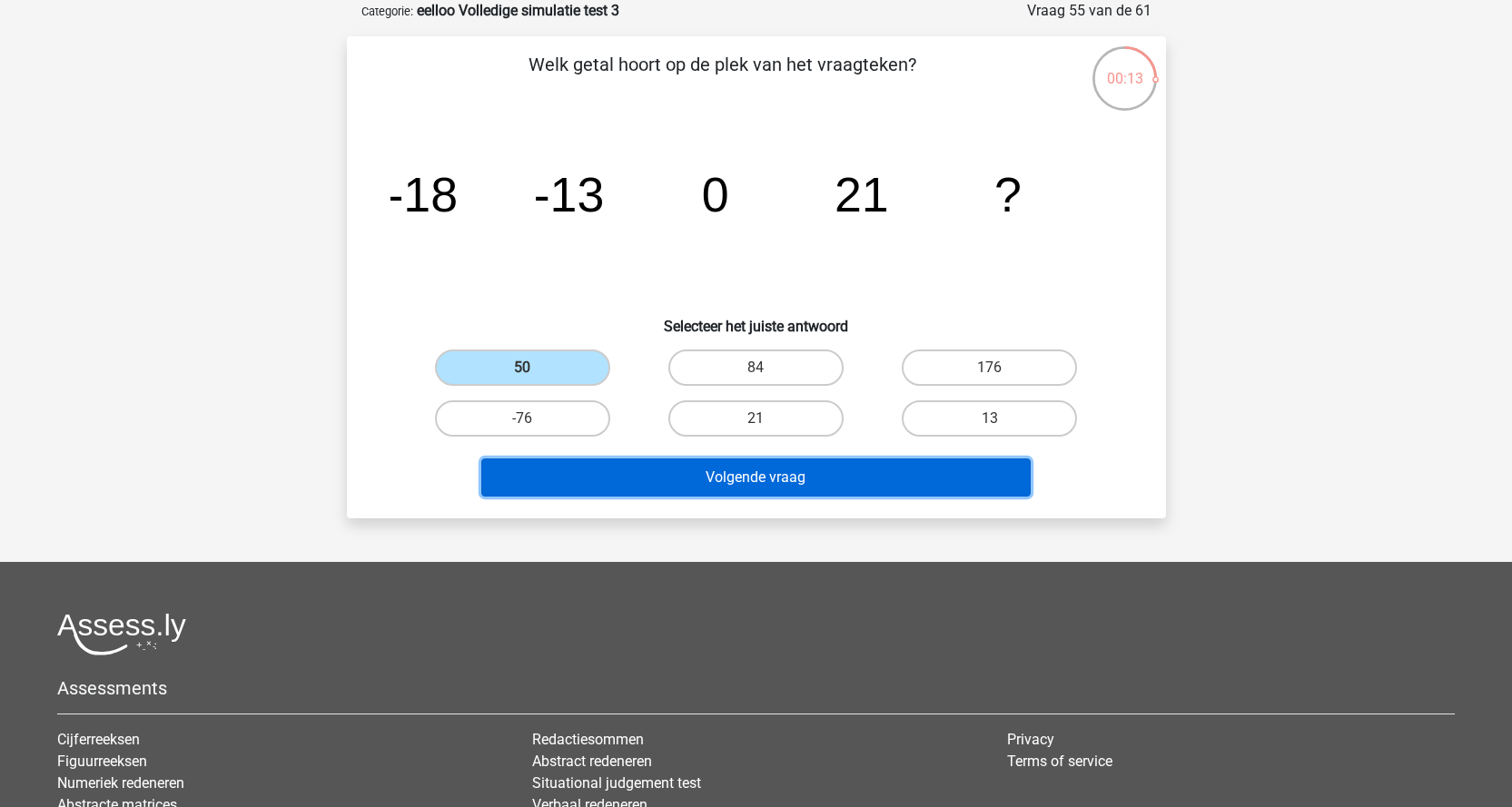
click at [655, 485] on button "Volgende vraag" at bounding box center [756, 477] width 550 height 39
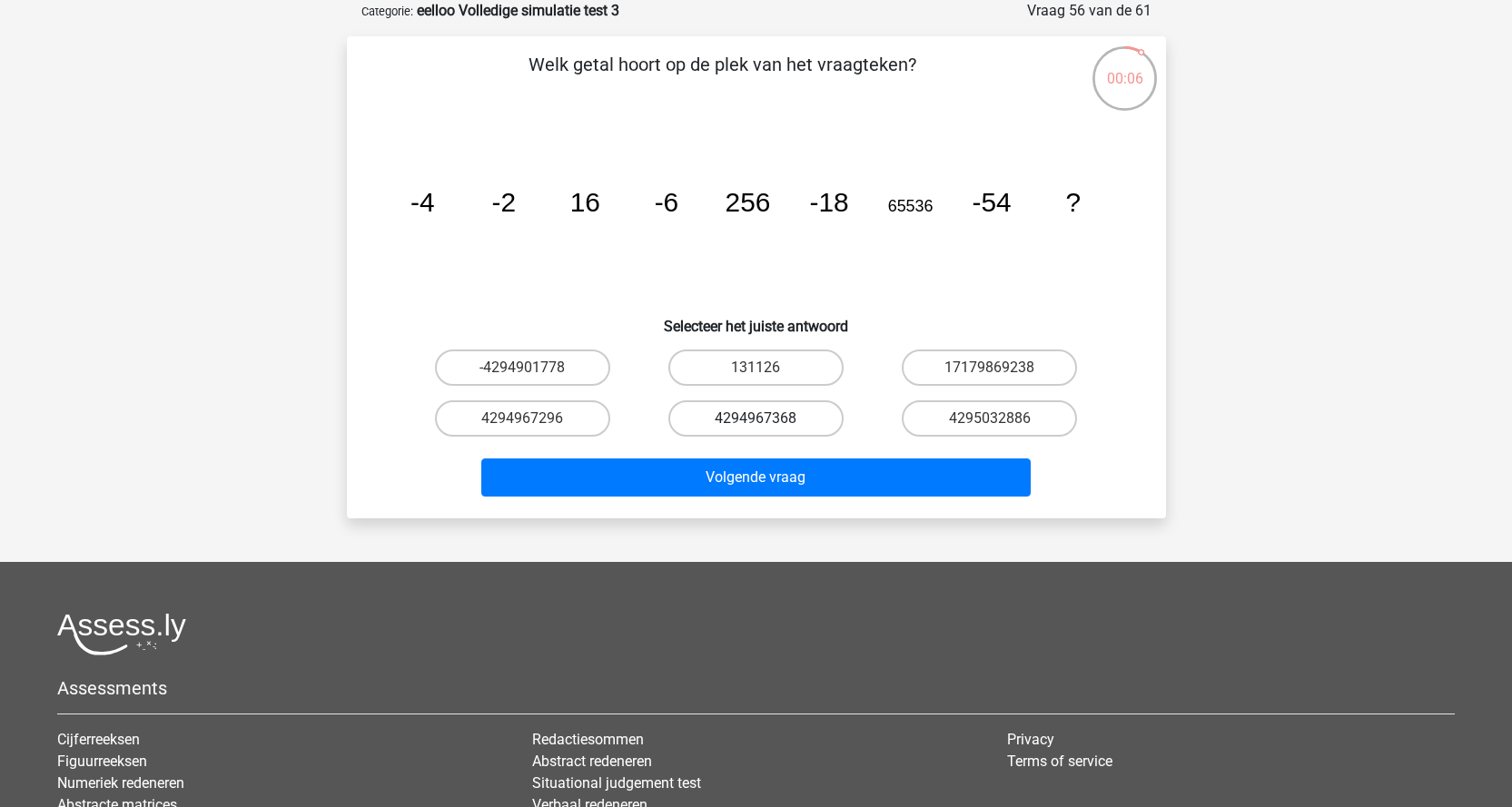
click at [732, 414] on label "4294967368" at bounding box center [756, 418] width 175 height 37
click at [756, 419] on input "4294967368" at bounding box center [761, 425] width 12 height 12
radio input "true"
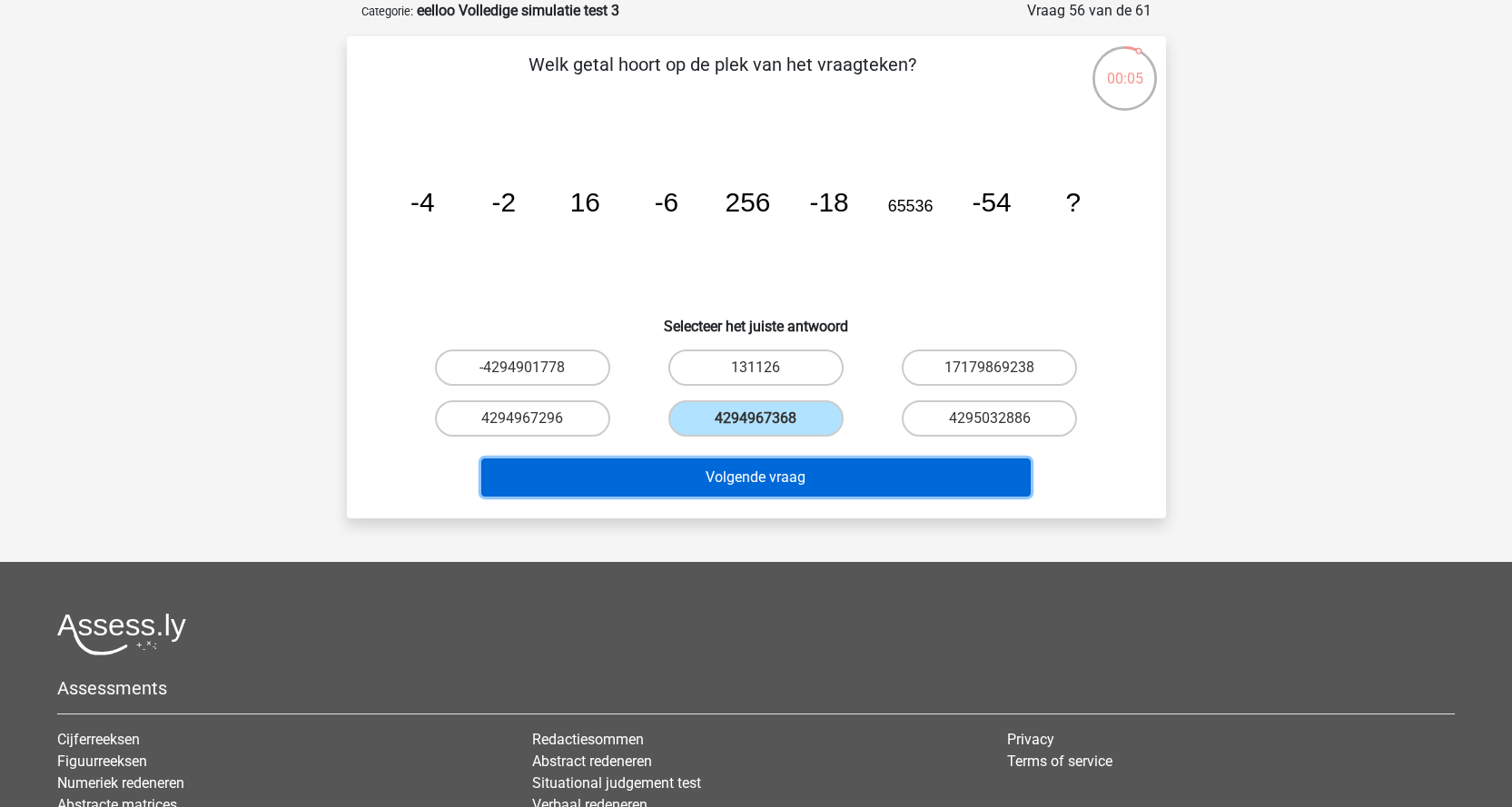
click at [756, 480] on button "Volgende vraag" at bounding box center [756, 477] width 550 height 39
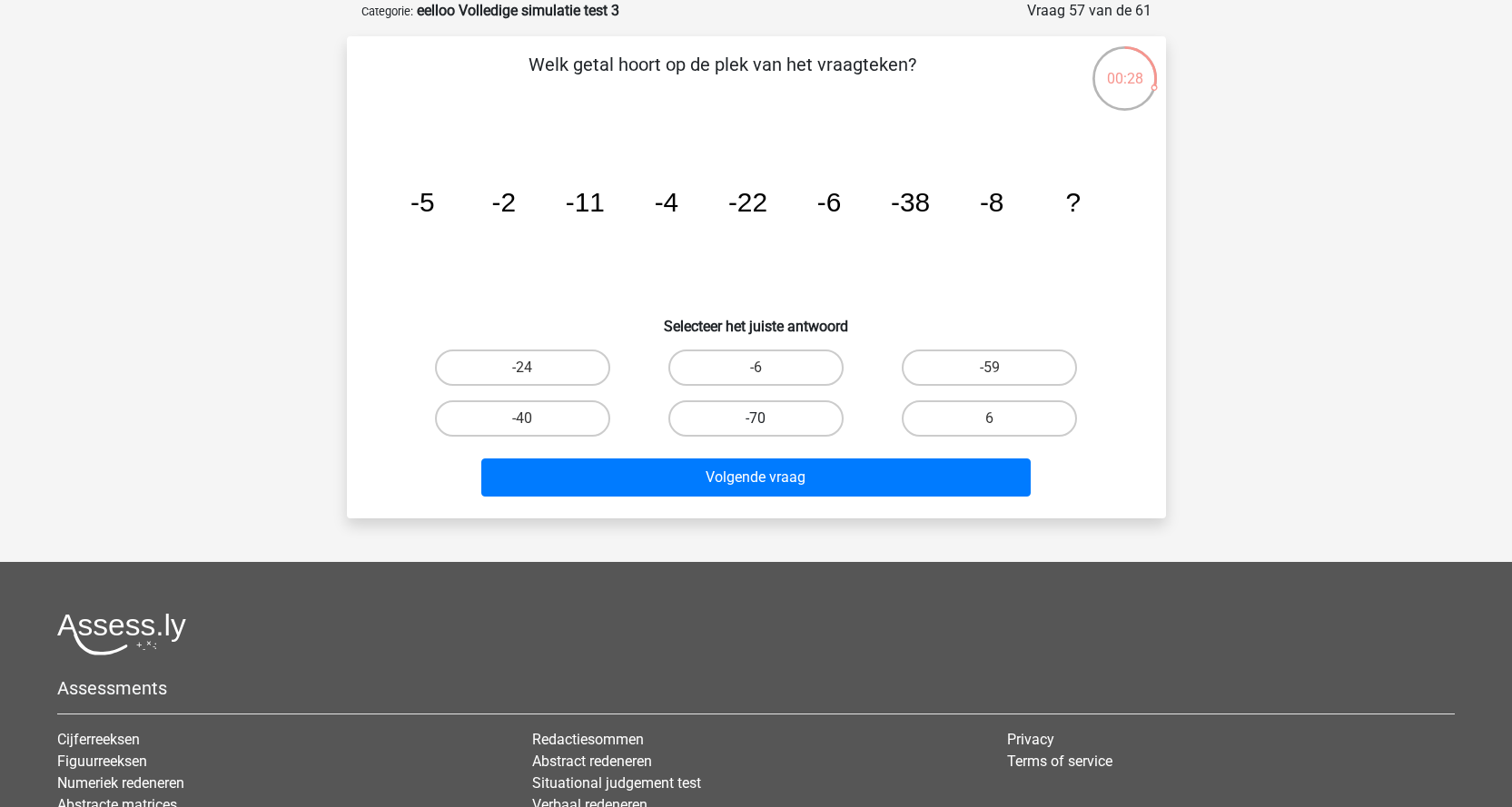
click at [700, 409] on label "-70" at bounding box center [756, 418] width 175 height 37
click at [756, 419] on input "-70" at bounding box center [761, 425] width 12 height 12
radio input "true"
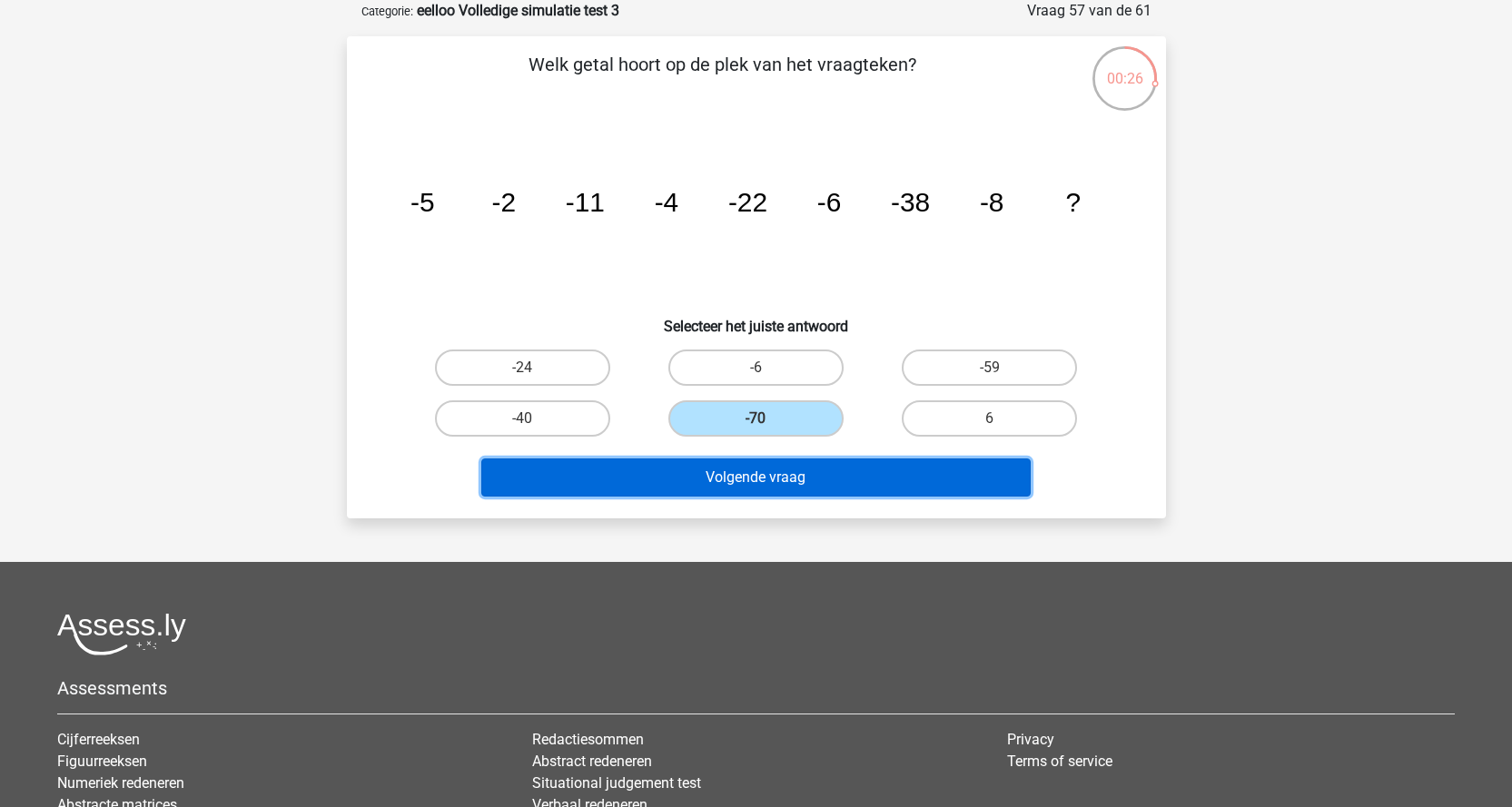
click at [712, 479] on button "Volgende vraag" at bounding box center [756, 477] width 550 height 39
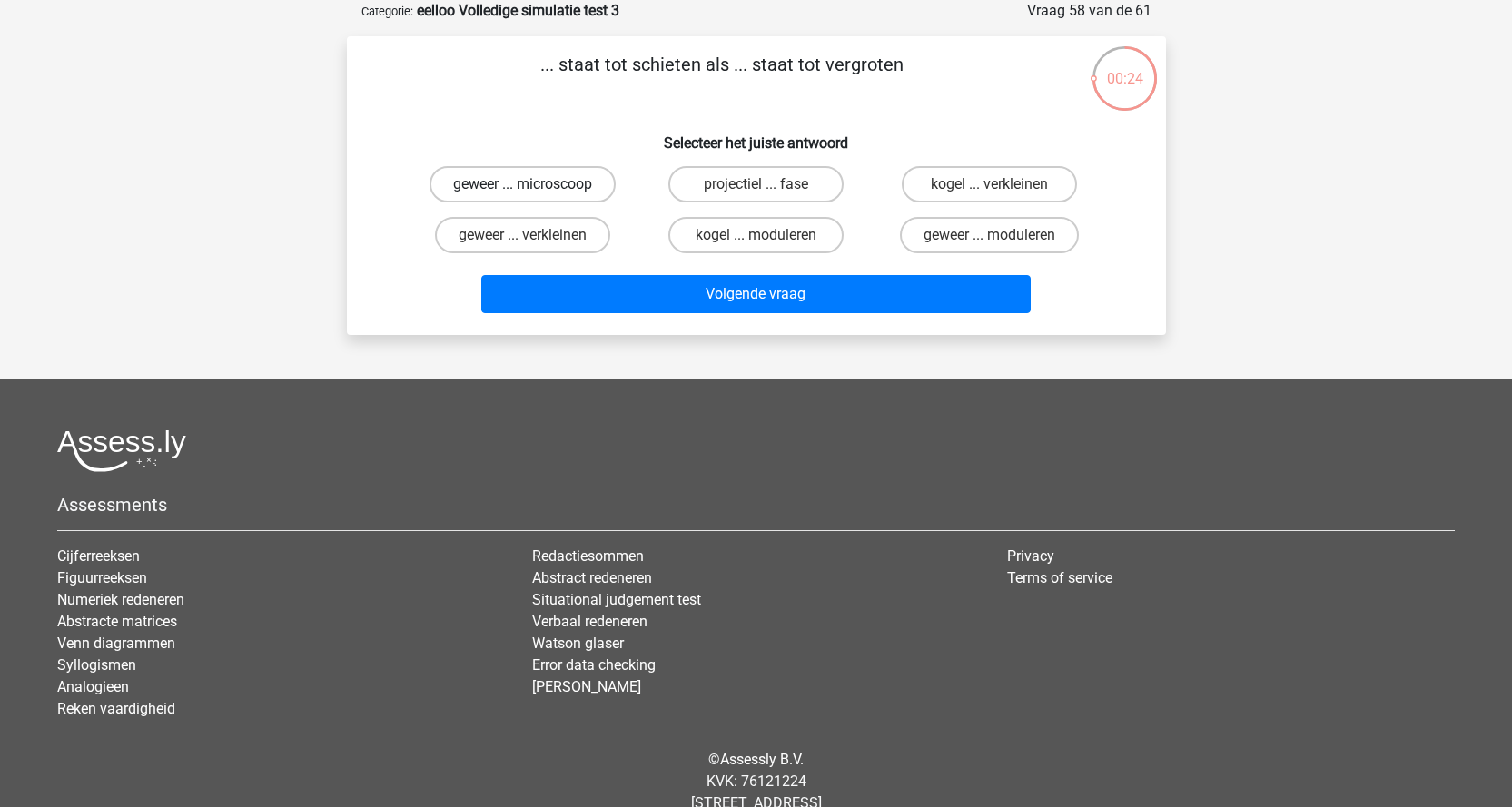
click at [563, 192] on label "geweer ... microscoop" at bounding box center [523, 184] width 186 height 37
click at [534, 192] on input "geweer ... microscoop" at bounding box center [528, 190] width 12 height 12
radio input "true"
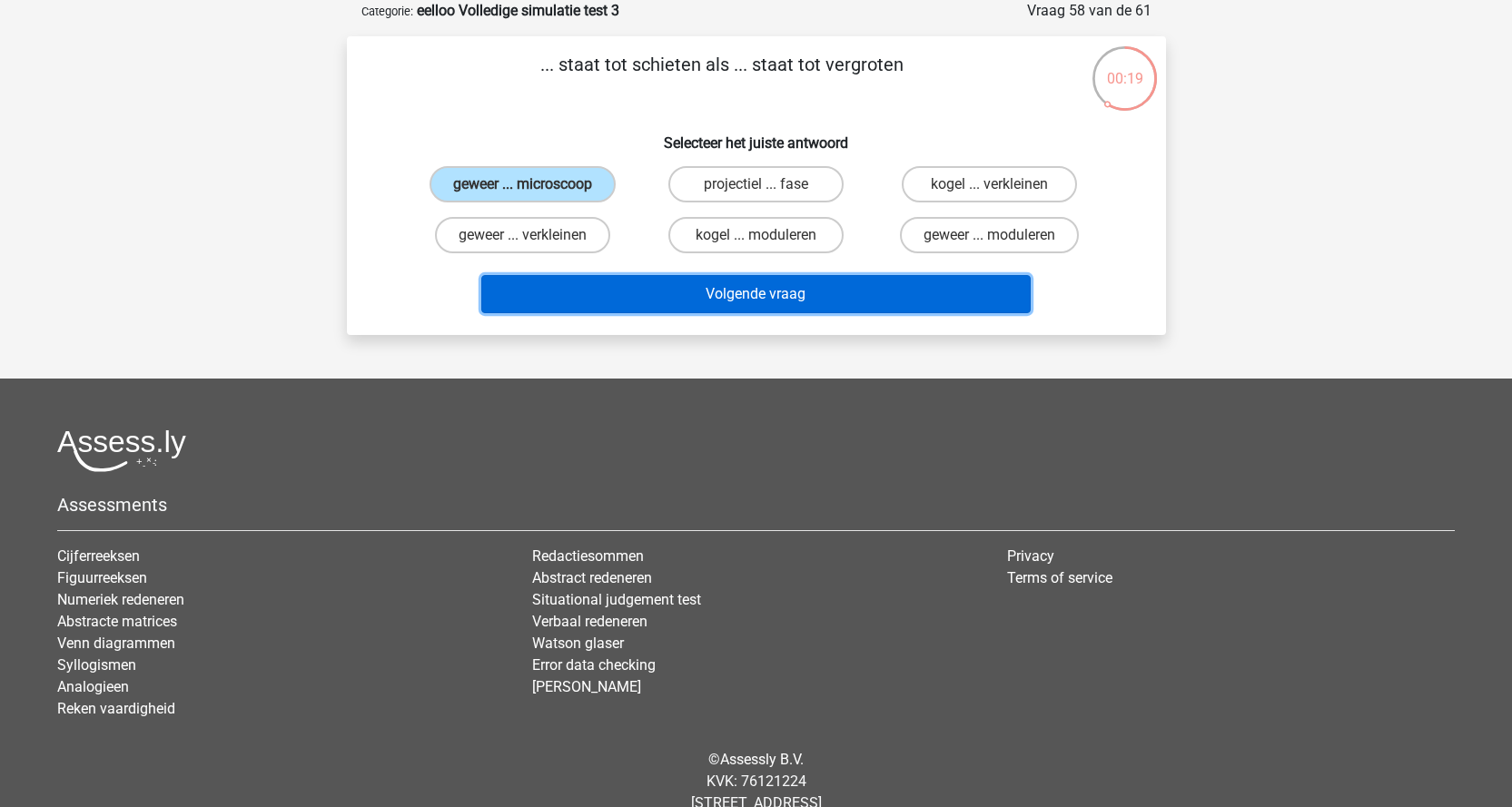
click at [853, 290] on button "Volgende vraag" at bounding box center [756, 294] width 550 height 39
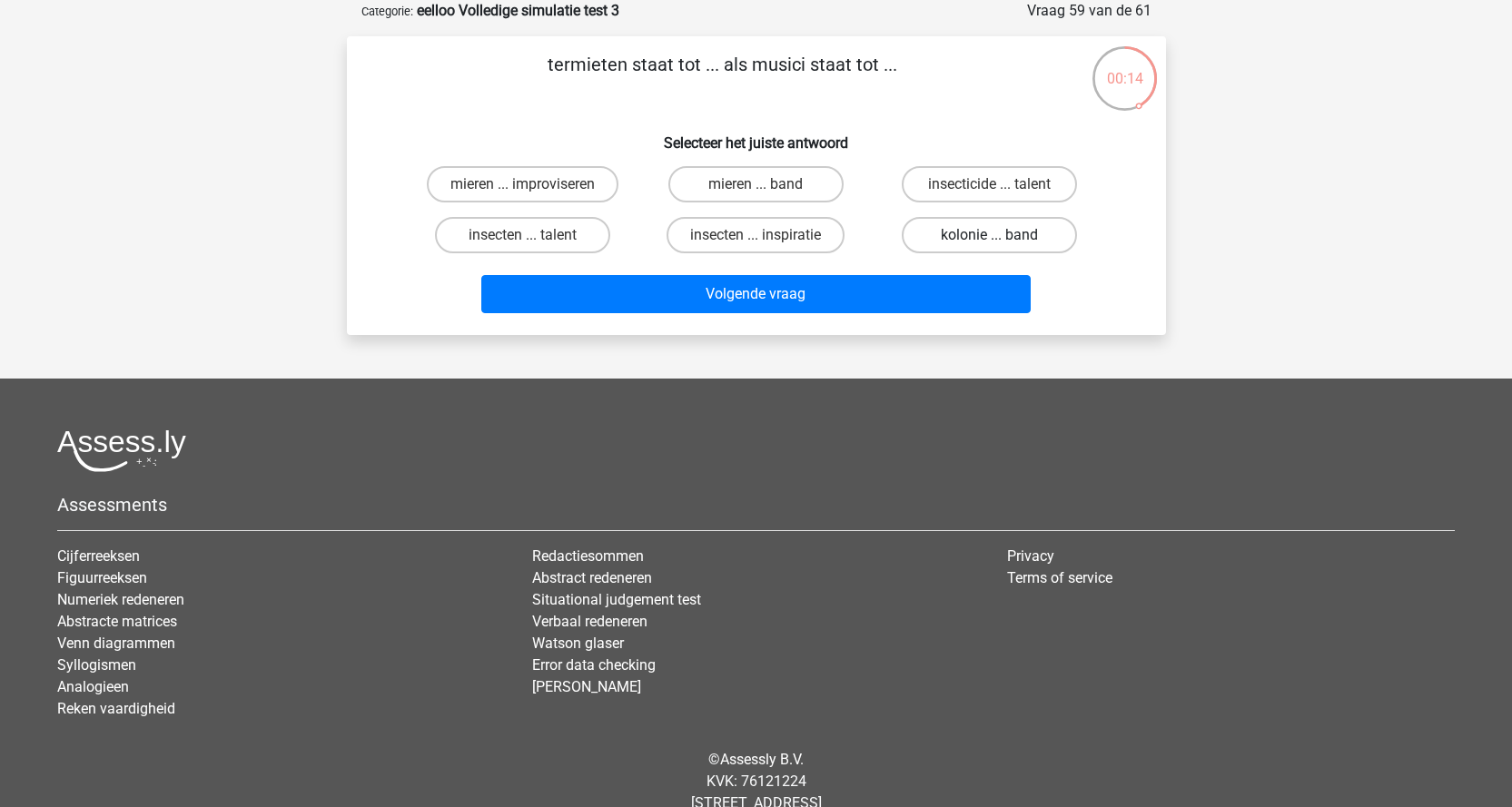
click at [1058, 242] on label "kolonie ... band" at bounding box center [989, 235] width 175 height 37
click at [1002, 242] on input "kolonie ... band" at bounding box center [996, 242] width 12 height 12
radio input "true"
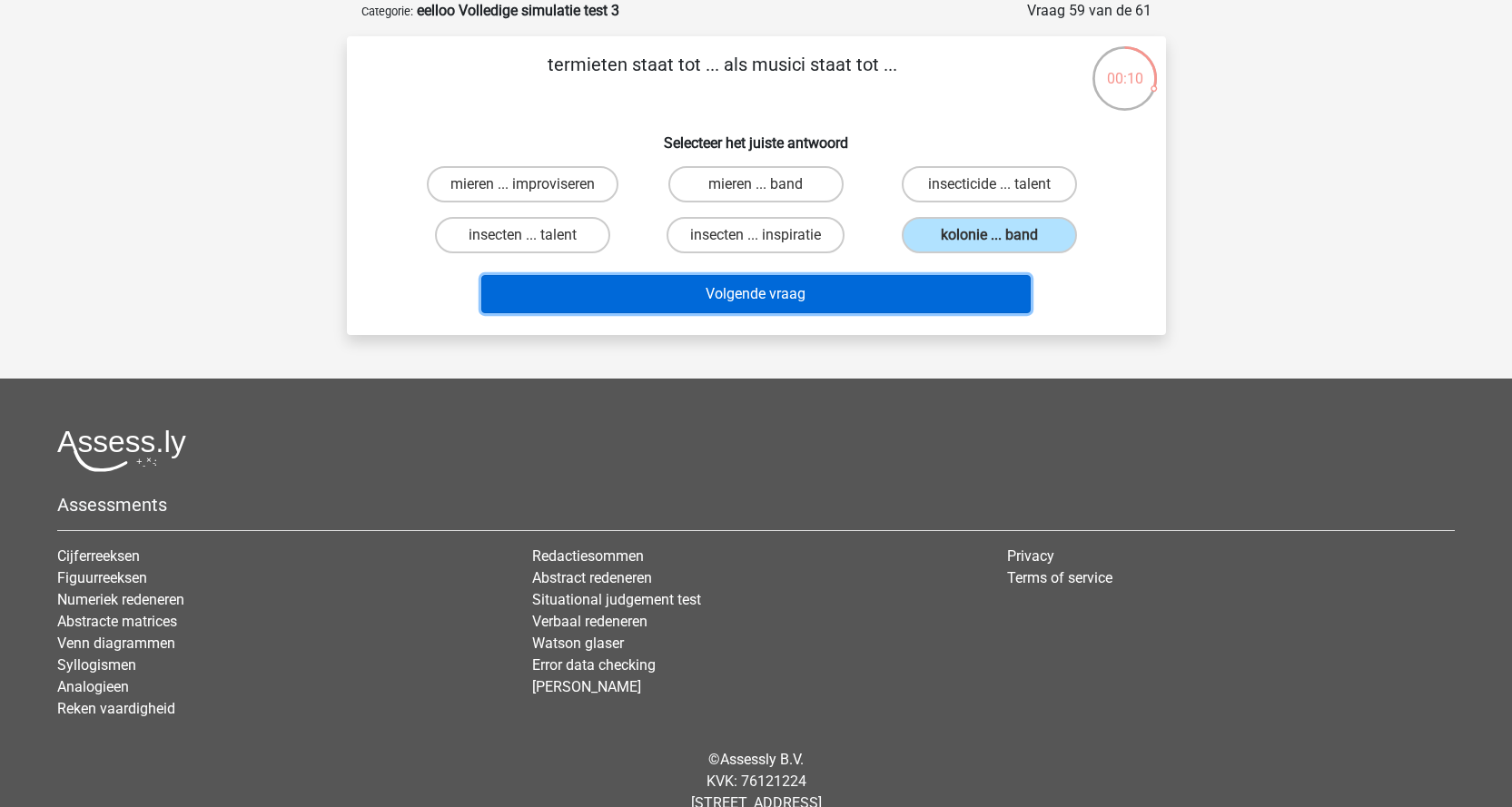
click at [823, 302] on button "Volgende vraag" at bounding box center [756, 294] width 550 height 39
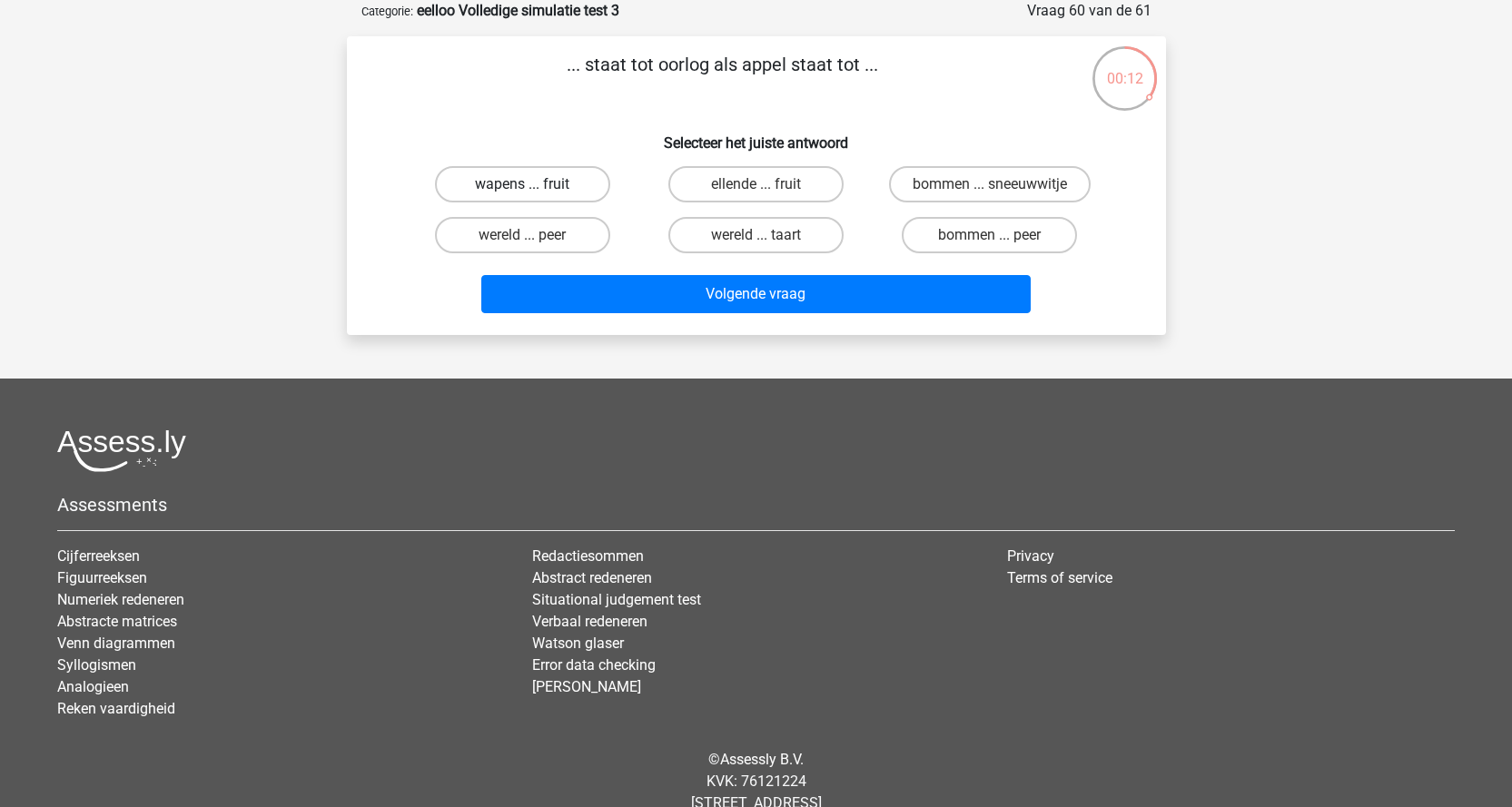
click at [541, 185] on label "wapens ... fruit" at bounding box center [522, 184] width 175 height 37
click at [534, 185] on input "wapens ... fruit" at bounding box center [528, 190] width 12 height 12
radio input "true"
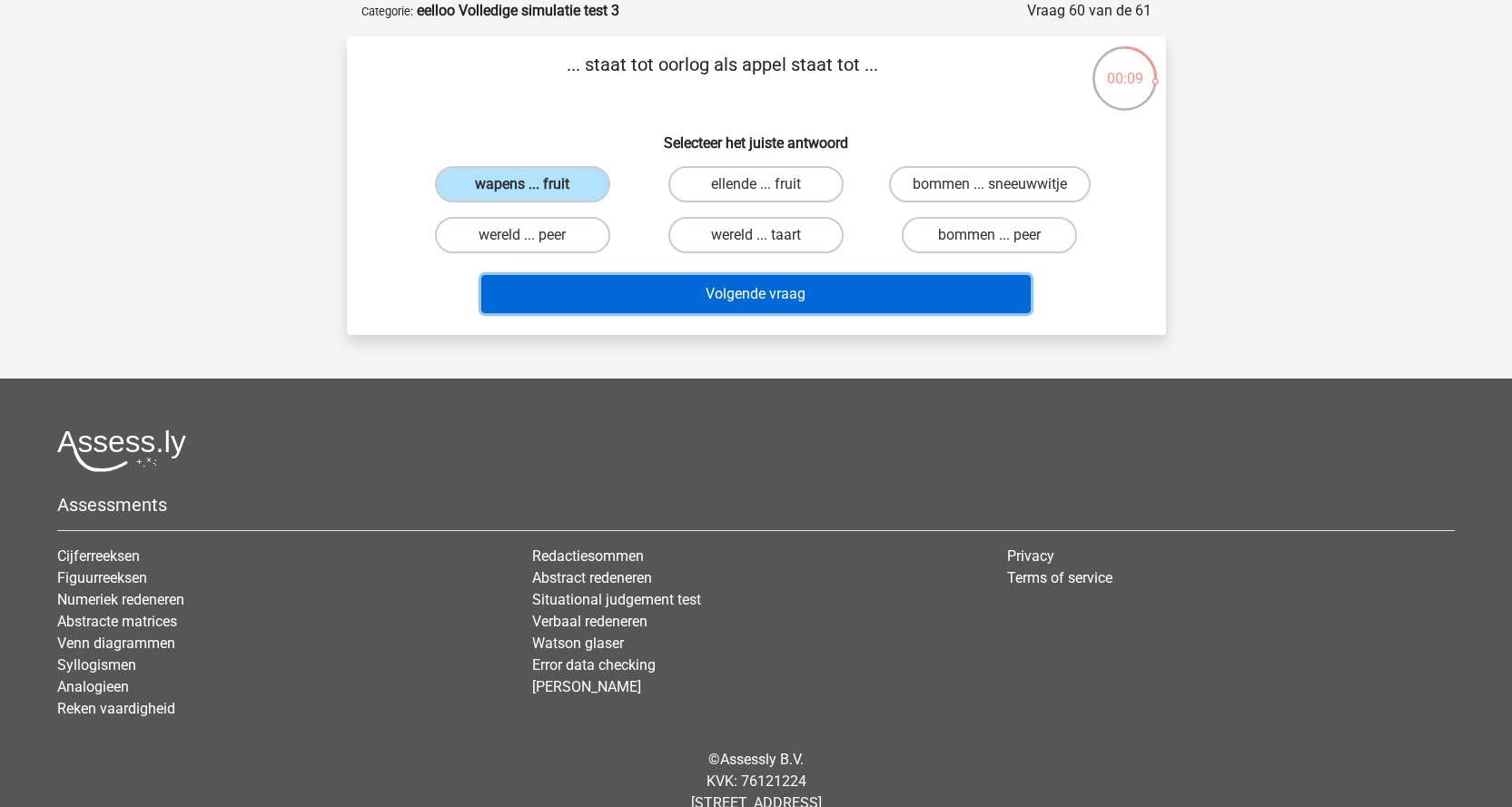
click at [736, 303] on button "Volgende vraag" at bounding box center [756, 294] width 550 height 39
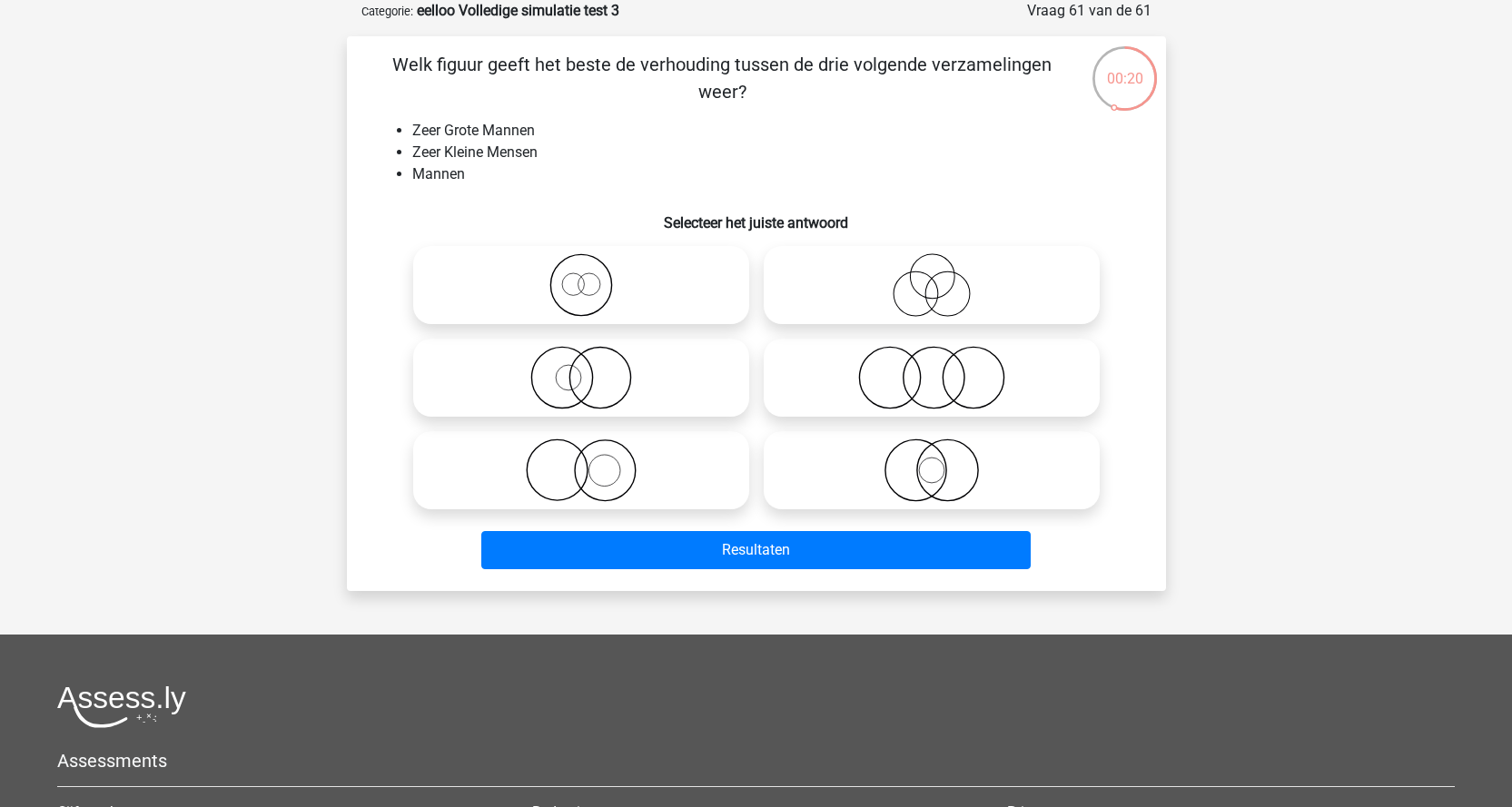
click at [571, 504] on label at bounding box center [580, 470] width 336 height 78
click at [581, 461] on input "radio" at bounding box center [587, 455] width 12 height 12
radio input "true"
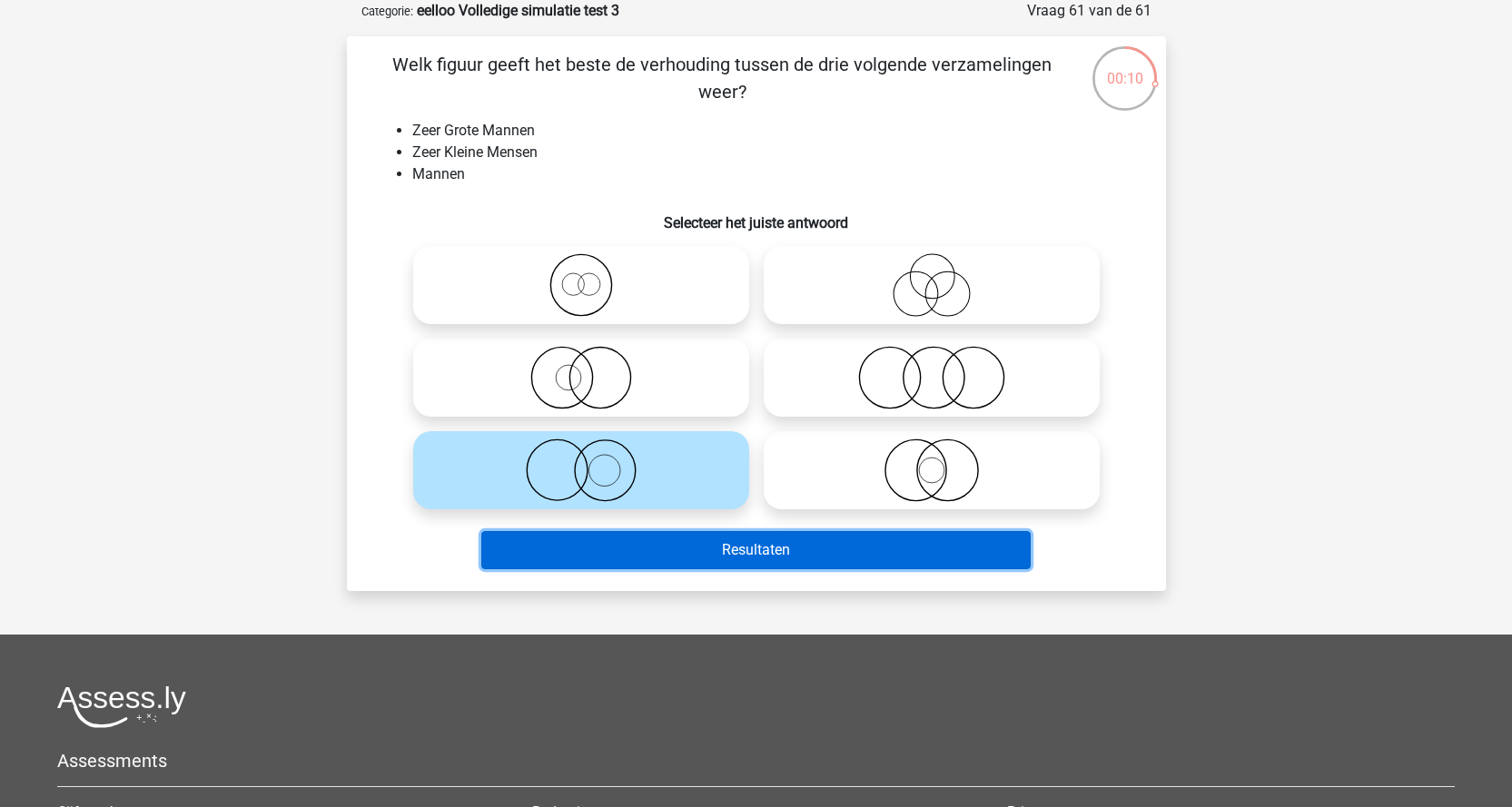
click at [681, 553] on button "Resultaten" at bounding box center [756, 551] width 550 height 39
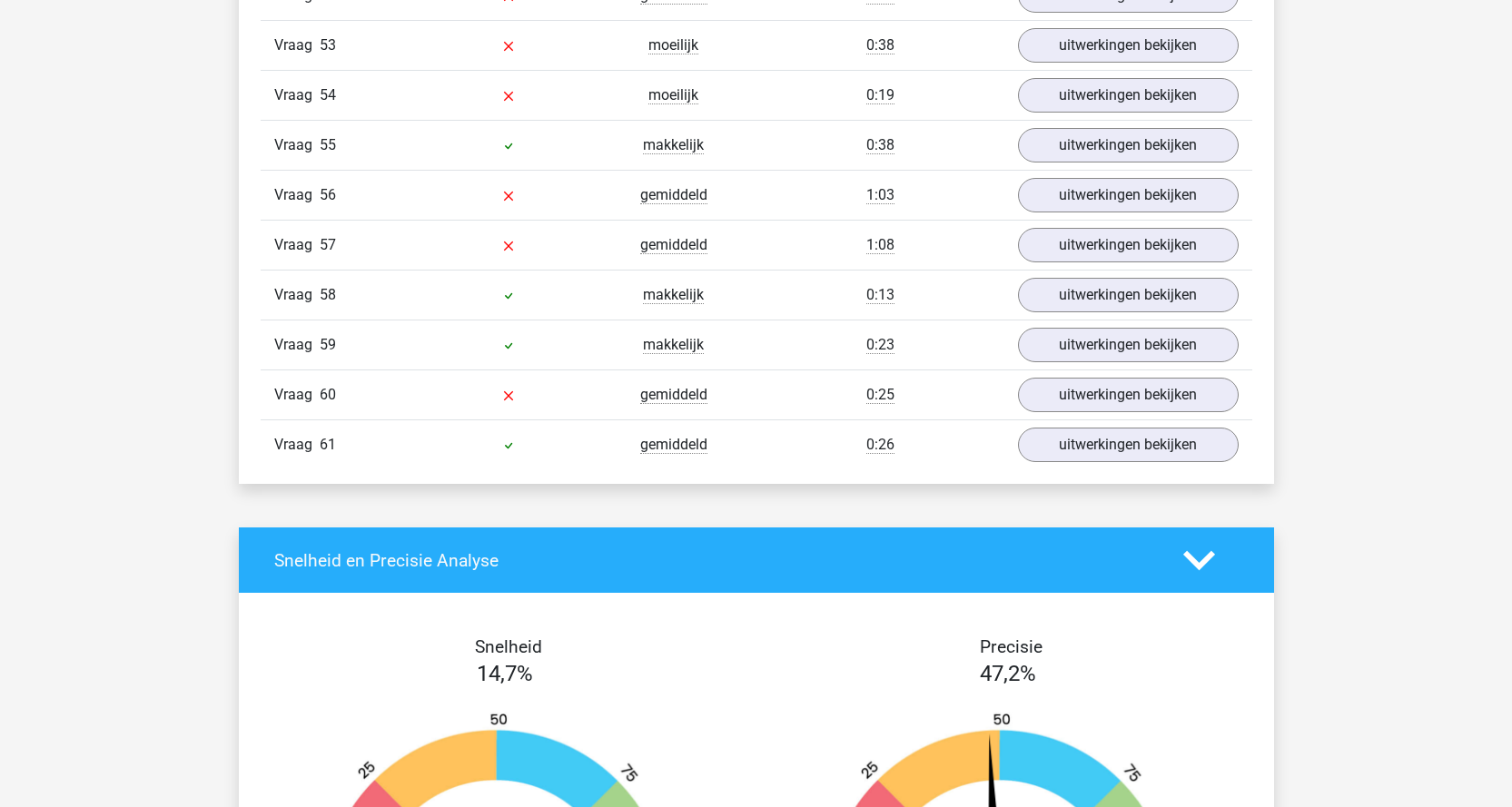
scroll to position [4632, 0]
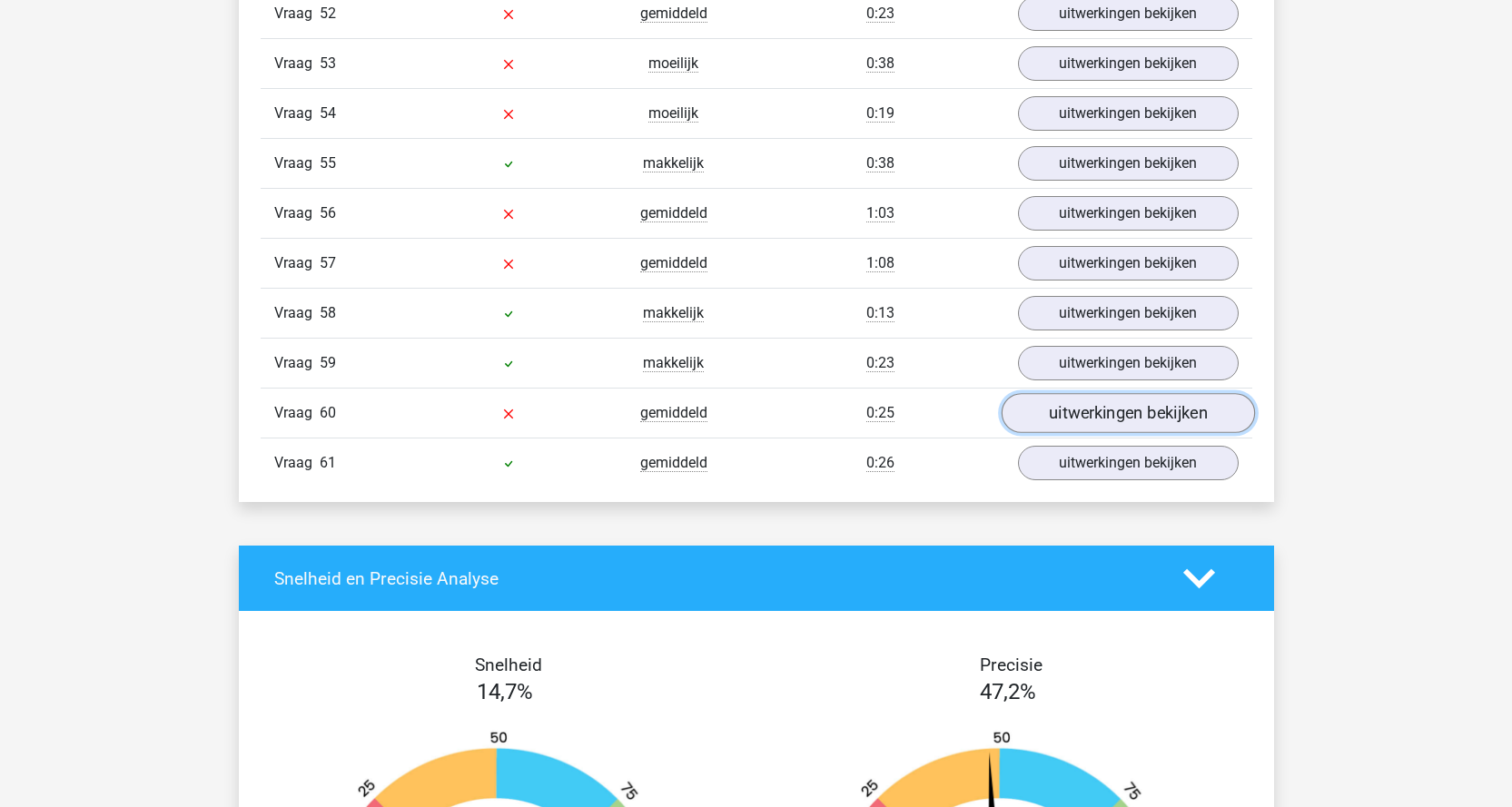
click at [1090, 408] on link "uitwerkingen bekijken" at bounding box center [1128, 413] width 253 height 40
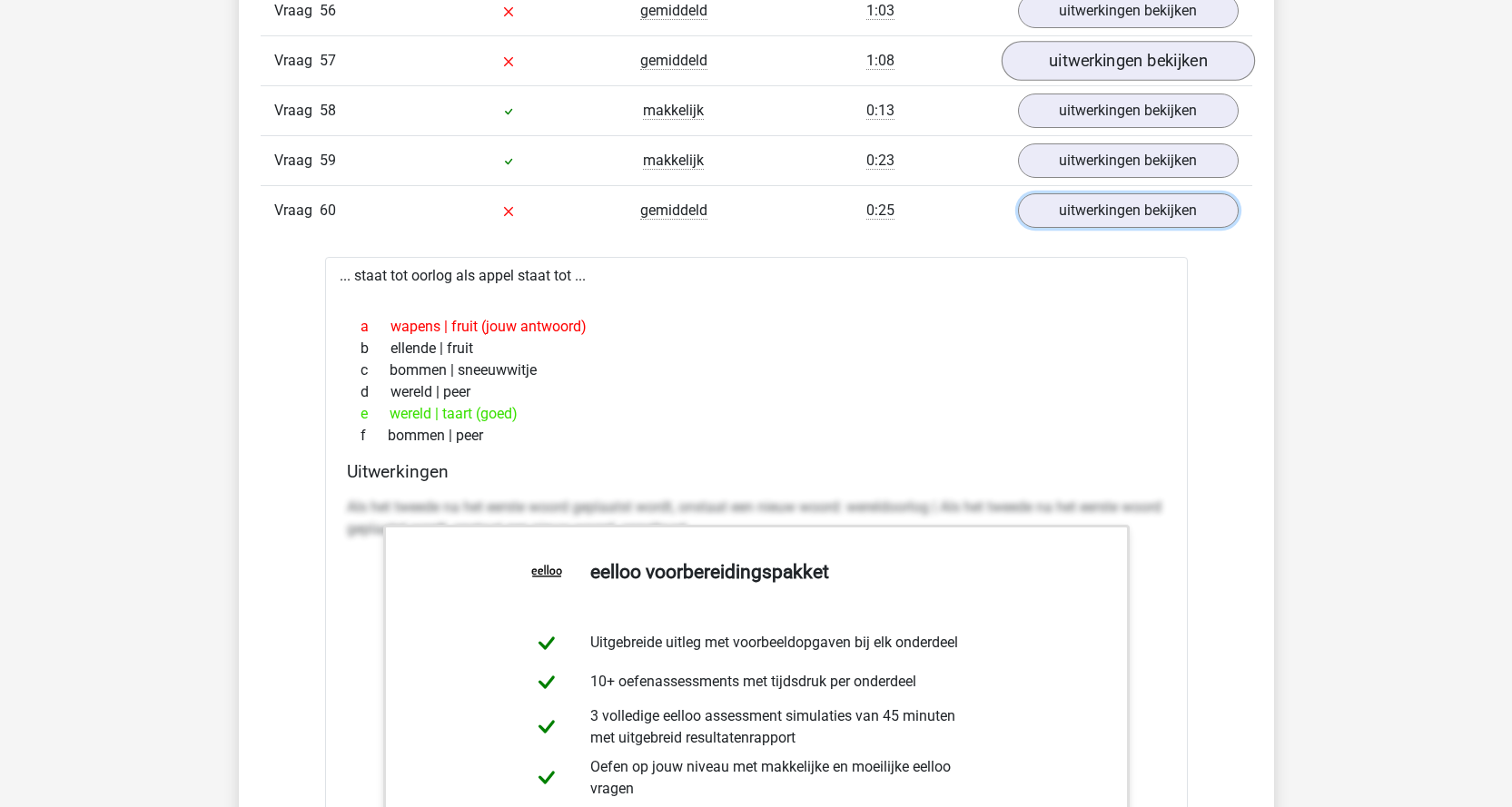
scroll to position [4813, 0]
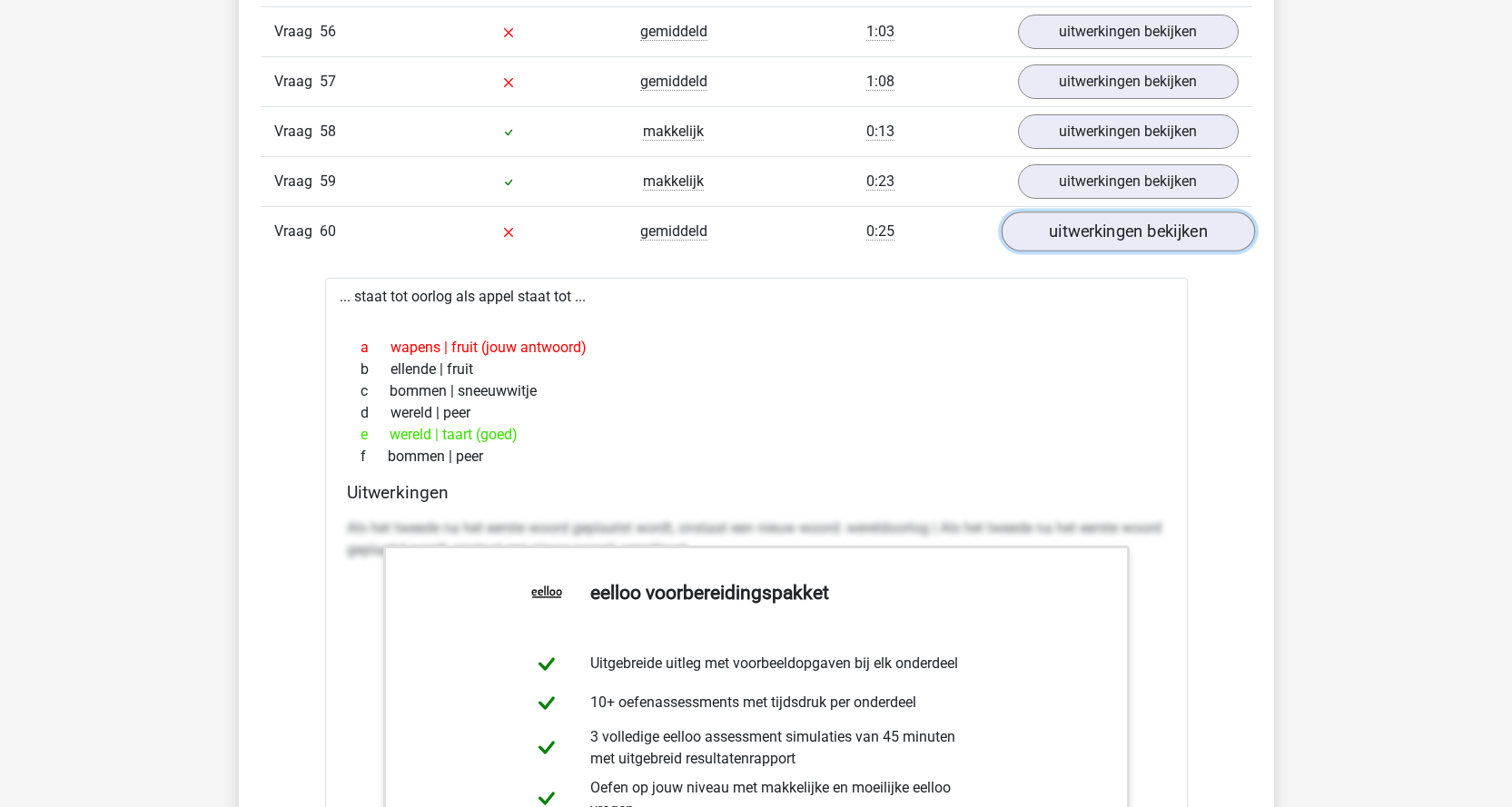
click at [1084, 236] on link "uitwerkingen bekijken" at bounding box center [1128, 232] width 253 height 40
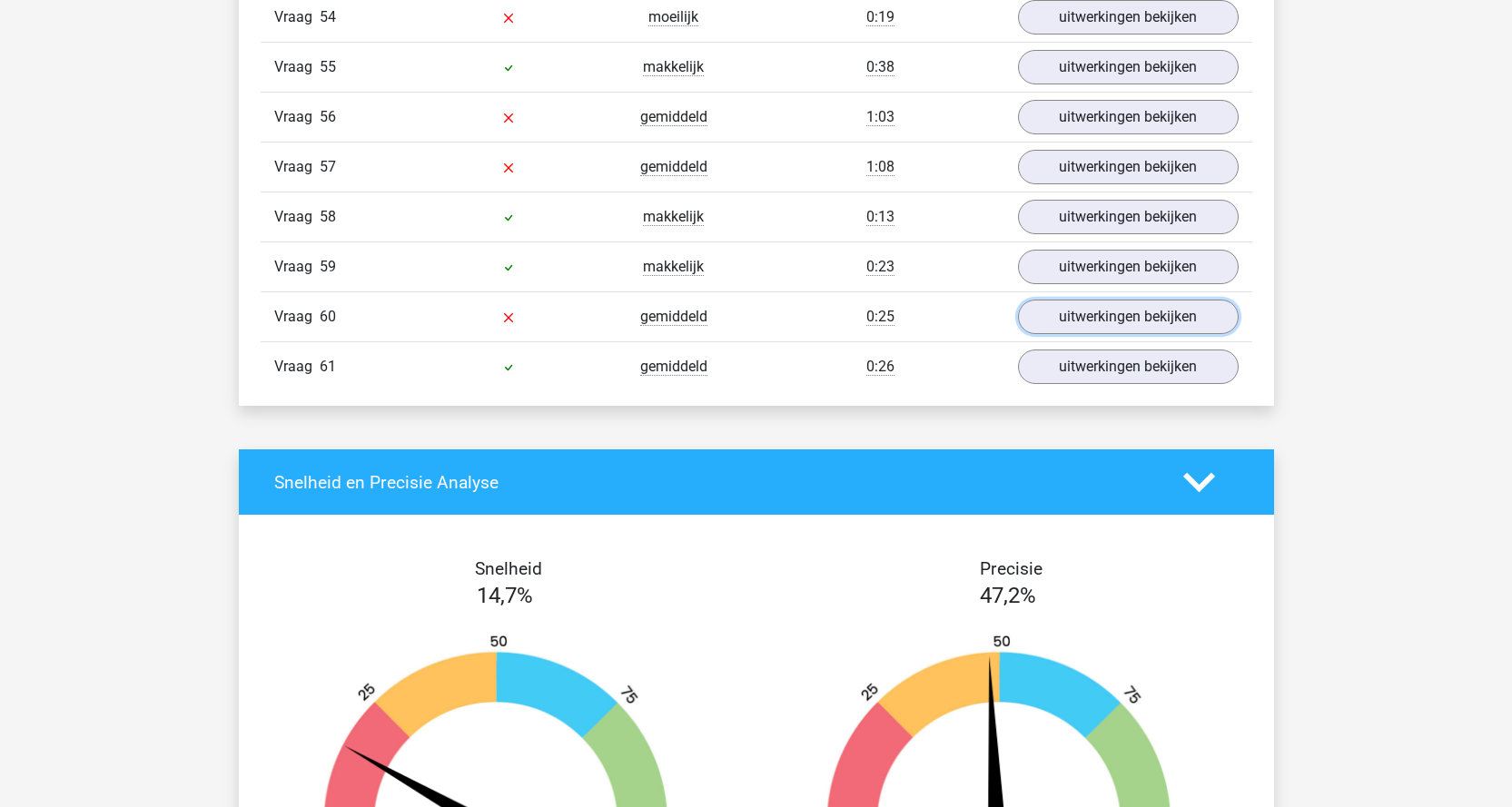
scroll to position [4723, 0]
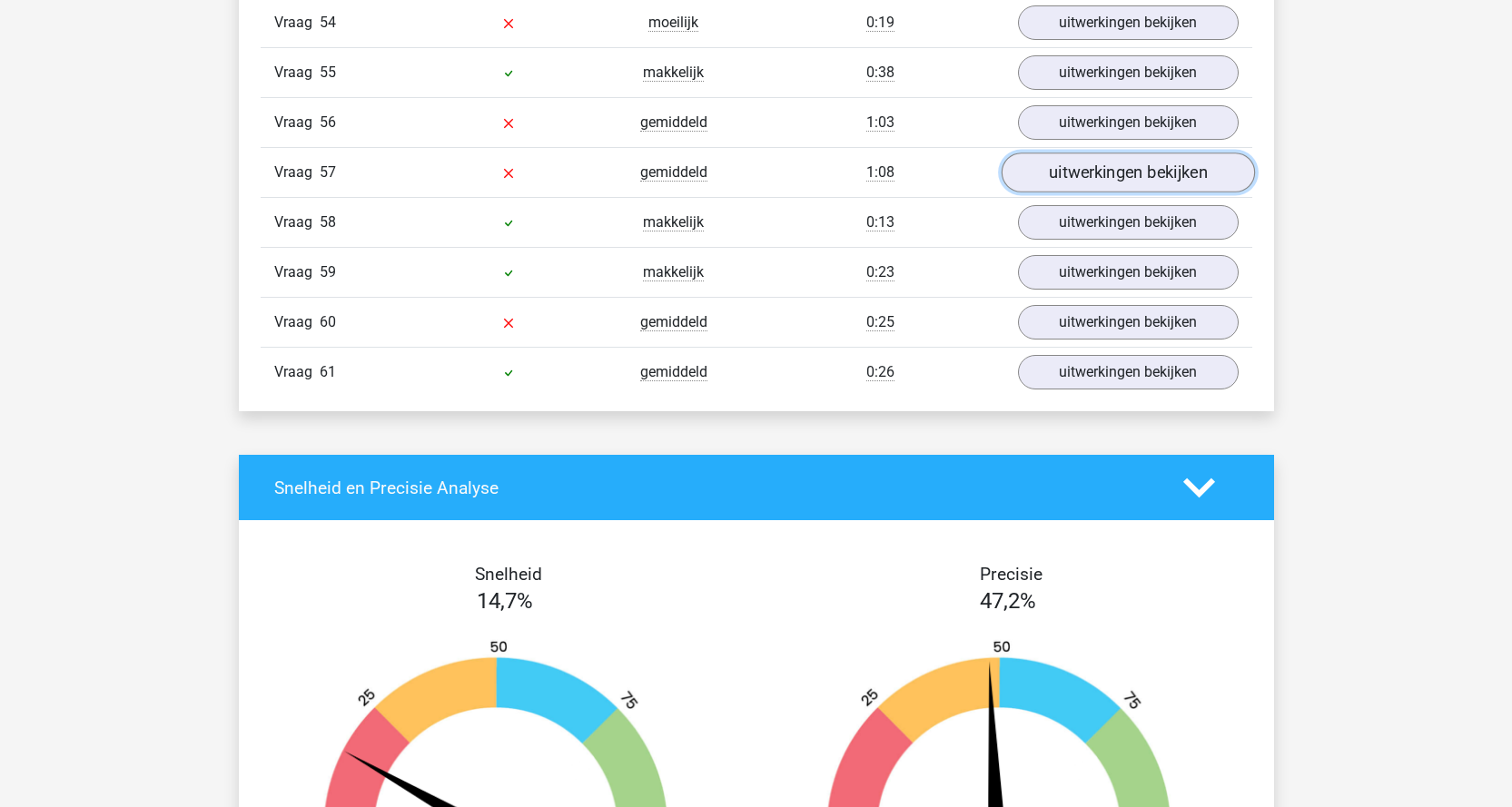
click at [1075, 163] on link "uitwerkingen bekijken" at bounding box center [1128, 172] width 253 height 40
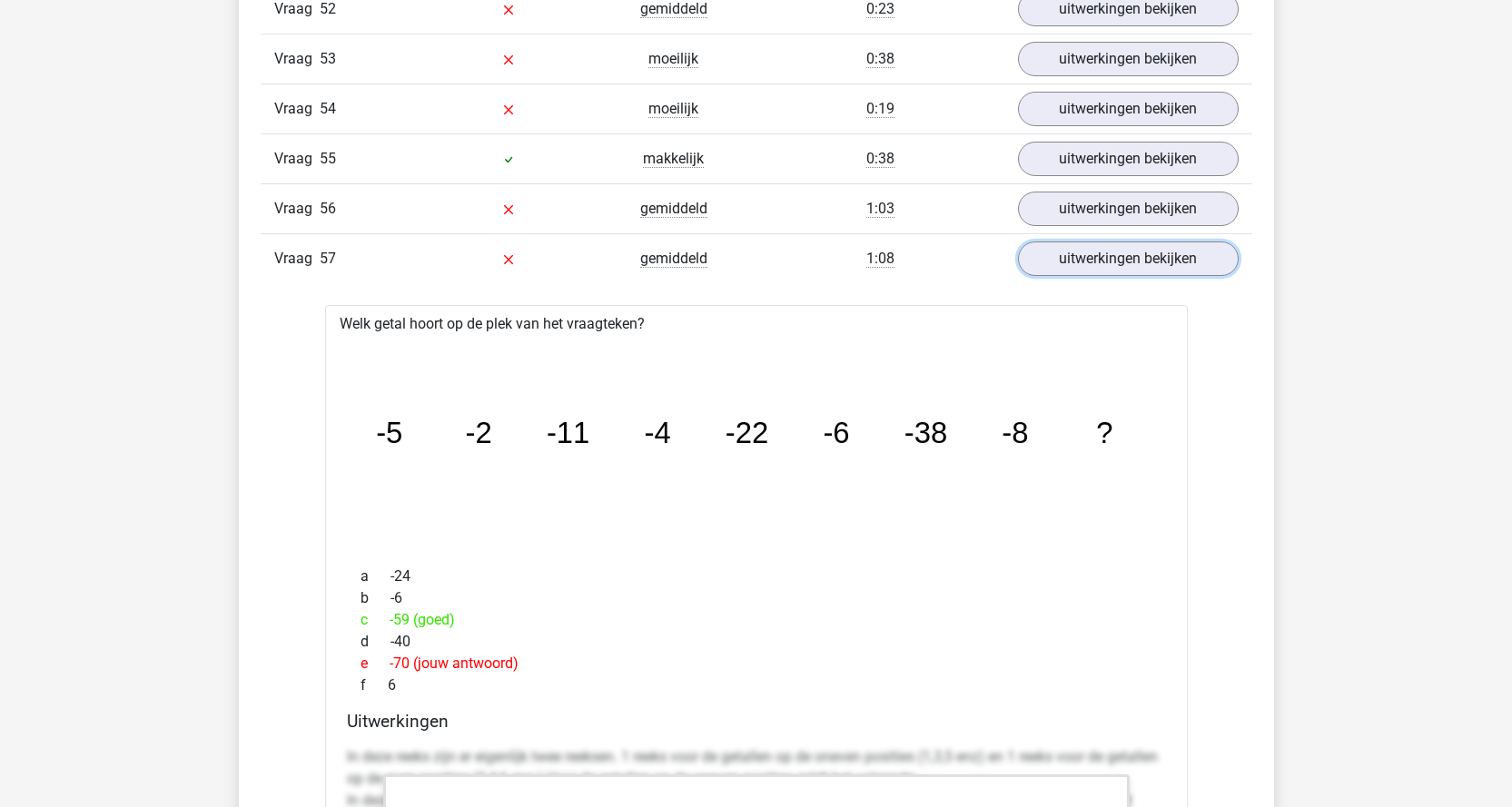
scroll to position [4632, 0]
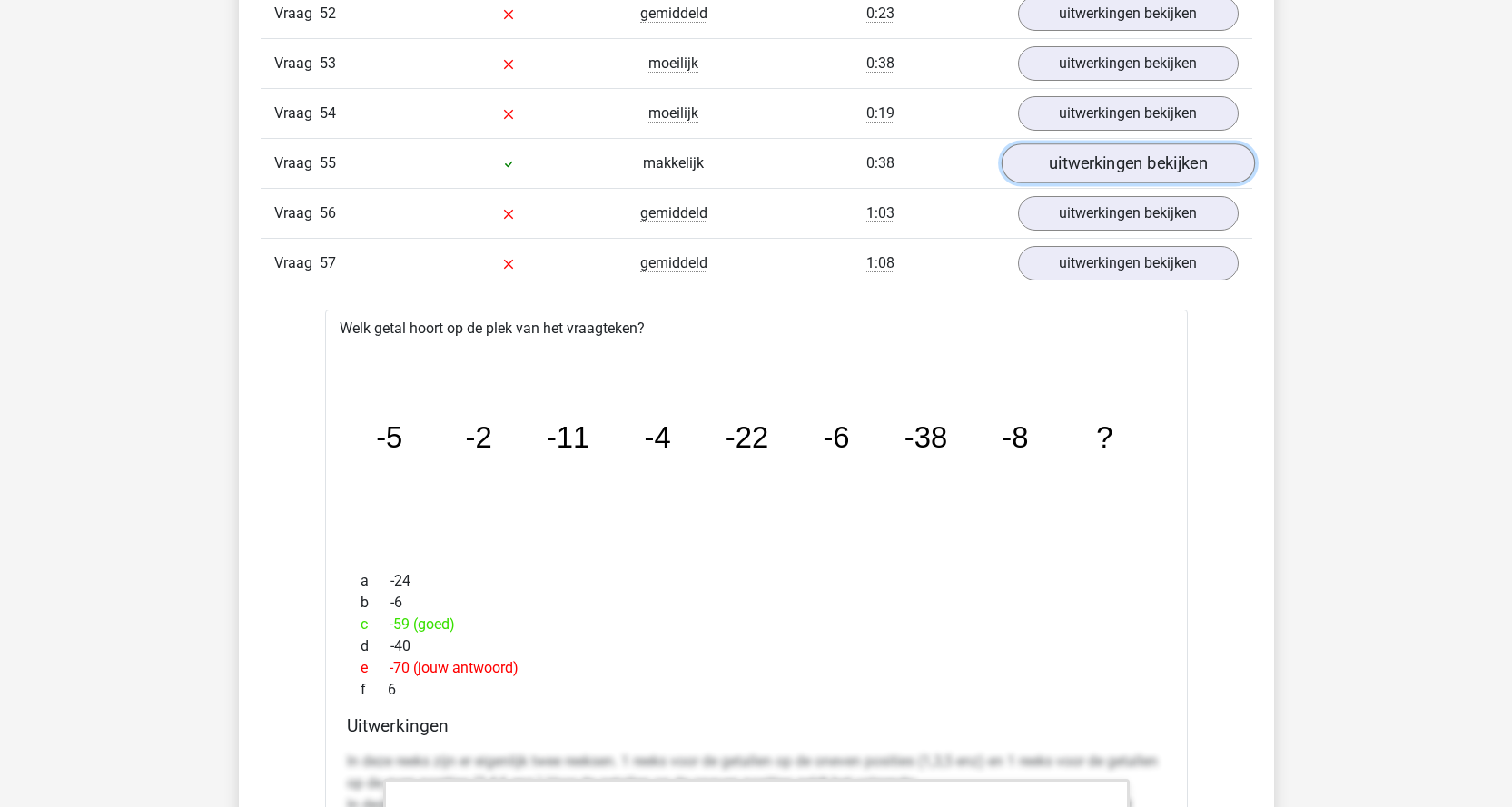
click at [1124, 166] on link "uitwerkingen bekijken" at bounding box center [1128, 163] width 253 height 40
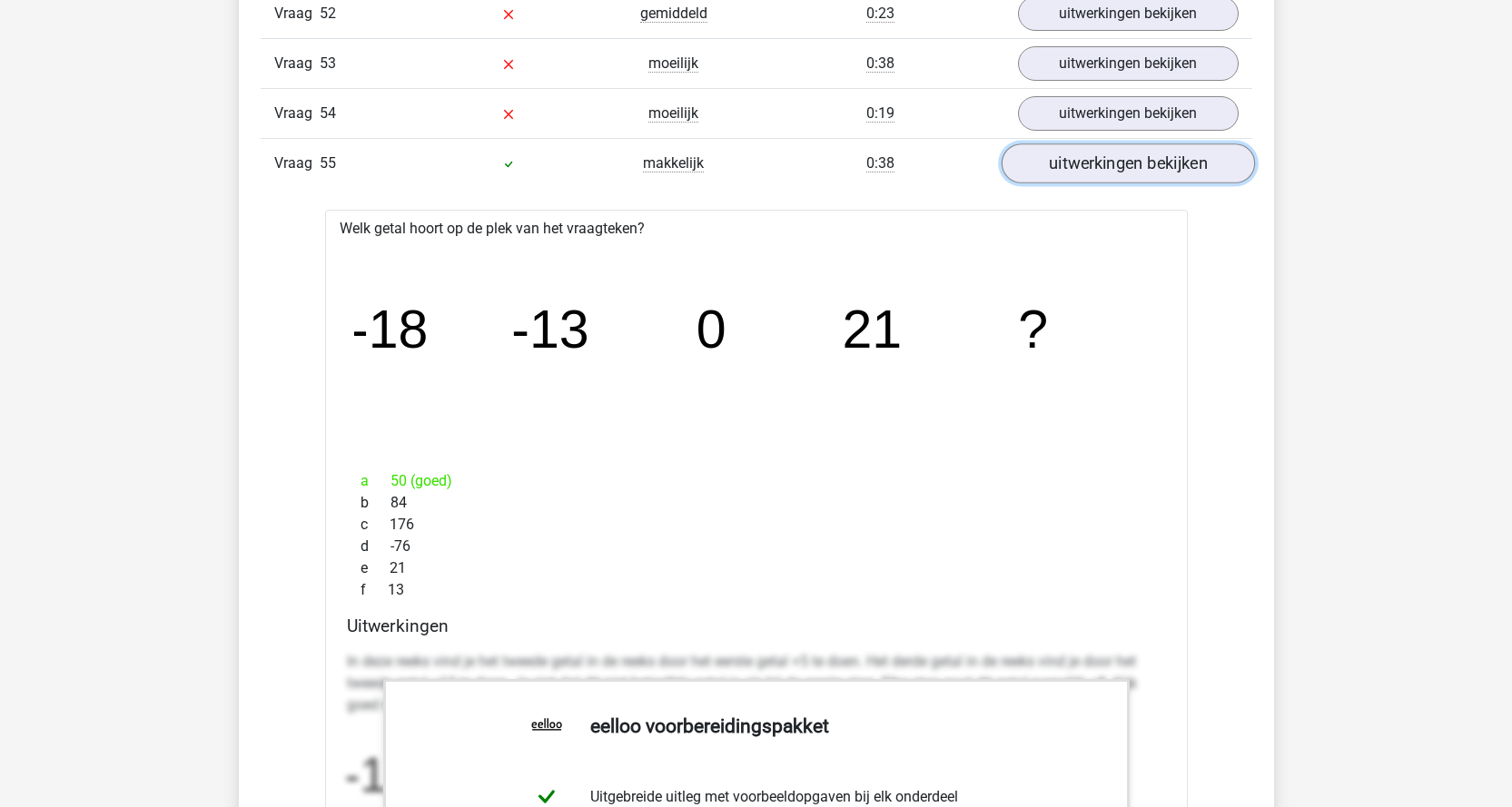
click at [1132, 165] on link "uitwerkingen bekijken" at bounding box center [1128, 163] width 253 height 40
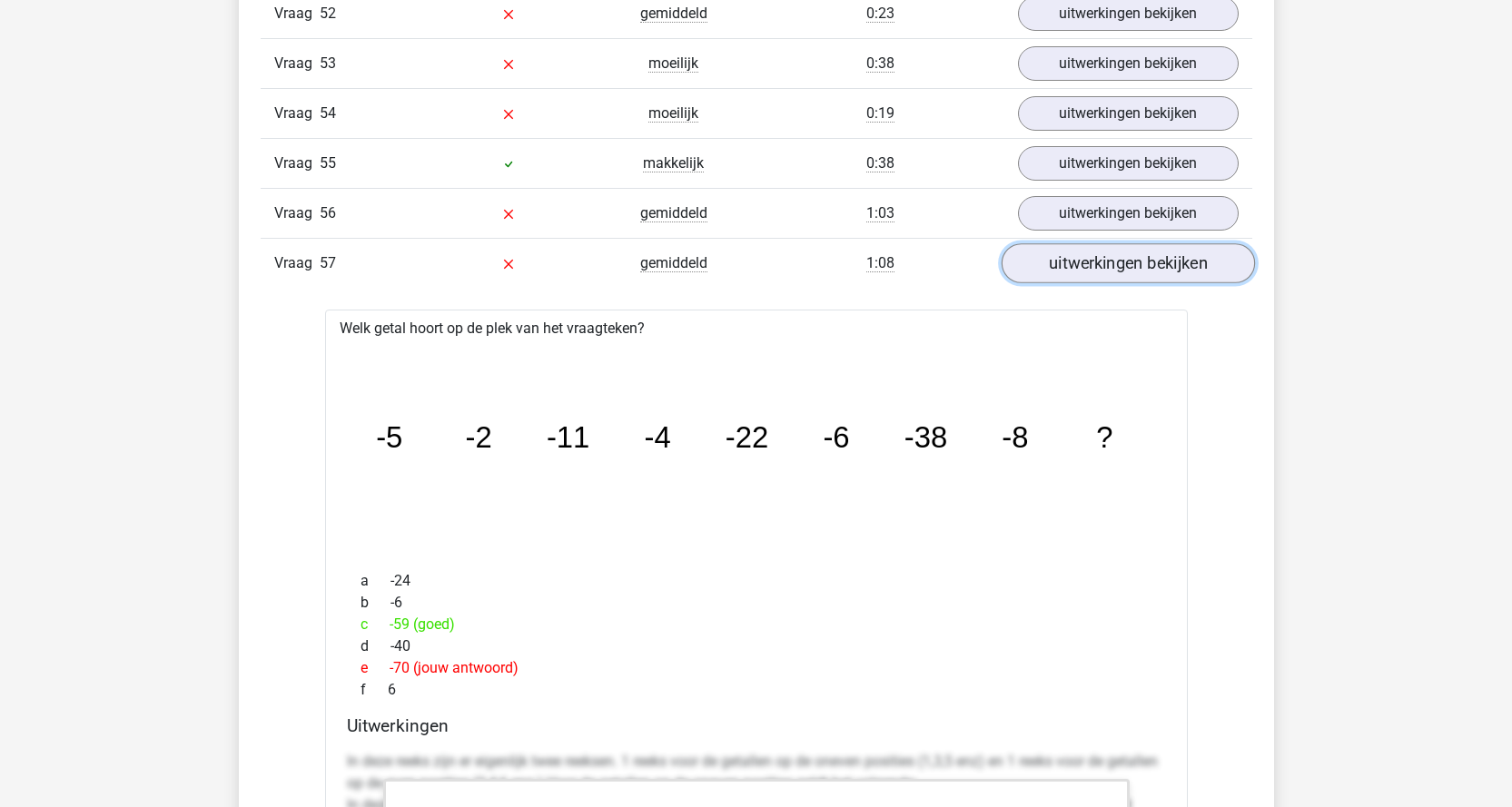
click at [1135, 268] on link "uitwerkingen bekijken" at bounding box center [1128, 263] width 253 height 40
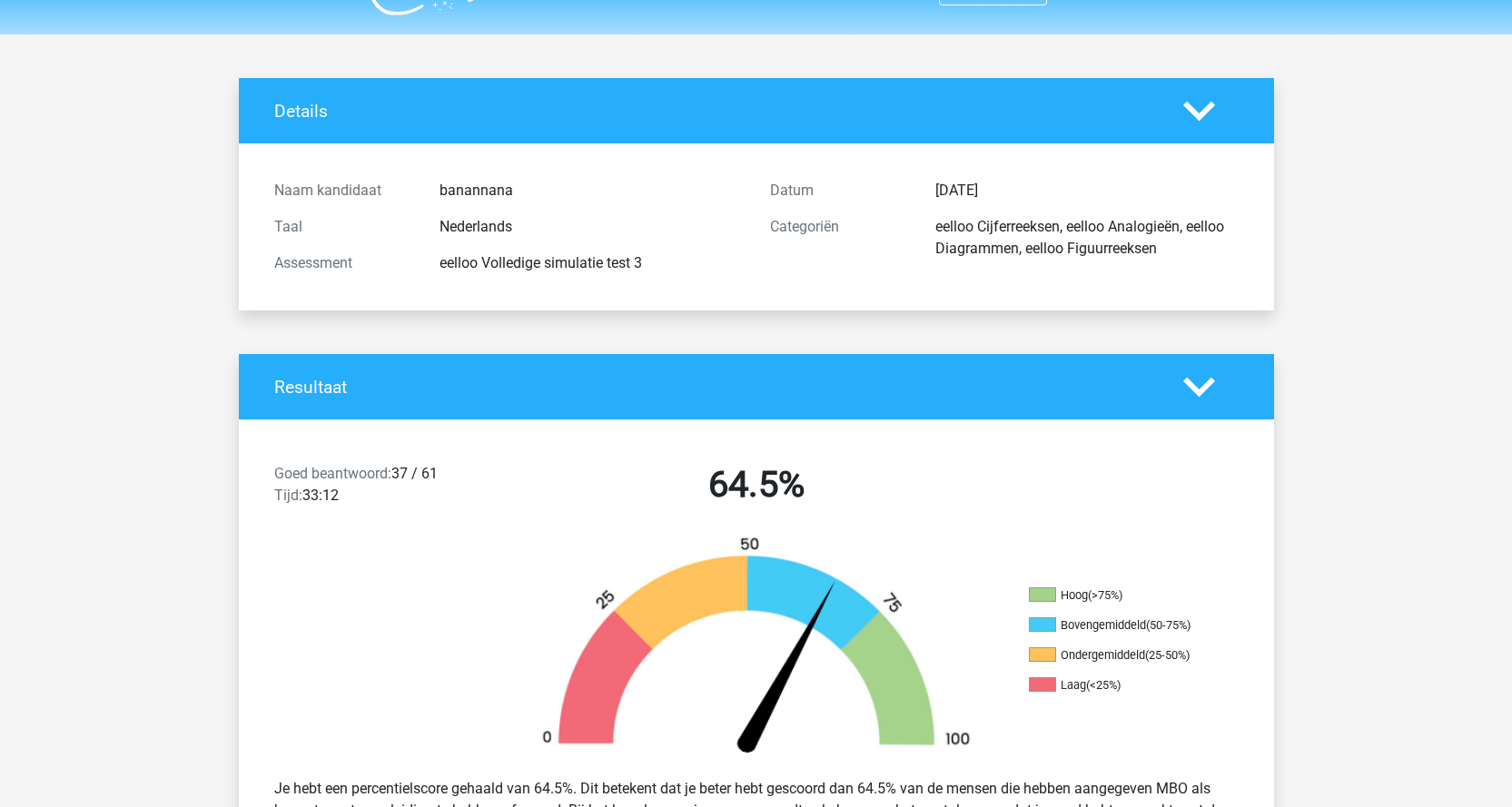
scroll to position [0, 0]
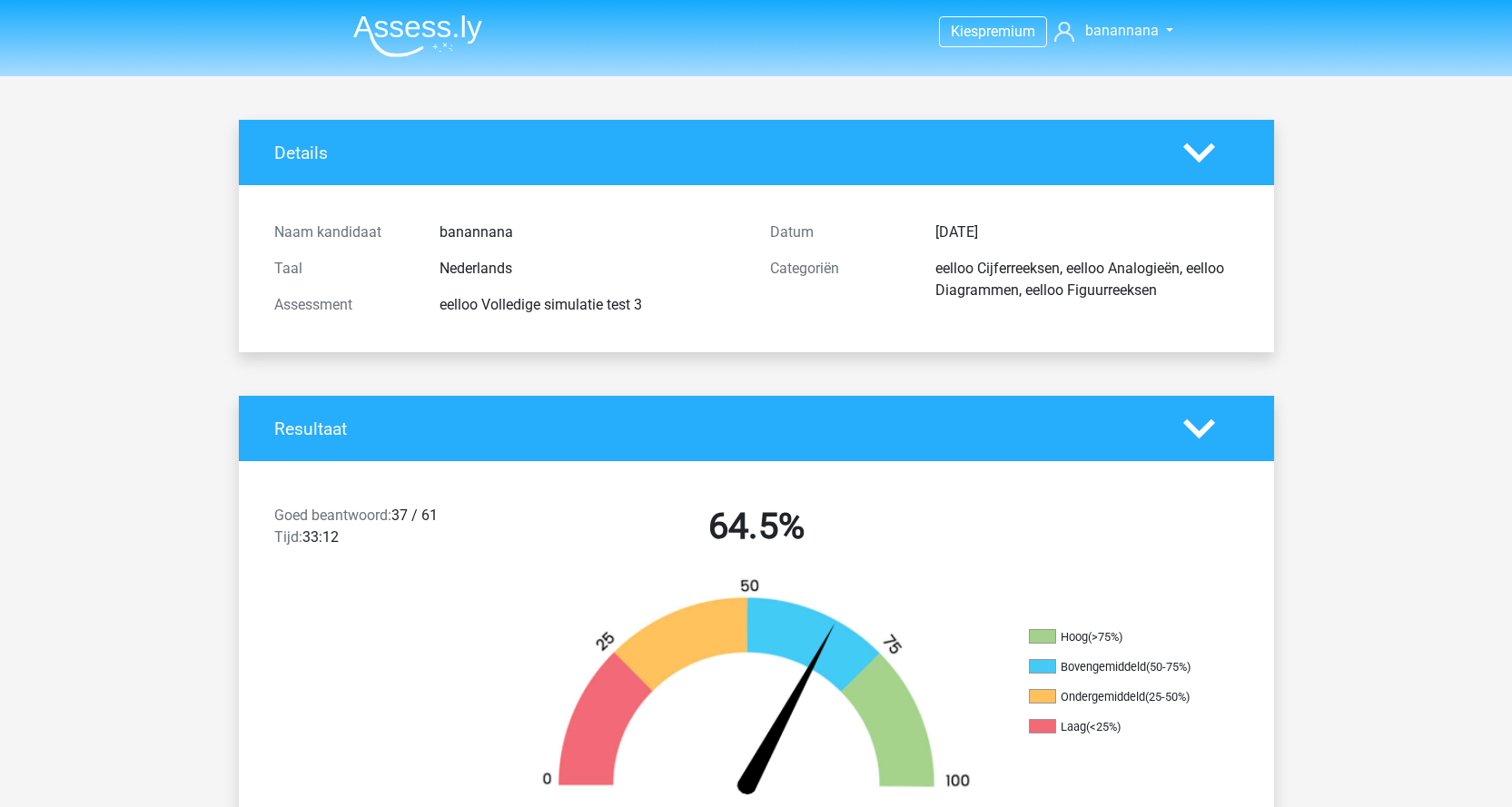
click at [430, 39] on img at bounding box center [418, 36] width 129 height 43
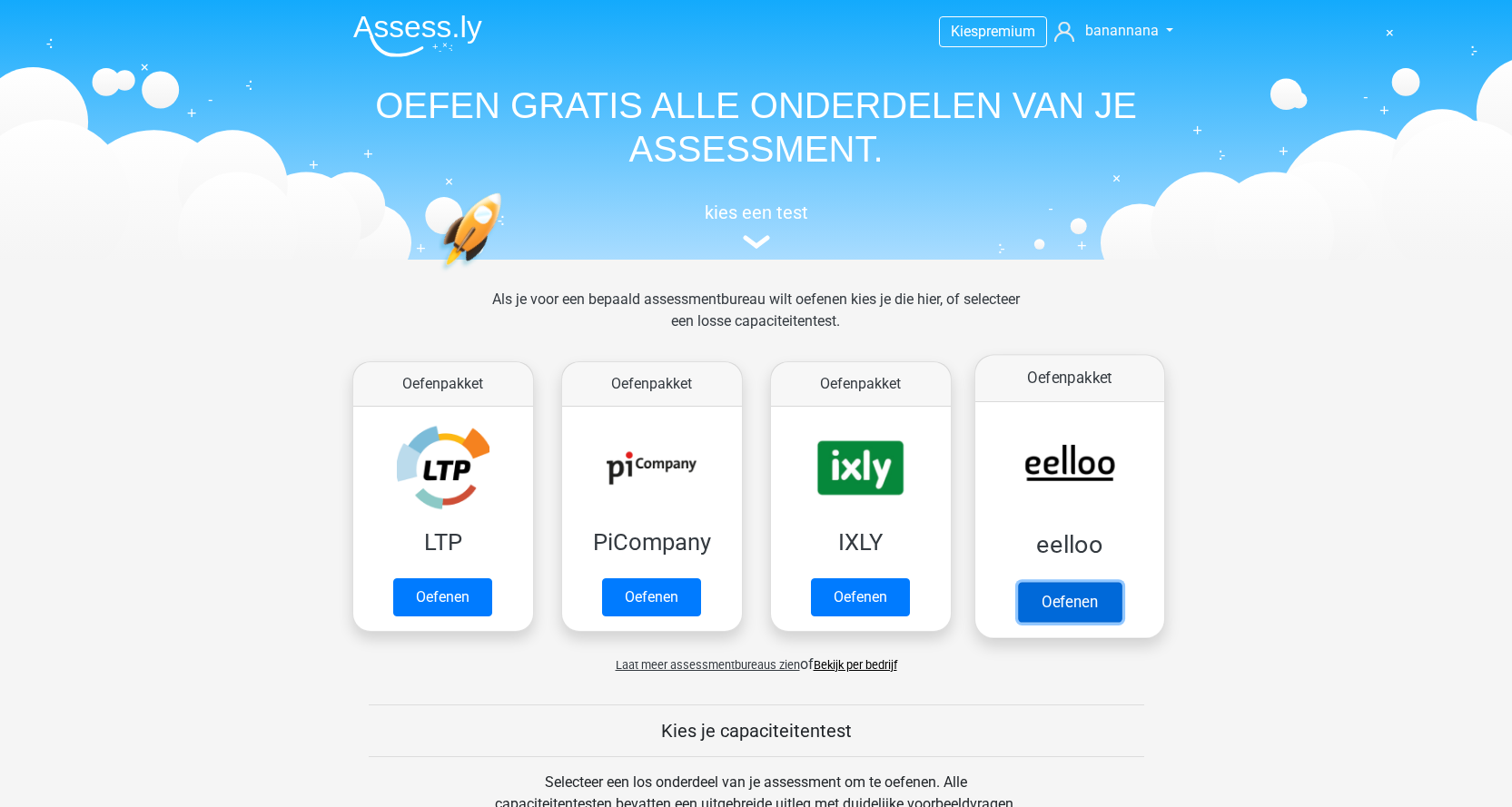
click at [1068, 582] on link "Oefenen" at bounding box center [1068, 602] width 104 height 40
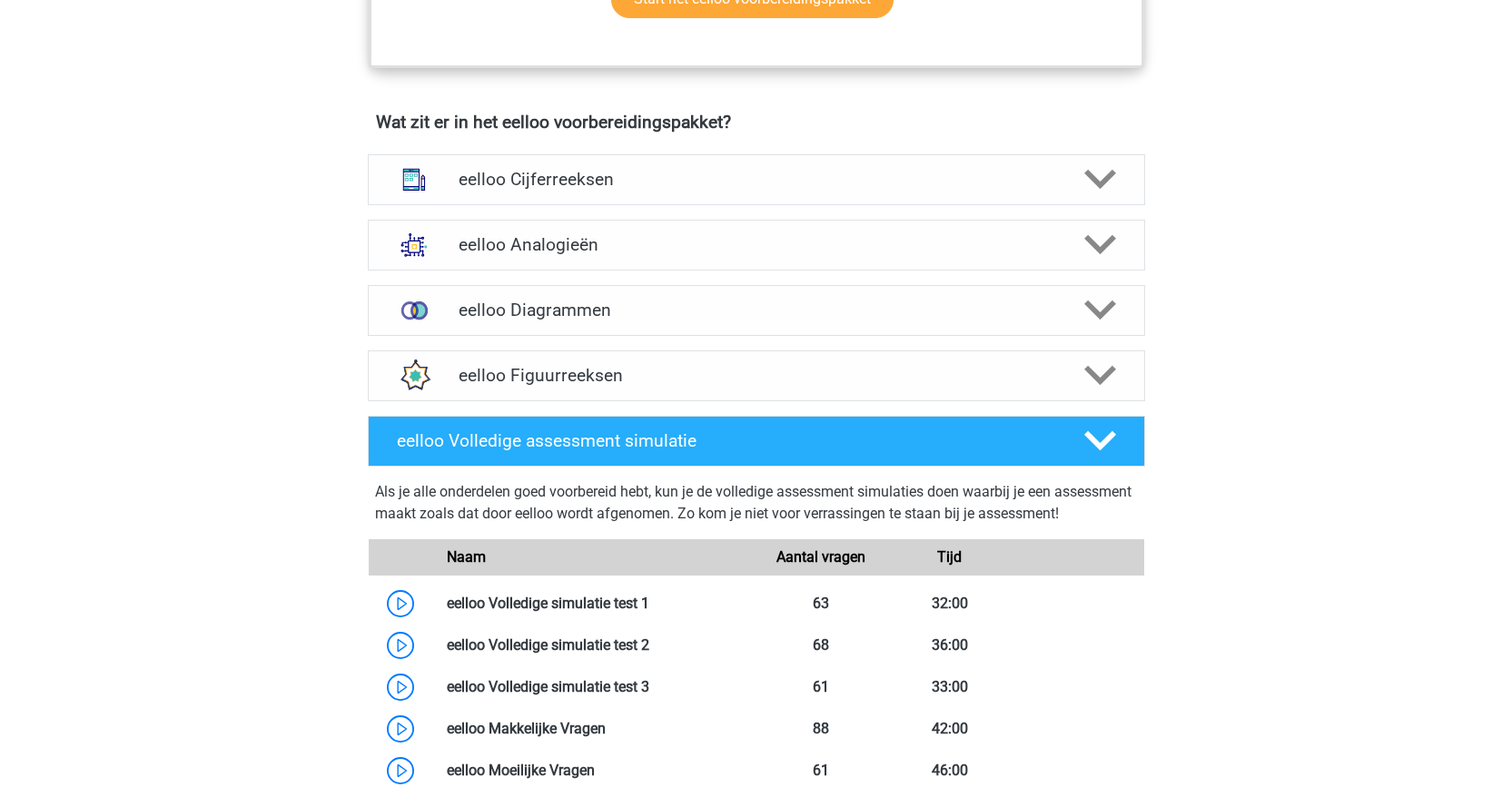
scroll to position [817, 0]
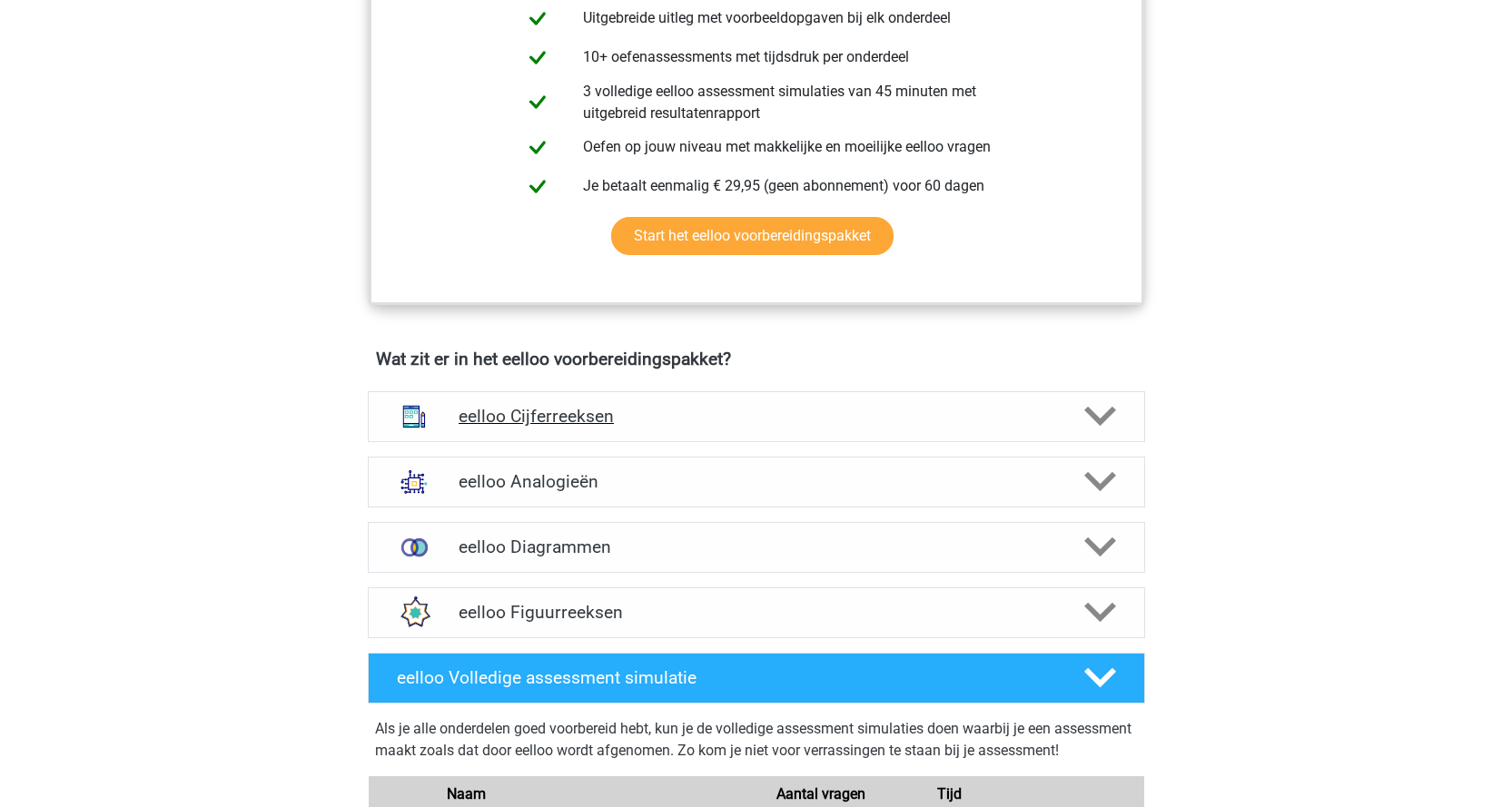
click at [1097, 433] on icon at bounding box center [1100, 416] width 32 height 32
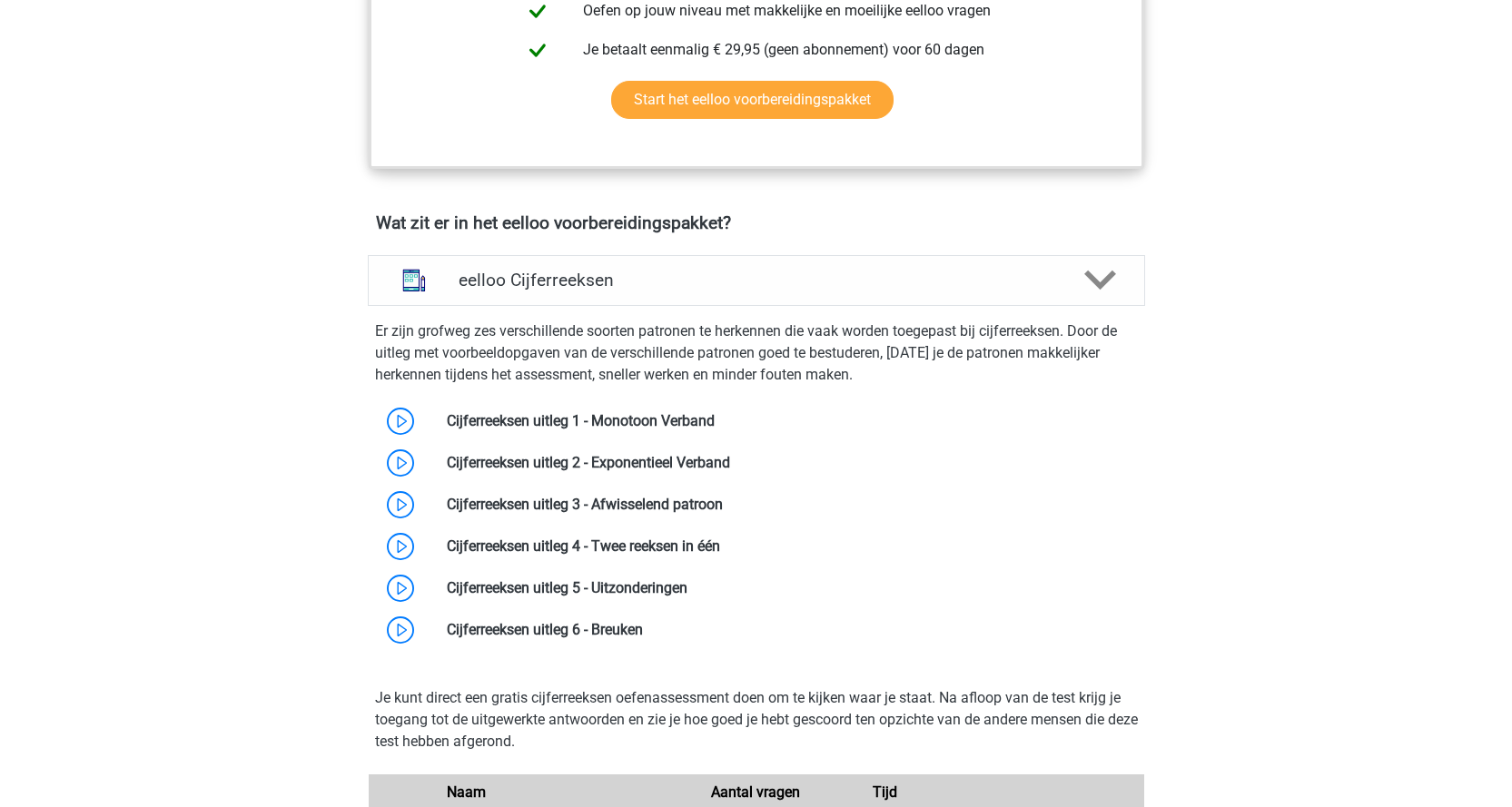
scroll to position [908, 0]
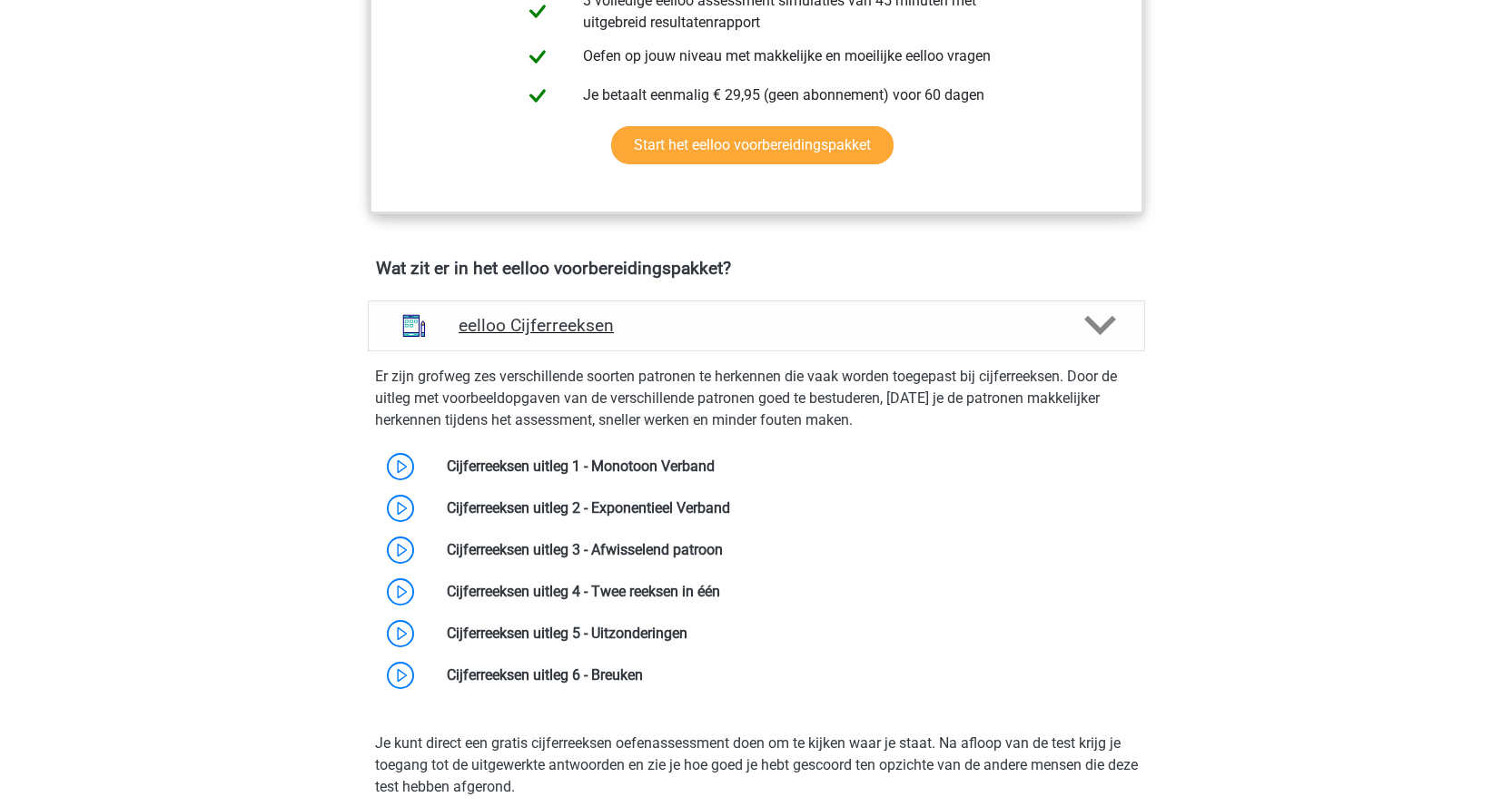
click at [1084, 329] on icon at bounding box center [1100, 326] width 32 height 32
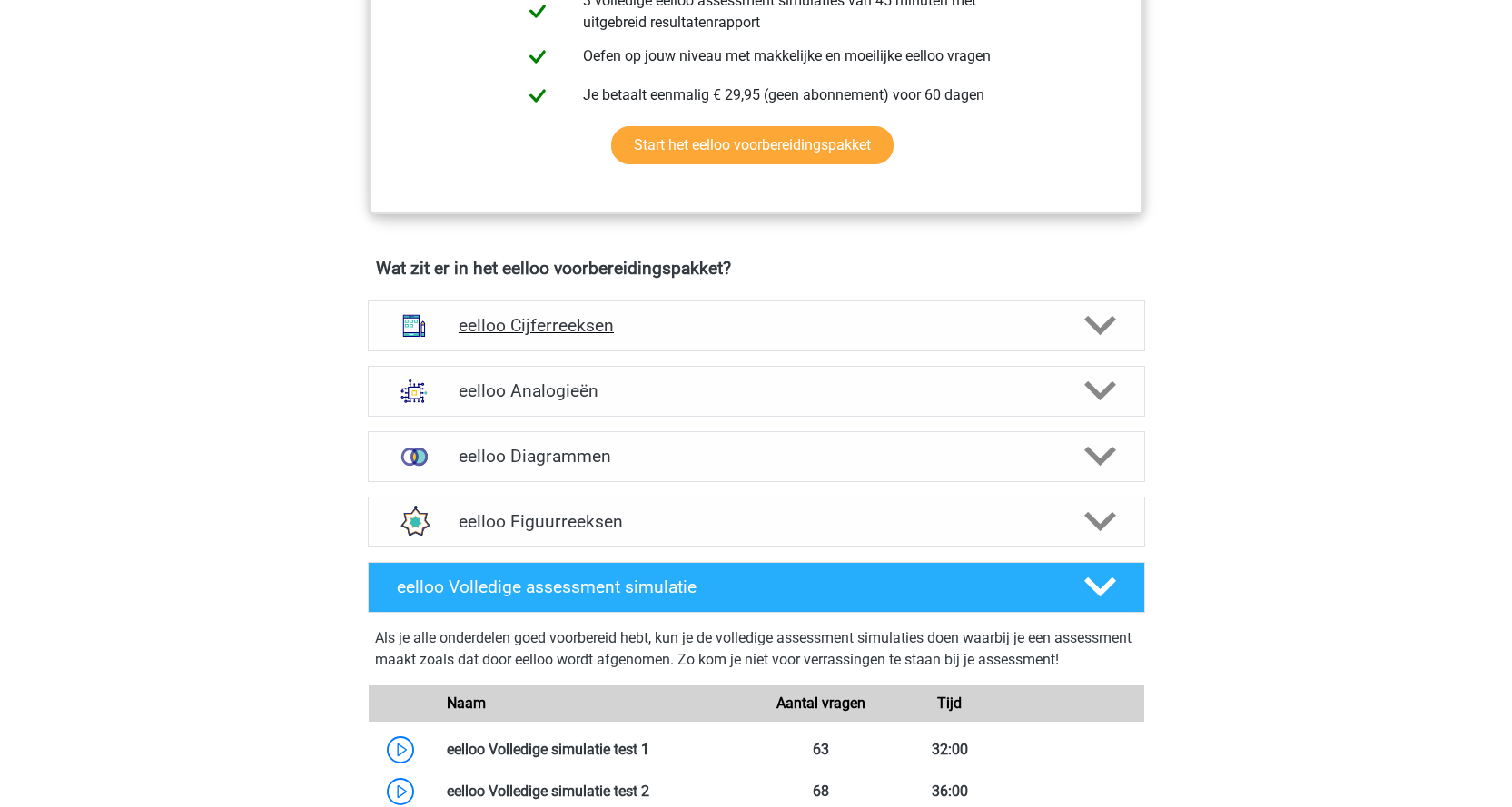
click at [1091, 330] on icon at bounding box center [1100, 326] width 32 height 32
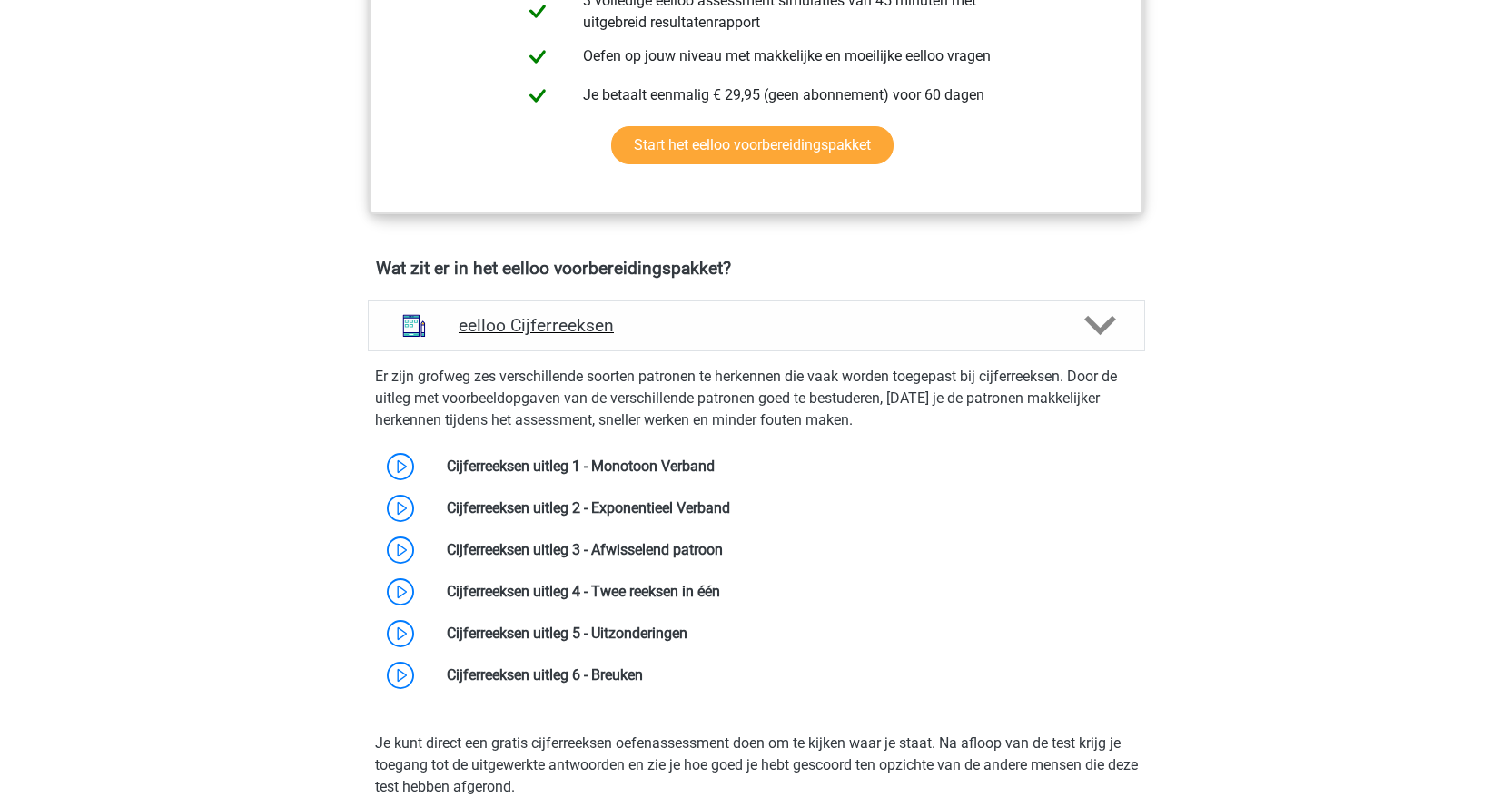
click at [1110, 335] on polygon at bounding box center [1100, 326] width 32 height 20
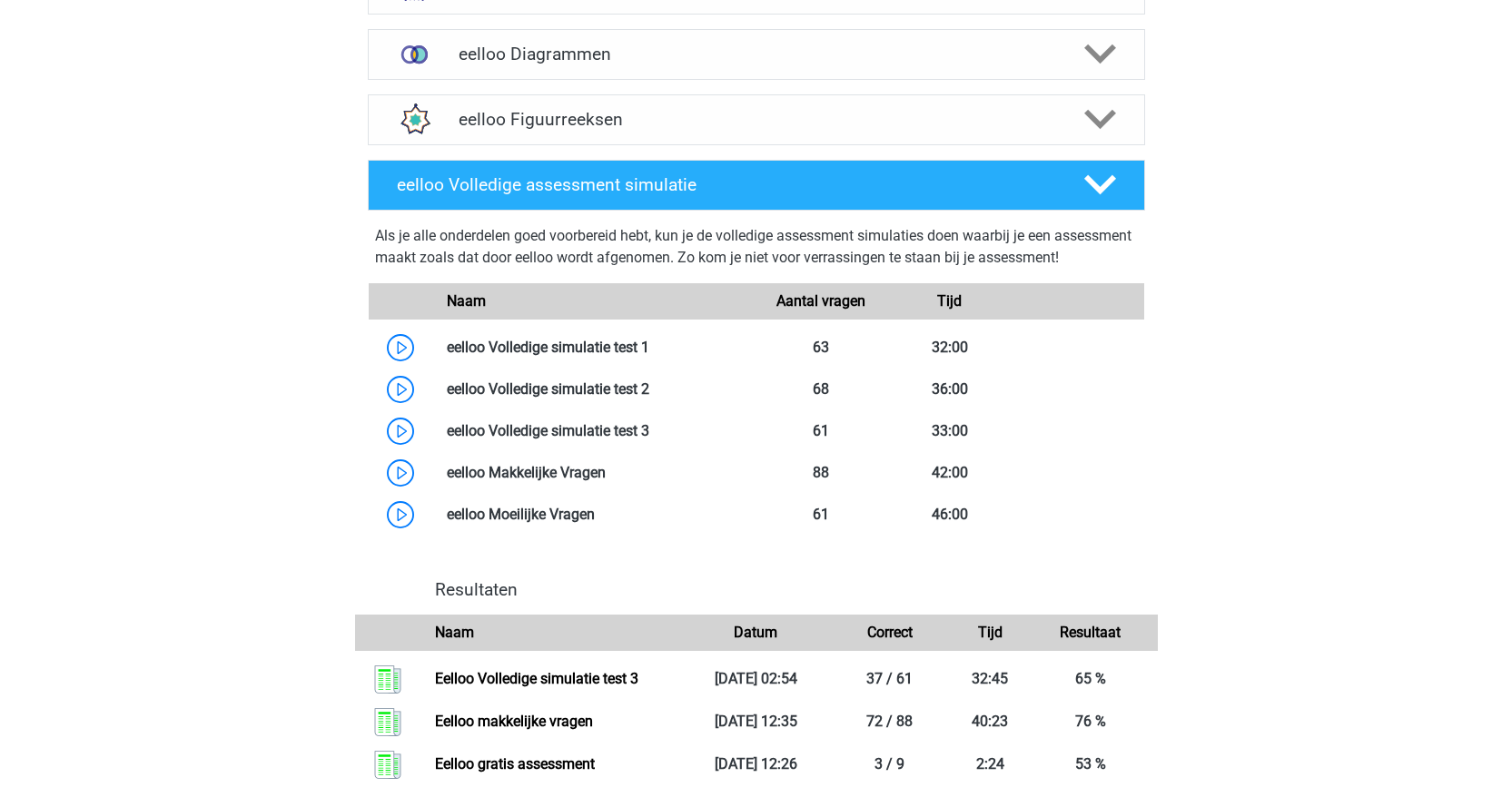
scroll to position [1362, 0]
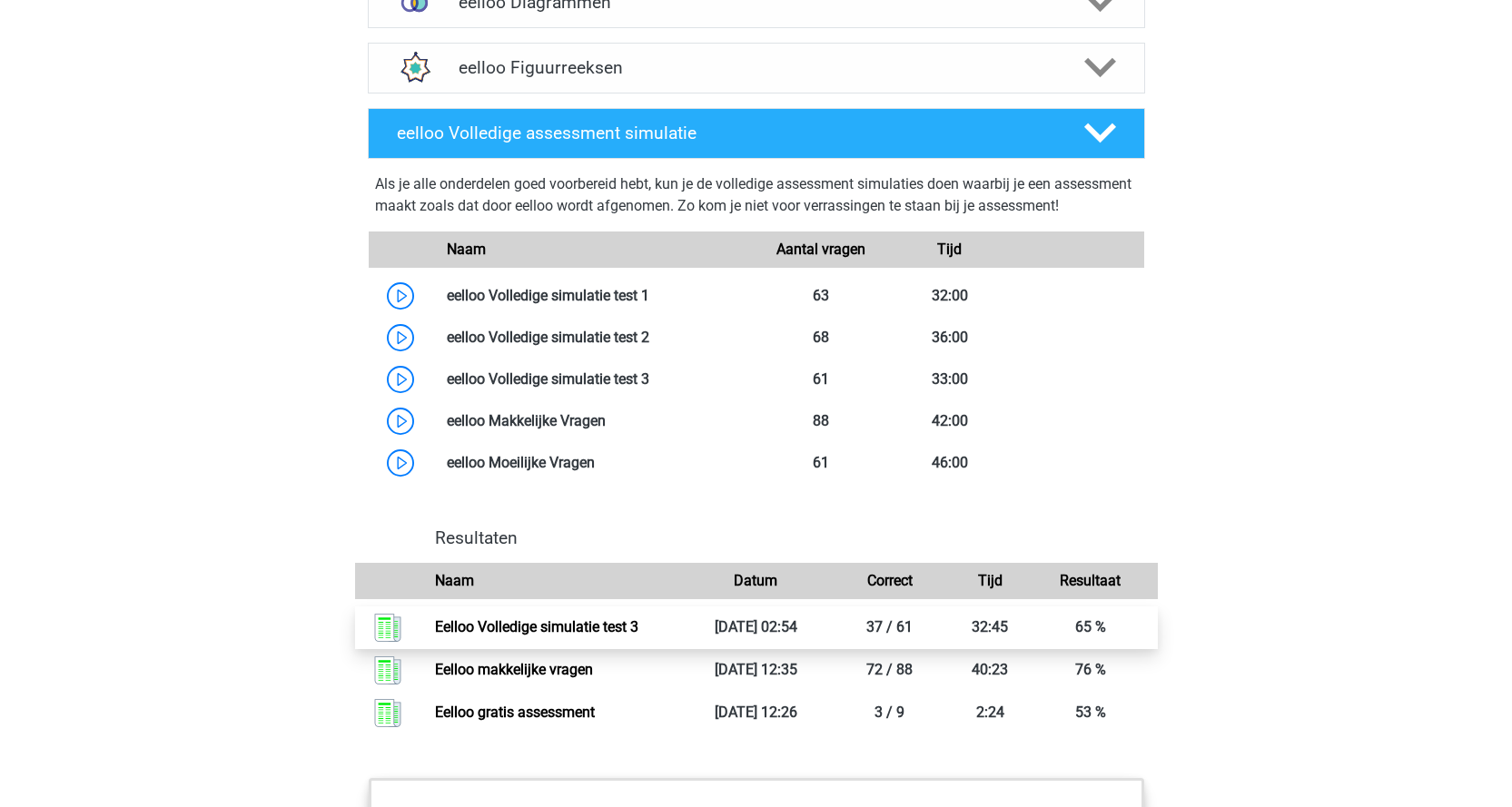
click at [639, 636] on link "Eelloo Volledige simulatie test 3" at bounding box center [536, 627] width 203 height 17
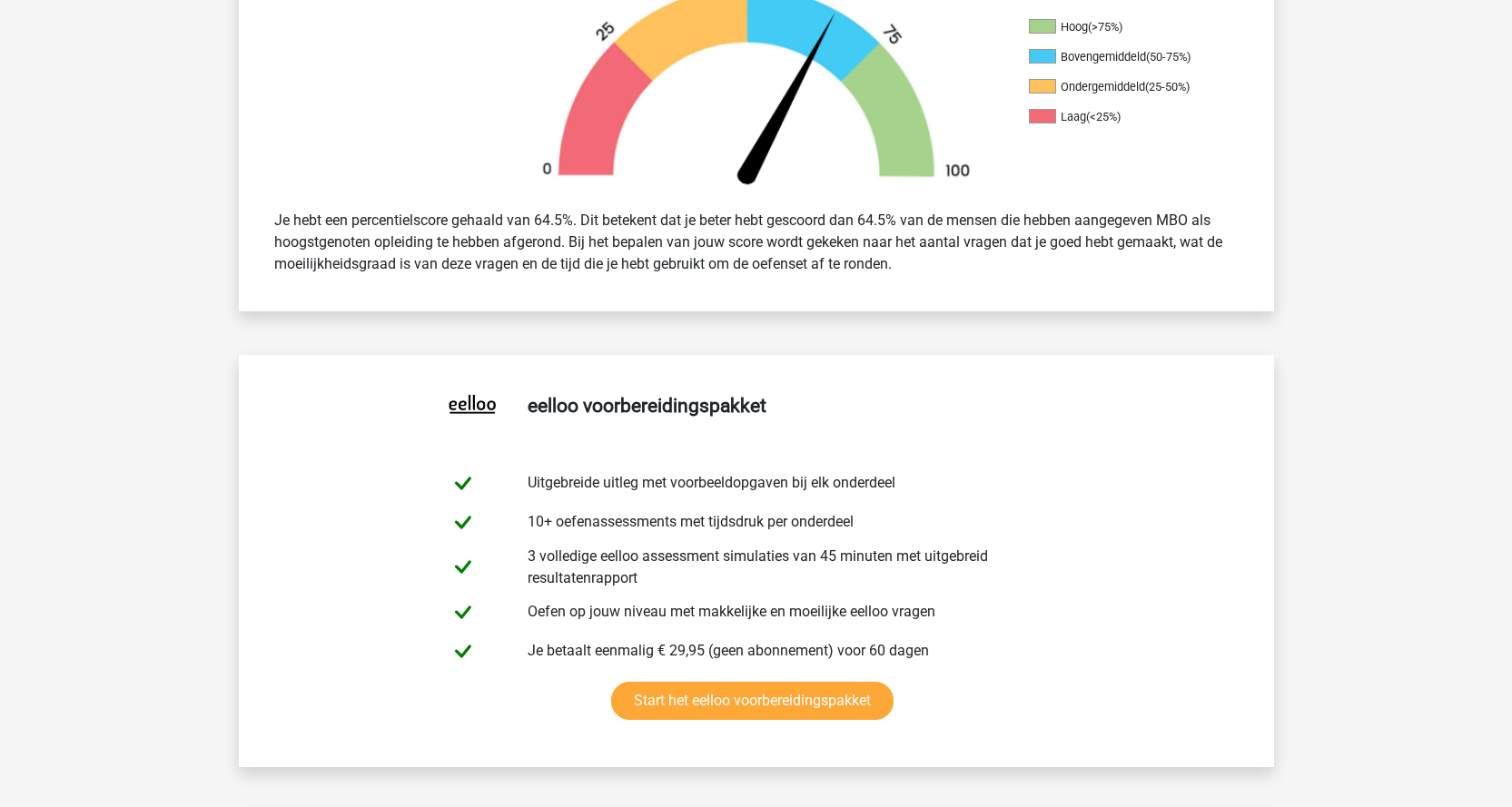
scroll to position [636, 0]
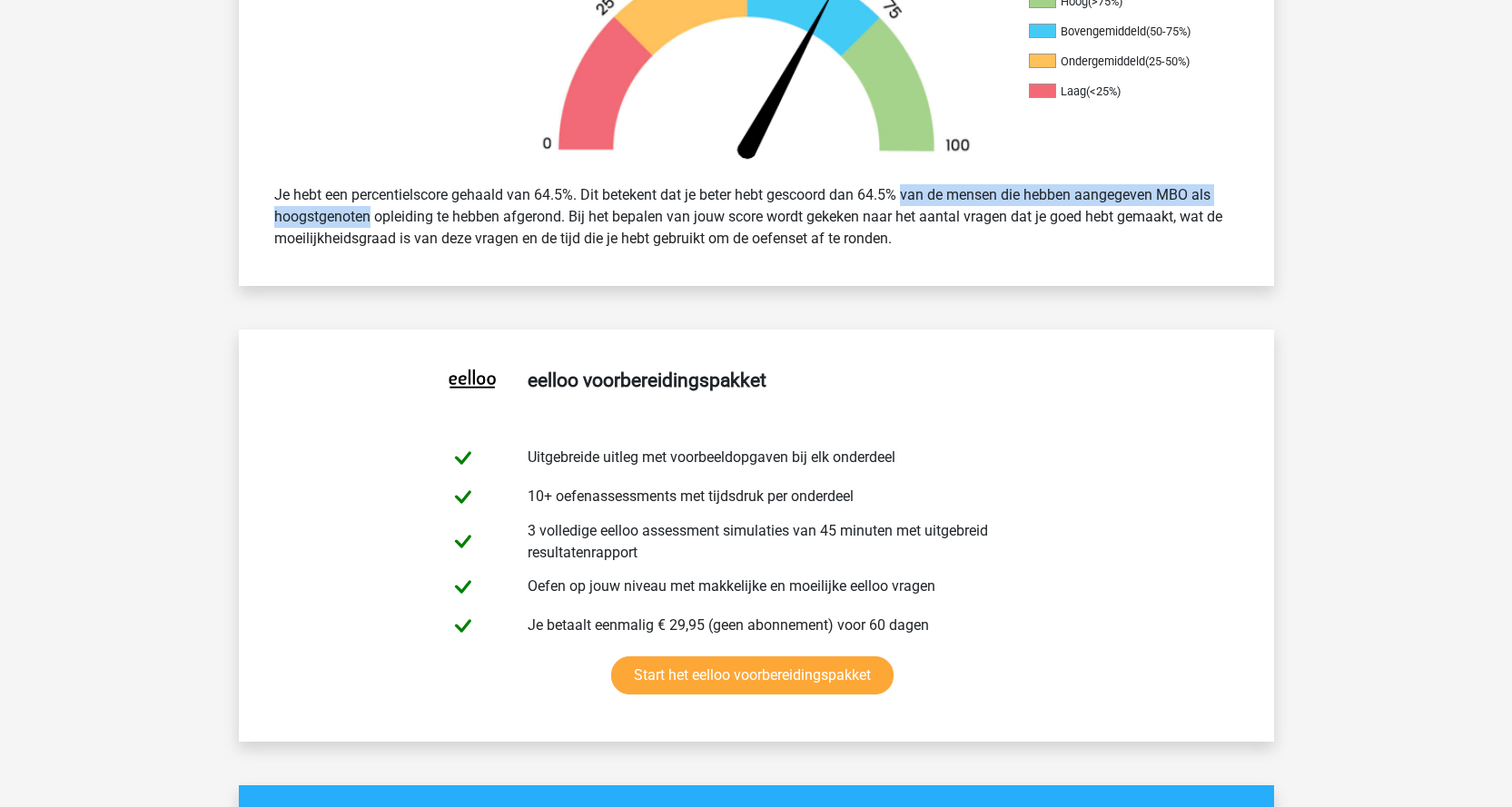
drag, startPoint x: 341, startPoint y: 208, endPoint x: 861, endPoint y: 201, distance: 520.0
click at [861, 201] on div "Je hebt een percentielscore gehaald van 64.5%. Dit betekent dat je beter hebt g…" at bounding box center [756, 217] width 992 height 80
drag, startPoint x: 412, startPoint y: 216, endPoint x: 1214, endPoint y: 245, distance: 802.5
click at [1214, 245] on div "Je hebt een percentielscore gehaald van 64.5%. Dit betekent dat je beter hebt g…" at bounding box center [756, 217] width 992 height 80
click at [941, 236] on div "Je hebt een percentielscore gehaald van 64.5%. Dit betekent dat je beter hebt g…" at bounding box center [756, 217] width 992 height 80
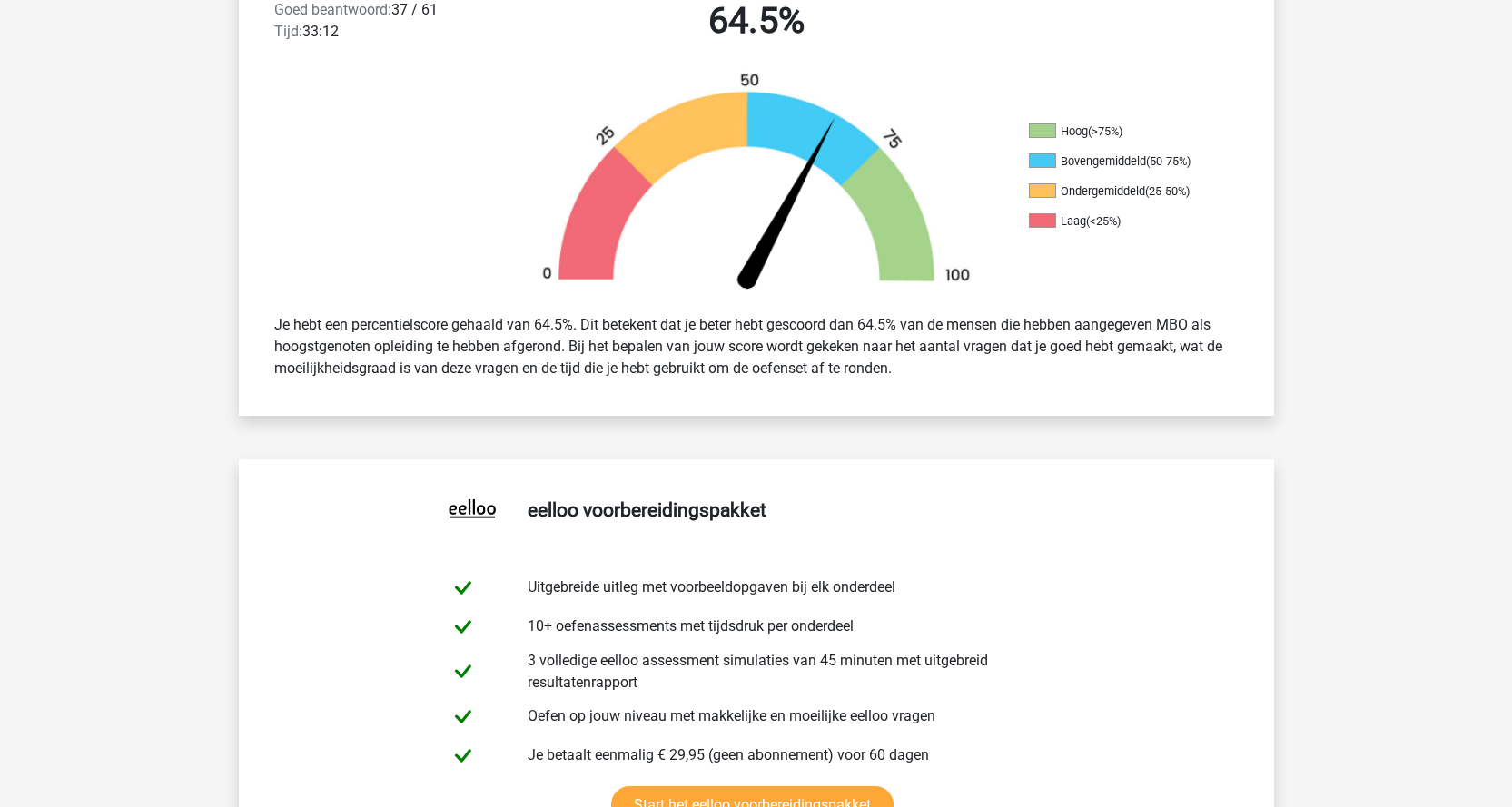
scroll to position [454, 0]
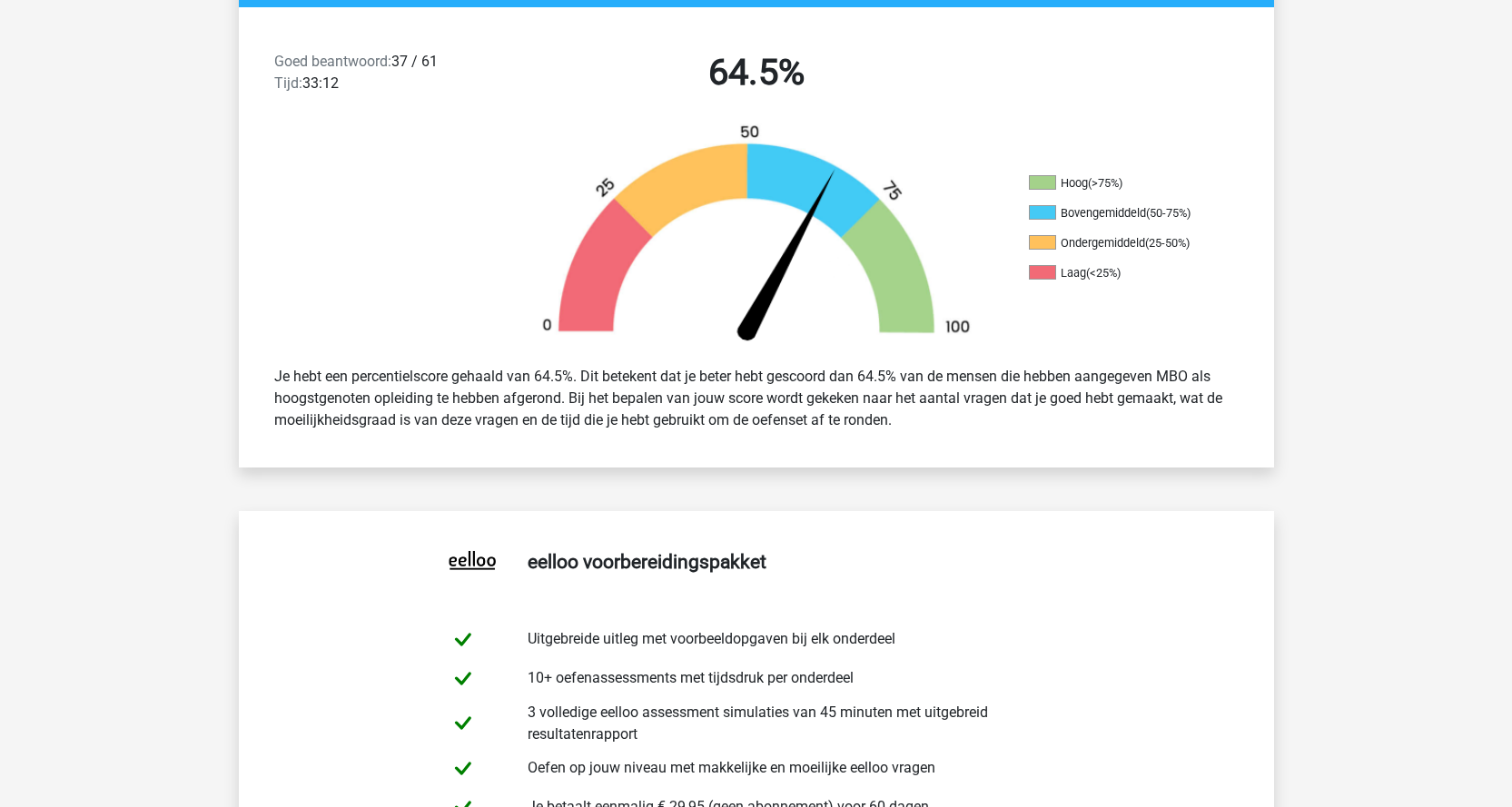
drag, startPoint x: 326, startPoint y: 401, endPoint x: 1223, endPoint y: 417, distance: 897.1
click at [1223, 417] on div "Je hebt een percentielscore gehaald van 64.5%. Dit betekent dat je beter hebt g…" at bounding box center [756, 398] width 992 height 80
click at [846, 409] on div "Je hebt een percentielscore gehaald van 64.5%. Dit betekent dat je beter hebt g…" at bounding box center [756, 398] width 992 height 80
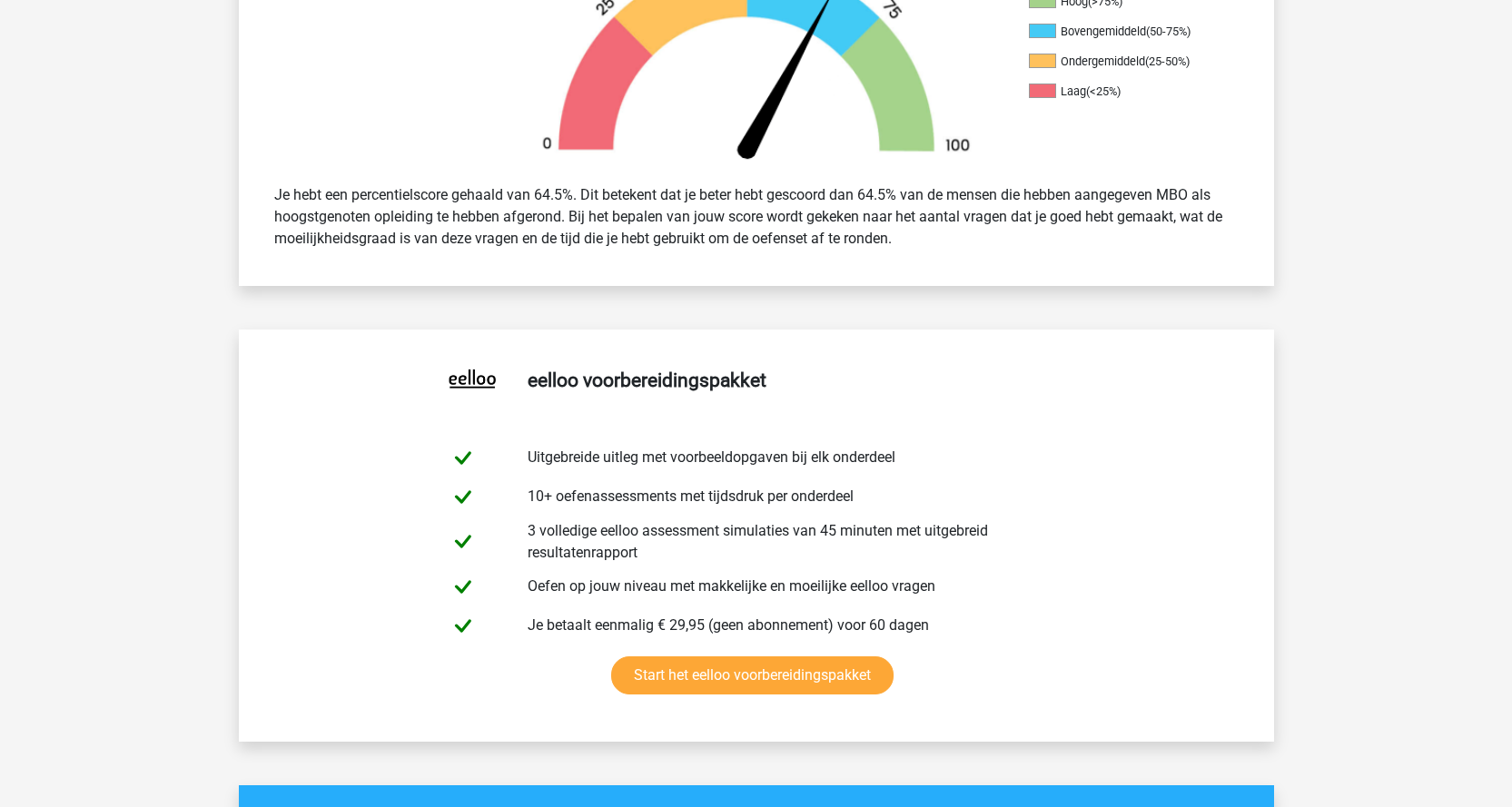
scroll to position [0, 0]
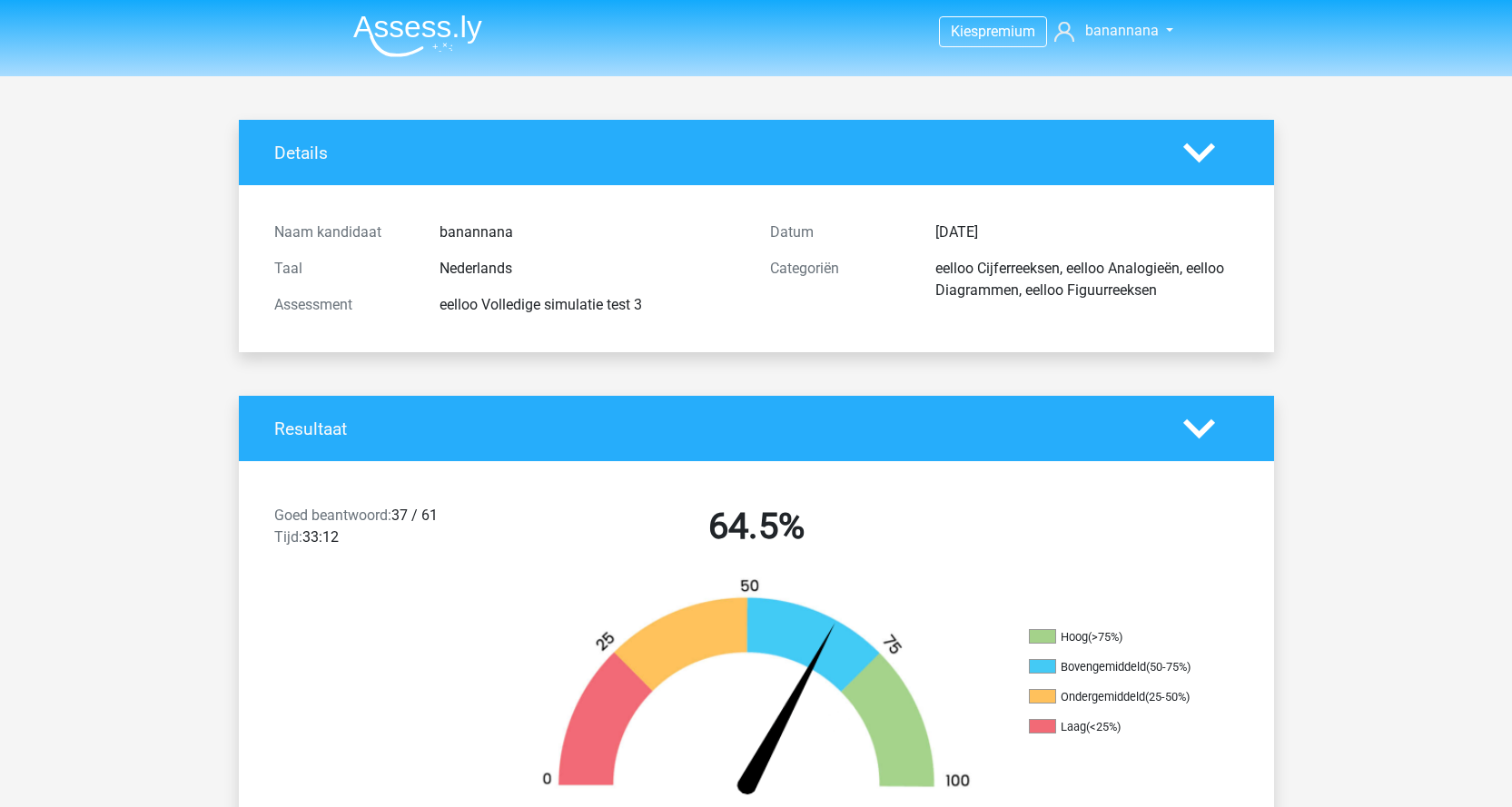
click at [399, 27] on img at bounding box center [418, 36] width 129 height 43
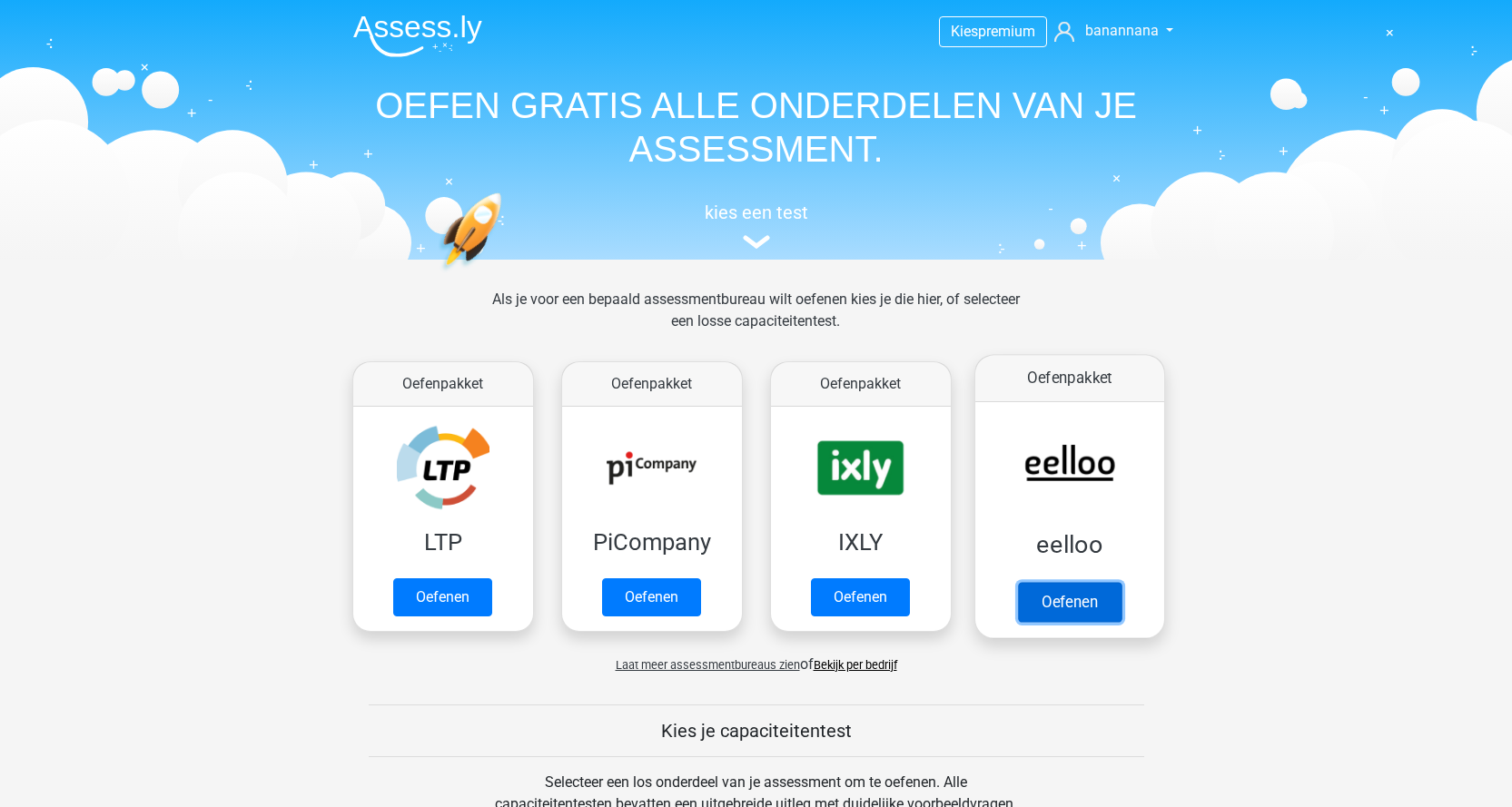
click at [1056, 582] on link "Oefenen" at bounding box center [1068, 602] width 104 height 40
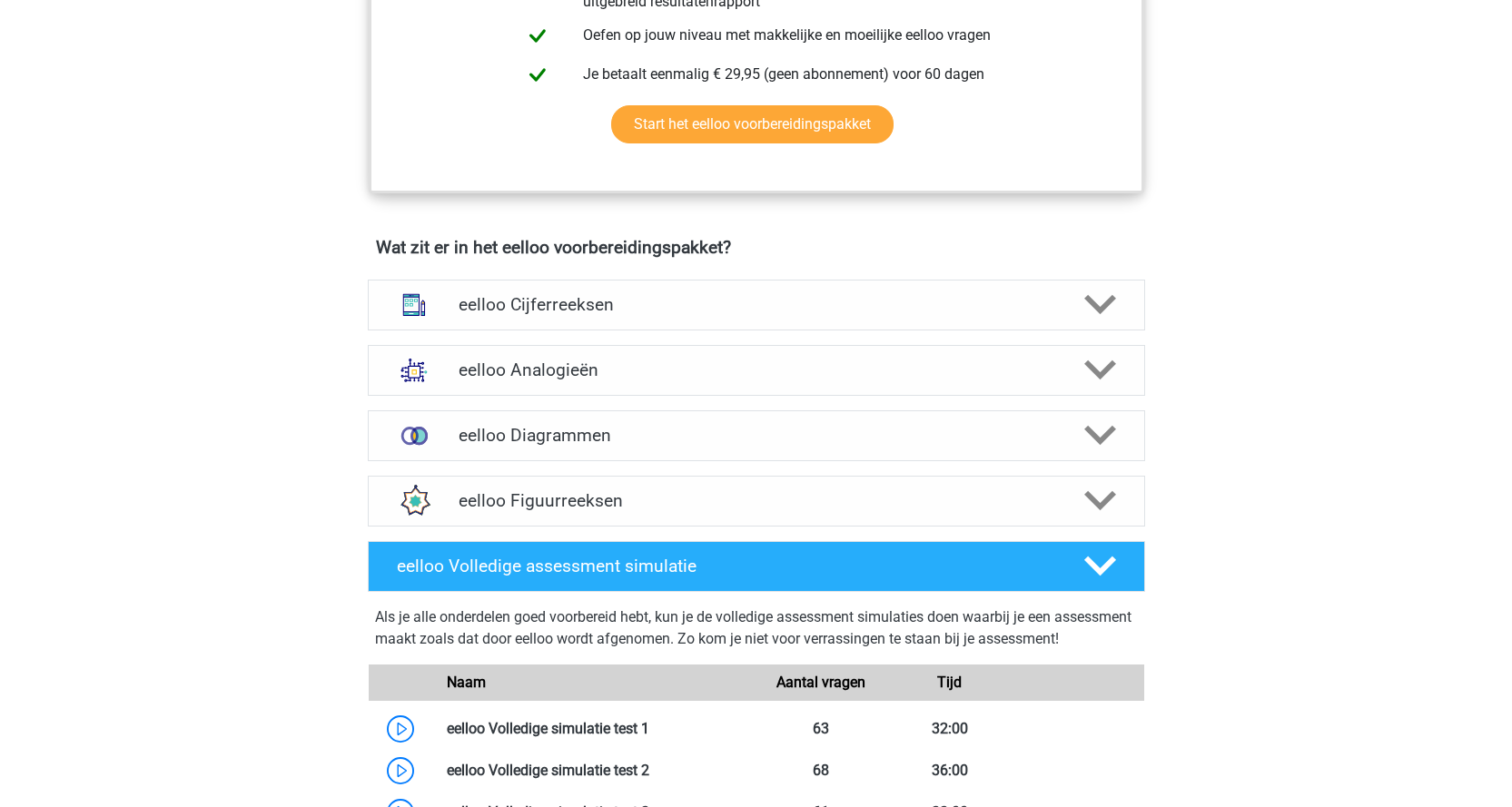
scroll to position [999, 0]
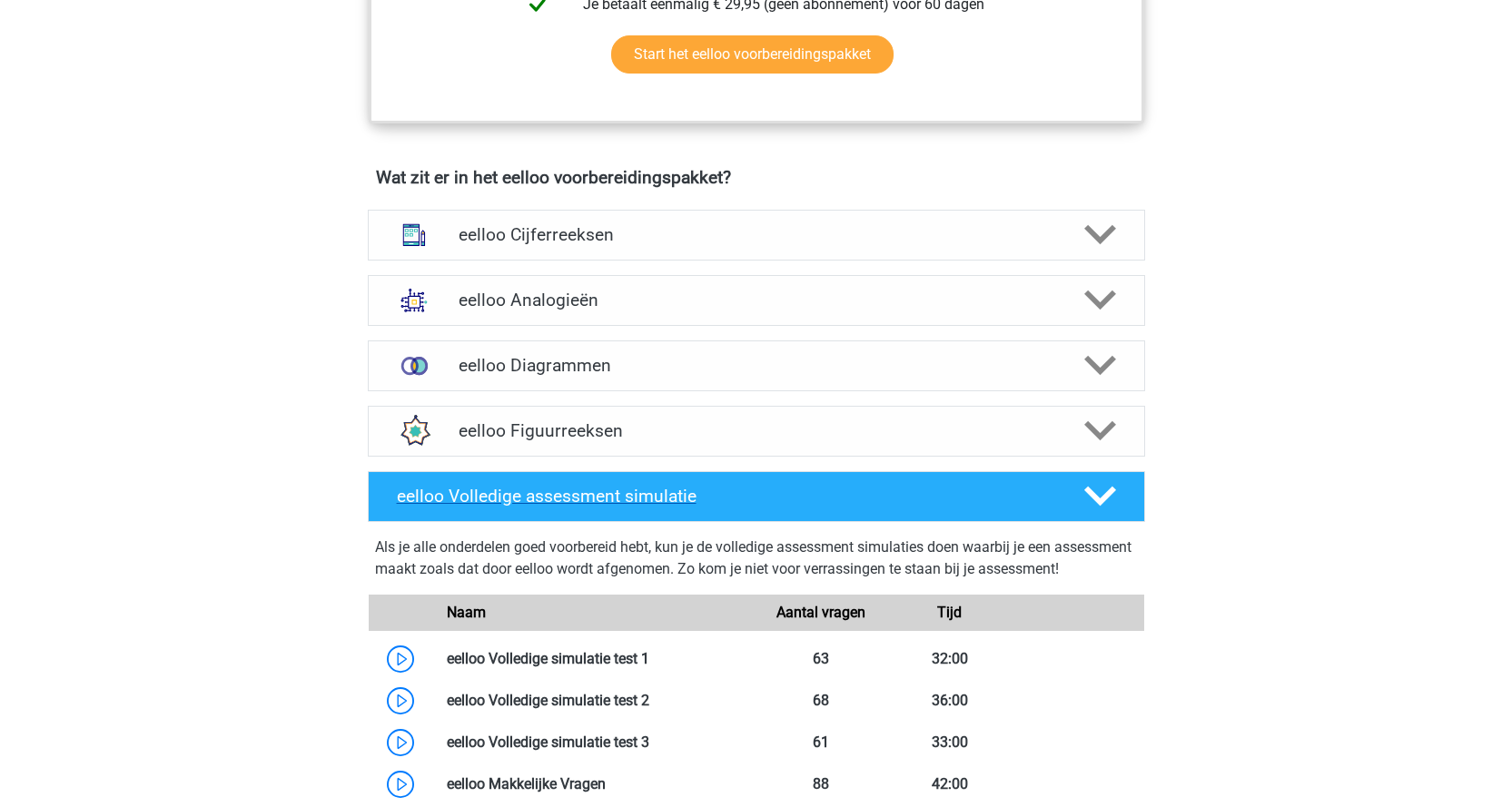
click at [466, 507] on h4 "eelloo Volledige assessment simulatie" at bounding box center [726, 496] width 657 height 21
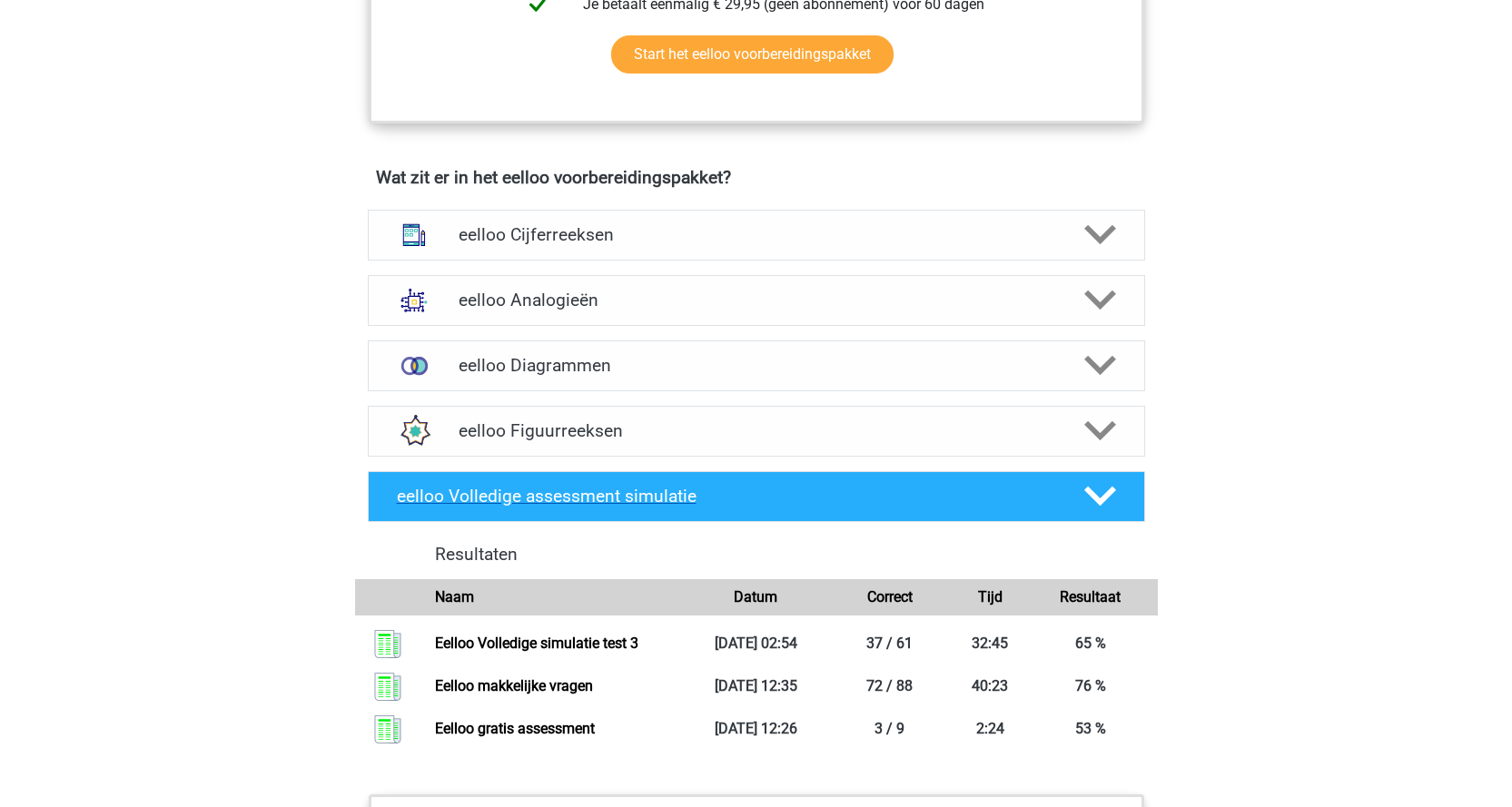
click at [479, 506] on h4 "eelloo Volledige assessment simulatie" at bounding box center [726, 496] width 657 height 21
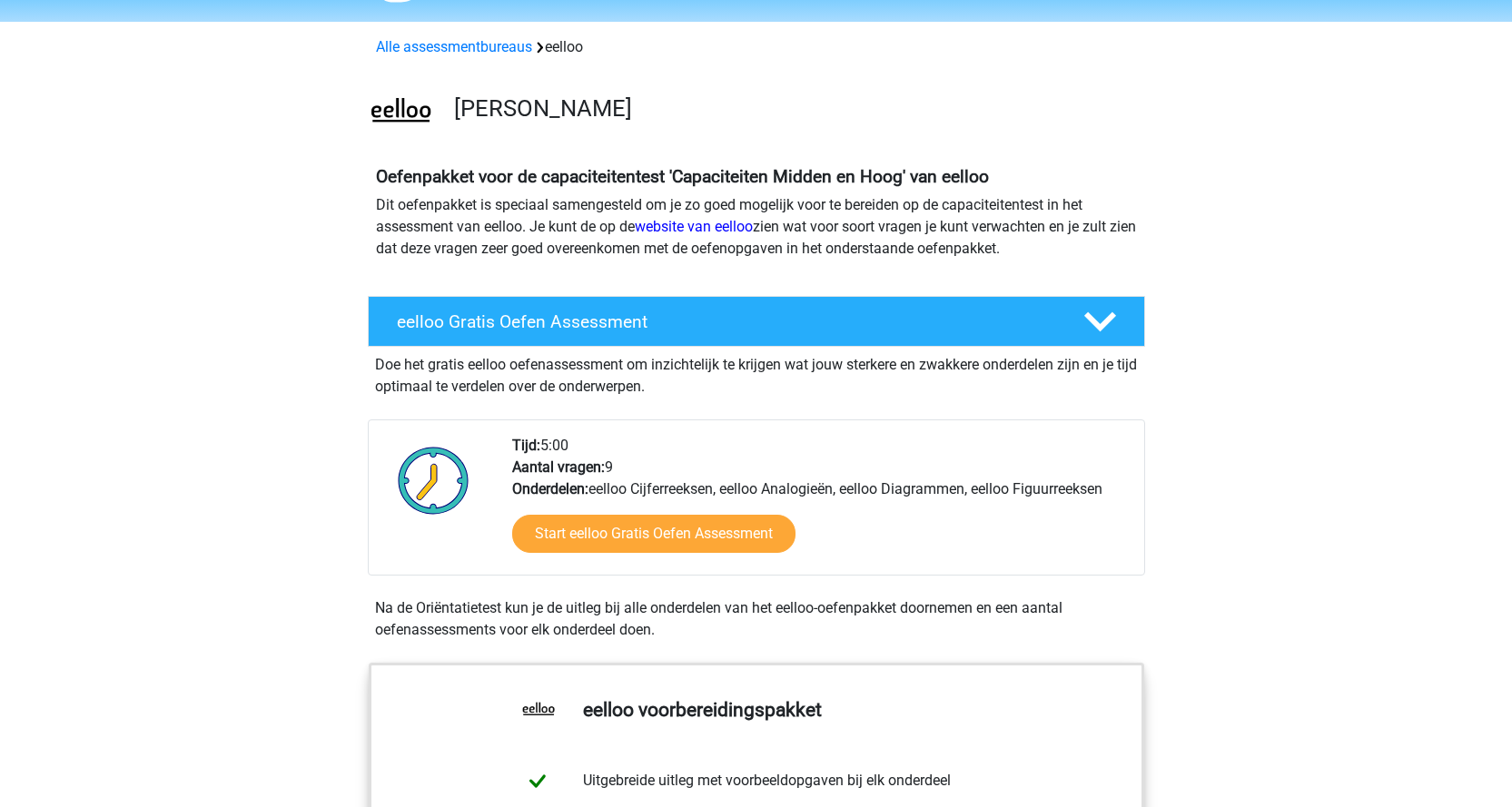
scroll to position [0, 0]
